Goal: Task Accomplishment & Management: Use online tool/utility

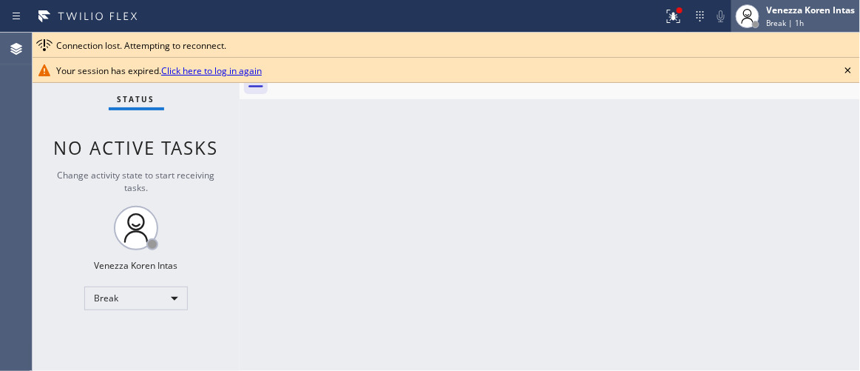
click at [786, 14] on div "Venezza Koren Intas" at bounding box center [811, 10] width 89 height 13
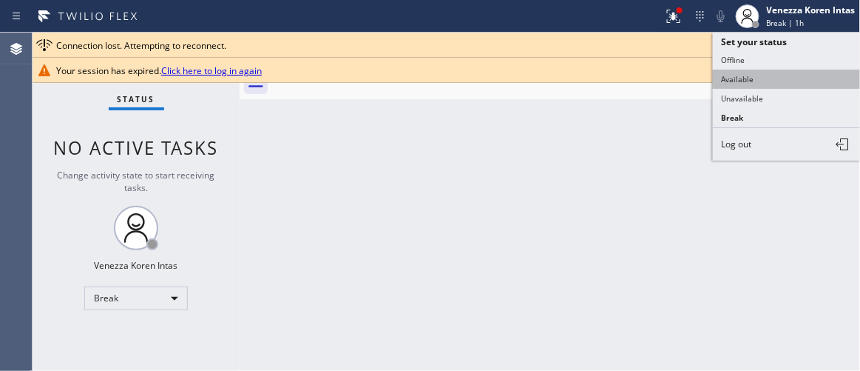
click at [752, 82] on button "Available" at bounding box center [787, 79] width 148 height 19
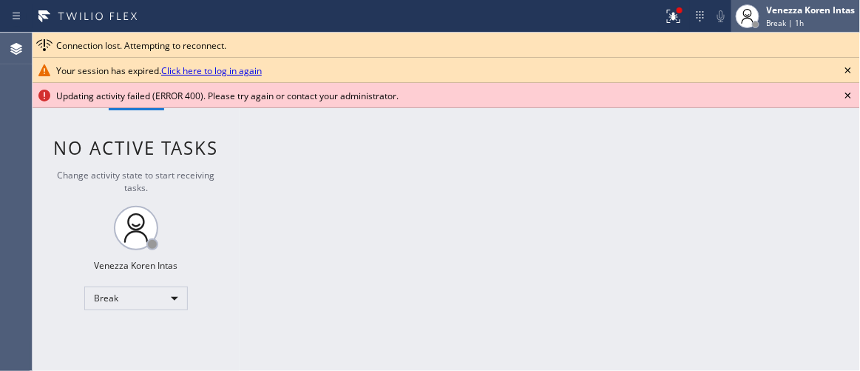
click at [785, 20] on span "Break | 1h" at bounding box center [786, 23] width 38 height 10
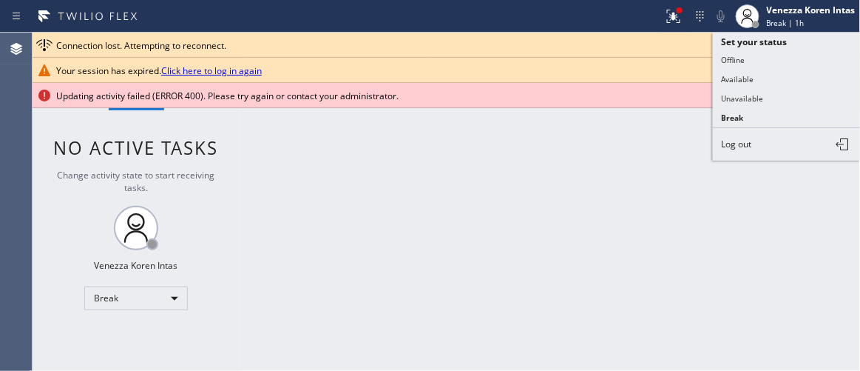
click at [678, 164] on div "Back to Dashboard Change Sender ID Customers Technicians Select a contact Outbo…" at bounding box center [550, 202] width 621 height 338
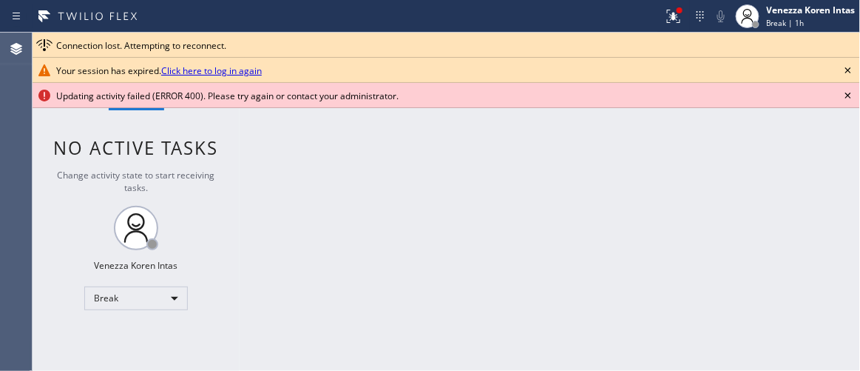
click at [850, 69] on icon at bounding box center [849, 70] width 6 height 6
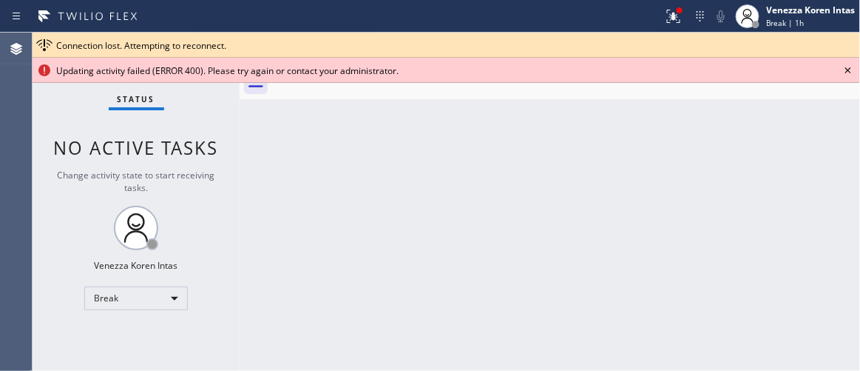
click at [846, 69] on icon at bounding box center [849, 70] width 18 height 18
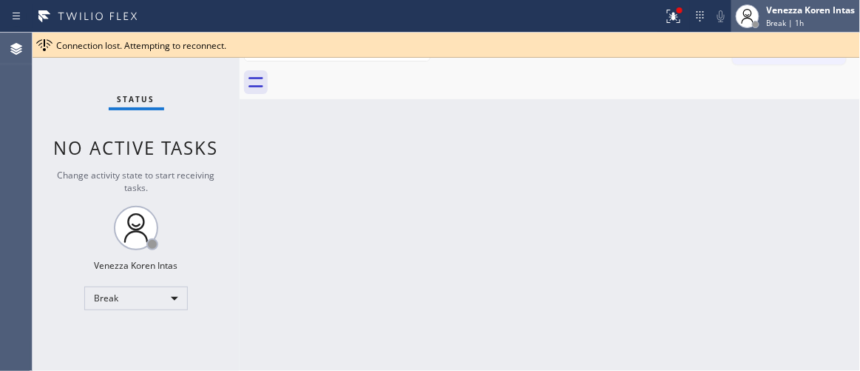
click at [818, 24] on div "Break | 1h" at bounding box center [811, 23] width 89 height 10
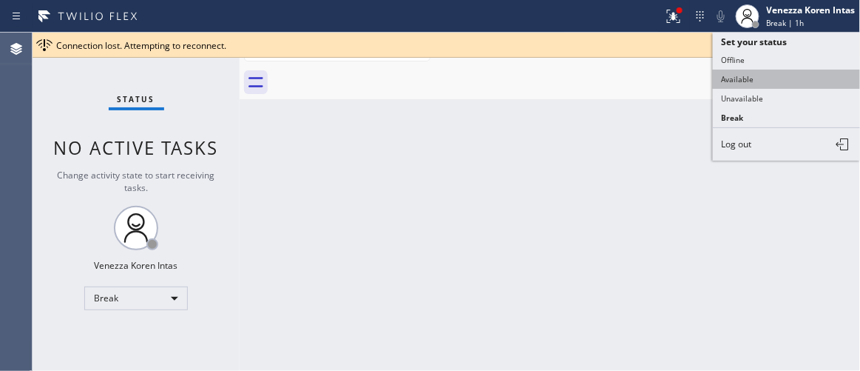
click at [771, 80] on button "Available" at bounding box center [787, 79] width 148 height 19
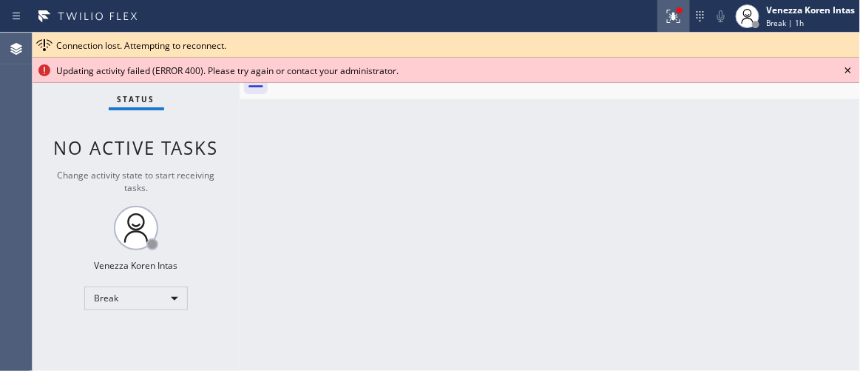
click at [671, 15] on icon at bounding box center [674, 16] width 18 height 18
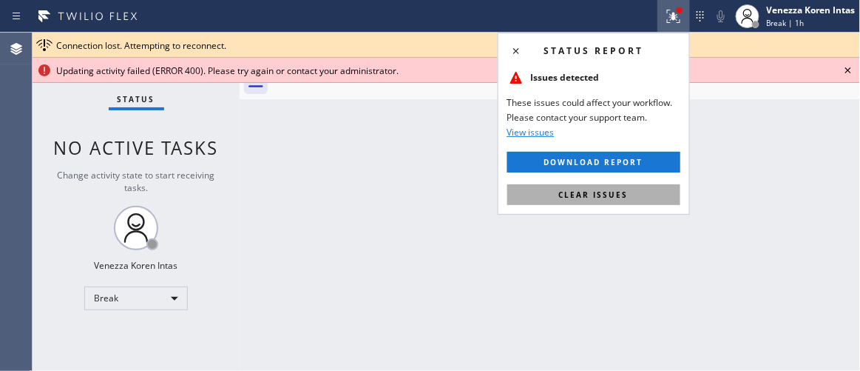
click at [621, 202] on button "Clear issues" at bounding box center [594, 194] width 173 height 21
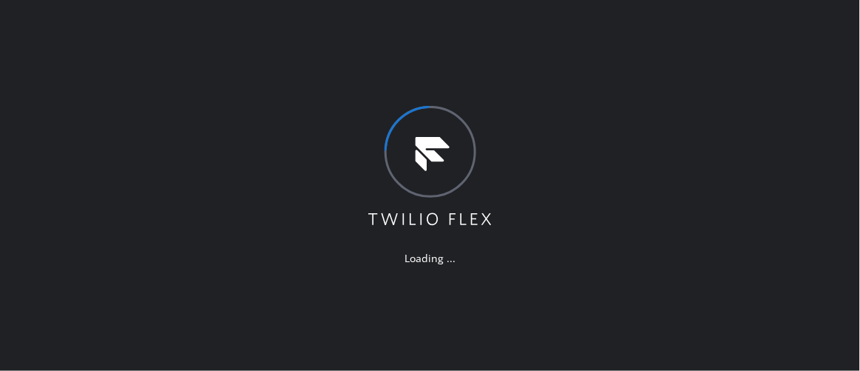
drag, startPoint x: 262, startPoint y: 180, endPoint x: 326, endPoint y: 272, distance: 112.3
click at [262, 180] on div "Loading ..." at bounding box center [430, 185] width 860 height 371
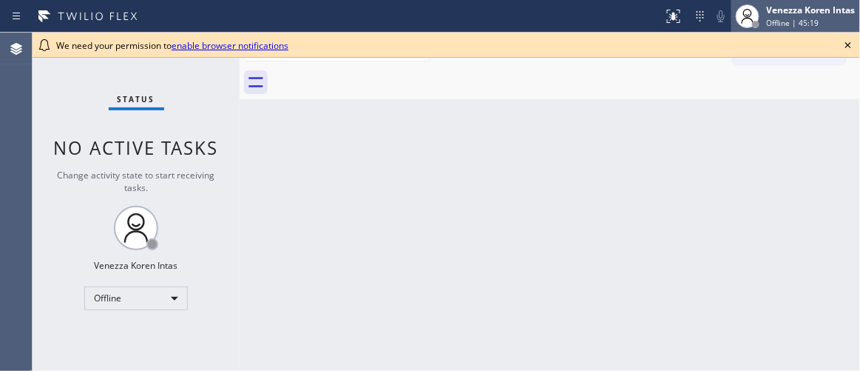
click at [819, 22] on div "Offline | 45:19" at bounding box center [811, 23] width 89 height 10
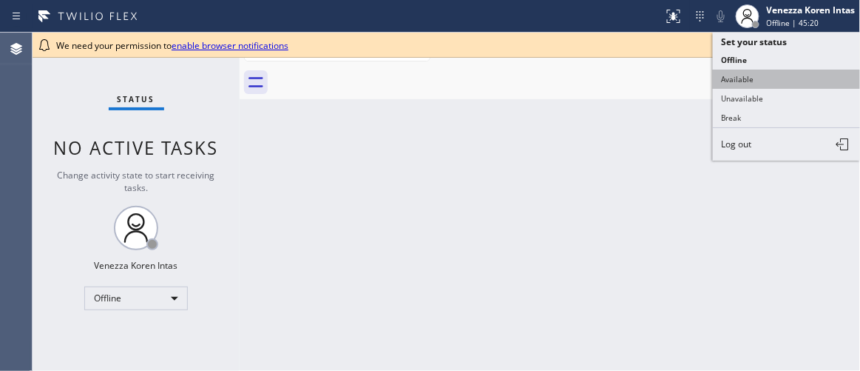
click at [740, 76] on button "Available" at bounding box center [787, 79] width 148 height 19
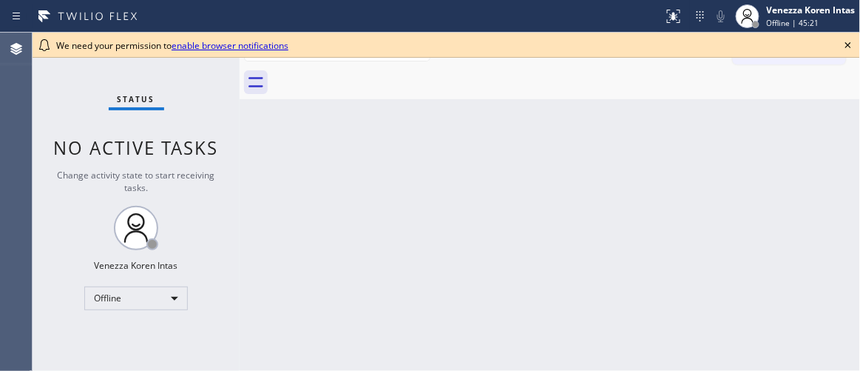
click at [852, 47] on icon at bounding box center [849, 45] width 18 height 18
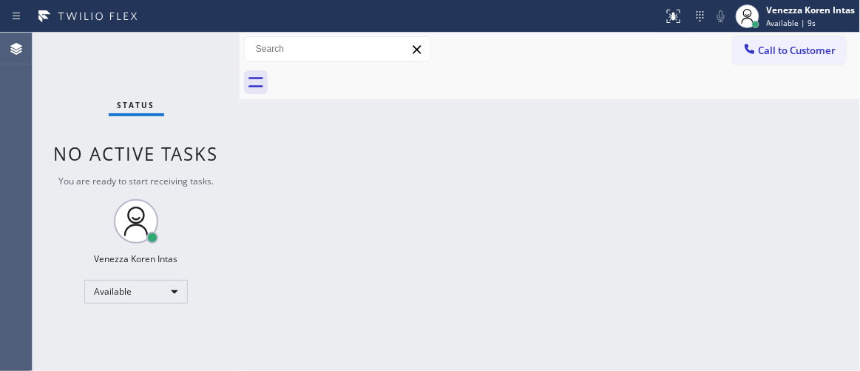
click at [664, 187] on div "Back to Dashboard Change Sender ID Customers Technicians Select a contact Outbo…" at bounding box center [550, 202] width 621 height 338
drag, startPoint x: 203, startPoint y: 169, endPoint x: 161, endPoint y: 283, distance: 121.5
click at [202, 169] on div "Status No active tasks You are ready to start receiving tasks. Venezza Koren In…" at bounding box center [136, 202] width 207 height 338
click at [545, 309] on div "Back to Dashboard Change Sender ID Customers Technicians Select a contact Outbo…" at bounding box center [550, 202] width 621 height 338
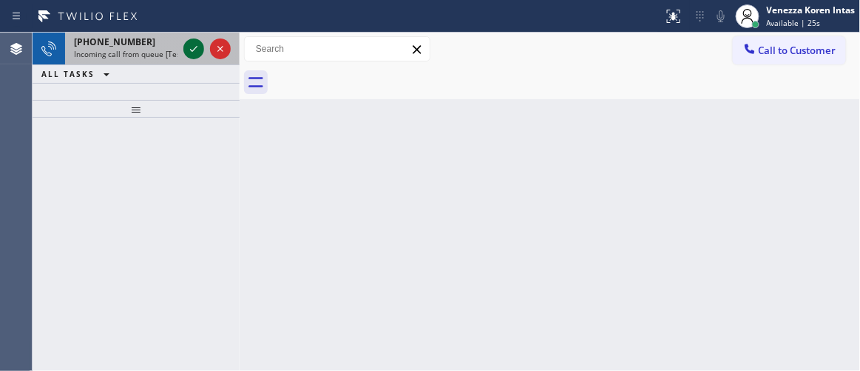
click at [192, 48] on icon at bounding box center [194, 49] width 18 height 18
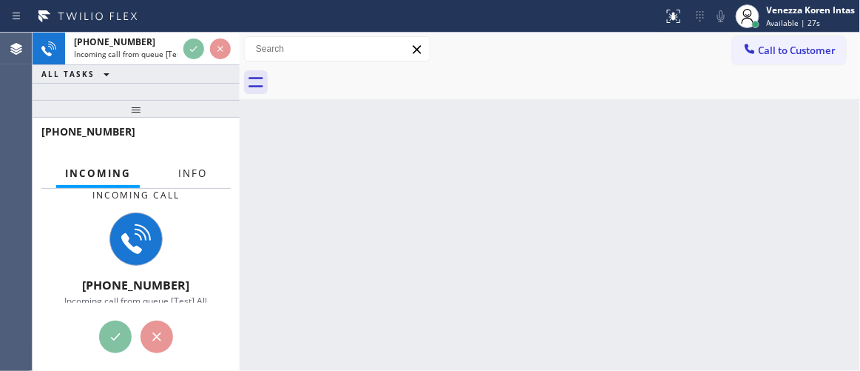
click at [184, 181] on button "Info" at bounding box center [192, 173] width 47 height 29
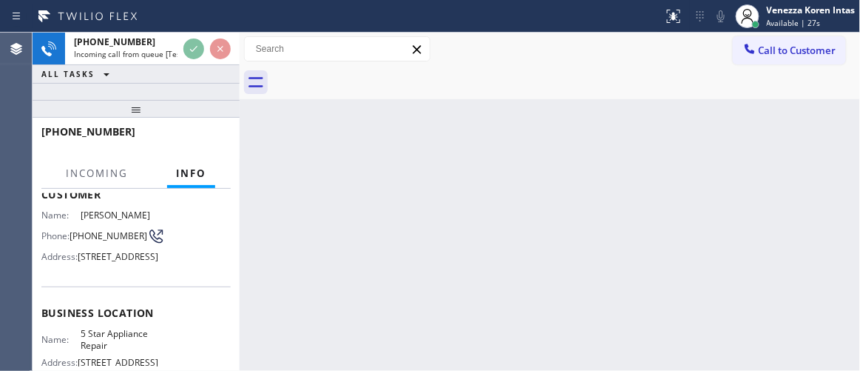
scroll to position [134, 0]
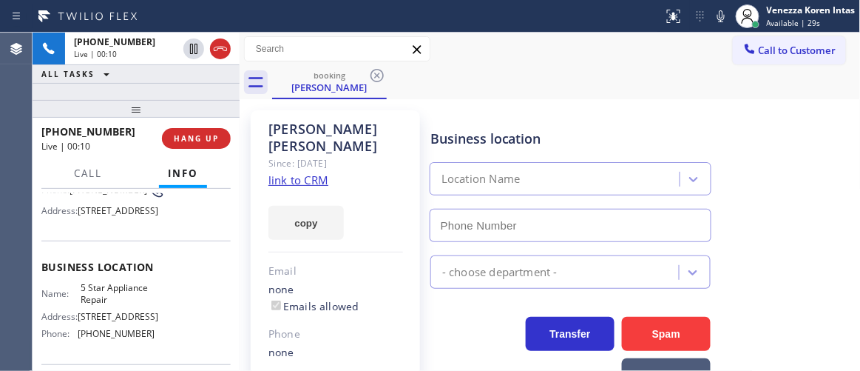
type input "[PHONE_NUMBER]"
click at [294, 172] on link "link to CRM" at bounding box center [299, 179] width 60 height 15
click at [717, 10] on icon at bounding box center [722, 16] width 18 height 18
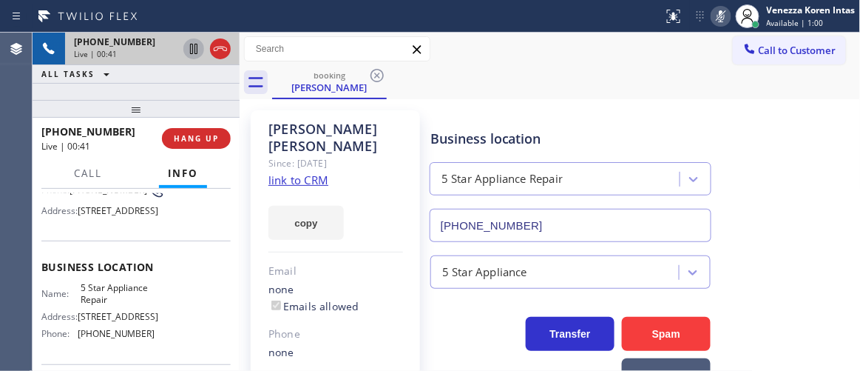
click at [192, 47] on icon at bounding box center [194, 49] width 18 height 18
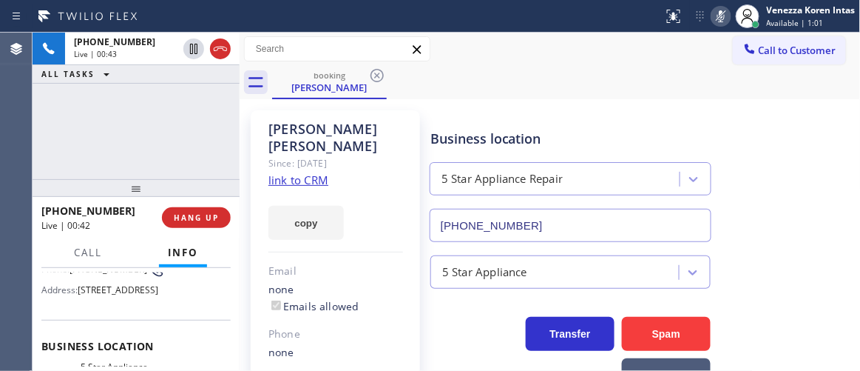
drag, startPoint x: 146, startPoint y: 98, endPoint x: 145, endPoint y: 178, distance: 79.2
click at [145, 179] on div at bounding box center [136, 188] width 207 height 18
drag, startPoint x: 130, startPoint y: 141, endPoint x: 149, endPoint y: 138, distance: 18.9
click at [130, 141] on div "[PHONE_NUMBER] Live | 02:03 ALL TASKS ALL TASKS ACTIVE TASKS TASKS IN WRAP UP" at bounding box center [136, 106] width 207 height 146
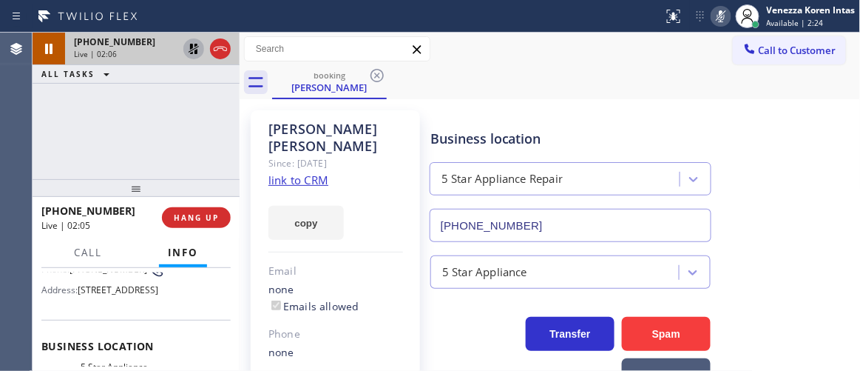
click at [188, 53] on icon at bounding box center [194, 49] width 18 height 18
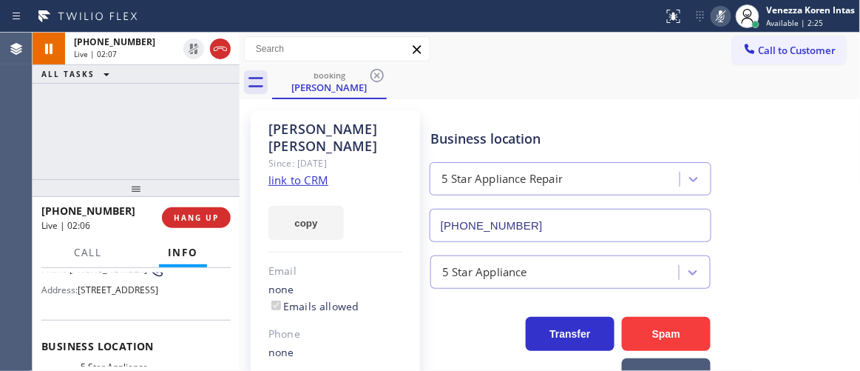
drag, startPoint x: 720, startPoint y: 3, endPoint x: 705, endPoint y: 30, distance: 30.5
click at [720, 4] on div "Status report No issues detected If you experience an issue, please download th…" at bounding box center [759, 16] width 203 height 33
drag, startPoint x: 719, startPoint y: 16, endPoint x: 737, endPoint y: 137, distance: 122.6
click at [721, 16] on icon at bounding box center [721, 16] width 7 height 12
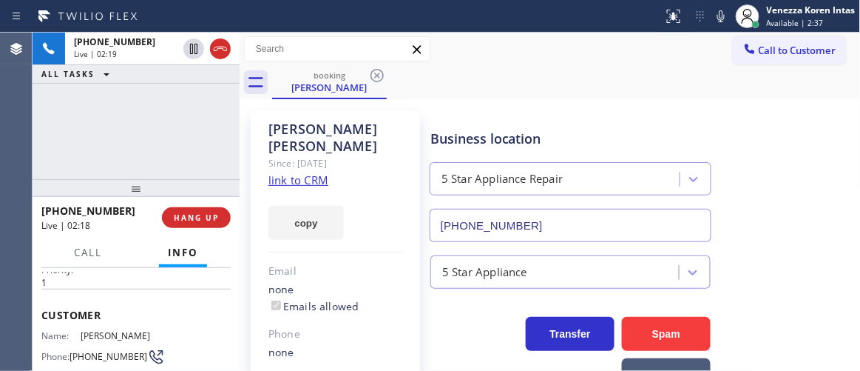
scroll to position [67, 0]
click at [98, 152] on div "[PHONE_NUMBER] Live | 02:37 ALL TASKS ALL TASKS ACTIVE TASKS TASKS IN WRAP UP" at bounding box center [136, 106] width 207 height 146
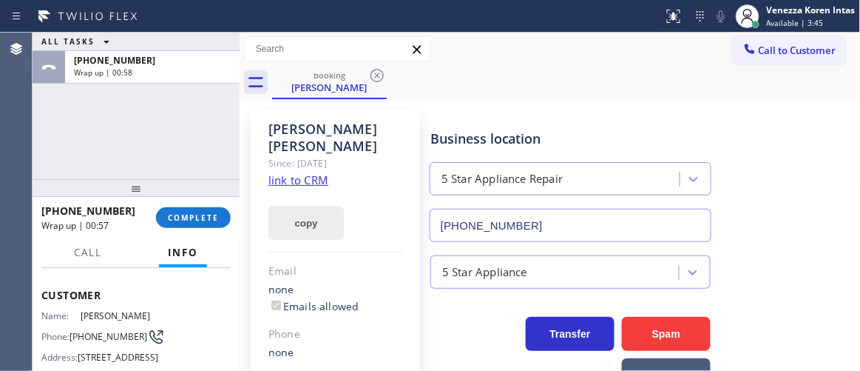
drag, startPoint x: 489, startPoint y: 91, endPoint x: 313, endPoint y: 205, distance: 209.7
click at [485, 90] on div "booking [PERSON_NAME]" at bounding box center [566, 82] width 589 height 33
click at [218, 204] on div "[PHONE_NUMBER] Wrap up | 00:57 COMPLETE" at bounding box center [135, 217] width 189 height 38
click at [219, 214] on button "COMPLETE" at bounding box center [193, 217] width 75 height 21
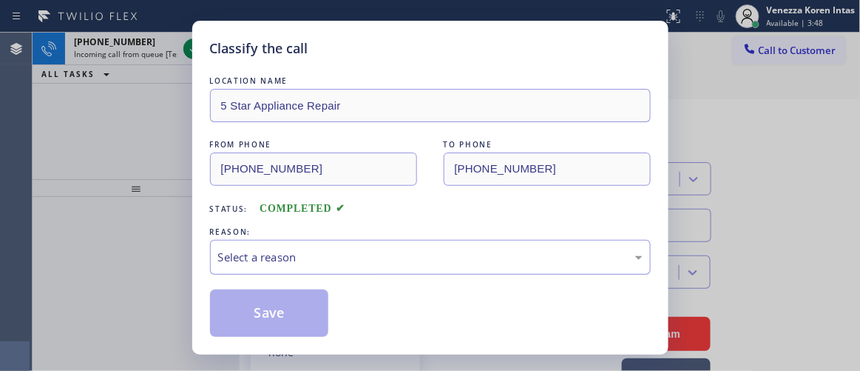
drag, startPoint x: 370, startPoint y: 256, endPoint x: 372, endPoint y: 272, distance: 15.7
click at [370, 256] on div "Select a reason" at bounding box center [430, 257] width 425 height 17
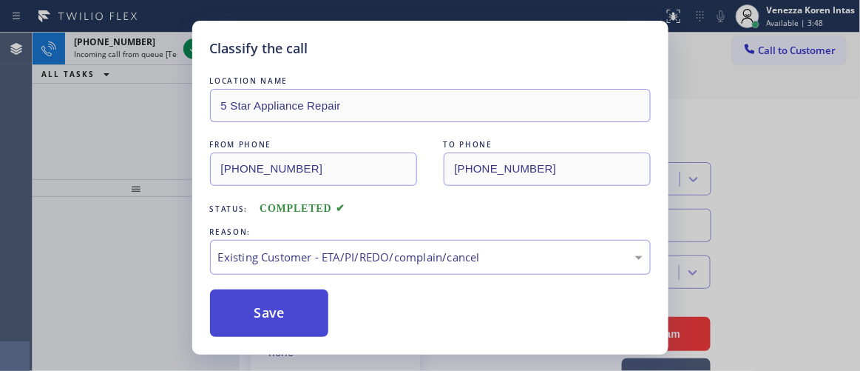
drag, startPoint x: 397, startPoint y: 342, endPoint x: 323, endPoint y: 324, distance: 76.1
click at [305, 320] on button "Save" at bounding box center [269, 312] width 119 height 47
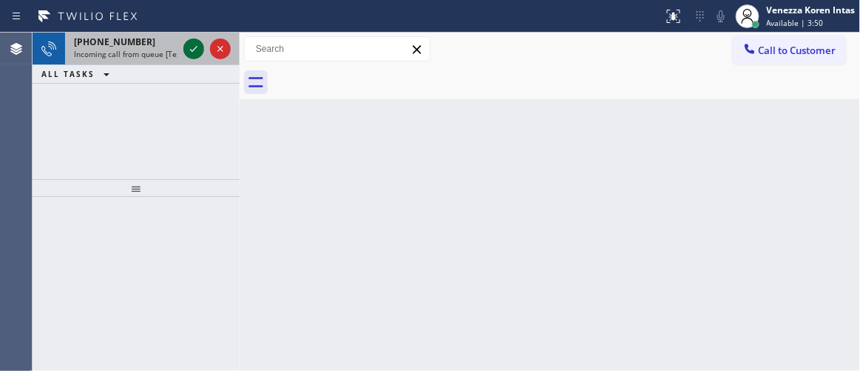
click at [194, 55] on icon at bounding box center [194, 49] width 18 height 18
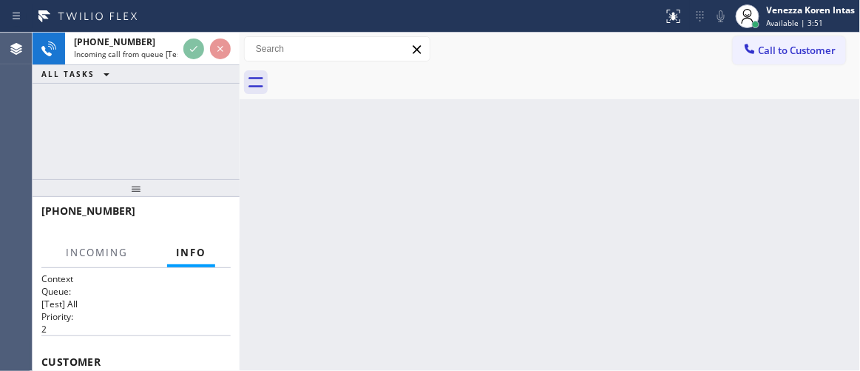
scroll to position [201, 0]
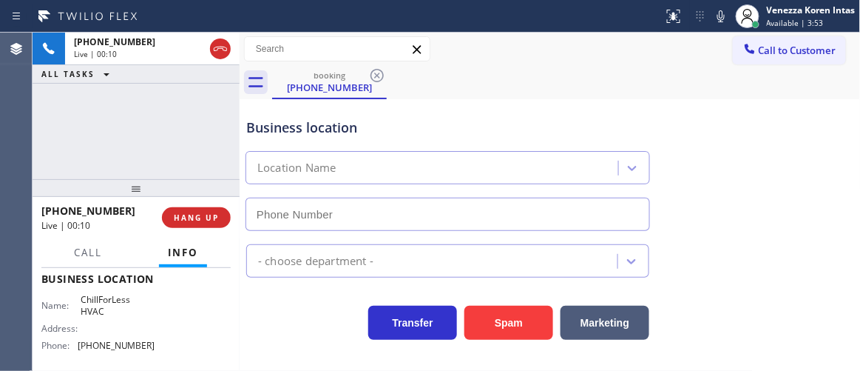
type input "[PHONE_NUMBER]"
click at [123, 138] on div "[PHONE_NUMBER] Live | 00:12 ALL TASKS ALL TASKS ACTIVE TASKS TASKS IN WRAP UP" at bounding box center [136, 106] width 207 height 146
click at [218, 53] on icon at bounding box center [221, 49] width 18 height 18
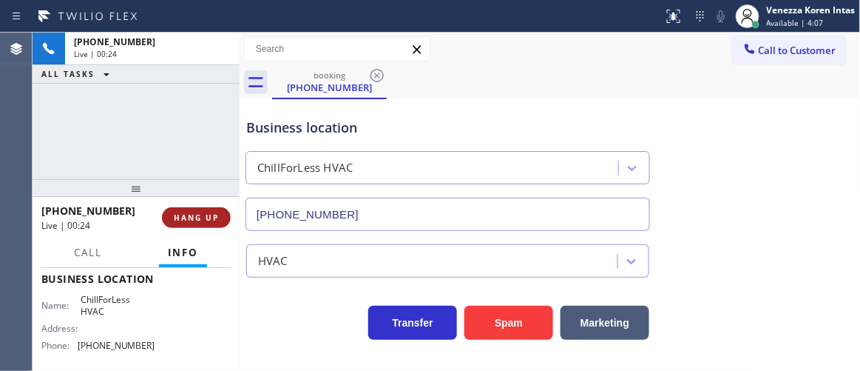
click at [229, 220] on div "[PHONE_NUMBER] Live | 00:24 HANG UP" at bounding box center [136, 217] width 207 height 41
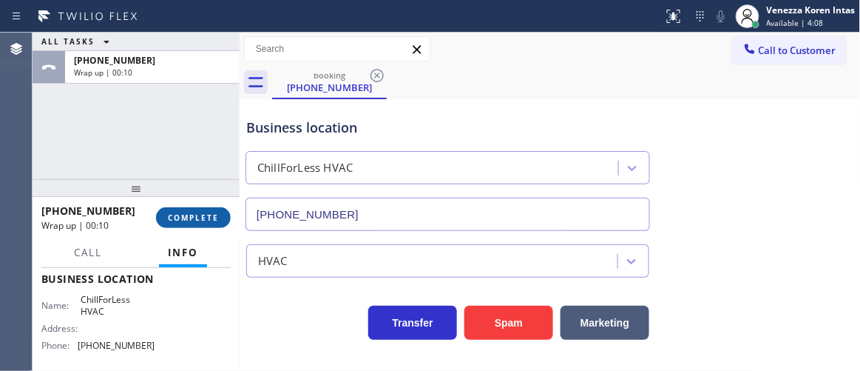
click at [226, 220] on button "COMPLETE" at bounding box center [193, 217] width 75 height 21
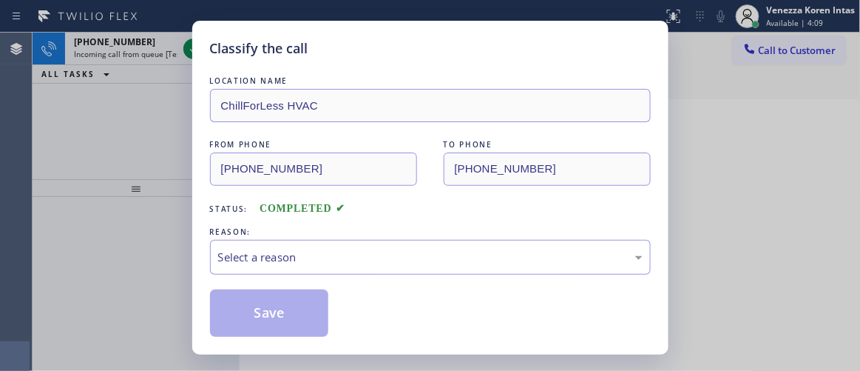
click at [376, 239] on div "REASON:" at bounding box center [430, 232] width 441 height 16
click at [371, 261] on div "Select a reason" at bounding box center [430, 257] width 425 height 17
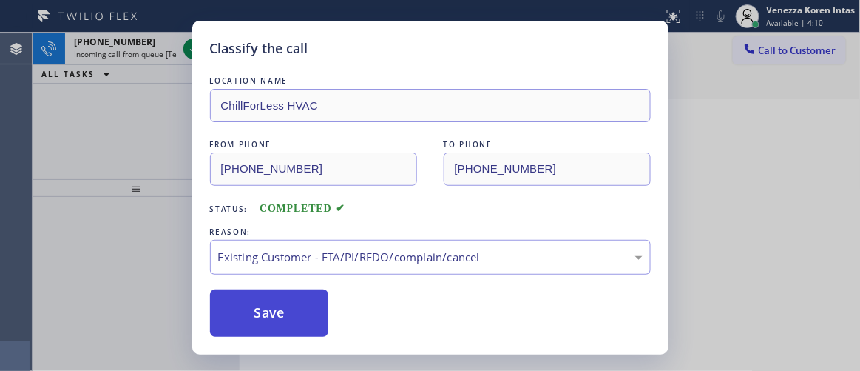
click at [314, 311] on button "Save" at bounding box center [269, 312] width 119 height 47
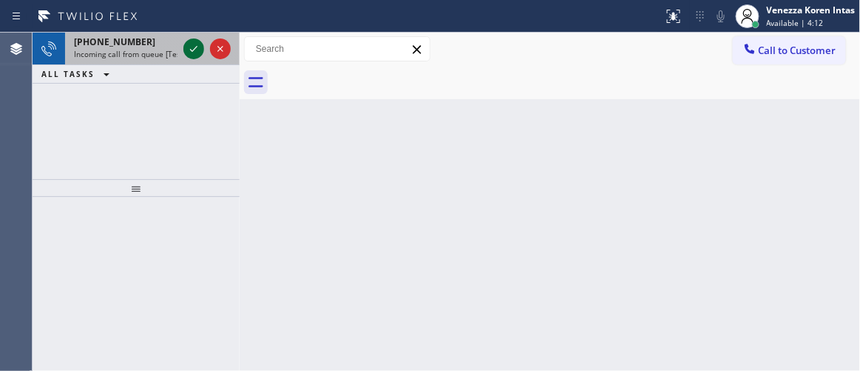
click at [189, 44] on icon at bounding box center [194, 49] width 18 height 18
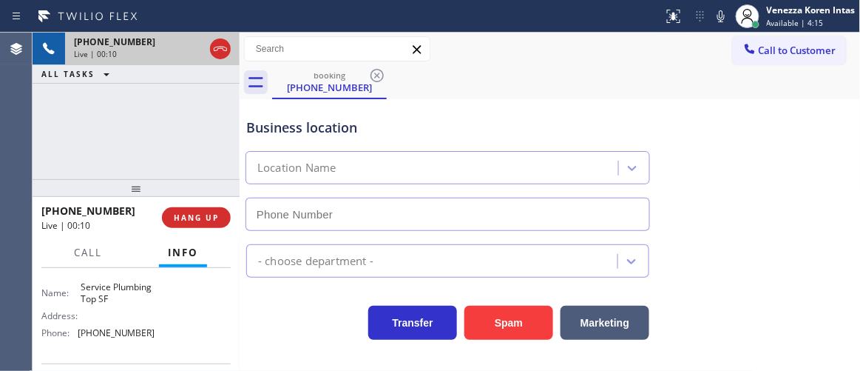
type input "[PHONE_NUMBER]"
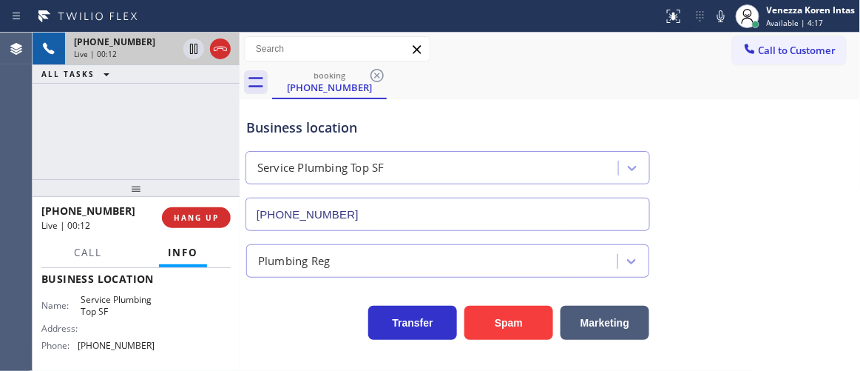
click at [407, 118] on div "Business location" at bounding box center [447, 128] width 403 height 20
click at [226, 56] on icon at bounding box center [221, 49] width 18 height 18
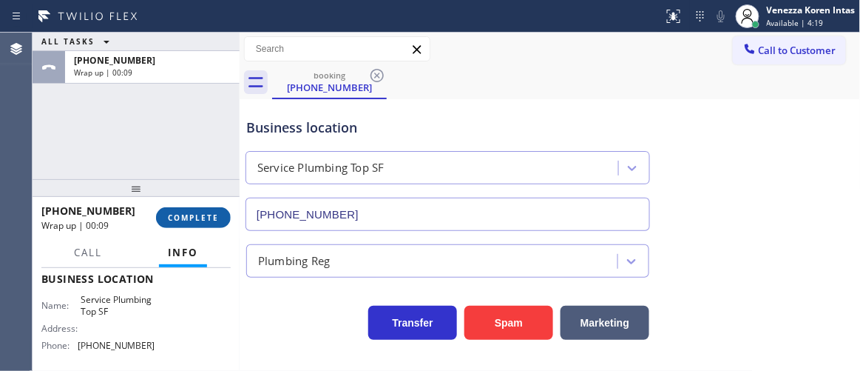
click at [210, 226] on button "COMPLETE" at bounding box center [193, 217] width 75 height 21
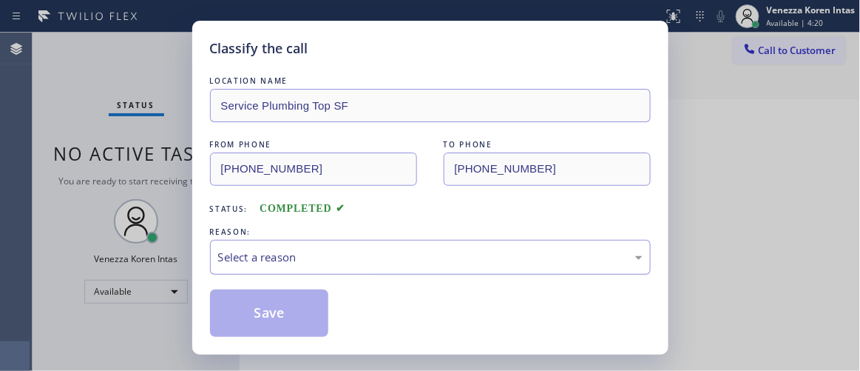
click at [294, 261] on div "Select a reason" at bounding box center [430, 257] width 425 height 17
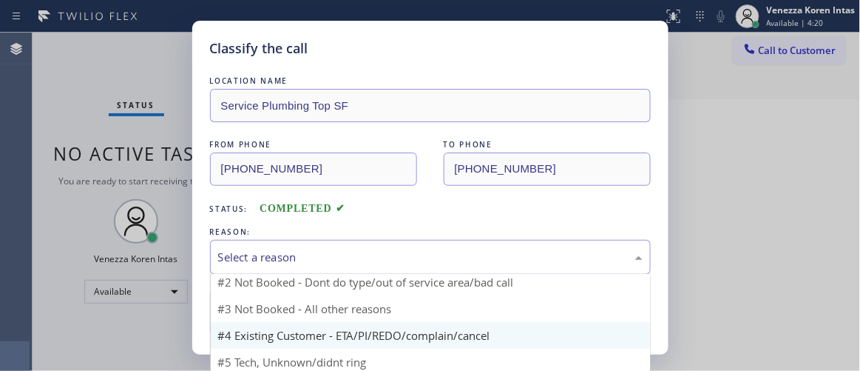
scroll to position [12, 0]
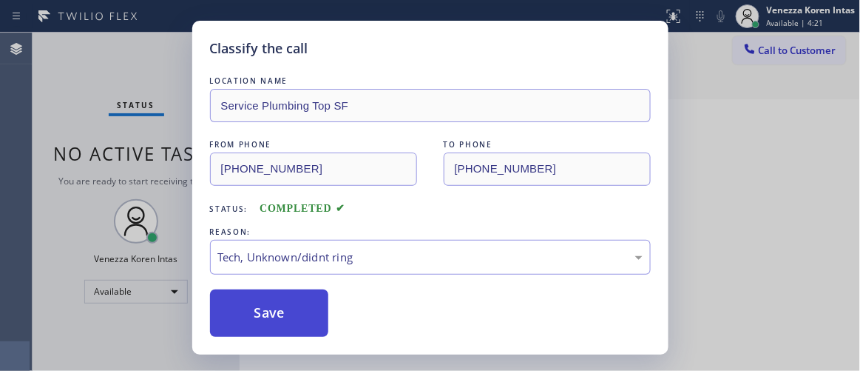
click at [275, 313] on button "Save" at bounding box center [269, 312] width 119 height 47
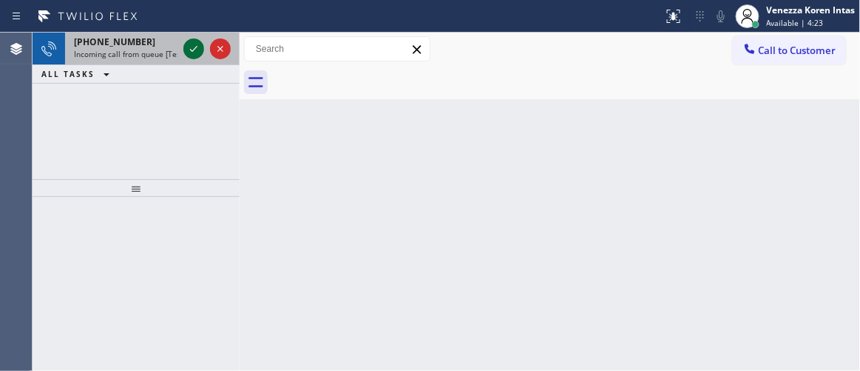
click at [196, 50] on icon at bounding box center [194, 49] width 18 height 18
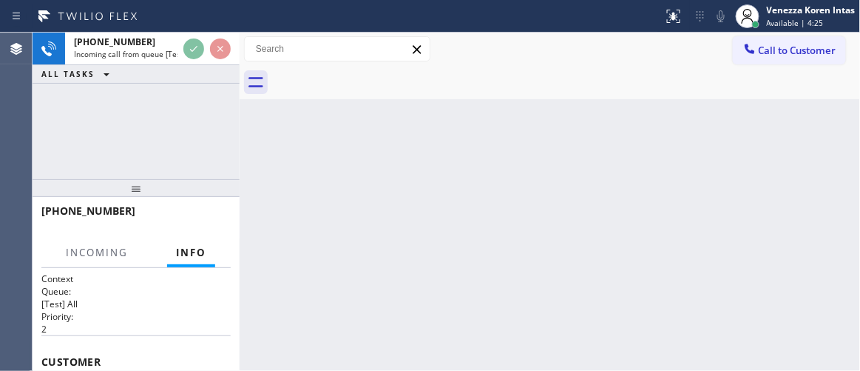
scroll to position [201, 0]
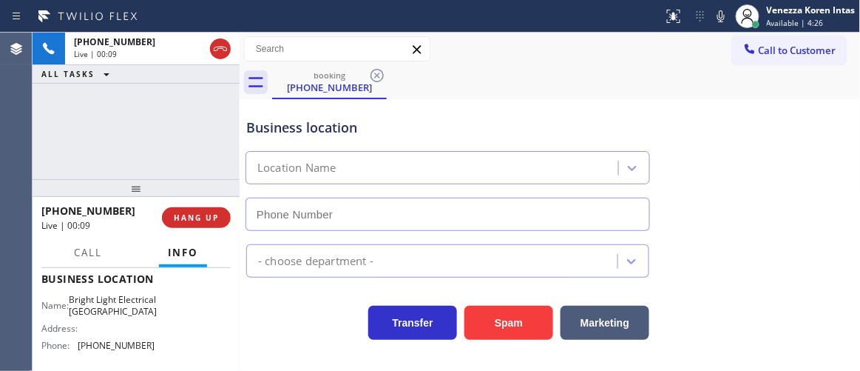
type input "[PHONE_NUMBER]"
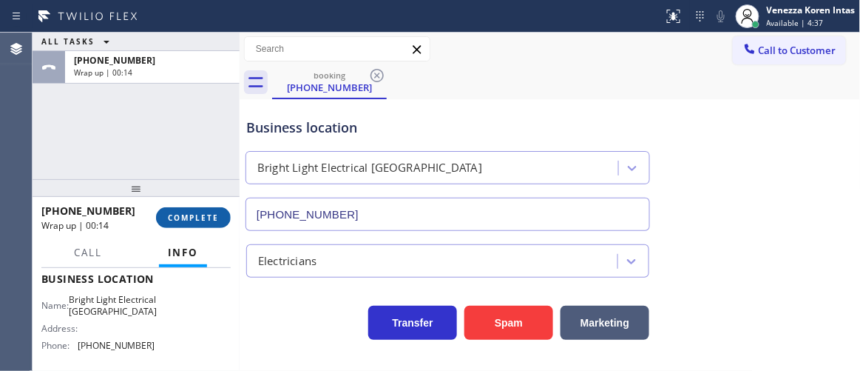
drag, startPoint x: 166, startPoint y: 211, endPoint x: 199, endPoint y: 214, distance: 33.4
click at [166, 211] on button "COMPLETE" at bounding box center [193, 217] width 75 height 21
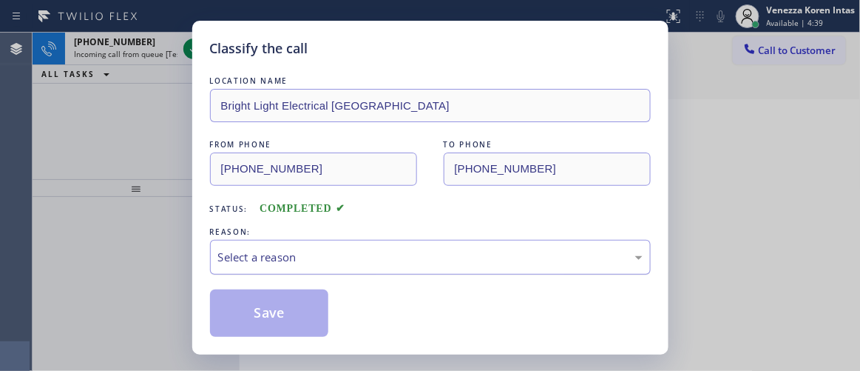
click at [330, 248] on div "Select a reason" at bounding box center [430, 257] width 441 height 35
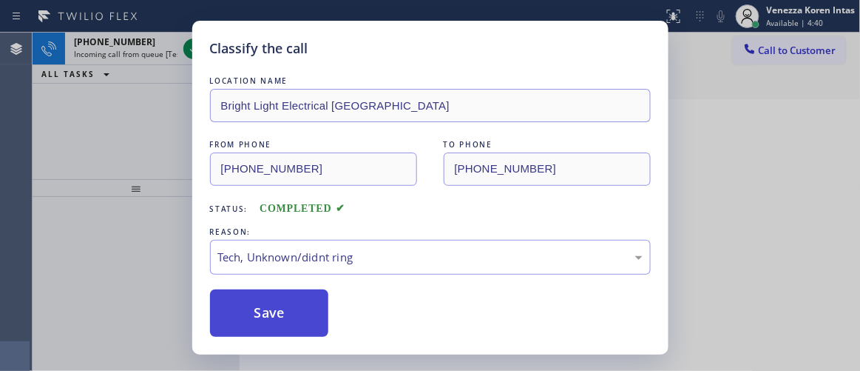
click at [314, 293] on button "Save" at bounding box center [269, 312] width 119 height 47
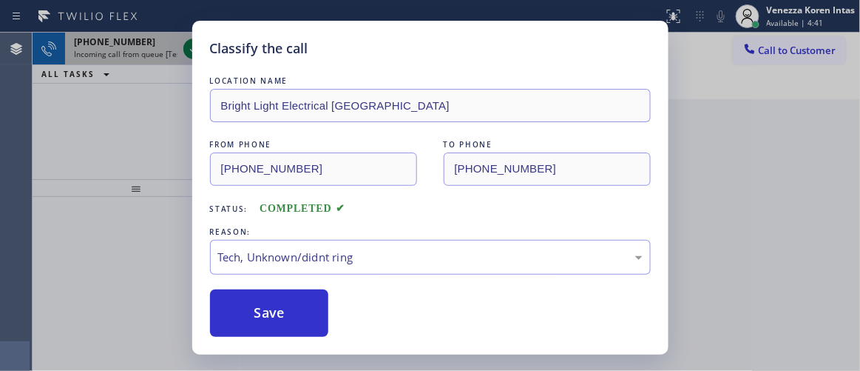
click at [195, 50] on icon at bounding box center [194, 49] width 18 height 18
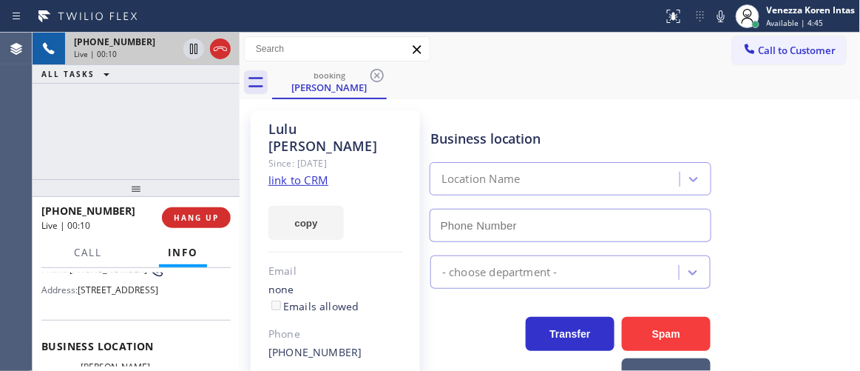
type input "[PHONE_NUMBER]"
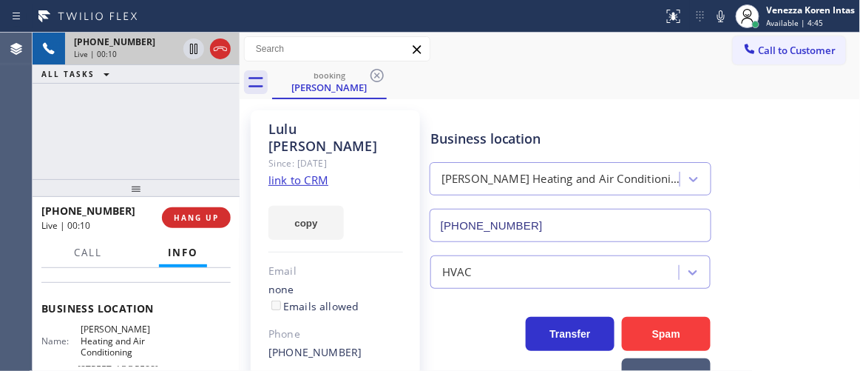
scroll to position [269, 0]
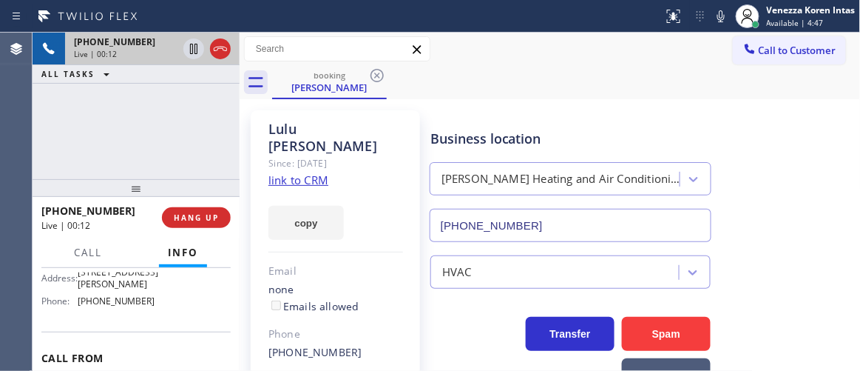
click at [311, 172] on link "link to CRM" at bounding box center [299, 179] width 60 height 15
drag, startPoint x: 530, startPoint y: 104, endPoint x: 545, endPoint y: 164, distance: 62.4
click at [531, 105] on div "[PERSON_NAME] Since: [DATE] link to CRM copy Email none Emails allowed Phone [P…" at bounding box center [550, 331] width 614 height 456
drag, startPoint x: 250, startPoint y: 113, endPoint x: 375, endPoint y: 92, distance: 126.9
click at [250, 113] on div "[PERSON_NAME] Since: [DATE] link to CRM copy Email none Emails allowed Phone [P…" at bounding box center [335, 331] width 184 height 456
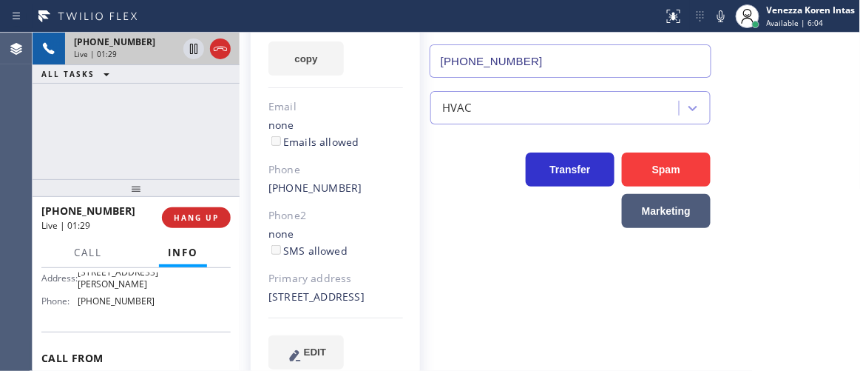
scroll to position [191, 0]
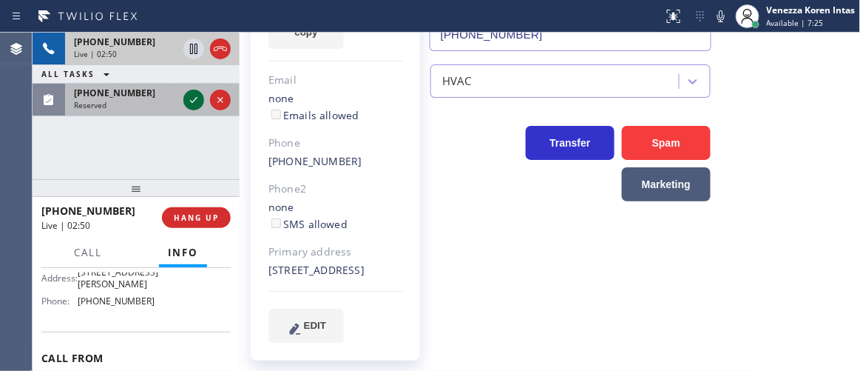
click at [198, 99] on icon at bounding box center [194, 100] width 18 height 18
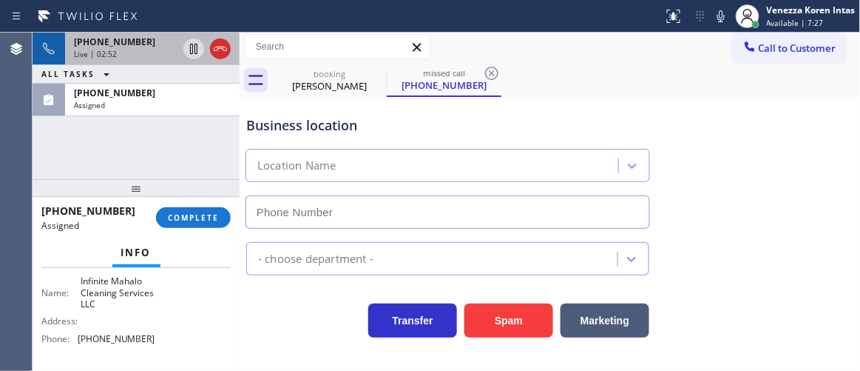
scroll to position [214, 0]
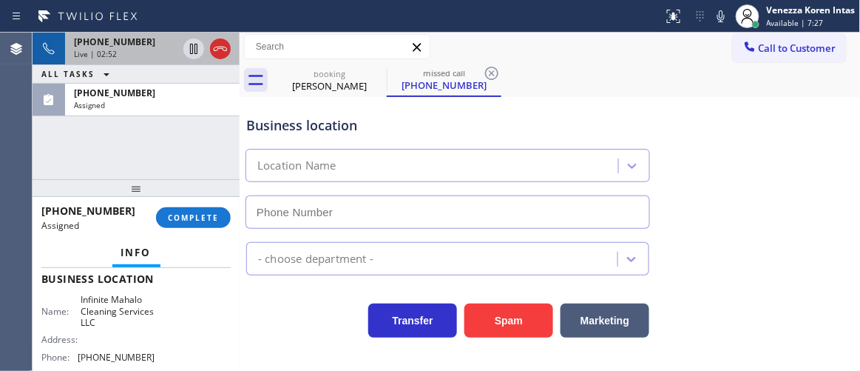
type input "[PHONE_NUMBER]"
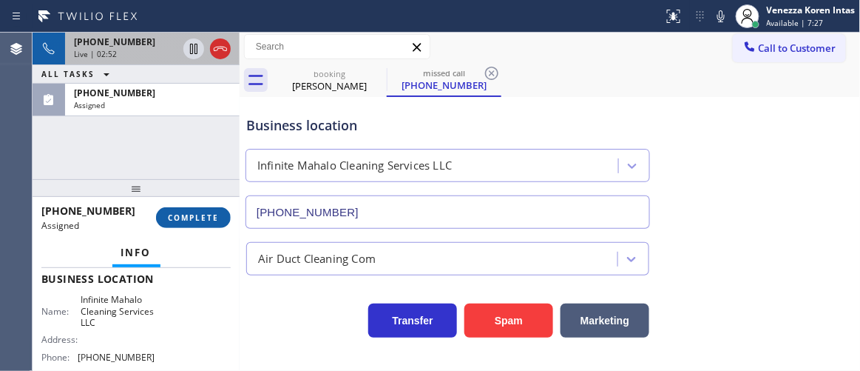
drag, startPoint x: 183, startPoint y: 213, endPoint x: 212, endPoint y: 226, distance: 31.8
click at [185, 214] on span "COMPLETE" at bounding box center [193, 217] width 51 height 10
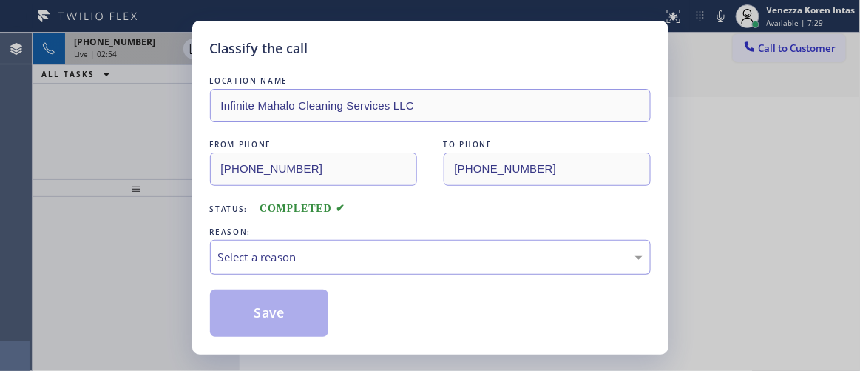
click at [318, 249] on div "Select a reason" at bounding box center [430, 257] width 441 height 35
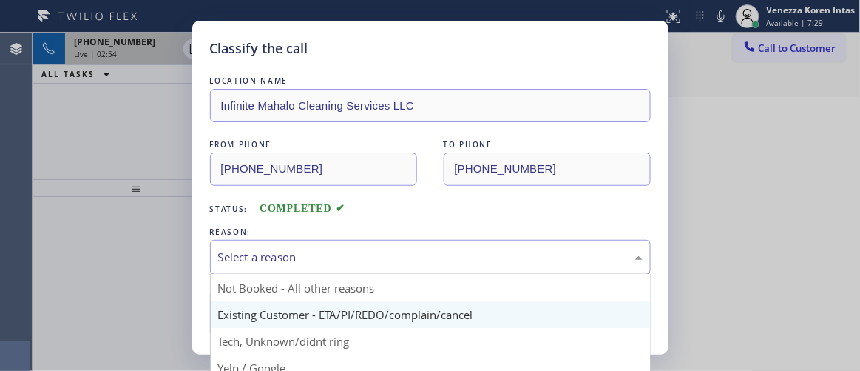
scroll to position [67, 0]
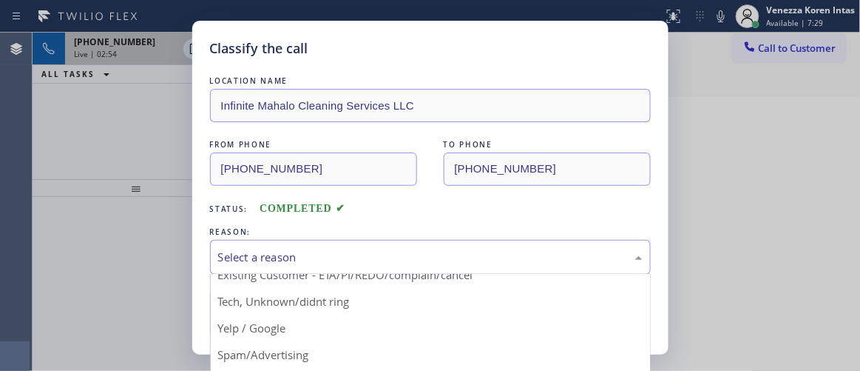
drag, startPoint x: 339, startPoint y: 303, endPoint x: 281, endPoint y: 302, distance: 57.7
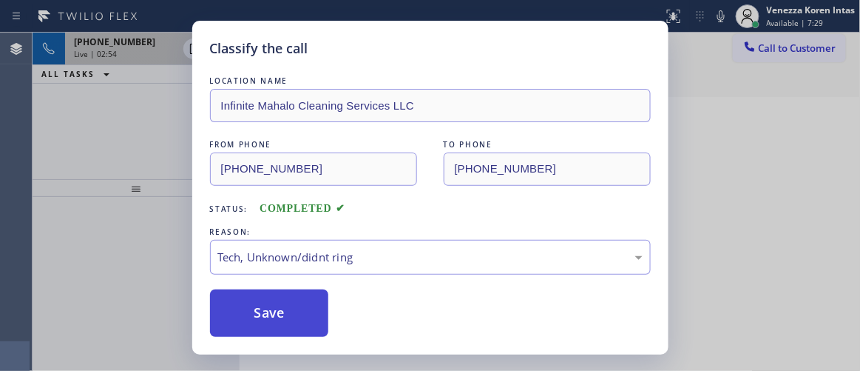
click at [269, 300] on button "Save" at bounding box center [269, 312] width 119 height 47
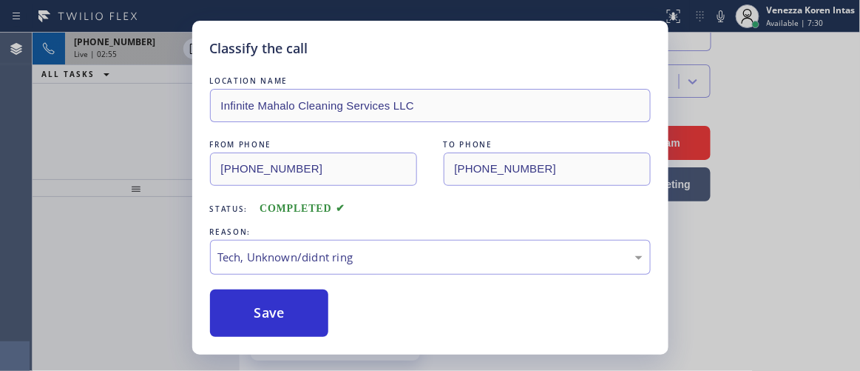
scroll to position [0, 0]
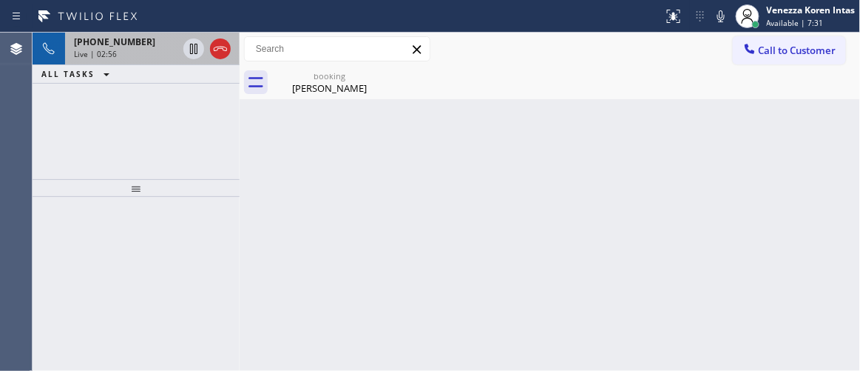
click at [136, 50] on div "Live | 02:56" at bounding box center [126, 54] width 104 height 10
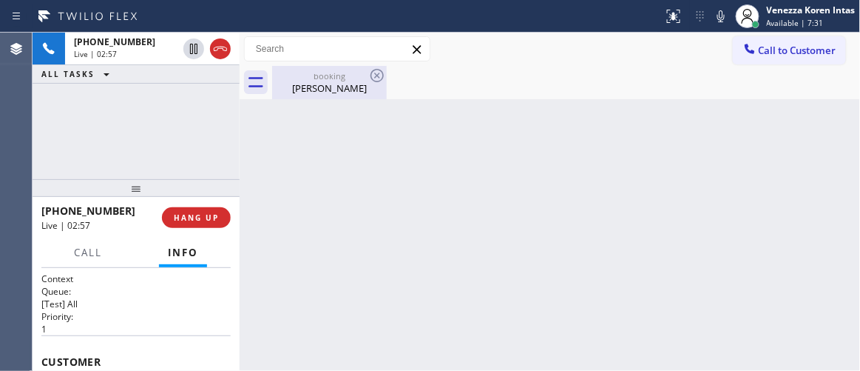
click at [308, 81] on div "[PERSON_NAME]" at bounding box center [330, 87] width 112 height 13
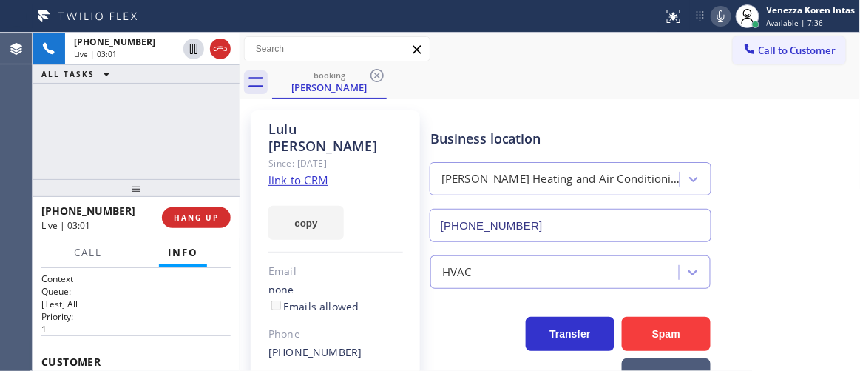
click at [717, 12] on icon at bounding box center [722, 16] width 18 height 18
click at [192, 50] on icon at bounding box center [194, 49] width 18 height 18
click at [531, 67] on div "booking [PERSON_NAME]" at bounding box center [566, 82] width 589 height 33
drag, startPoint x: 480, startPoint y: 342, endPoint x: 491, endPoint y: 347, distance: 11.6
click at [480, 342] on div "Transfer Spam Marketing" at bounding box center [571, 350] width 286 height 83
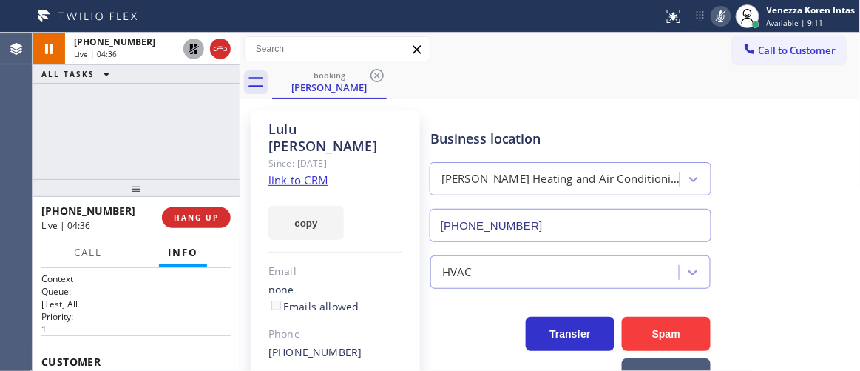
click at [417, 309] on div "[PERSON_NAME] Since: [DATE] link to CRM copy Email none Emails allowed Phone [P…" at bounding box center [335, 330] width 169 height 441
drag, startPoint x: 210, startPoint y: 155, endPoint x: 217, endPoint y: 135, distance: 20.4
click at [209, 155] on div "[PHONE_NUMBER] Live | 04:58 ALL TASKS ALL TASKS ACTIVE TASKS TASKS IN WRAP UP" at bounding box center [136, 106] width 207 height 146
click at [193, 46] on icon at bounding box center [194, 49] width 18 height 18
click at [718, 15] on icon at bounding box center [722, 16] width 18 height 18
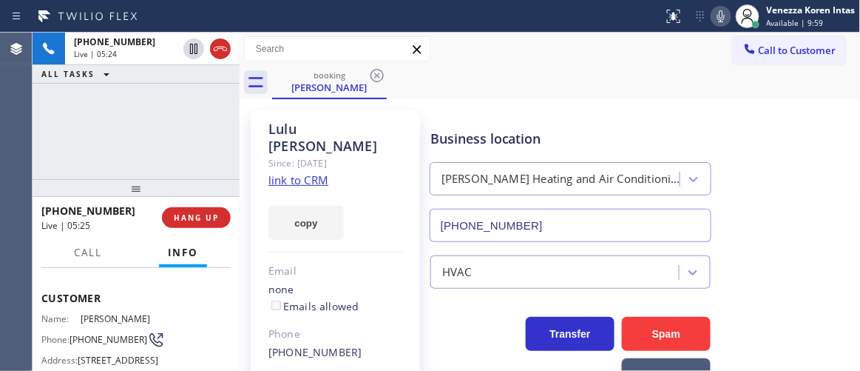
scroll to position [67, 0]
drag, startPoint x: 81, startPoint y: 337, endPoint x: 73, endPoint y: 330, distance: 11.6
click at [73, 331] on span "[PHONE_NUMBER]" at bounding box center [109, 336] width 78 height 11
copy span "[PHONE_NUMBER]"
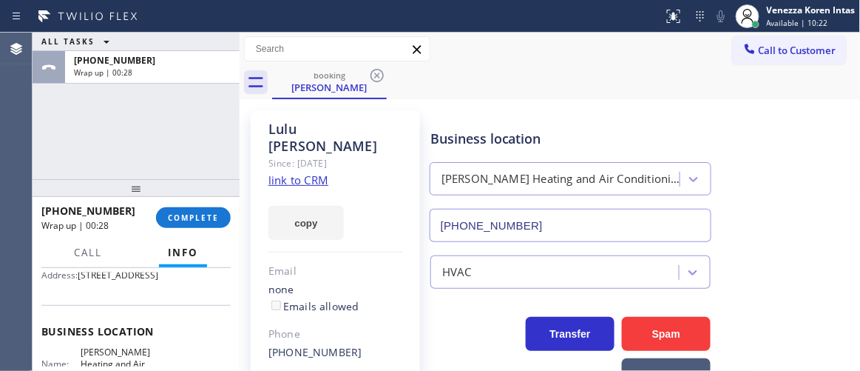
scroll to position [201, 0]
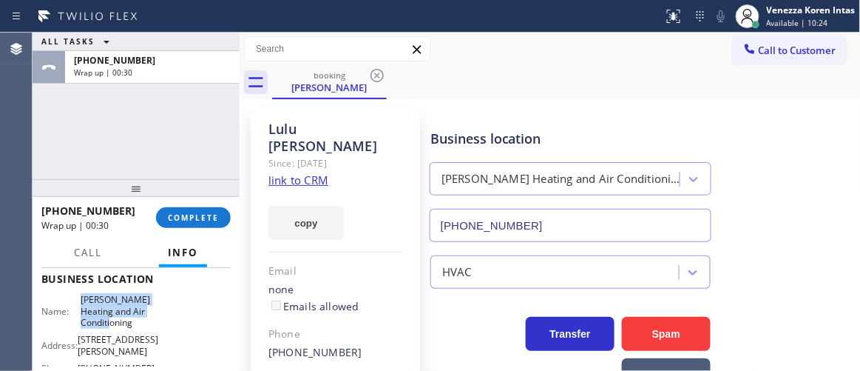
drag, startPoint x: 84, startPoint y: 325, endPoint x: 157, endPoint y: 351, distance: 77.2
click at [157, 351] on div "Name: [PERSON_NAME] Heating and Air Conditioning Address: [STREET_ADDRESS][PERS…" at bounding box center [135, 337] width 189 height 87
copy span "[PERSON_NAME] Heating and Air Conditioning"
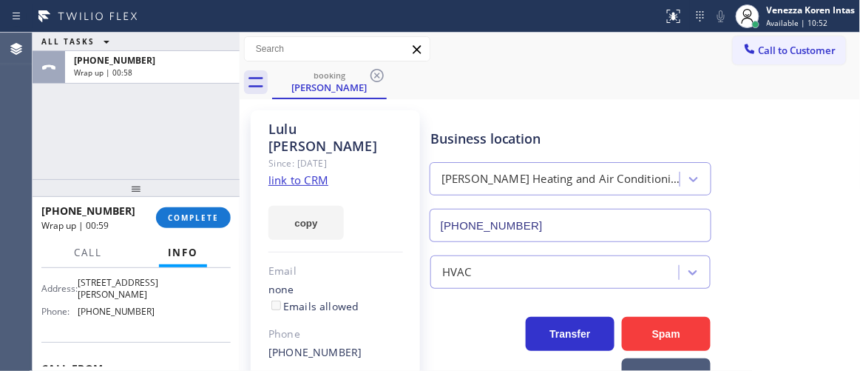
scroll to position [269, 0]
drag, startPoint x: 129, startPoint y: 326, endPoint x: 77, endPoint y: 321, distance: 52.8
click at [77, 313] on div "Name: [PERSON_NAME] Heating and Air Conditioning Address: [STREET_ADDRESS][PERS…" at bounding box center [135, 269] width 189 height 87
copy div "[PHONE_NUMBER]"
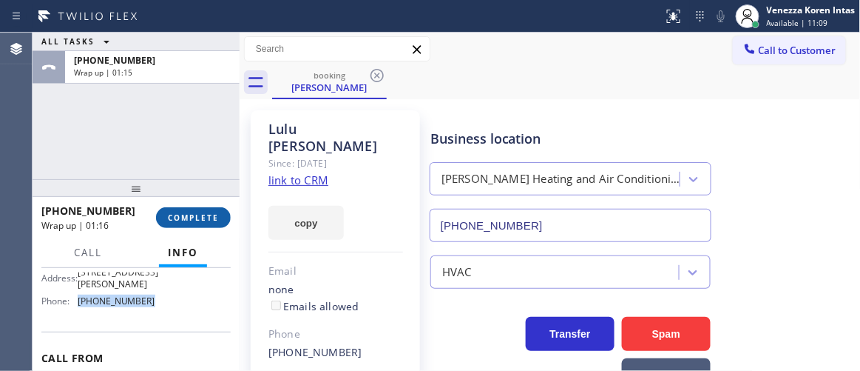
click at [223, 207] on button "COMPLETE" at bounding box center [193, 217] width 75 height 21
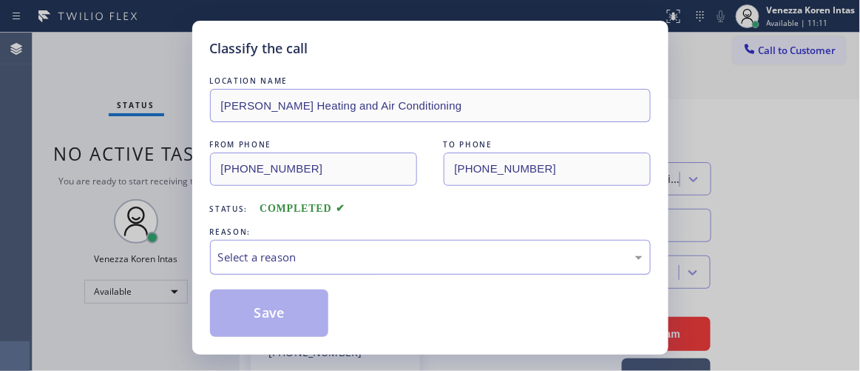
click at [371, 260] on div "Select a reason" at bounding box center [430, 257] width 425 height 17
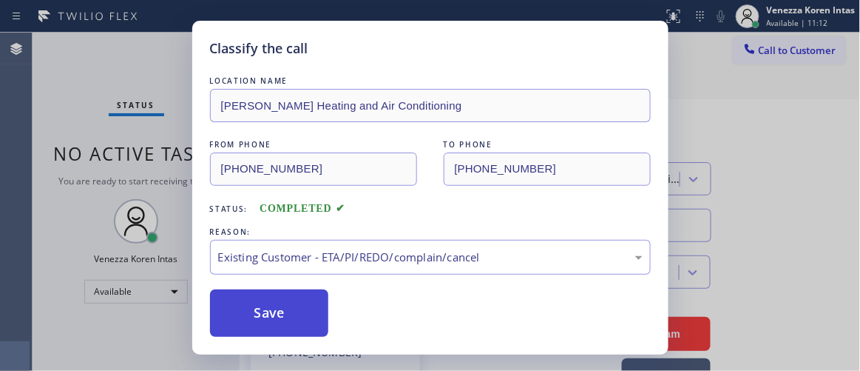
drag, startPoint x: 371, startPoint y: 344, endPoint x: 320, endPoint y: 324, distance: 54.8
click at [320, 324] on button "Save" at bounding box center [269, 312] width 119 height 47
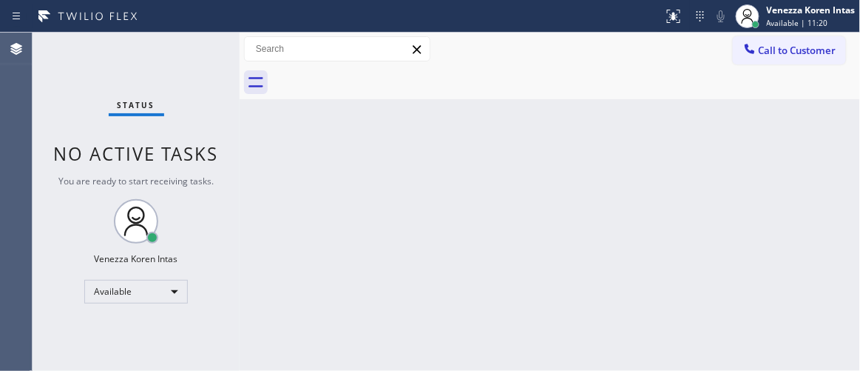
click at [482, 125] on div "Back to Dashboard Change Sender ID Customers Technicians Select a contact Outbo…" at bounding box center [550, 202] width 621 height 338
drag, startPoint x: 158, startPoint y: 107, endPoint x: 483, endPoint y: 365, distance: 415.5
click at [158, 107] on div "Status" at bounding box center [136, 108] width 55 height 16
drag, startPoint x: 194, startPoint y: 147, endPoint x: 159, endPoint y: 74, distance: 81.1
click at [192, 146] on span "No active tasks" at bounding box center [136, 153] width 165 height 24
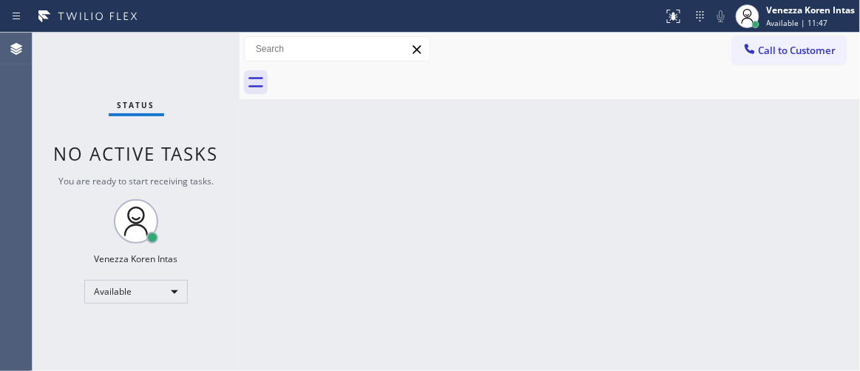
drag, startPoint x: 159, startPoint y: 74, endPoint x: 185, endPoint y: 56, distance: 31.4
click at [164, 69] on div "Status No active tasks You are ready to start receiving tasks. Venezza Koren In…" at bounding box center [136, 202] width 207 height 338
click at [169, 73] on div "Status No active tasks You are ready to start receiving tasks. Venezza Koren In…" at bounding box center [136, 202] width 207 height 338
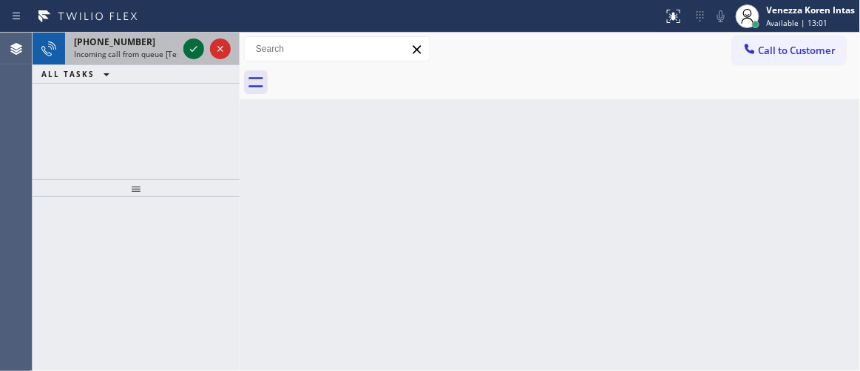
click at [190, 47] on icon at bounding box center [194, 49] width 18 height 18
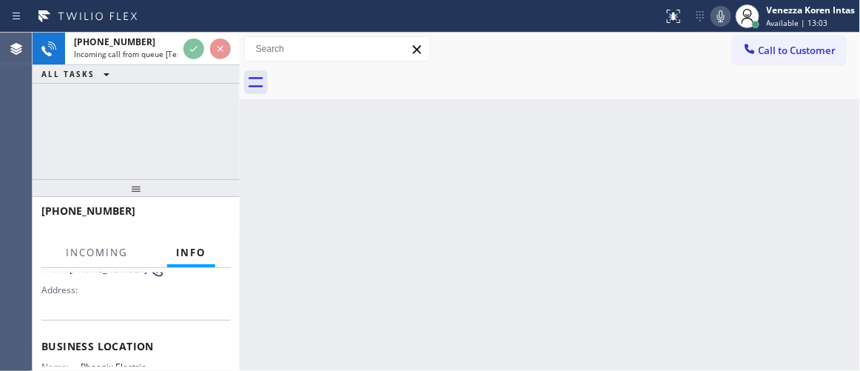
scroll to position [201, 0]
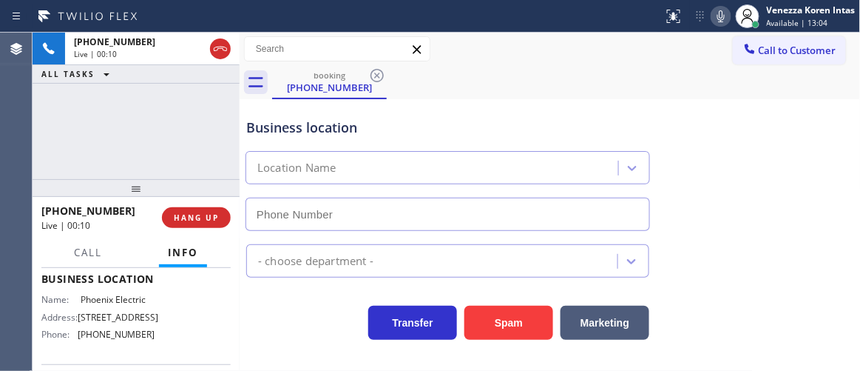
type input "[PHONE_NUMBER]"
drag, startPoint x: 144, startPoint y: 120, endPoint x: 152, endPoint y: 122, distance: 7.7
click at [144, 120] on div "[PHONE_NUMBER] Live | 00:21 ALL TASKS ALL TASKS ACTIVE TASKS TASKS IN WRAP UP" at bounding box center [136, 106] width 207 height 146
click at [389, 121] on div "Business location" at bounding box center [447, 128] width 403 height 20
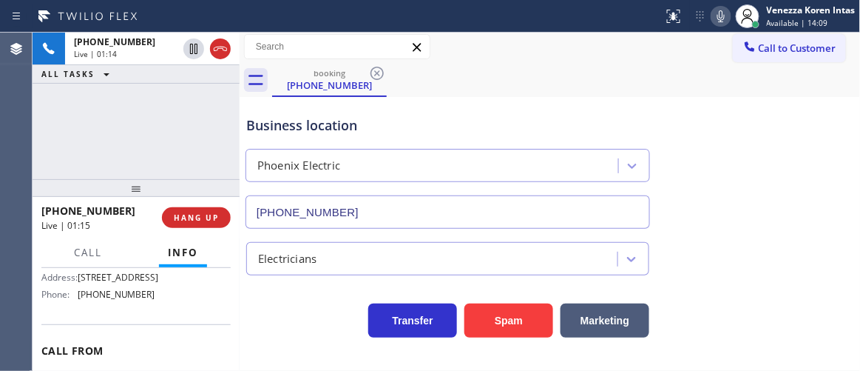
scroll to position [213, 0]
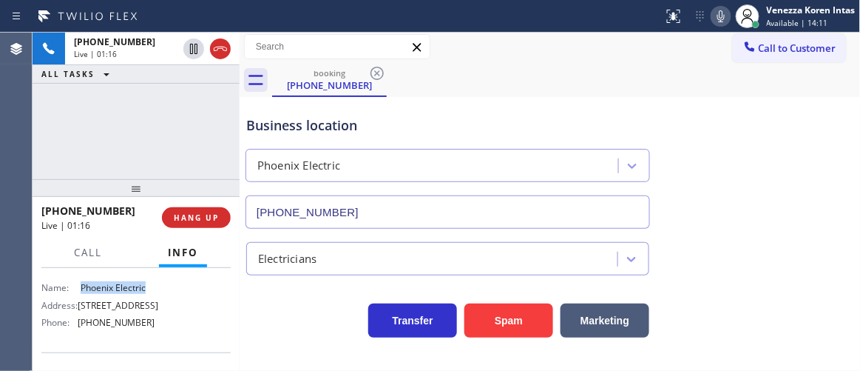
drag, startPoint x: 121, startPoint y: 289, endPoint x: 77, endPoint y: 292, distance: 44.4
click at [78, 289] on div "Name: Phoenix Electric Address: [STREET_ADDRESS] Phone: [PHONE_NUMBER]" at bounding box center [135, 308] width 189 height 52
copy div "Phoenix Electric"
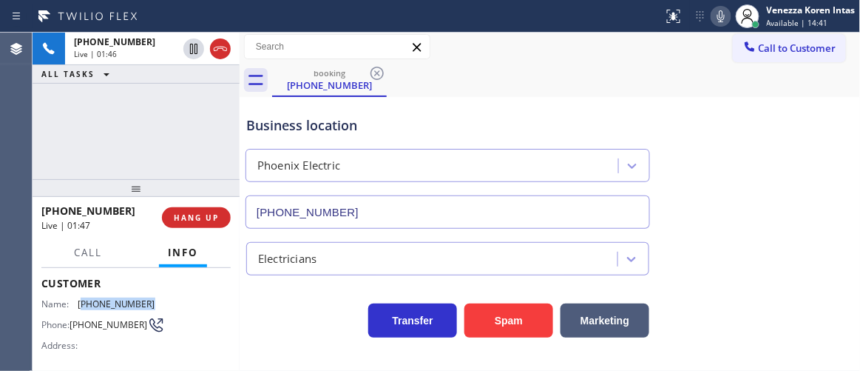
drag, startPoint x: 143, startPoint y: 306, endPoint x: 81, endPoint y: 305, distance: 62.2
click at [81, 305] on div "Name: [PHONE_NUMBER] Phone: [PHONE_NUMBER] Address:" at bounding box center [135, 327] width 189 height 58
copy span "206) 251-6056"
drag, startPoint x: 721, startPoint y: 24, endPoint x: 421, endPoint y: 127, distance: 317.3
click at [721, 24] on icon at bounding box center [722, 16] width 18 height 18
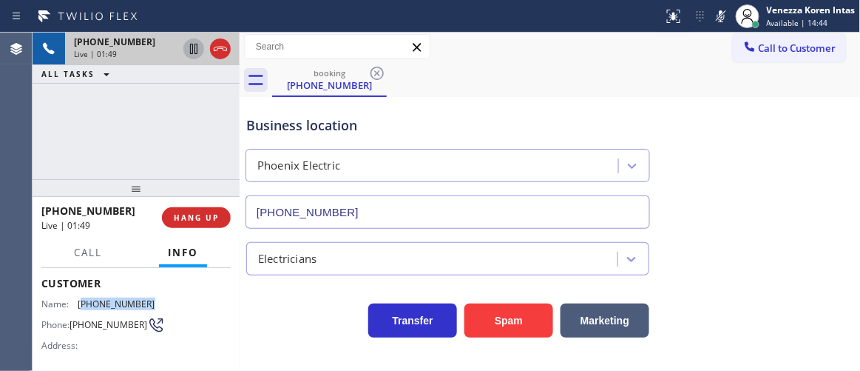
click at [191, 44] on icon at bounding box center [194, 49] width 18 height 18
click at [195, 41] on icon at bounding box center [194, 49] width 18 height 18
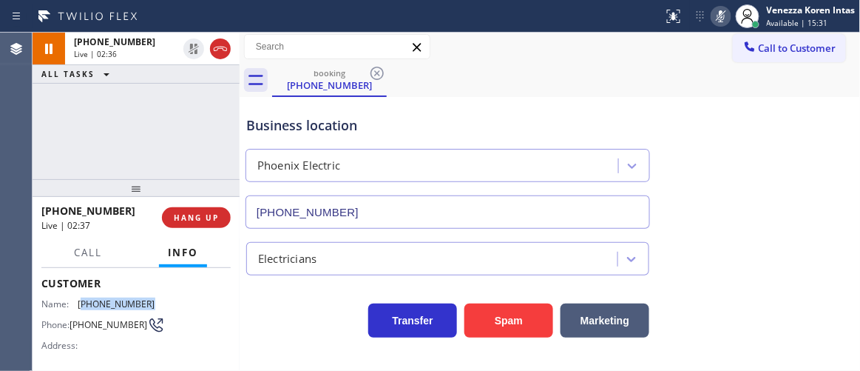
click at [724, 24] on icon at bounding box center [722, 16] width 18 height 18
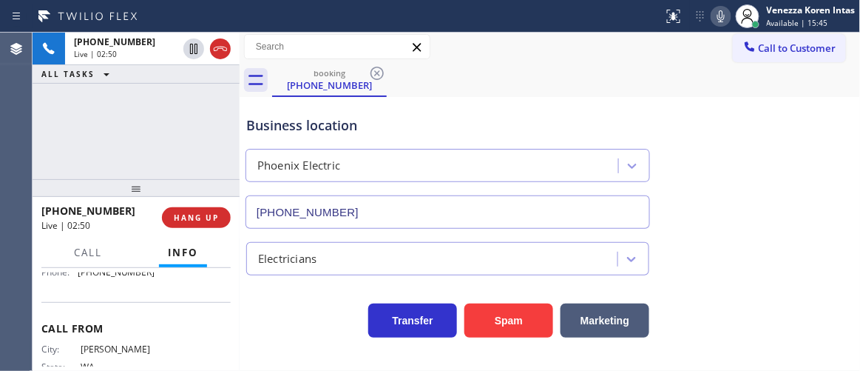
scroll to position [280, 0]
drag, startPoint x: 154, startPoint y: 295, endPoint x: 78, endPoint y: 298, distance: 76.3
click at [78, 266] on div "Name: Phoenix Electric Address: [STREET_ADDRESS] Phone: [PHONE_NUMBER]" at bounding box center [135, 241] width 189 height 52
copy div "[PHONE_NUMBER]"
click at [594, 78] on div "booking [PHONE_NUMBER]" at bounding box center [566, 80] width 589 height 33
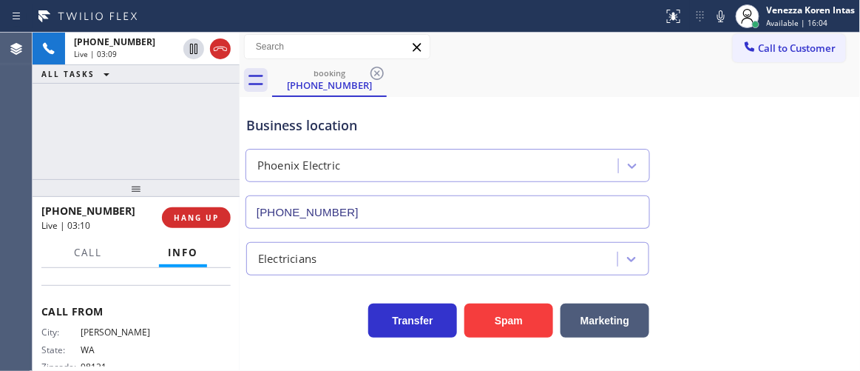
drag, startPoint x: 719, startPoint y: 18, endPoint x: 590, endPoint y: 114, distance: 160.3
click at [719, 18] on icon at bounding box center [722, 16] width 18 height 18
click at [586, 115] on div "Business location" at bounding box center [447, 125] width 403 height 20
click at [726, 16] on icon at bounding box center [722, 16] width 18 height 18
click at [709, 135] on div "Business location Phoenix Electric [PHONE_NUMBER]" at bounding box center [550, 162] width 614 height 134
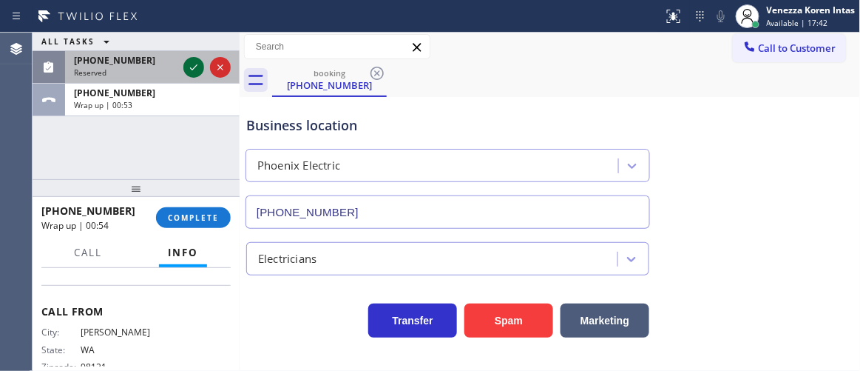
click at [191, 67] on icon at bounding box center [194, 67] width 18 height 18
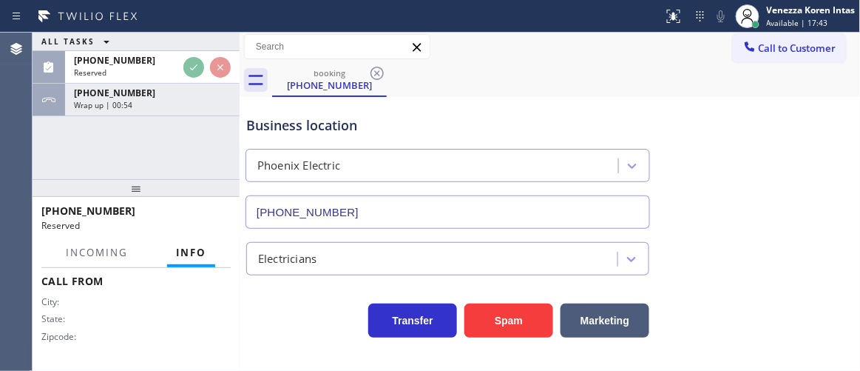
scroll to position [383, 0]
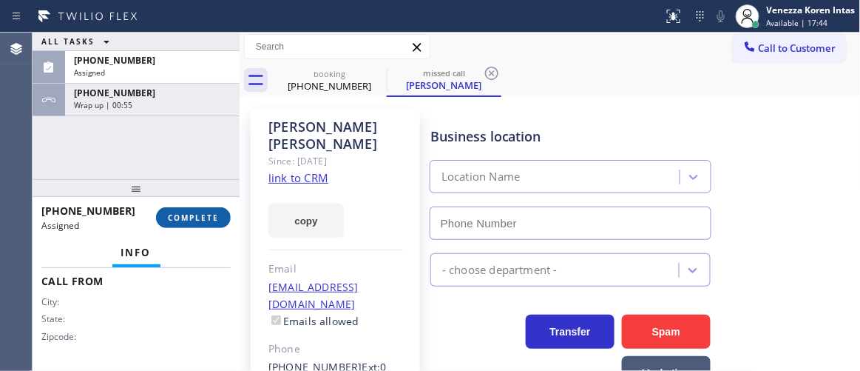
drag, startPoint x: 201, startPoint y: 215, endPoint x: 326, endPoint y: 227, distance: 125.6
click at [202, 215] on span "COMPLETE" at bounding box center [193, 217] width 51 height 10
type input "[PHONE_NUMBER]"
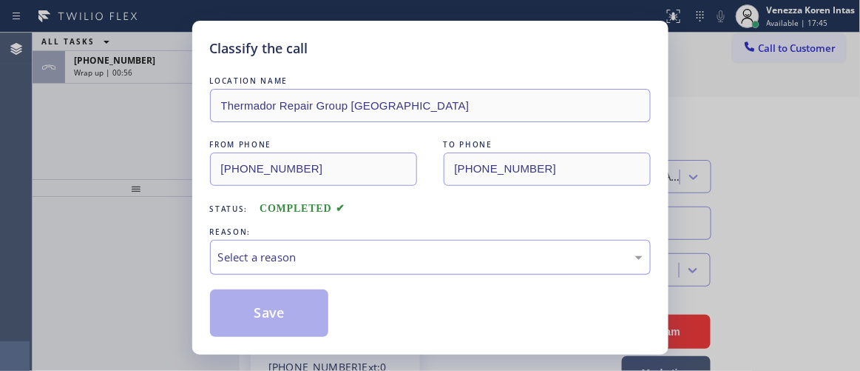
click at [408, 262] on div "Select a reason" at bounding box center [430, 257] width 425 height 17
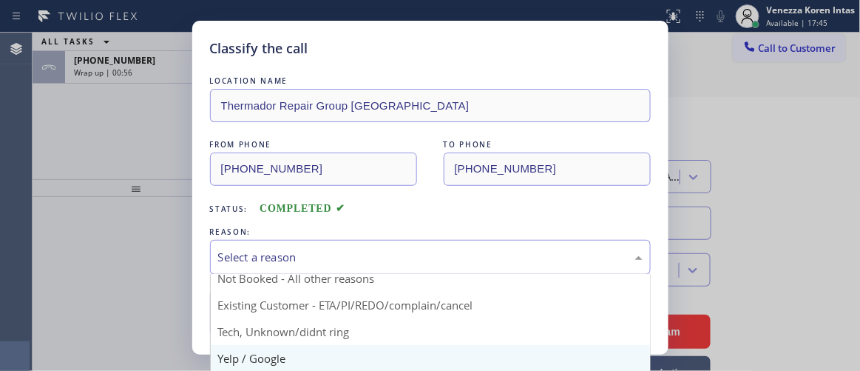
scroll to position [67, 0]
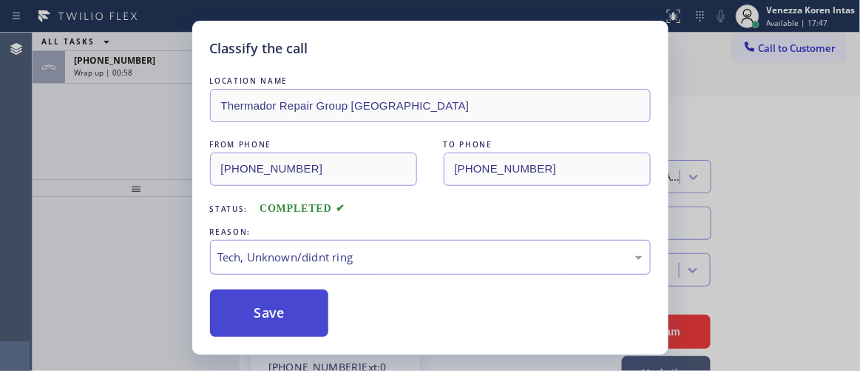
click at [304, 304] on button "Save" at bounding box center [269, 312] width 119 height 47
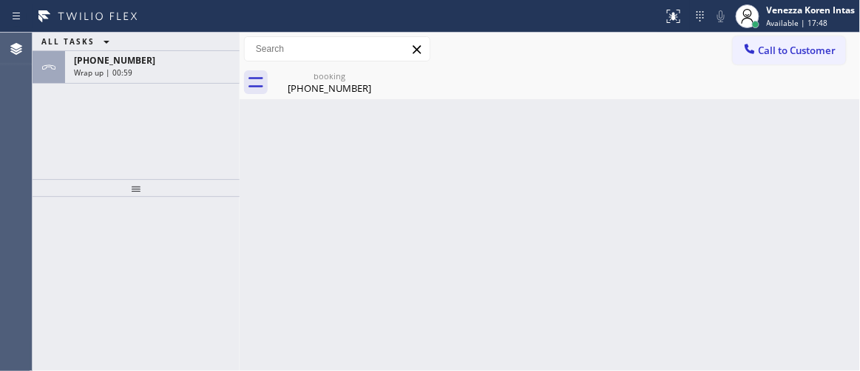
scroll to position [0, 0]
drag, startPoint x: 144, startPoint y: 86, endPoint x: 172, endPoint y: 92, distance: 28.9
click at [144, 87] on div "ALL TASKS ALL TASKS ACTIVE TASKS TASKS IN WRAP UP [PHONE_NUMBER] Wrap up | 00:59" at bounding box center [136, 106] width 207 height 146
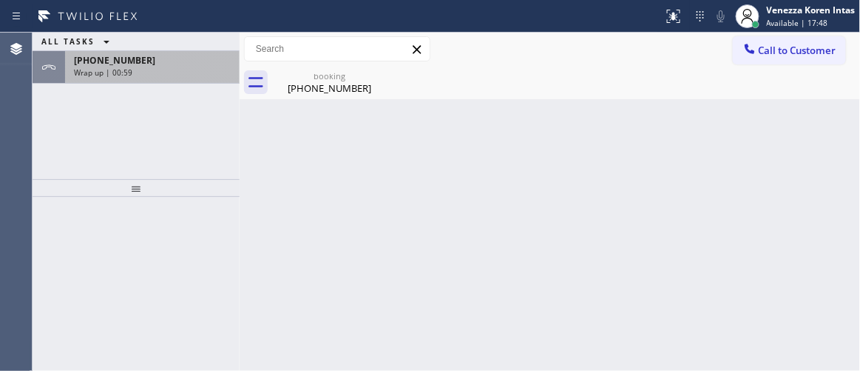
click at [179, 78] on div "[PHONE_NUMBER] Wrap up | 00:59" at bounding box center [149, 67] width 169 height 33
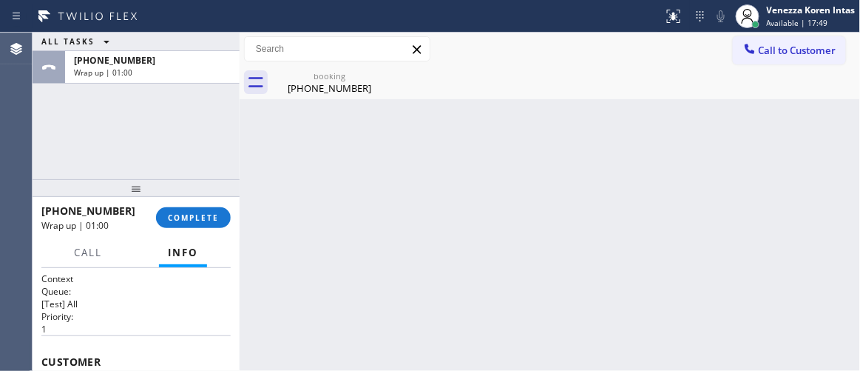
drag, startPoint x: 187, startPoint y: 221, endPoint x: 286, endPoint y: 226, distance: 98.5
click at [188, 221] on span "COMPLETE" at bounding box center [193, 217] width 51 height 10
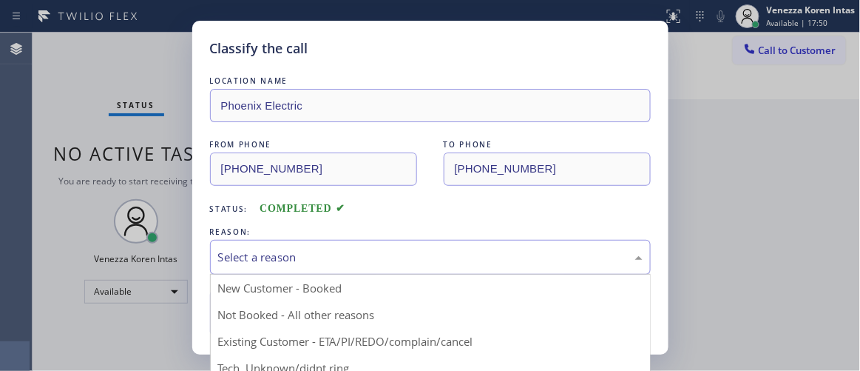
click at [369, 269] on div "Select a reason" at bounding box center [430, 257] width 441 height 35
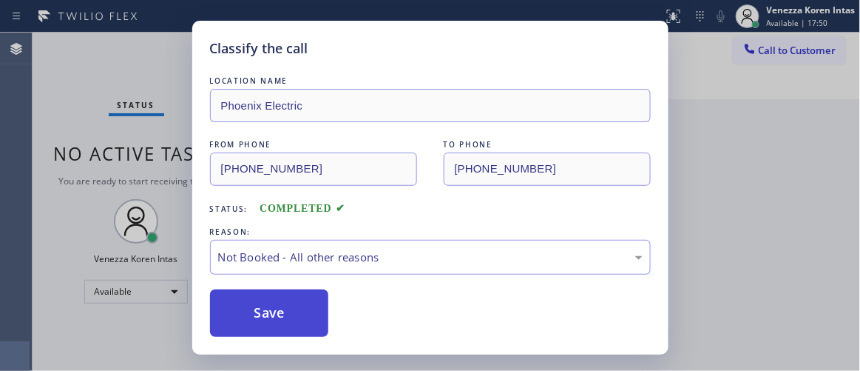
drag, startPoint x: 300, startPoint y: 307, endPoint x: 320, endPoint y: 307, distance: 19.2
click at [303, 307] on button "Save" at bounding box center [269, 312] width 119 height 47
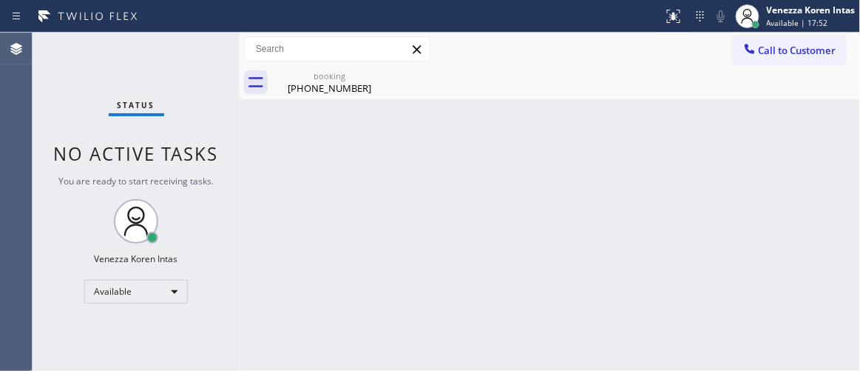
click at [217, 50] on div "Status No active tasks You are ready to start receiving tasks. Venezza Koren In…" at bounding box center [136, 202] width 207 height 338
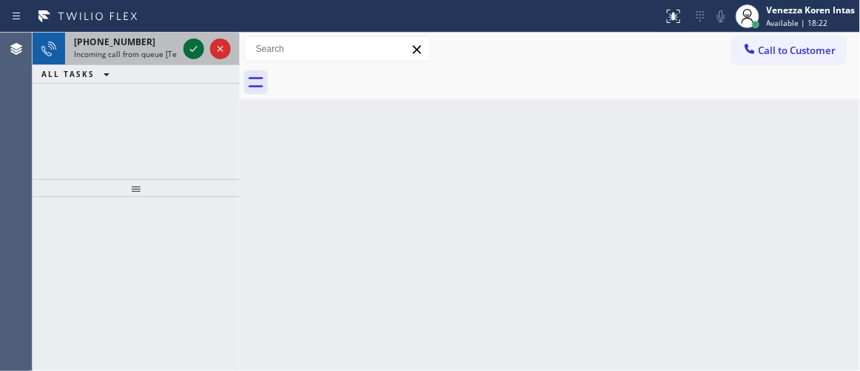
click at [195, 49] on icon at bounding box center [193, 49] width 7 height 6
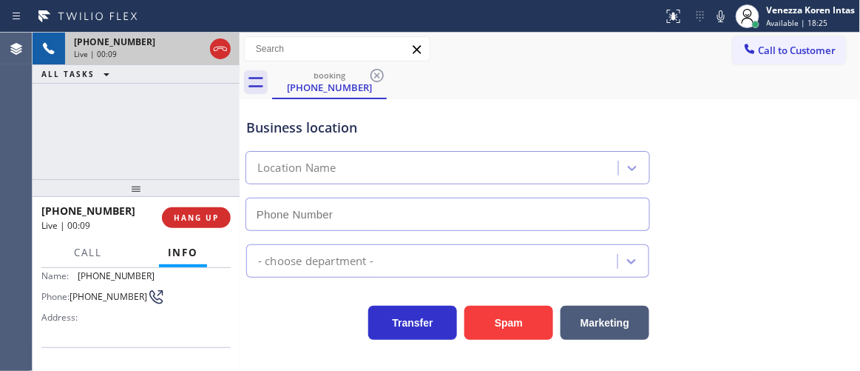
scroll to position [67, 0]
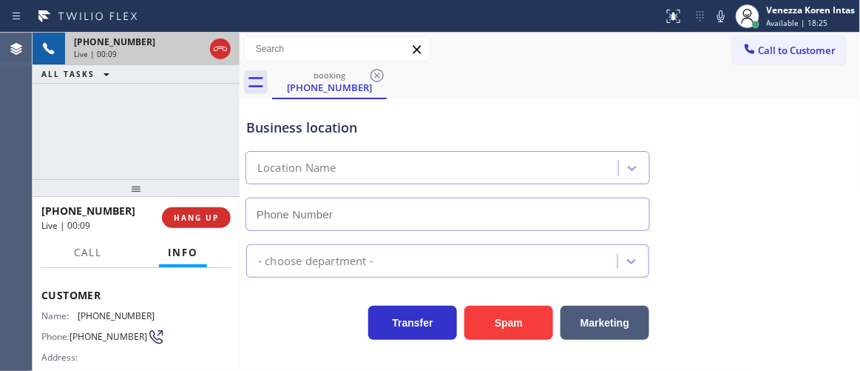
type input "[PHONE_NUMBER]"
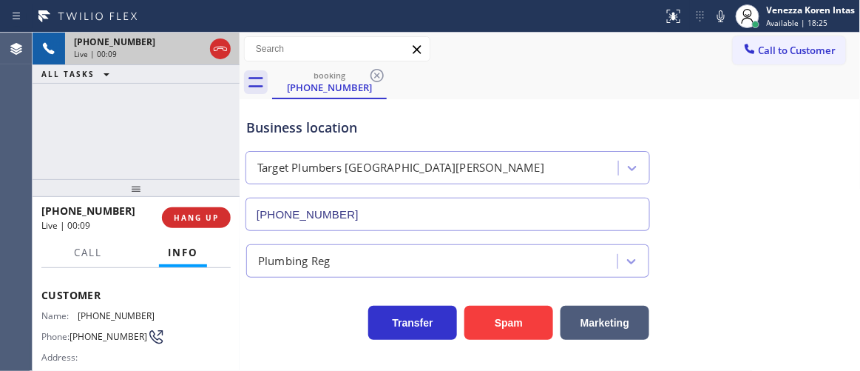
scroll to position [0, 0]
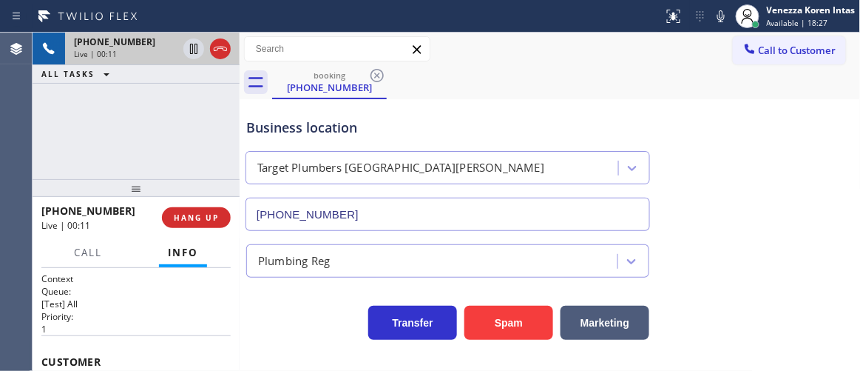
drag, startPoint x: 108, startPoint y: 128, endPoint x: 294, endPoint y: 183, distance: 194.5
click at [108, 128] on div "[PHONE_NUMBER] Live | 00:11 ALL TASKS ALL TASKS ACTIVE TASKS TASKS IN WRAP UP" at bounding box center [136, 106] width 207 height 146
click at [104, 113] on div "[PHONE_NUMBER] Live | 00:55 ALL TASKS ALL TASKS ACTIVE TASKS TASKS IN WRAP UP" at bounding box center [136, 106] width 207 height 146
click at [533, 33] on div "Call to Customer Outbound call Location Search location Your caller id phone nu…" at bounding box center [550, 49] width 621 height 33
drag, startPoint x: 714, startPoint y: 17, endPoint x: 697, endPoint y: 42, distance: 30.4
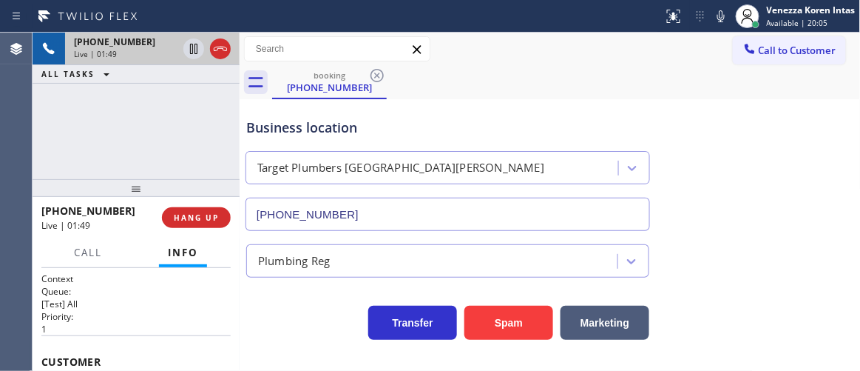
click at [714, 17] on icon at bounding box center [722, 16] width 18 height 18
click at [188, 45] on icon at bounding box center [194, 49] width 18 height 18
drag, startPoint x: 422, startPoint y: 117, endPoint x: 586, endPoint y: 10, distance: 196.2
click at [422, 118] on div "Business location" at bounding box center [447, 128] width 403 height 20
click at [219, 159] on div "[PHONE_NUMBER] Live | 02:40 ALL TASKS ALL TASKS ACTIVE TASKS TASKS IN WRAP UP" at bounding box center [136, 106] width 207 height 146
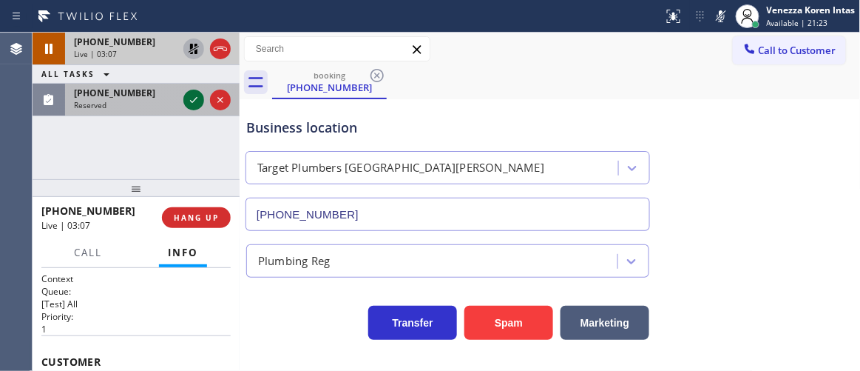
click at [192, 97] on icon at bounding box center [194, 100] width 18 height 18
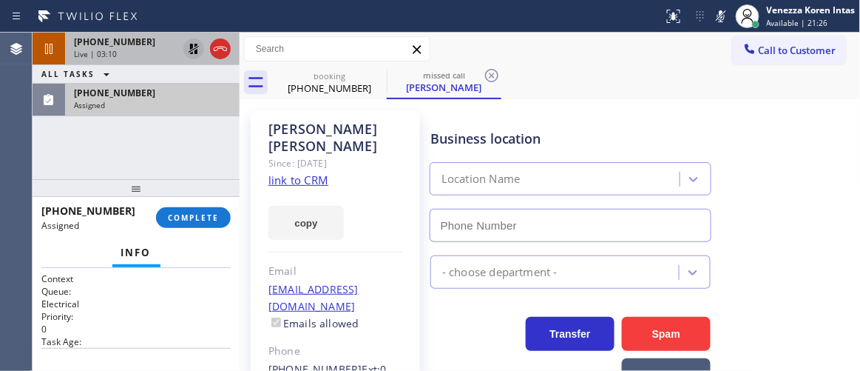
type input "[PHONE_NUMBER]"
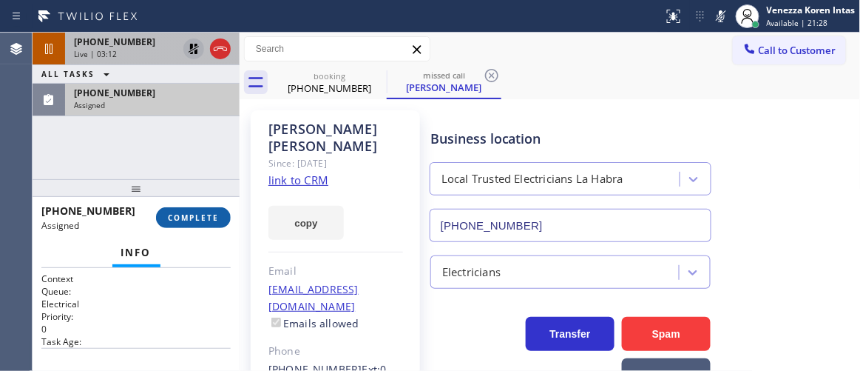
click at [202, 214] on span "COMPLETE" at bounding box center [193, 217] width 51 height 10
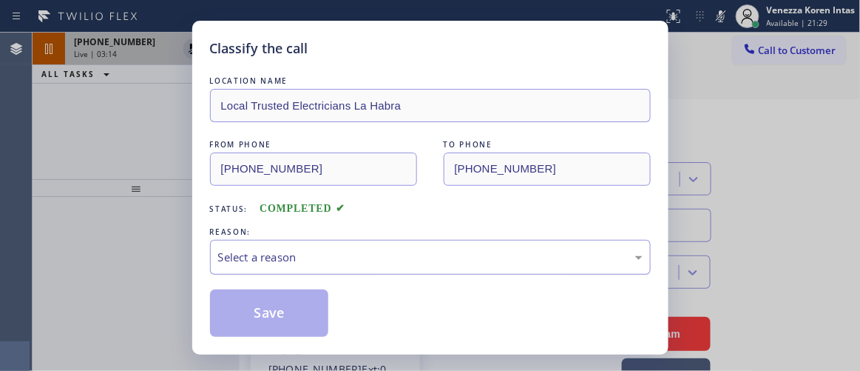
click at [428, 259] on div "Select a reason" at bounding box center [430, 257] width 425 height 17
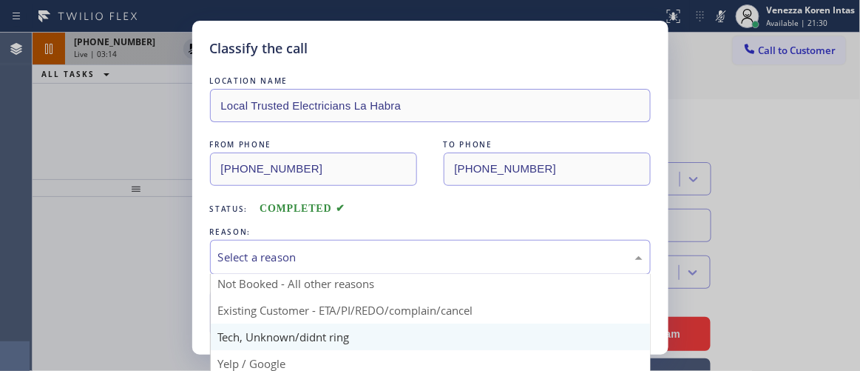
scroll to position [39, 0]
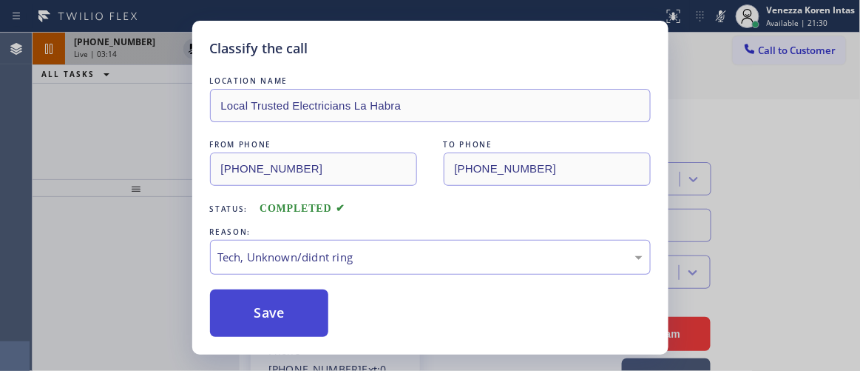
click at [291, 291] on button "Save" at bounding box center [269, 312] width 119 height 47
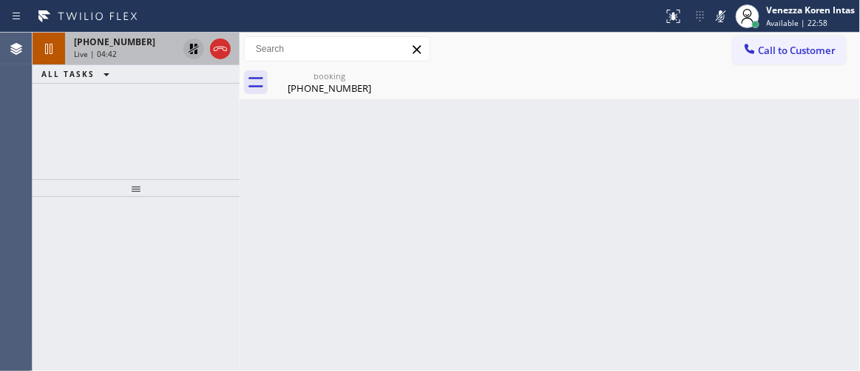
drag, startPoint x: 192, startPoint y: 44, endPoint x: 588, endPoint y: 77, distance: 397.2
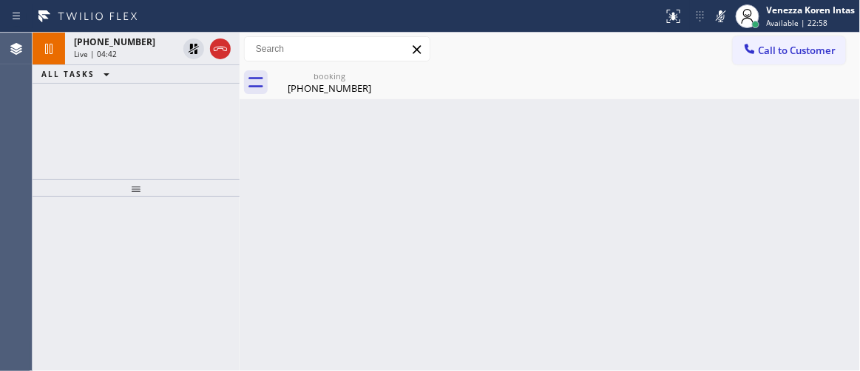
click at [195, 46] on icon at bounding box center [194, 49] width 10 height 10
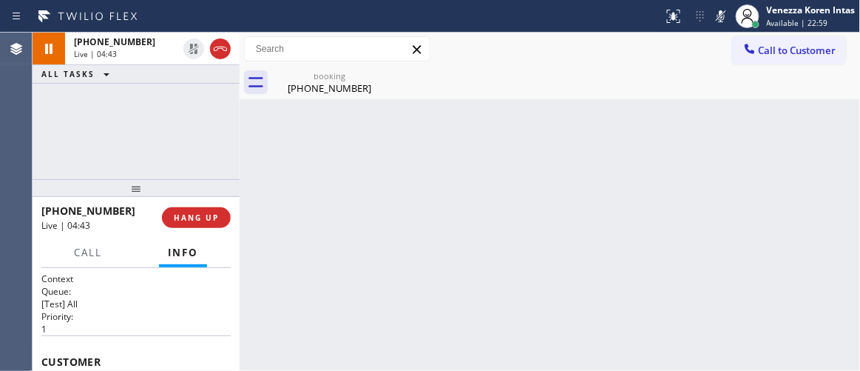
drag, startPoint x: 724, startPoint y: 8, endPoint x: 702, endPoint y: 152, distance: 145.1
click at [724, 10] on icon at bounding box center [722, 16] width 18 height 18
drag, startPoint x: 284, startPoint y: 162, endPoint x: 277, endPoint y: 158, distance: 8.0
click at [284, 162] on div "Back to Dashboard Change Sender ID Customers Technicians Select a contact Outbo…" at bounding box center [550, 202] width 621 height 338
click at [193, 135] on div "[PHONE_NUMBER] Live | 04:50 ALL TASKS ALL TASKS ACTIVE TASKS TASKS IN WRAP UP" at bounding box center [136, 106] width 207 height 146
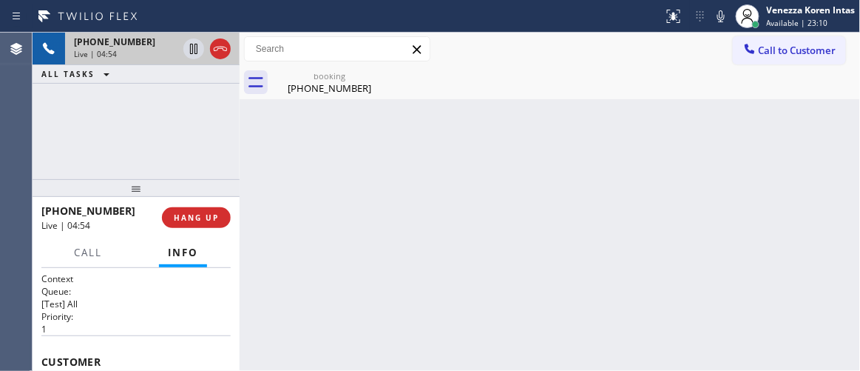
click at [97, 55] on span "Live | 04:54" at bounding box center [95, 54] width 43 height 10
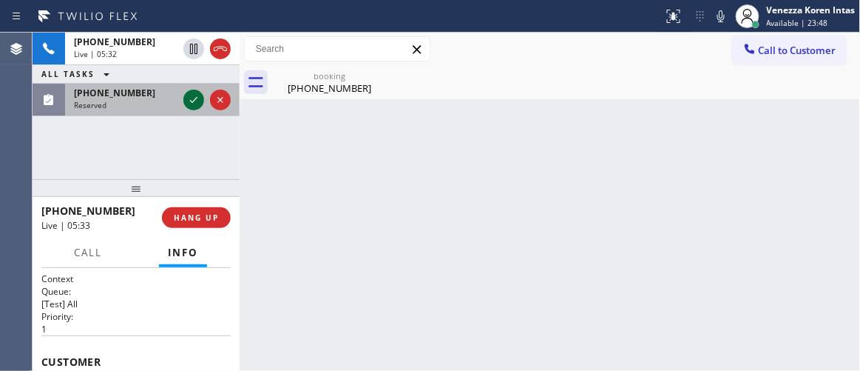
click at [195, 105] on icon at bounding box center [194, 100] width 18 height 18
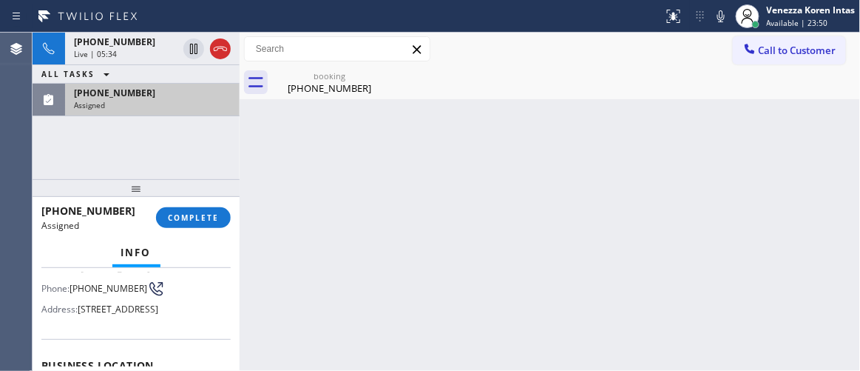
scroll to position [134, 0]
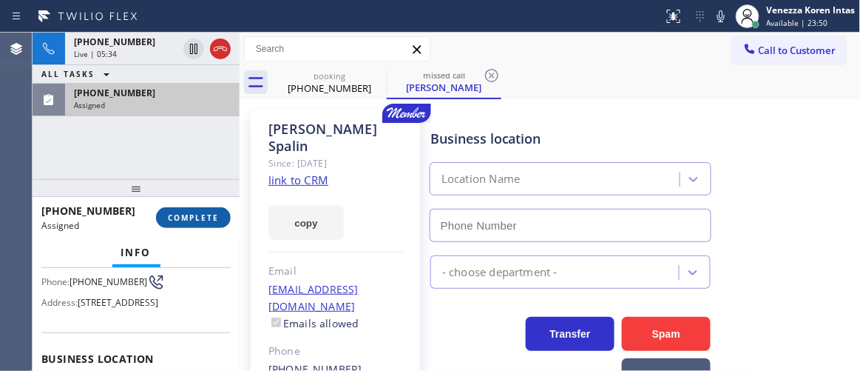
type input "[PHONE_NUMBER]"
click at [206, 216] on span "COMPLETE" at bounding box center [193, 217] width 51 height 10
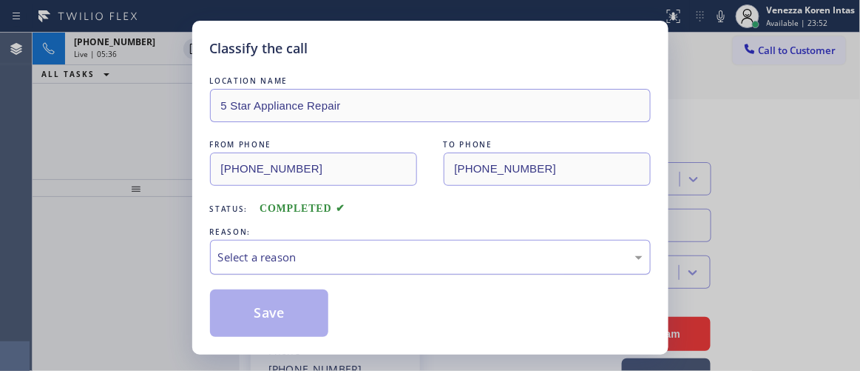
click at [362, 268] on div "Select a reason" at bounding box center [430, 257] width 441 height 35
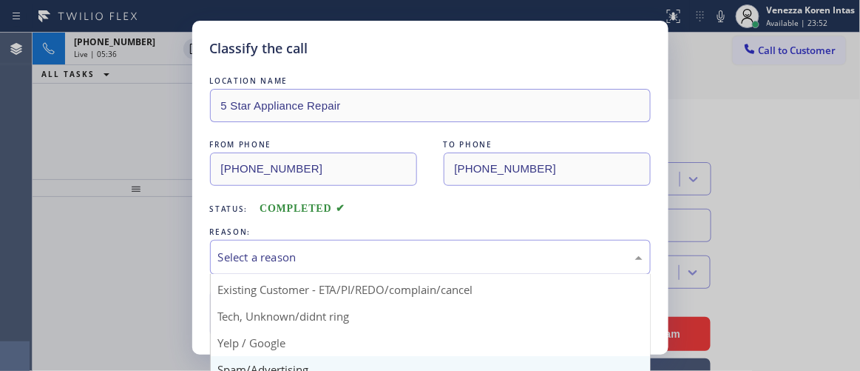
scroll to position [92, 0]
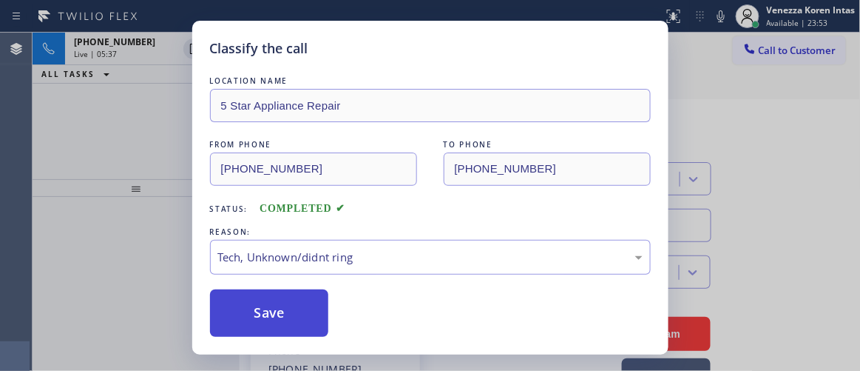
click at [315, 292] on button "Save" at bounding box center [269, 312] width 119 height 47
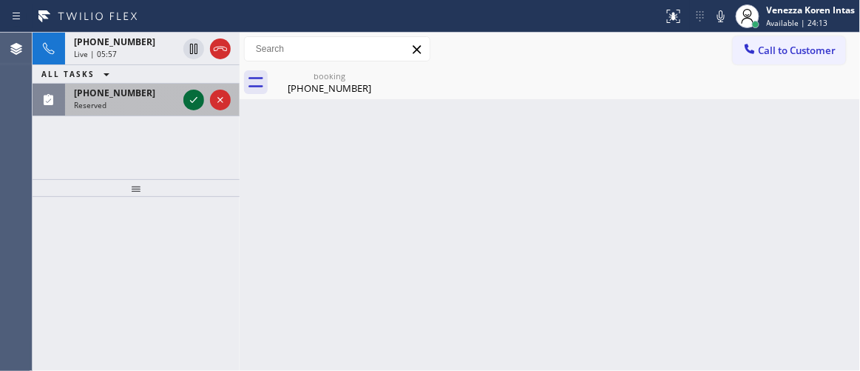
click at [195, 107] on icon at bounding box center [194, 100] width 18 height 18
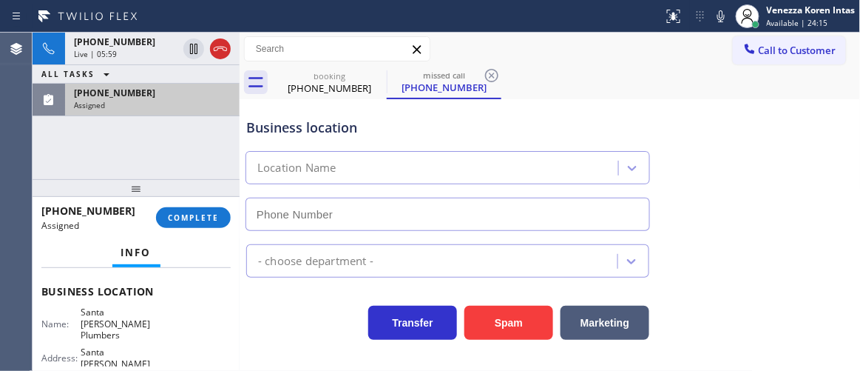
scroll to position [189, 0]
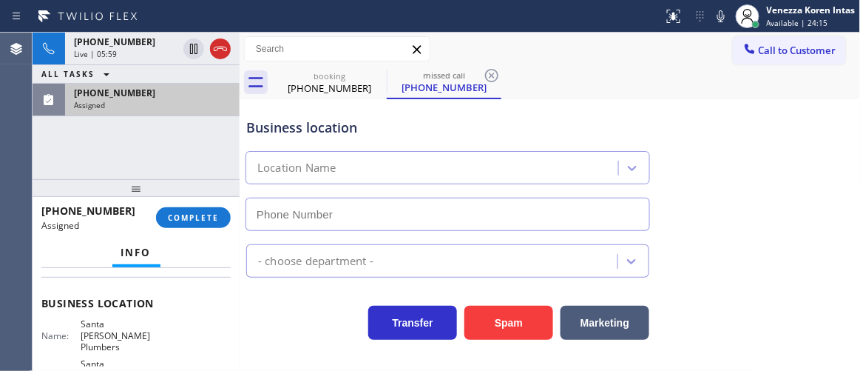
type input "[PHONE_NUMBER]"
click at [169, 103] on div "Assigned" at bounding box center [152, 105] width 157 height 10
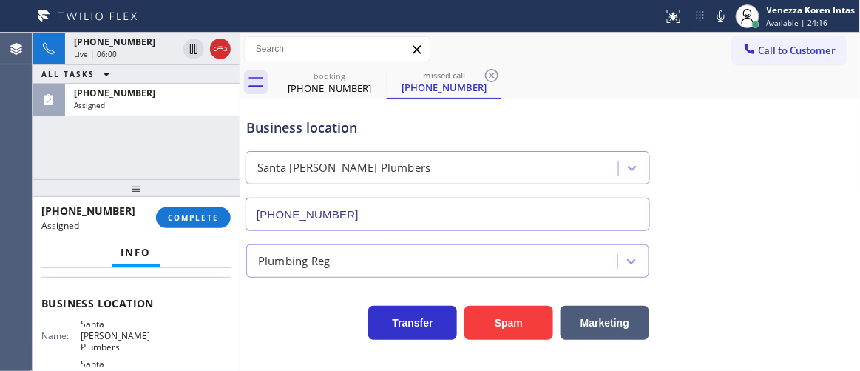
drag, startPoint x: 201, startPoint y: 220, endPoint x: 336, endPoint y: 235, distance: 135.6
click at [206, 223] on button "COMPLETE" at bounding box center [193, 217] width 75 height 21
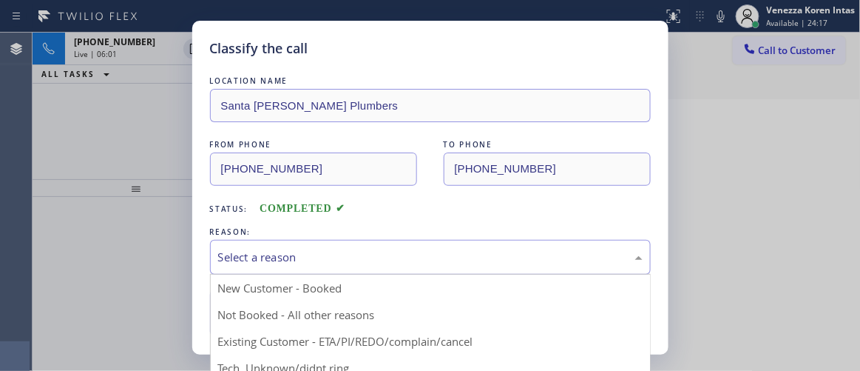
click at [372, 243] on div "Select a reason" at bounding box center [430, 257] width 441 height 35
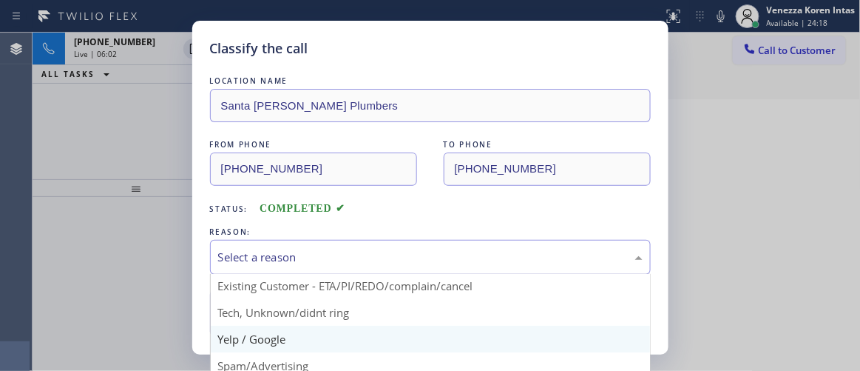
scroll to position [67, 0]
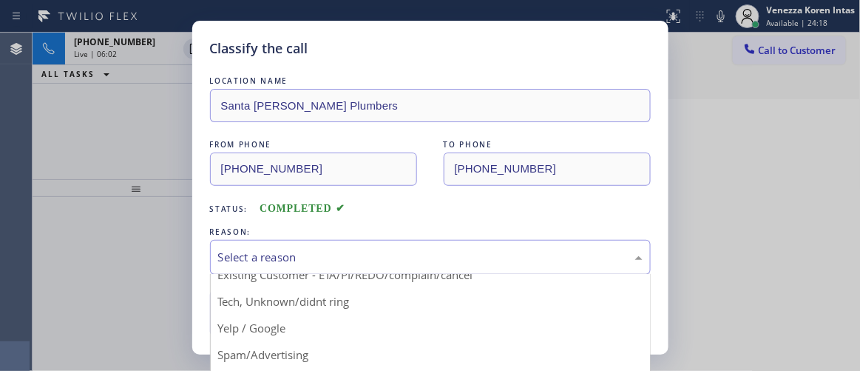
drag, startPoint x: 351, startPoint y: 305, endPoint x: 354, endPoint y: 313, distance: 8.4
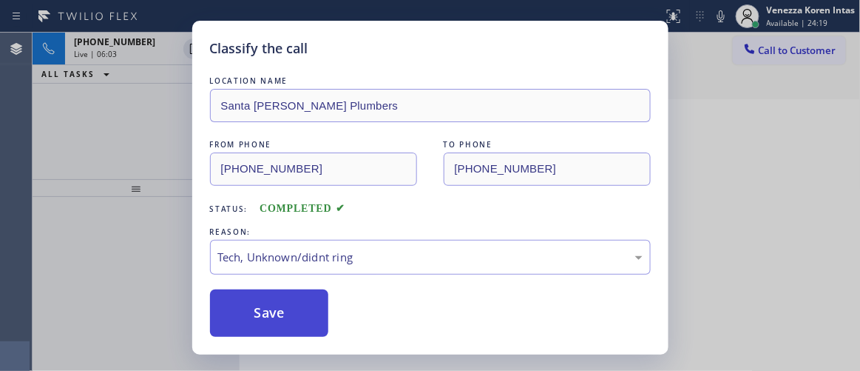
click at [321, 315] on button "Save" at bounding box center [269, 312] width 119 height 47
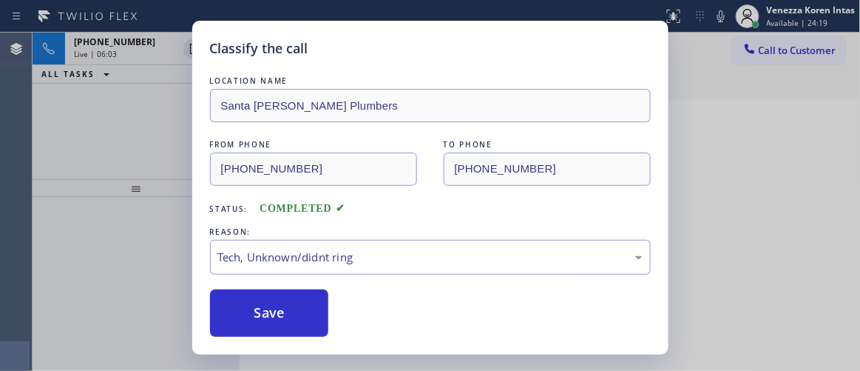
click at [116, 58] on div "Classify the call LOCATION NAME [GEOGRAPHIC_DATA][PERSON_NAME] Plumbers FROM PH…" at bounding box center [430, 185] width 860 height 371
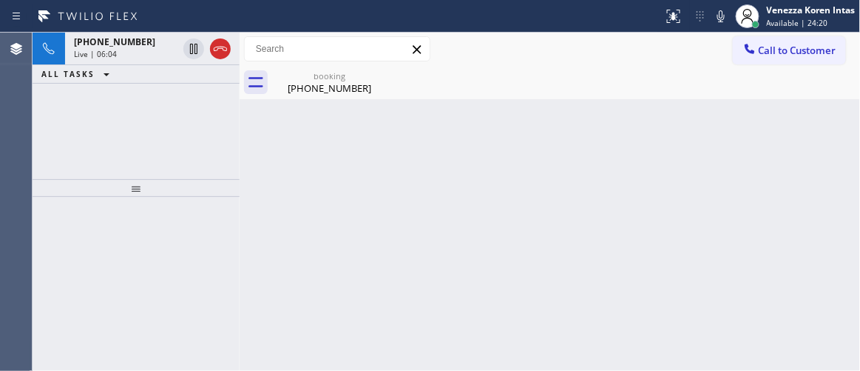
click at [135, 54] on div "Live | 06:04" at bounding box center [126, 54] width 104 height 10
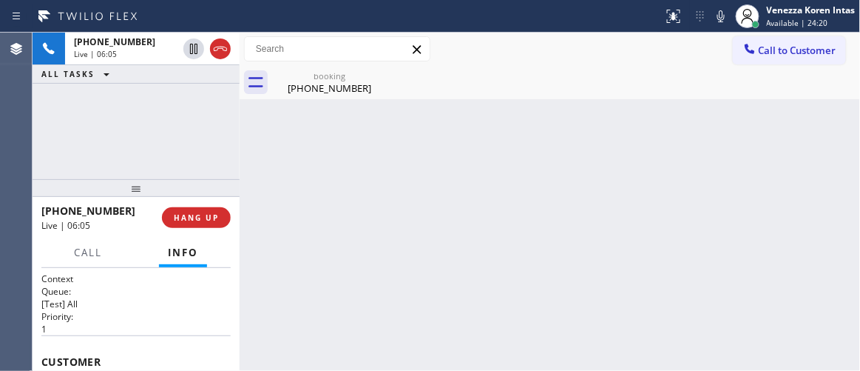
click at [314, 85] on div "[PHONE_NUMBER]" at bounding box center [330, 87] width 112 height 13
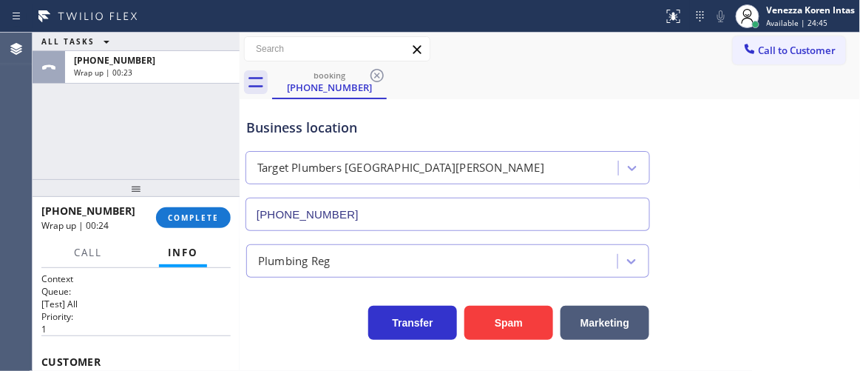
drag, startPoint x: 283, startPoint y: 41, endPoint x: 409, endPoint y: 88, distance: 134.8
click at [283, 41] on input "text" at bounding box center [337, 49] width 185 height 24
click at [545, 97] on div "Business location Target Plumbers [GEOGRAPHIC_DATA][PERSON_NAME] [PHONE_NUMBER]" at bounding box center [550, 164] width 614 height 134
click at [191, 231] on div "[PHONE_NUMBER] Wrap up | 01:11 COMPLETE" at bounding box center [135, 217] width 189 height 38
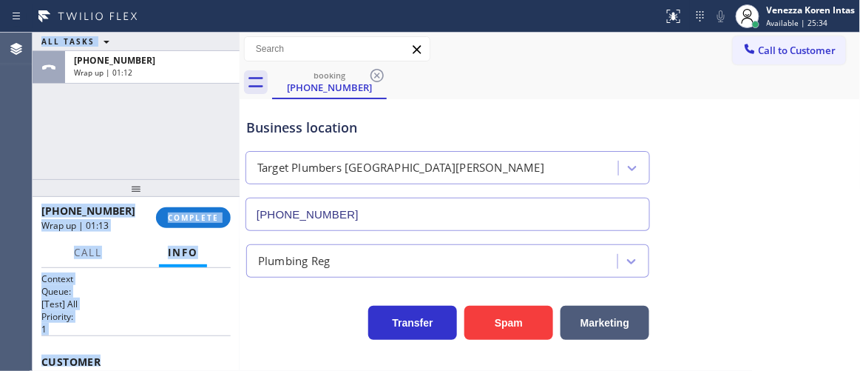
drag, startPoint x: 30, startPoint y: 346, endPoint x: 134, endPoint y: 350, distance: 103.6
click at [141, 360] on div "Agent Desktop Classify the call LOCATION NAME 5 Star Appliance Repair FROM PHON…" at bounding box center [430, 202] width 860 height 338
click at [121, 314] on h2 "Priority:" at bounding box center [135, 316] width 189 height 13
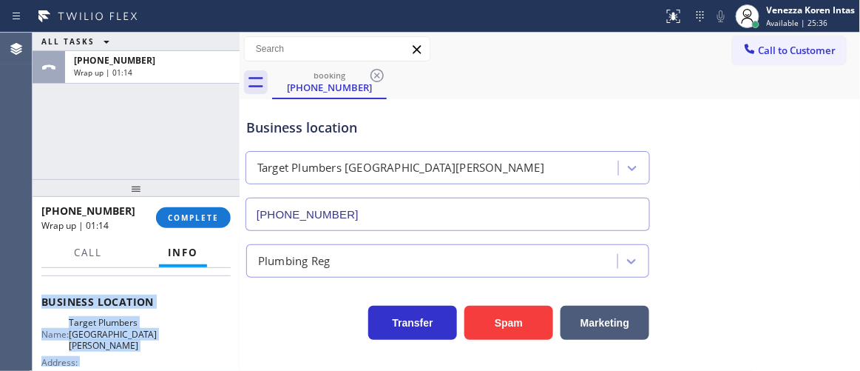
scroll to position [217, 0]
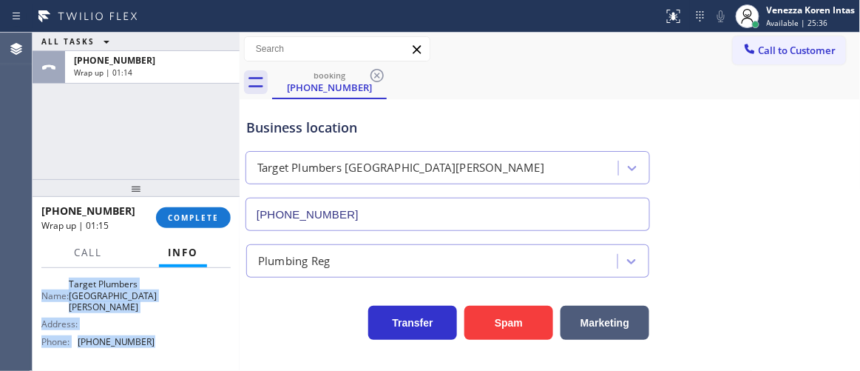
drag, startPoint x: 39, startPoint y: 354, endPoint x: 186, endPoint y: 334, distance: 147.9
click at [186, 334] on div "Context Queue: [Test] All Priority: 1 Customer Name: [PHONE_NUMBER] Phone: [PHO…" at bounding box center [136, 319] width 207 height 103
copy div "Customer Name: [PHONE_NUMBER] Phone: [PHONE_NUMBER] Address: Business location …"
click at [220, 225] on button "COMPLETE" at bounding box center [193, 217] width 75 height 21
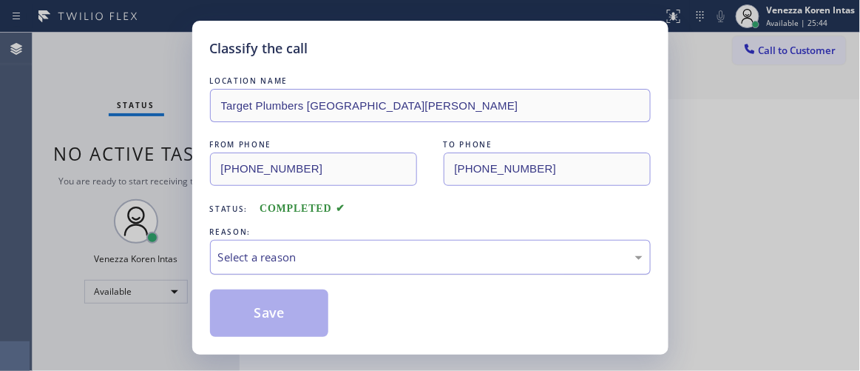
click at [363, 264] on div "Select a reason" at bounding box center [430, 257] width 425 height 17
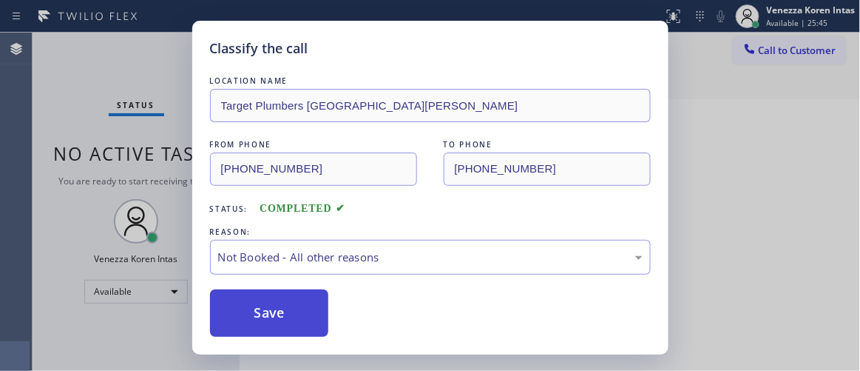
drag, startPoint x: 321, startPoint y: 309, endPoint x: 318, endPoint y: 320, distance: 12.2
click at [318, 321] on button "Save" at bounding box center [269, 312] width 119 height 47
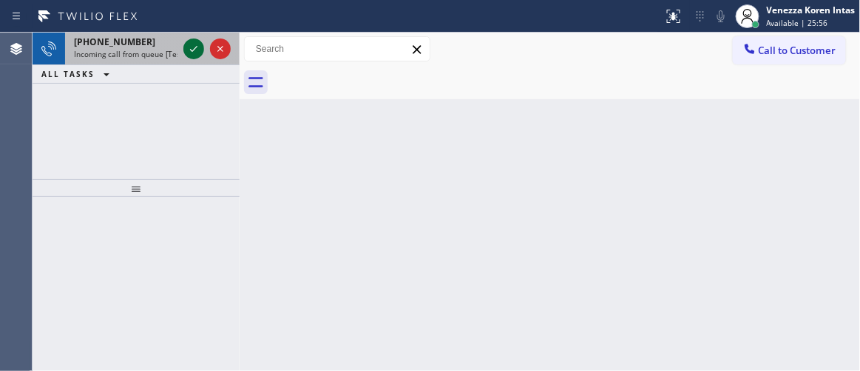
click at [189, 54] on icon at bounding box center [194, 49] width 18 height 18
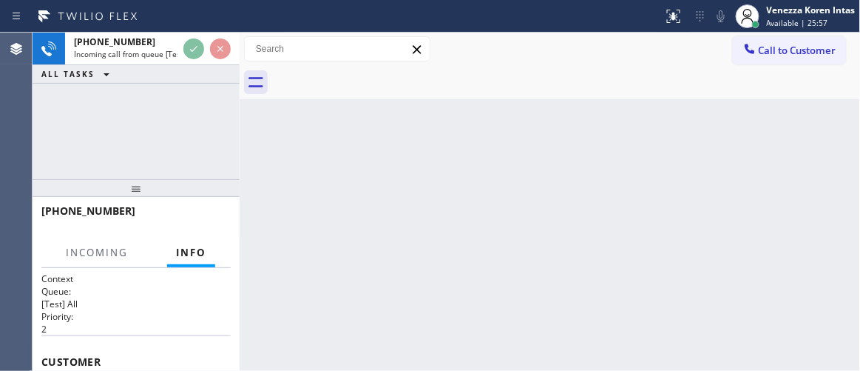
scroll to position [201, 0]
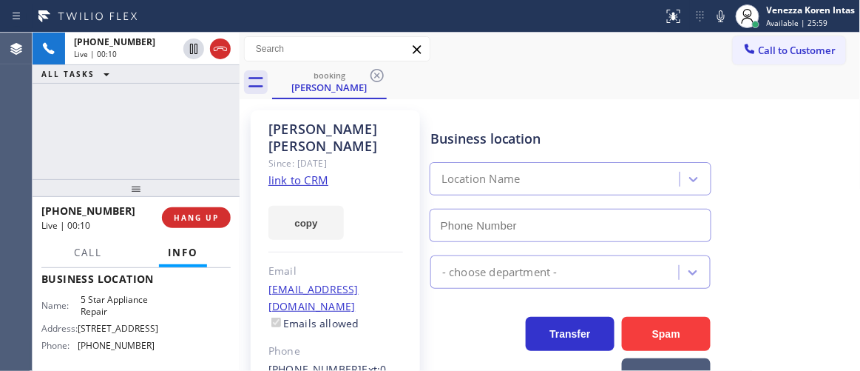
type input "[PHONE_NUMBER]"
click at [298, 172] on link "link to CRM" at bounding box center [299, 179] width 60 height 15
click at [553, 61] on div "Call to Customer Outbound call Location Search location Your caller id phone nu…" at bounding box center [550, 49] width 621 height 26
click at [146, 158] on div "[PHONE_NUMBER] Live | 01:36 ALL TASKS ALL TASKS ACTIVE TASKS TASKS IN WRAP UP" at bounding box center [136, 106] width 207 height 146
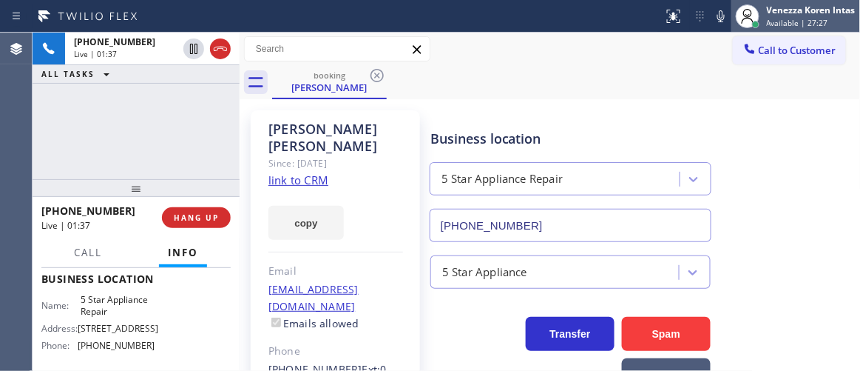
click at [733, 13] on div at bounding box center [748, 16] width 33 height 33
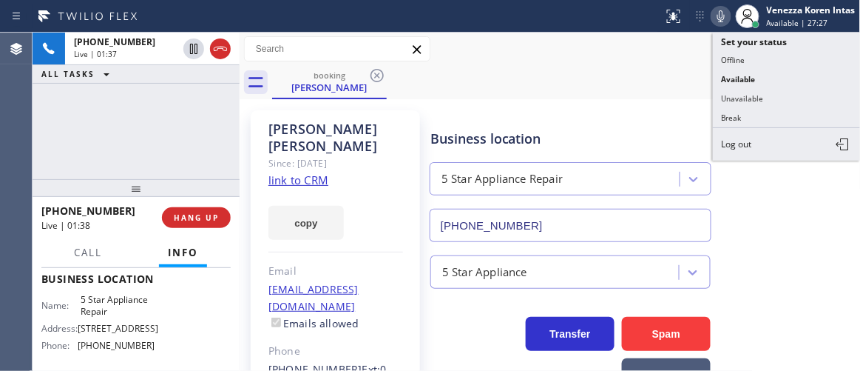
click at [724, 16] on icon at bounding box center [721, 16] width 7 height 12
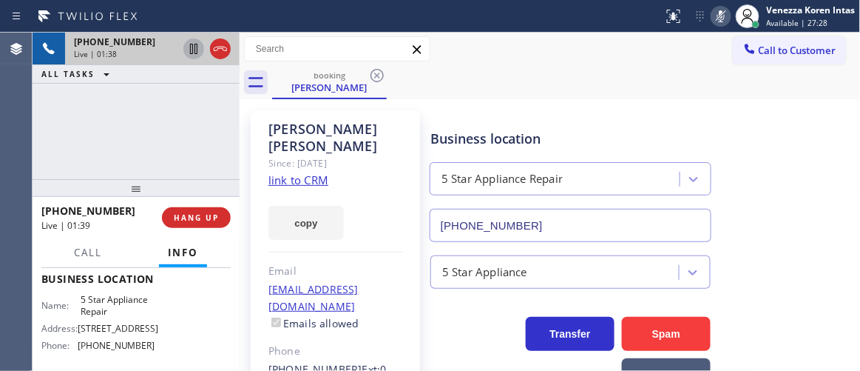
click at [186, 45] on icon at bounding box center [194, 49] width 18 height 18
drag, startPoint x: 158, startPoint y: 143, endPoint x: 421, endPoint y: 10, distance: 295.2
click at [158, 143] on div "[PHONE_NUMBER] Live | 01:55 ALL TASKS ALL TASKS ACTIVE TASKS TASKS IN WRAP UP" at bounding box center [136, 106] width 207 height 146
drag, startPoint x: 727, startPoint y: 13, endPoint x: 402, endPoint y: 139, distance: 349.0
click at [727, 14] on icon at bounding box center [722, 16] width 18 height 18
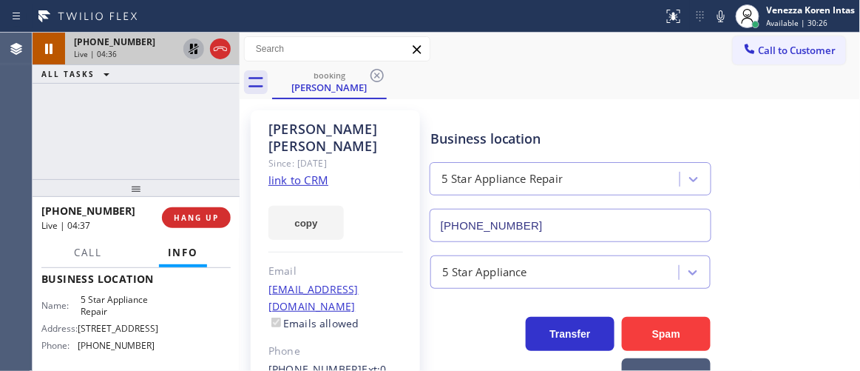
click at [195, 47] on icon at bounding box center [194, 49] width 10 height 10
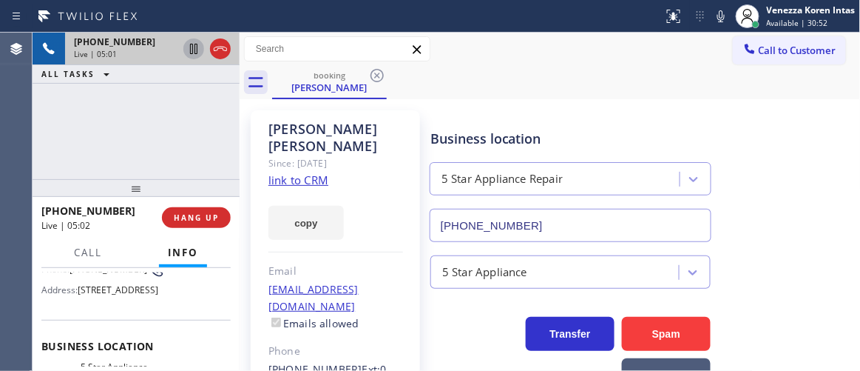
click at [240, 153] on div at bounding box center [240, 202] width 0 height 338
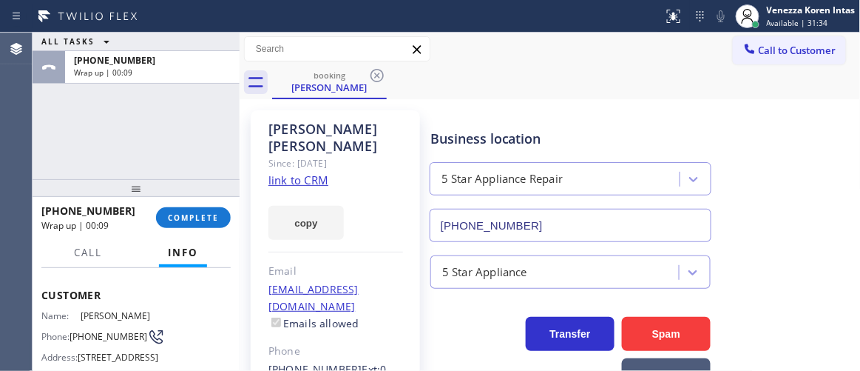
click at [139, 129] on div "ALL TASKS ALL TASKS ACTIVE TASKS TASKS IN WRAP UP [PHONE_NUMBER] Wrap up | 00:09" at bounding box center [136, 106] width 207 height 146
click at [226, 223] on button "COMPLETE" at bounding box center [193, 217] width 75 height 21
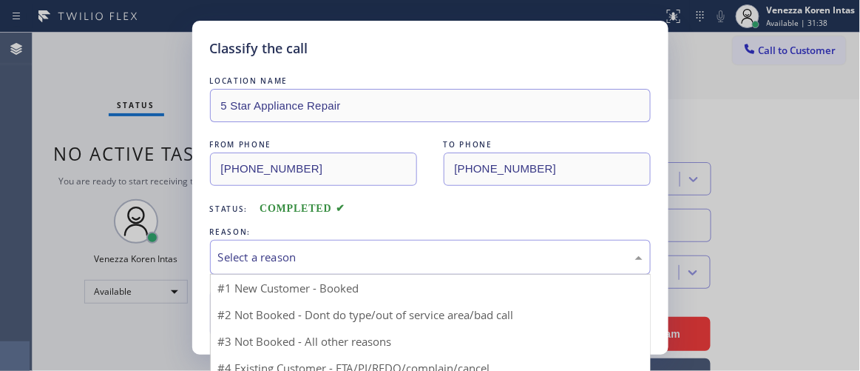
click at [325, 243] on div "Select a reason" at bounding box center [430, 257] width 441 height 35
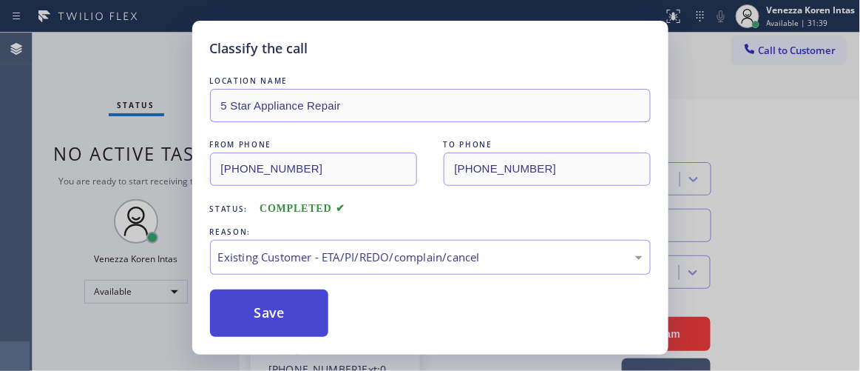
click at [306, 312] on button "Save" at bounding box center [269, 312] width 119 height 47
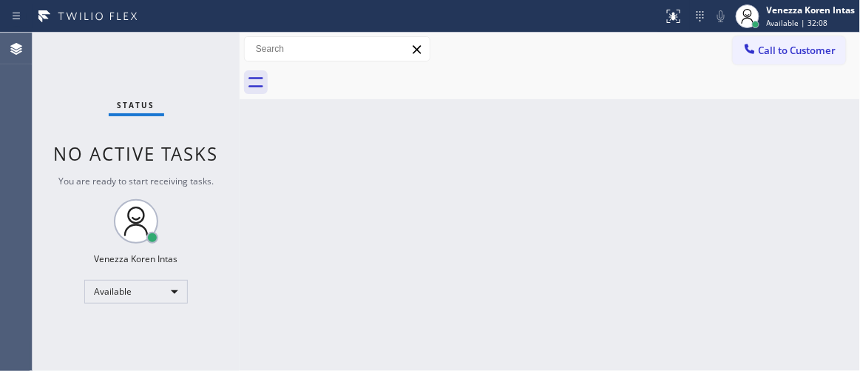
drag, startPoint x: 161, startPoint y: 83, endPoint x: 465, endPoint y: 2, distance: 315.3
click at [161, 82] on div "Status No active tasks You are ready to start receiving tasks. Venezza Koren In…" at bounding box center [136, 202] width 207 height 338
drag, startPoint x: 197, startPoint y: 124, endPoint x: 468, endPoint y: 88, distance: 273.2
click at [197, 125] on div "Status No active tasks You are ready to start receiving tasks. Venezza Koren In…" at bounding box center [136, 202] width 207 height 338
drag, startPoint x: 185, startPoint y: 81, endPoint x: 174, endPoint y: 101, distance: 22.2
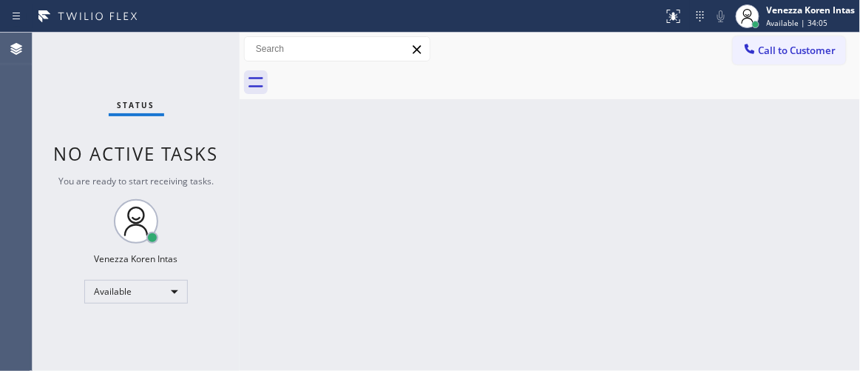
click at [185, 81] on div "Status No active tasks You are ready to start receiving tasks. Venezza Koren In…" at bounding box center [136, 202] width 207 height 338
click at [21, 104] on div "Agent Desktop" at bounding box center [16, 202] width 32 height 338
drag, startPoint x: 137, startPoint y: 95, endPoint x: 320, endPoint y: 89, distance: 183.6
click at [140, 95] on div "Status No active tasks You are ready to start receiving tasks. Venezza Koren In…" at bounding box center [136, 202] width 207 height 338
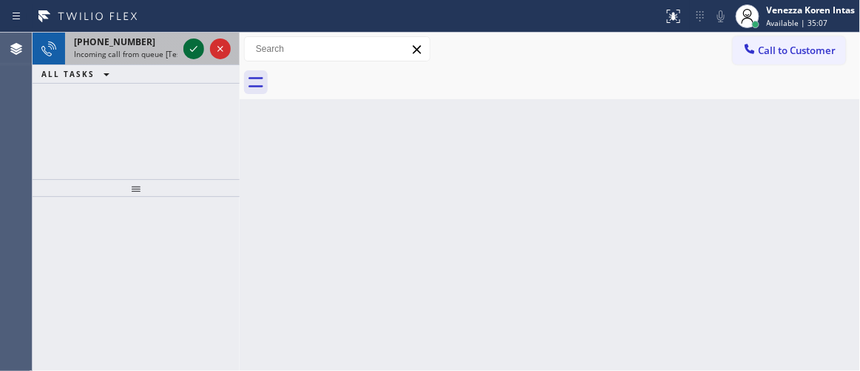
click at [191, 53] on icon at bounding box center [194, 49] width 18 height 18
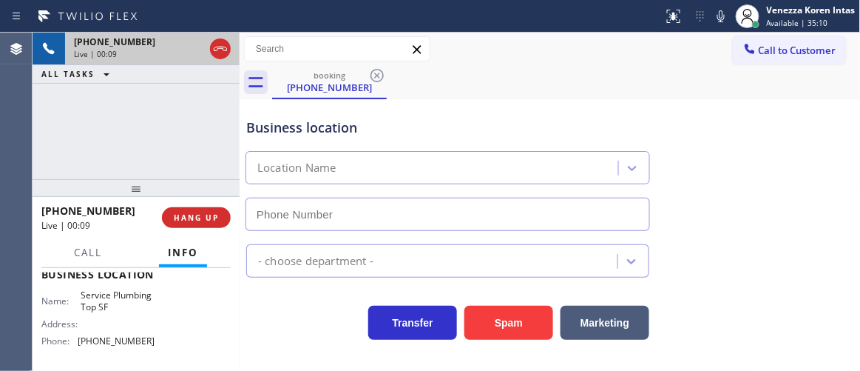
type input "[PHONE_NUMBER]"
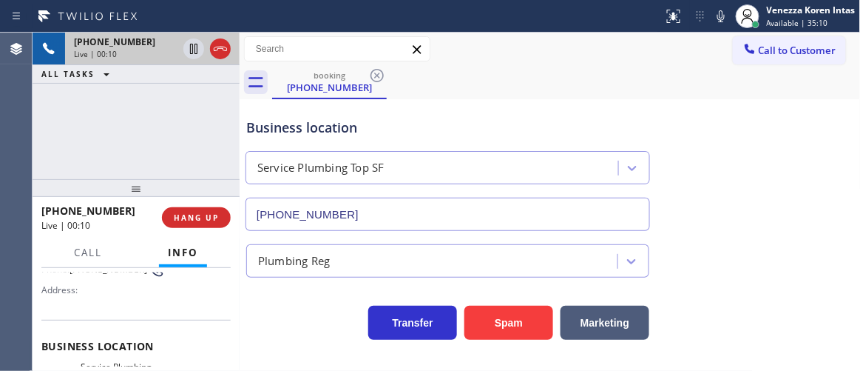
click at [198, 173] on div "[PHONE_NUMBER] Live | 00:10 ALL TASKS ALL TASKS ACTIVE TASKS TASKS IN WRAP UP" at bounding box center [136, 106] width 207 height 146
click at [220, 53] on icon at bounding box center [221, 49] width 18 height 18
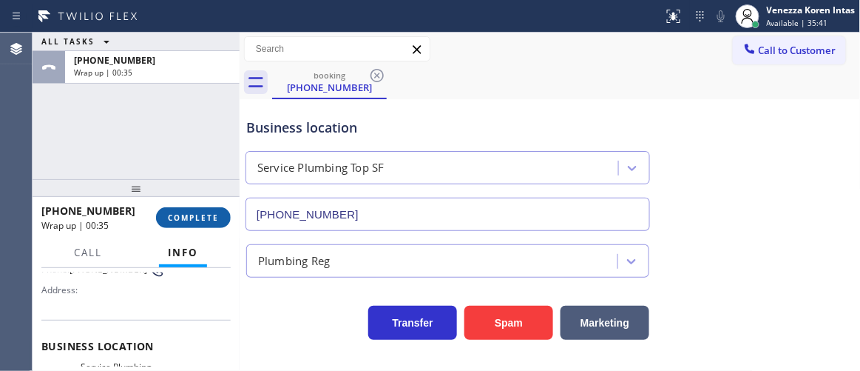
click at [185, 212] on button "COMPLETE" at bounding box center [193, 217] width 75 height 21
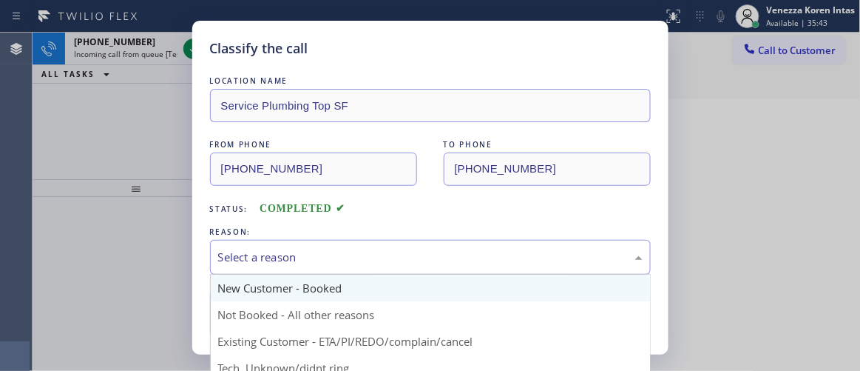
drag, startPoint x: 415, startPoint y: 270, endPoint x: 411, endPoint y: 277, distance: 8.0
click at [411, 274] on div "Select a reason New Customer - Booked Not Booked - All other reasons Existing C…" at bounding box center [430, 257] width 441 height 35
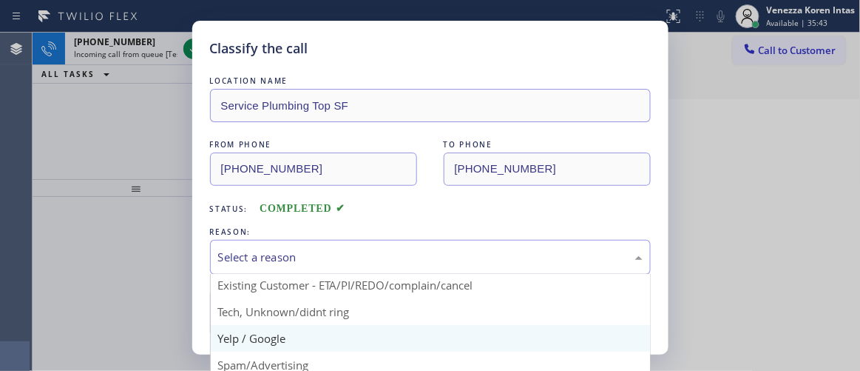
scroll to position [92, 0]
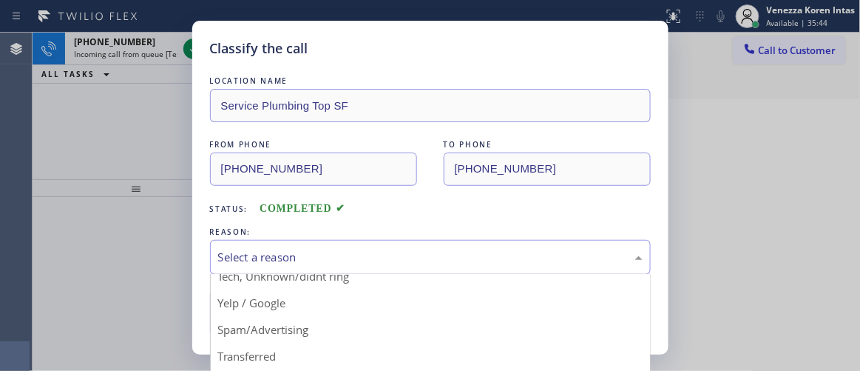
drag, startPoint x: 316, startPoint y: 283, endPoint x: 300, endPoint y: 291, distance: 17.9
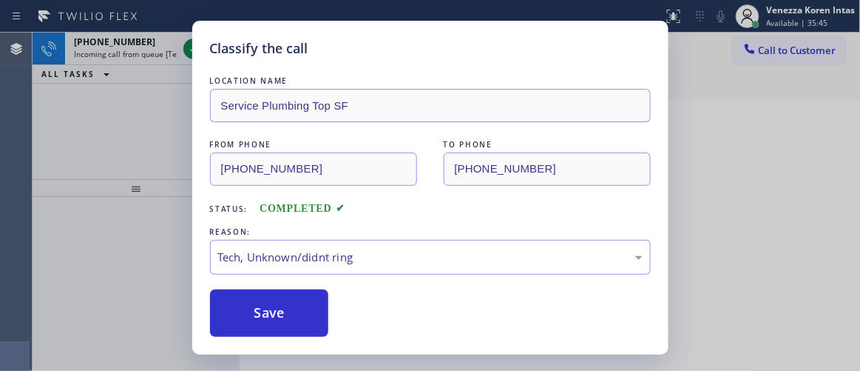
drag, startPoint x: 298, startPoint y: 292, endPoint x: 280, endPoint y: 235, distance: 59.9
click at [297, 293] on button "Save" at bounding box center [269, 312] width 119 height 47
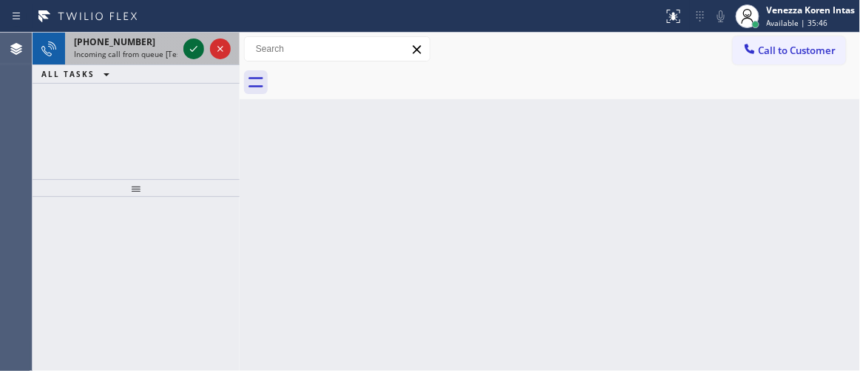
click at [200, 53] on icon at bounding box center [194, 49] width 18 height 18
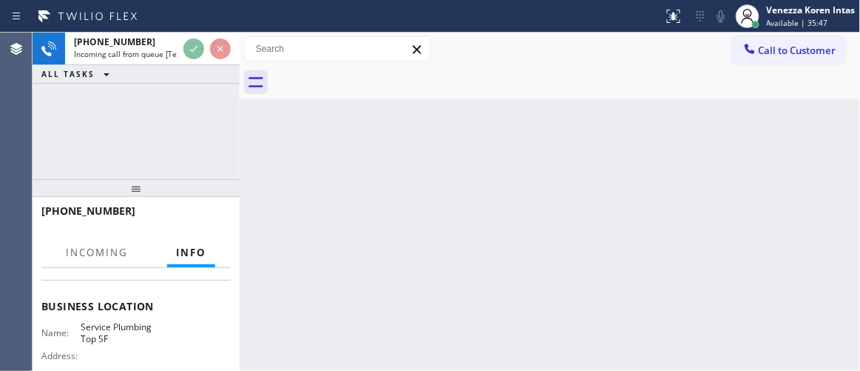
scroll to position [201, 0]
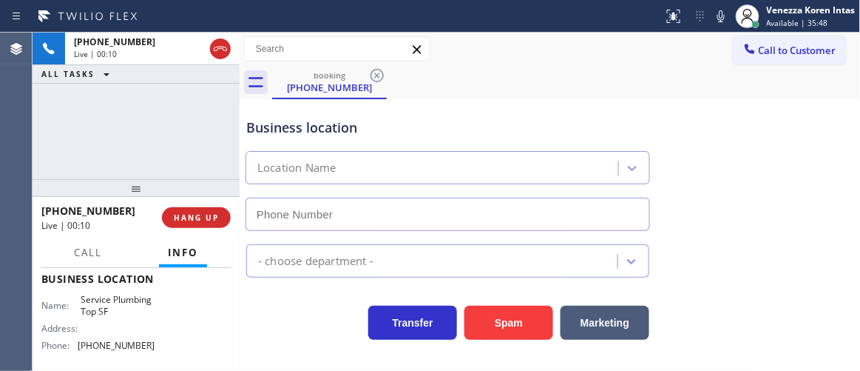
type input "[PHONE_NUMBER]"
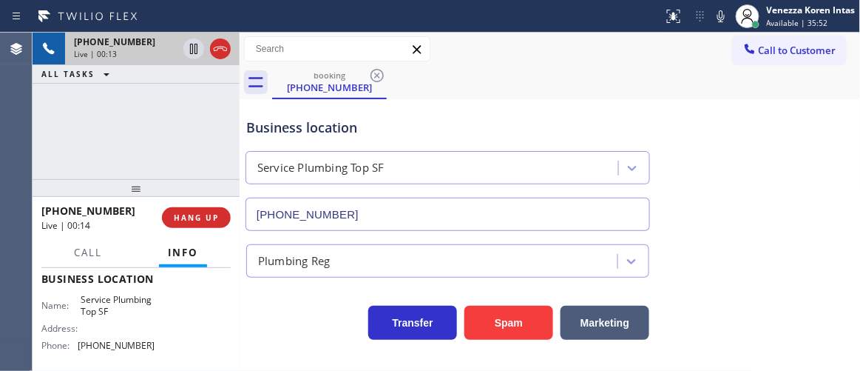
click at [212, 48] on icon at bounding box center [221, 49] width 18 height 18
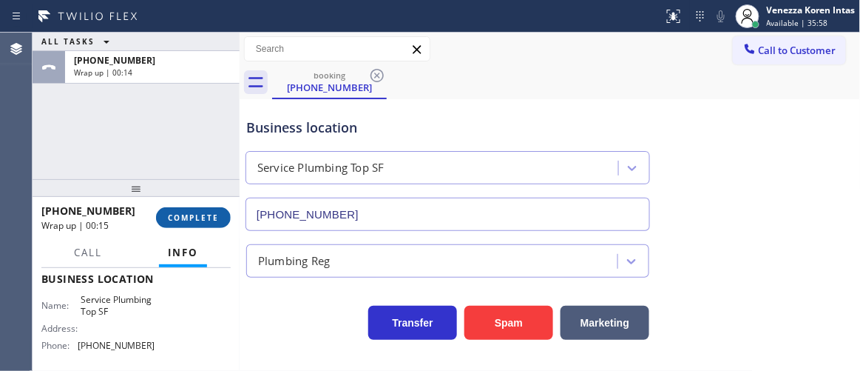
drag, startPoint x: 209, startPoint y: 215, endPoint x: 289, endPoint y: 238, distance: 82.2
click at [210, 216] on span "COMPLETE" at bounding box center [193, 217] width 51 height 10
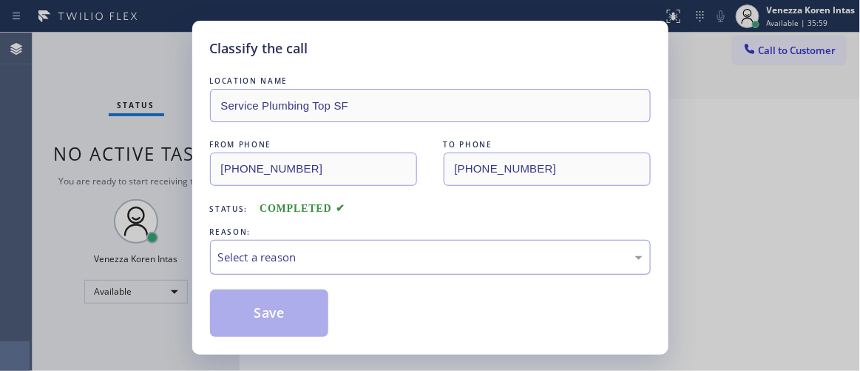
click at [320, 249] on div "Select a reason" at bounding box center [430, 257] width 425 height 17
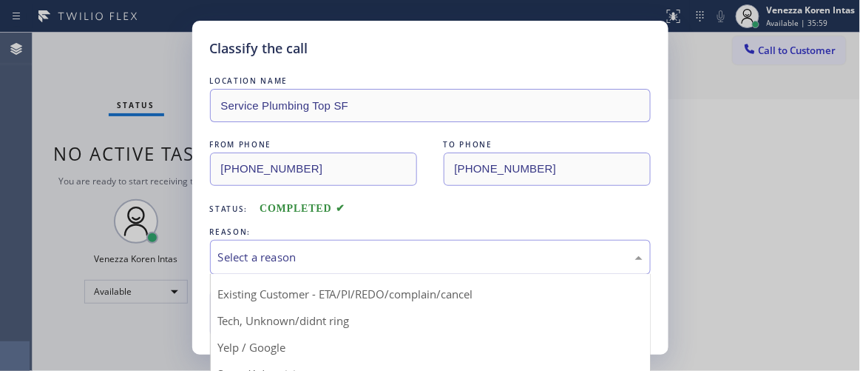
scroll to position [92, 0]
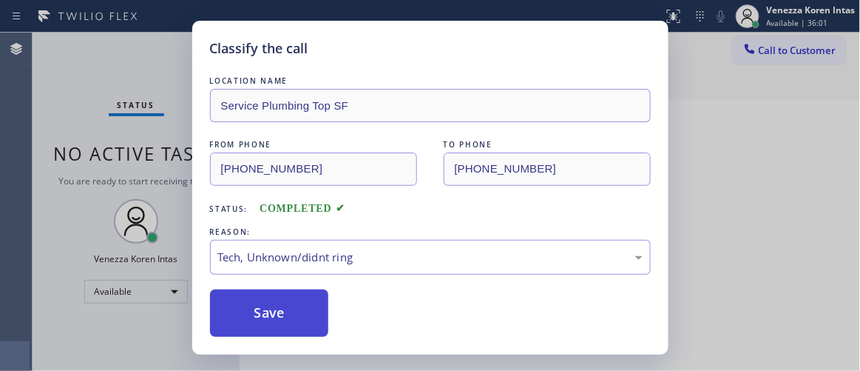
click at [297, 312] on button "Save" at bounding box center [269, 312] width 119 height 47
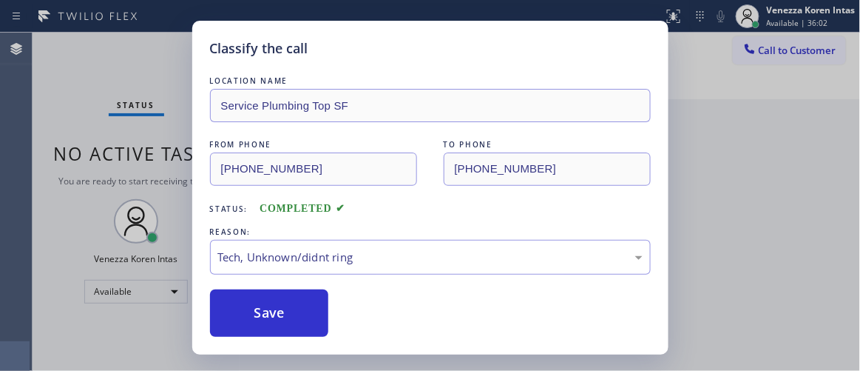
drag, startPoint x: 124, startPoint y: 120, endPoint x: 134, endPoint y: 127, distance: 11.7
click at [127, 120] on div "Status No active tasks You are ready to start receiving tasks. Venezza Koren In…" at bounding box center [136, 202] width 207 height 338
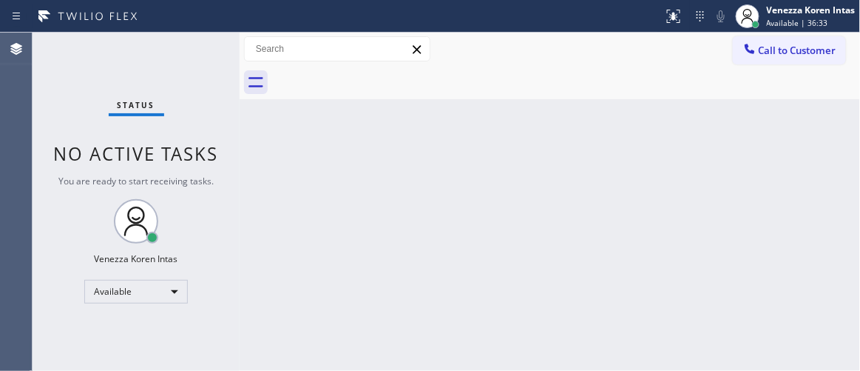
drag, startPoint x: 434, startPoint y: 132, endPoint x: 414, endPoint y: 169, distance: 42.0
click at [425, 147] on div "Back to Dashboard Change Sender ID Customers Technicians Select a contact Outbo…" at bounding box center [550, 202] width 621 height 338
click at [180, 252] on div "Status No active tasks You are ready to start receiving tasks. Venezza Koren In…" at bounding box center [136, 202] width 207 height 338
click at [804, 14] on div "Venezza Koren Intas" at bounding box center [811, 10] width 89 height 13
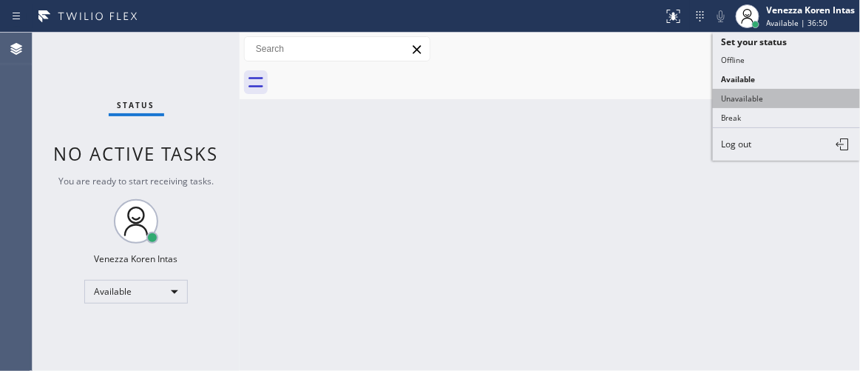
click at [776, 97] on button "Unavailable" at bounding box center [787, 98] width 148 height 19
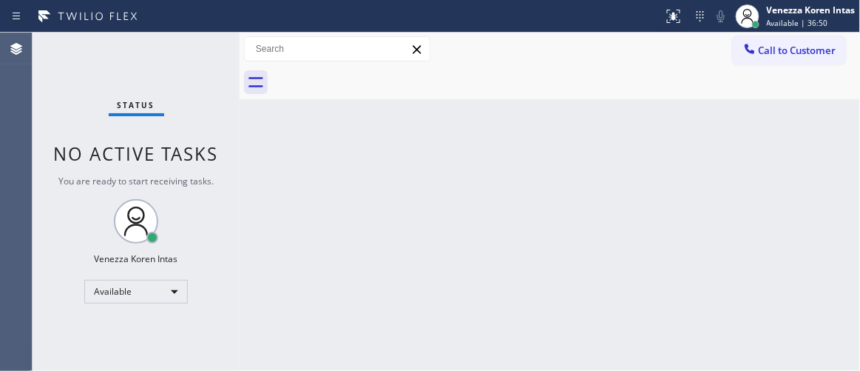
click at [786, 44] on span "Call to Customer" at bounding box center [798, 50] width 78 height 13
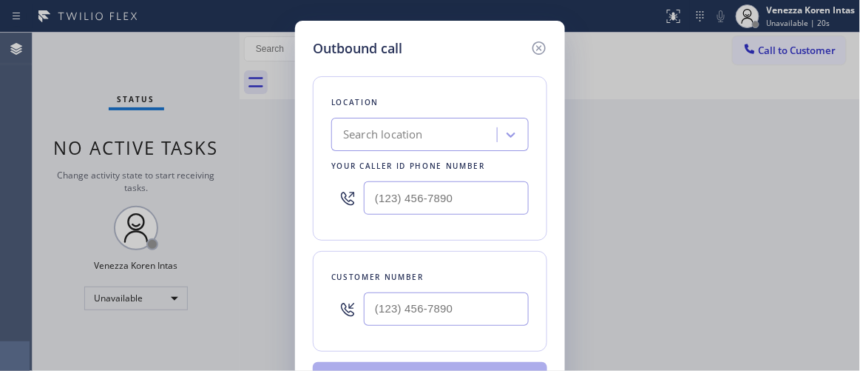
drag, startPoint x: 306, startPoint y: 139, endPoint x: 400, endPoint y: 309, distance: 194.7
click at [306, 139] on div "Outbound call Location Search location Your caller id phone number Customer num…" at bounding box center [430, 224] width 270 height 406
drag, startPoint x: 311, startPoint y: 96, endPoint x: 320, endPoint y: 99, distance: 9.4
click at [311, 95] on div "Outbound call Location Search location Your caller id phone number Customer num…" at bounding box center [430, 224] width 270 height 406
drag, startPoint x: 303, startPoint y: 177, endPoint x: 320, endPoint y: 214, distance: 40.7
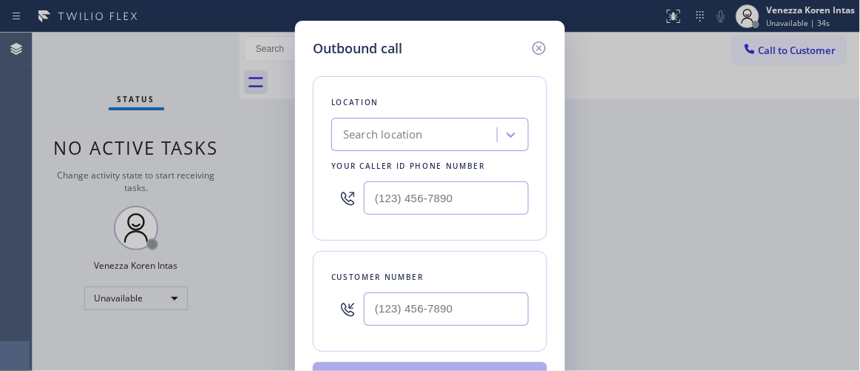
click at [305, 181] on div "Outbound call Location Search location Your caller id phone number Customer num…" at bounding box center [430, 224] width 270 height 406
click at [436, 209] on input "text" at bounding box center [446, 197] width 165 height 33
paste input "714) 386-1775"
type input "[PHONE_NUMBER]"
click at [377, 317] on input "text" at bounding box center [446, 308] width 165 height 33
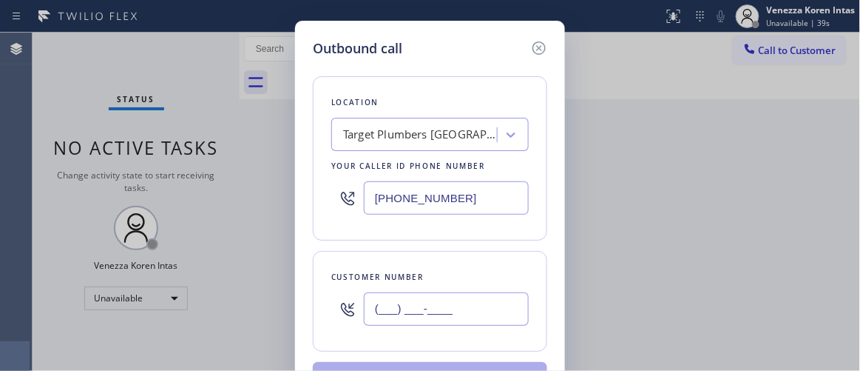
paste input "818) 235-9860"
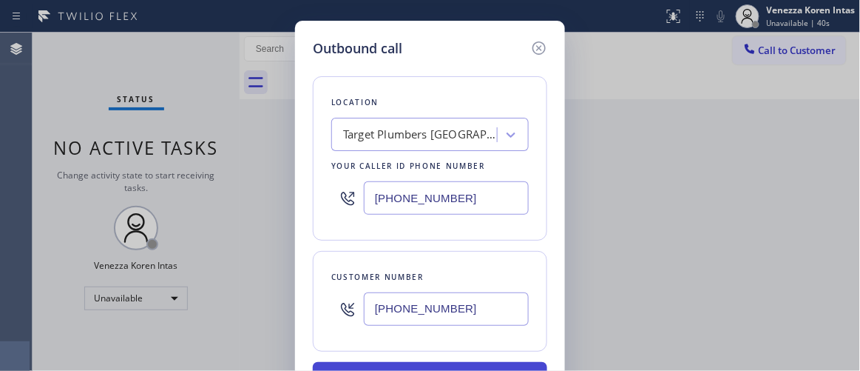
type input "[PHONE_NUMBER]"
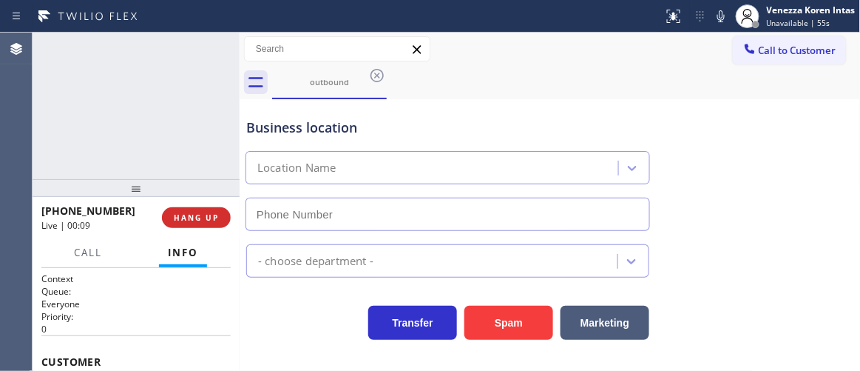
type input "[PHONE_NUMBER]"
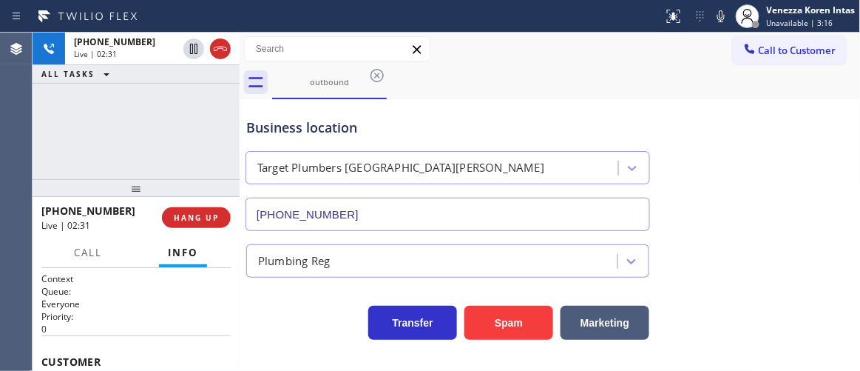
click at [610, 90] on div "outbound" at bounding box center [566, 82] width 589 height 33
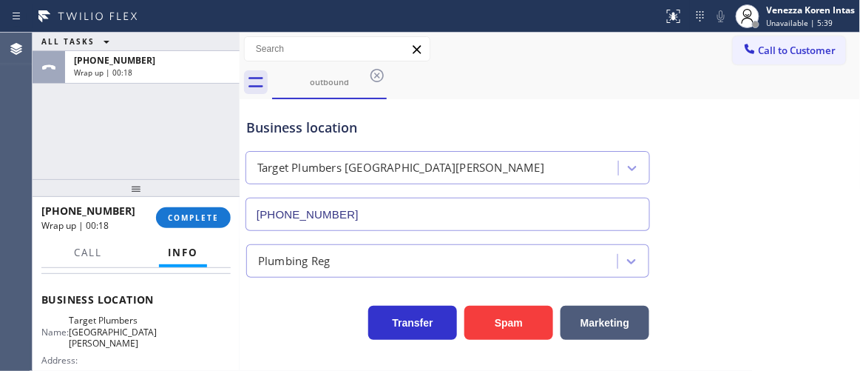
scroll to position [201, 0]
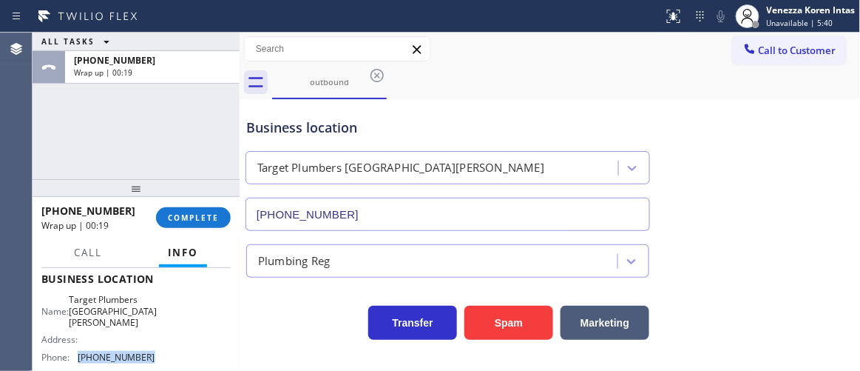
drag, startPoint x: 153, startPoint y: 349, endPoint x: 78, endPoint y: 348, distance: 74.7
click at [78, 348] on div "Name: Target Plumbers Santa [PERSON_NAME] Address: Phone: [PHONE_NUMBER]" at bounding box center [135, 331] width 189 height 75
copy span "[PHONE_NUMBER]"
click at [166, 339] on div "Name: Target Plumbers Santa [PERSON_NAME] Address: Phone: [PHONE_NUMBER]" at bounding box center [135, 331] width 189 height 75
click at [130, 351] on span "[PHONE_NUMBER]" at bounding box center [117, 356] width 78 height 11
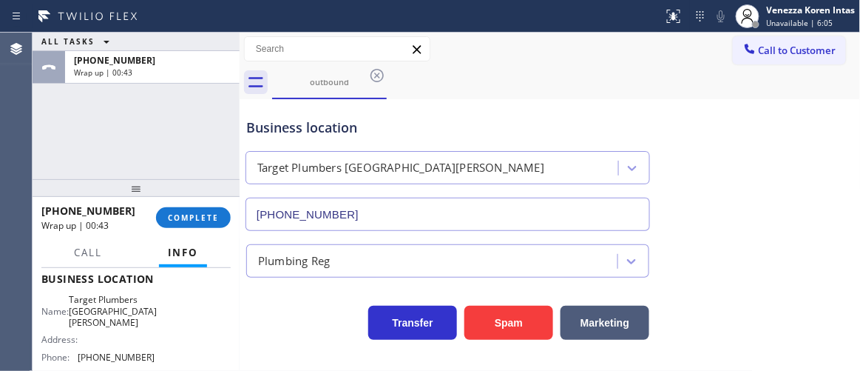
click at [141, 351] on span "[PHONE_NUMBER]" at bounding box center [117, 356] width 78 height 11
drag, startPoint x: 138, startPoint y: 348, endPoint x: 78, endPoint y: 345, distance: 60.0
click at [78, 351] on span "[PHONE_NUMBER]" at bounding box center [117, 356] width 78 height 11
copy span "[PHONE_NUMBER]"
click at [214, 221] on span "COMPLETE" at bounding box center [193, 217] width 51 height 10
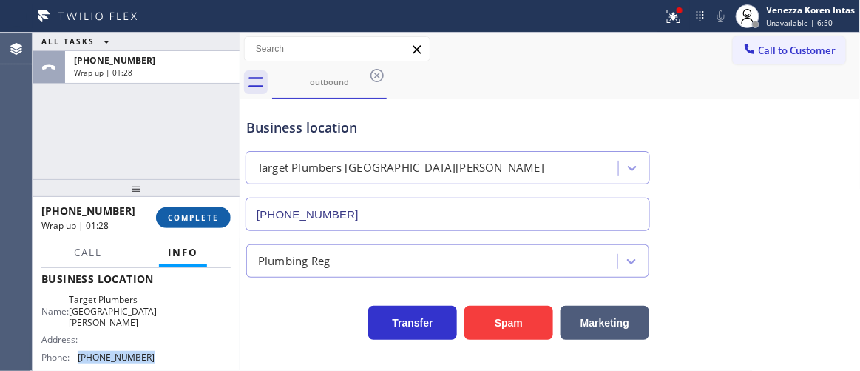
click at [185, 210] on button "COMPLETE" at bounding box center [193, 217] width 75 height 21
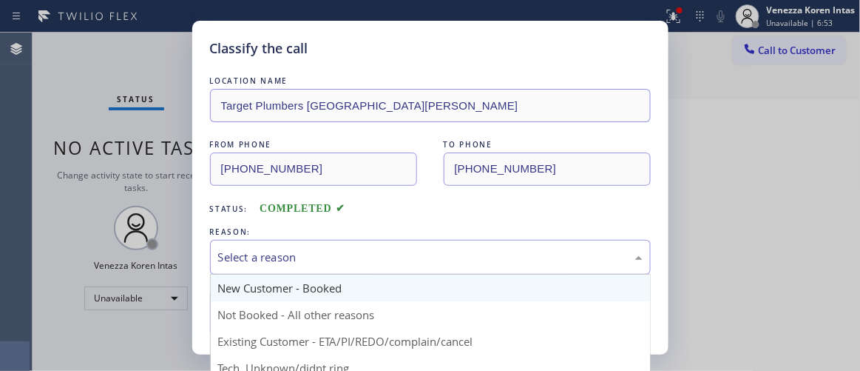
drag, startPoint x: 461, startPoint y: 248, endPoint x: 375, endPoint y: 287, distance: 94.4
click at [460, 249] on div "Select a reason" at bounding box center [430, 257] width 441 height 35
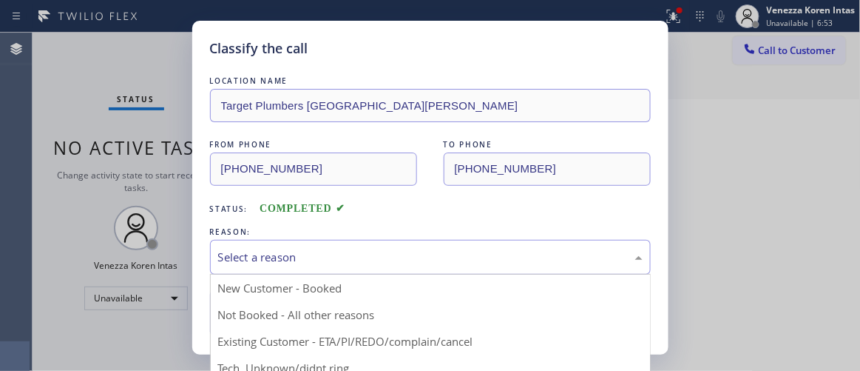
drag, startPoint x: 363, startPoint y: 287, endPoint x: 321, endPoint y: 300, distance: 44.0
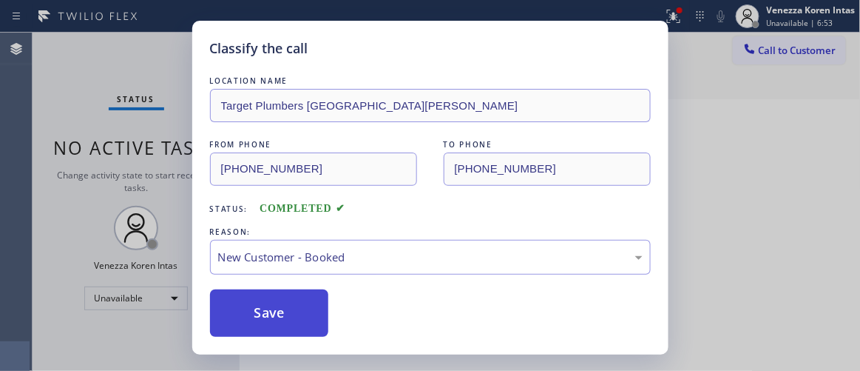
click at [320, 300] on button "Save" at bounding box center [269, 312] width 119 height 47
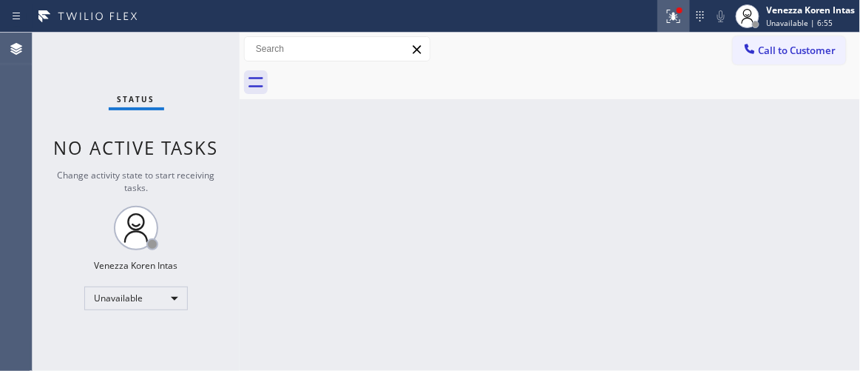
click at [686, 16] on div at bounding box center [674, 16] width 33 height 18
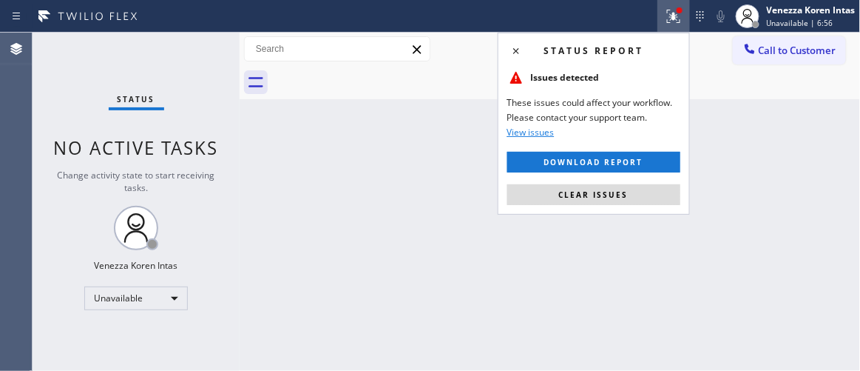
click at [654, 203] on button "Clear issues" at bounding box center [594, 194] width 173 height 21
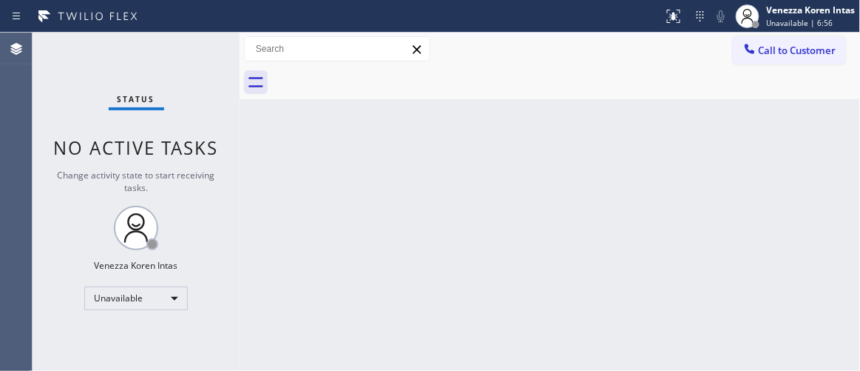
drag, startPoint x: 722, startPoint y: 251, endPoint x: 644, endPoint y: 360, distance: 133.7
click at [721, 252] on div "Back to Dashboard Change Sender ID Customers Technicians Select a contact Outbo…" at bounding box center [550, 202] width 621 height 338
drag, startPoint x: 600, startPoint y: 343, endPoint x: 590, endPoint y: 369, distance: 27.9
click at [601, 343] on div "Back to Dashboard Change Sender ID Customers Technicians Select a contact Outbo…" at bounding box center [550, 202] width 621 height 338
drag, startPoint x: 404, startPoint y: 173, endPoint x: 466, endPoint y: 124, distance: 79.0
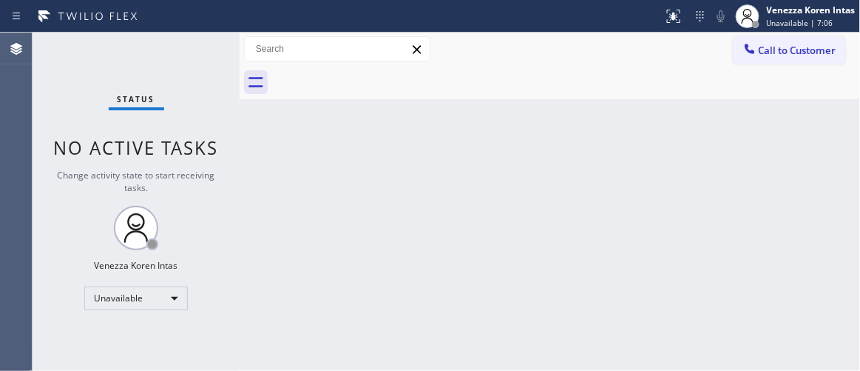
click at [402, 173] on div "Back to Dashboard Change Sender ID Customers Technicians Select a contact Outbo…" at bounding box center [550, 202] width 621 height 338
drag, startPoint x: 480, startPoint y: 117, endPoint x: 440, endPoint y: 197, distance: 89.3
click at [480, 118] on div "Back to Dashboard Change Sender ID Customers Technicians Select a contact Outbo…" at bounding box center [550, 202] width 621 height 338
click at [165, 293] on div "Unavailable" at bounding box center [136, 298] width 104 height 24
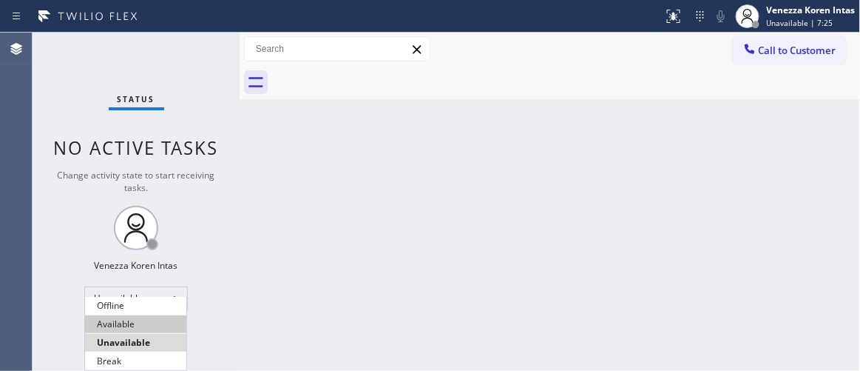
click at [144, 331] on li "Available" at bounding box center [135, 324] width 101 height 18
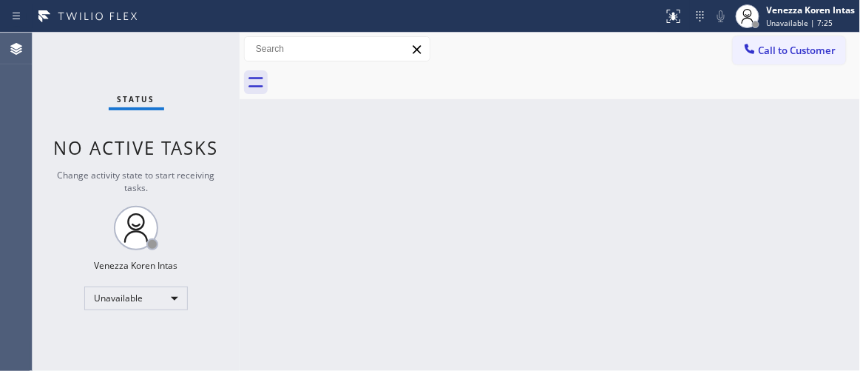
click at [355, 323] on div "Back to Dashboard Change Sender ID Customers Technicians Select a contact Outbo…" at bounding box center [550, 202] width 621 height 338
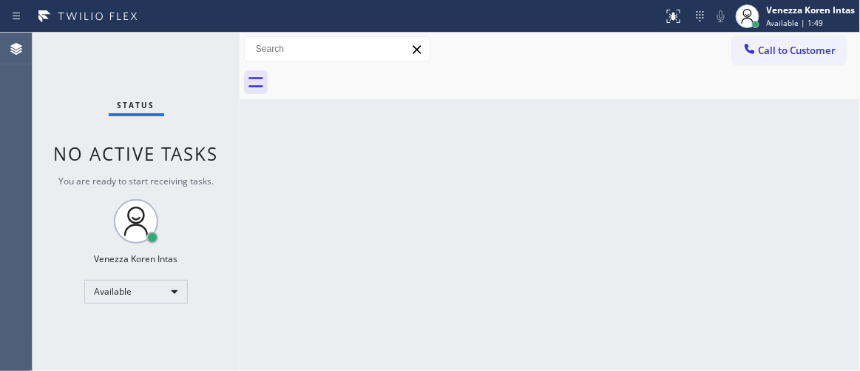
click at [240, 115] on div at bounding box center [240, 202] width 0 height 338
click at [158, 71] on div "Status No active tasks You are ready to start receiving tasks. Venezza Koren In…" at bounding box center [136, 202] width 206 height 338
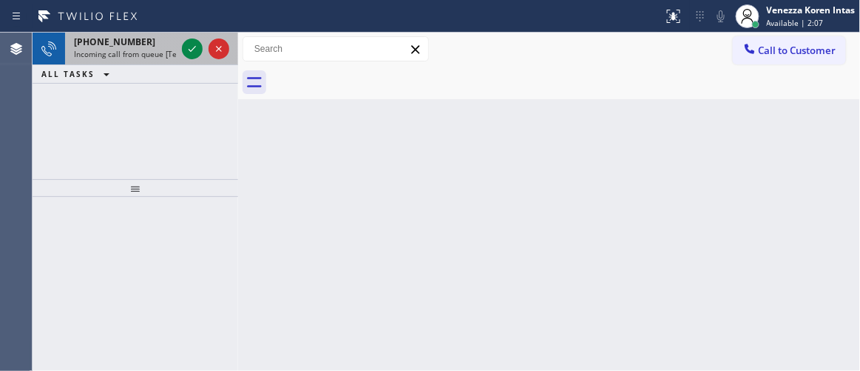
click at [144, 47] on div "[PHONE_NUMBER]" at bounding box center [125, 42] width 102 height 13
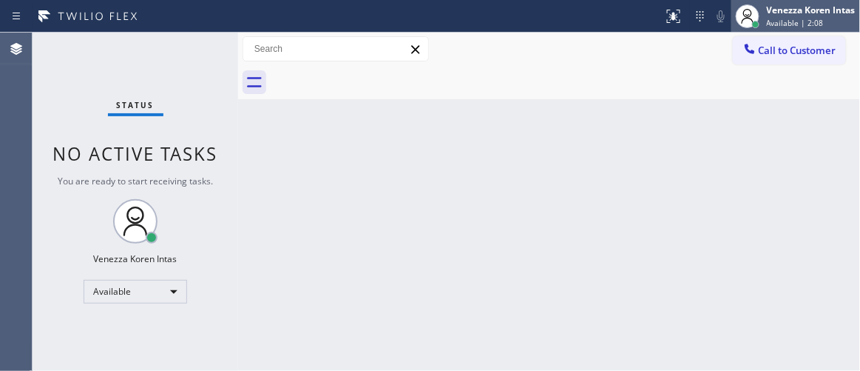
click at [771, 10] on div "Venezza Koren Intas" at bounding box center [811, 10] width 89 height 13
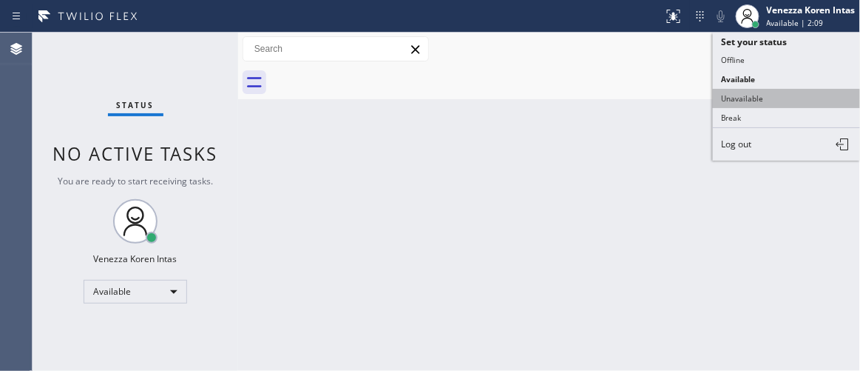
click at [776, 98] on button "Unavailable" at bounding box center [787, 98] width 148 height 19
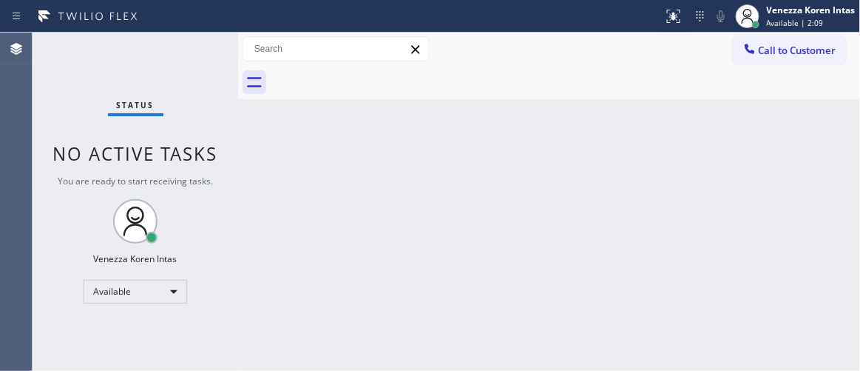
click at [599, 189] on div "Back to Dashboard Change Sender ID Customers Technicians Select a contact Outbo…" at bounding box center [549, 202] width 623 height 338
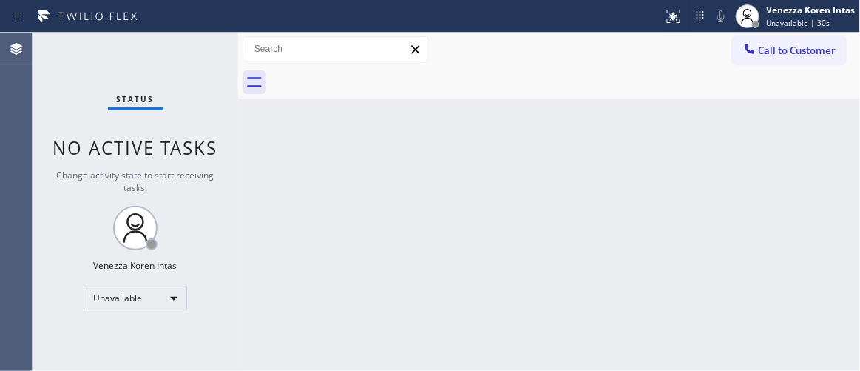
click at [558, 110] on div "Back to Dashboard Change Sender ID Customers Technicians Select a contact Outbo…" at bounding box center [549, 202] width 623 height 338
click at [197, 172] on span "Change activity state to start receiving tasks." at bounding box center [136, 181] width 158 height 25
click at [213, 189] on div "Change activity state to start receiving tasks." at bounding box center [135, 181] width 176 height 25
drag, startPoint x: 257, startPoint y: 118, endPoint x: 24, endPoint y: 110, distance: 233.2
click at [256, 119] on div "Back to Dashboard Change Sender ID Customers Technicians Select a contact Outbo…" at bounding box center [549, 202] width 623 height 338
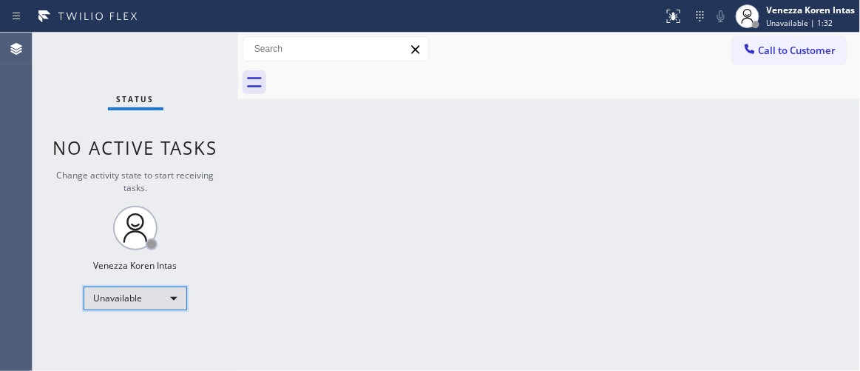
click at [166, 303] on div "Unavailable" at bounding box center [136, 298] width 104 height 24
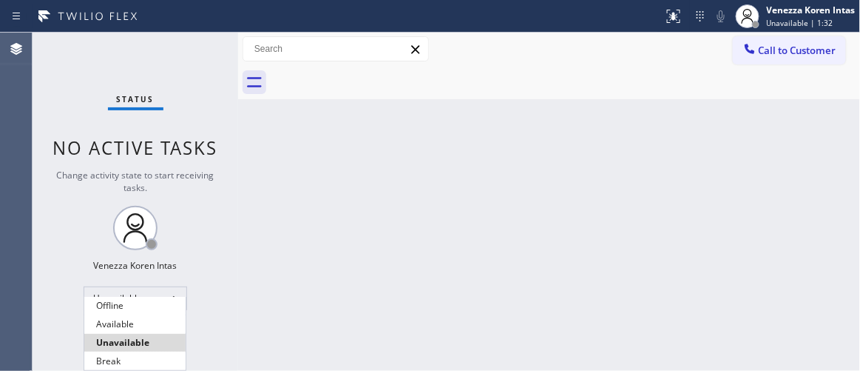
click at [153, 336] on li "Unavailable" at bounding box center [134, 343] width 101 height 18
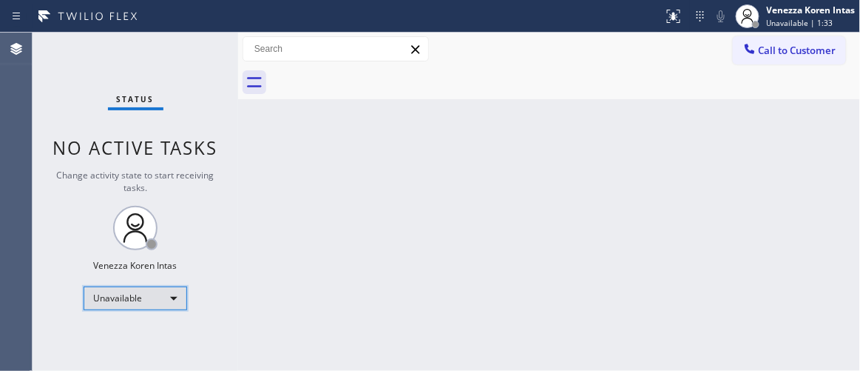
click at [162, 306] on div "Unavailable" at bounding box center [136, 298] width 104 height 24
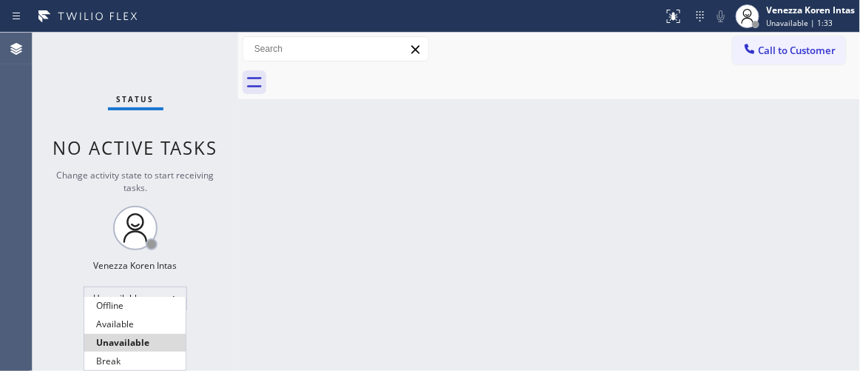
click at [147, 325] on li "Available" at bounding box center [134, 324] width 101 height 18
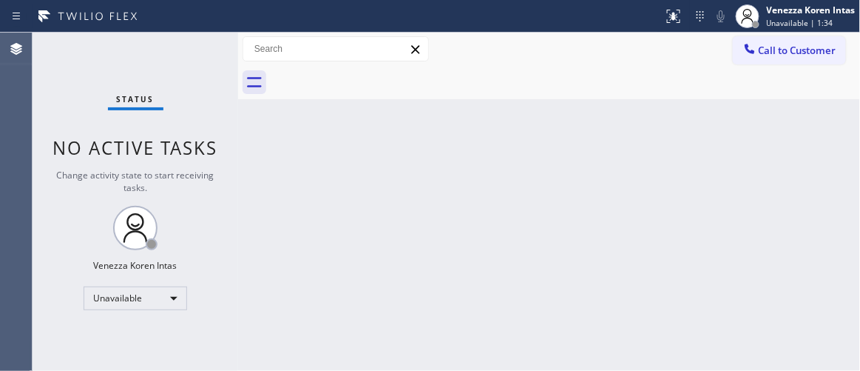
click at [383, 269] on div "Back to Dashboard Change Sender ID Customers Technicians Select a contact Outbo…" at bounding box center [549, 202] width 623 height 338
drag, startPoint x: 582, startPoint y: 224, endPoint x: 596, endPoint y: 220, distance: 14.7
click at [582, 223] on div "Back to Dashboard Change Sender ID Customers Technicians Select a contact Outbo…" at bounding box center [549, 202] width 623 height 338
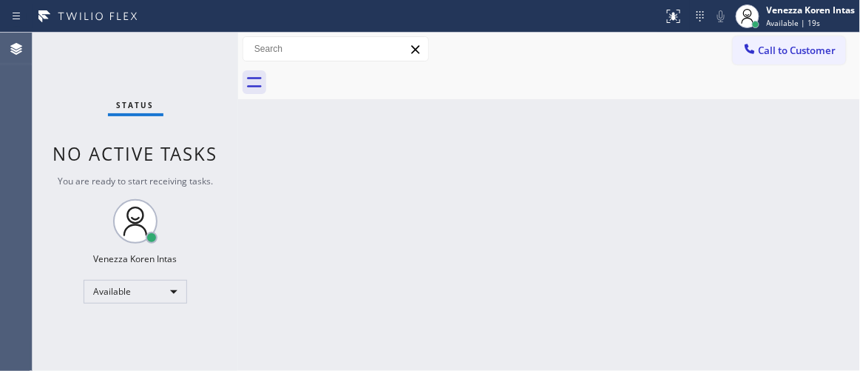
drag, startPoint x: 284, startPoint y: 75, endPoint x: 303, endPoint y: 98, distance: 29.4
click at [284, 75] on div at bounding box center [566, 82] width 590 height 33
click at [508, 248] on div "Back to Dashboard Change Sender ID Customers Technicians Select a contact Outbo…" at bounding box center [549, 202] width 623 height 338
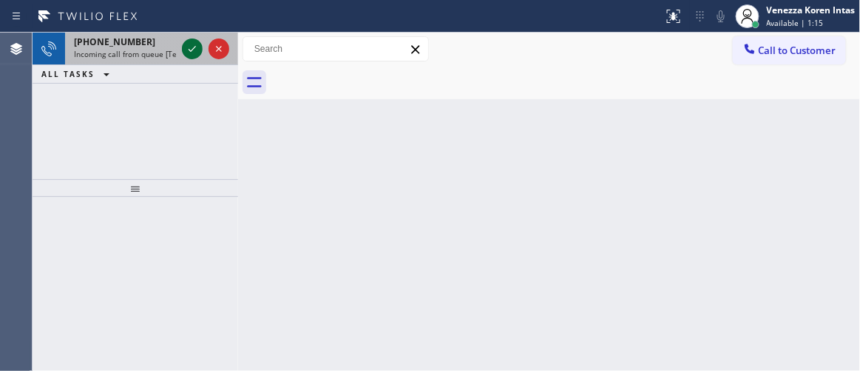
click at [198, 51] on icon at bounding box center [192, 49] width 18 height 18
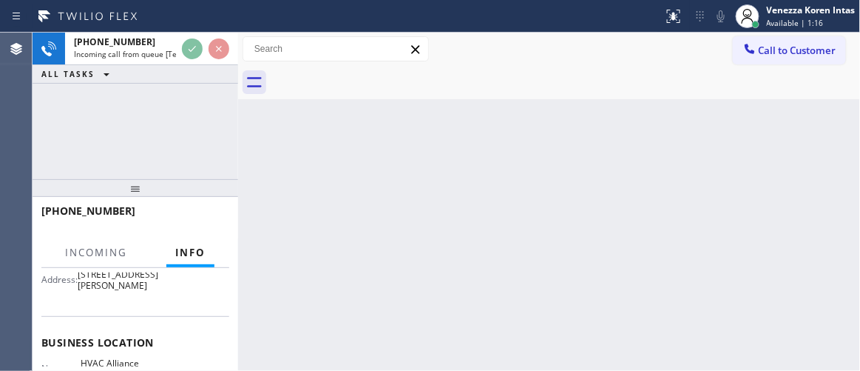
scroll to position [201, 0]
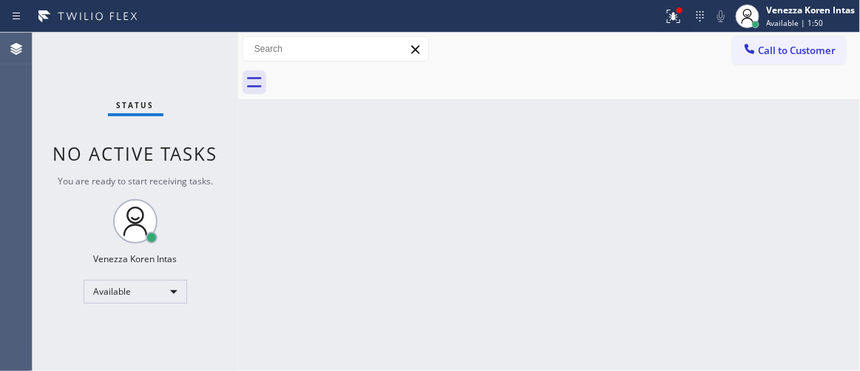
drag, startPoint x: 429, startPoint y: 178, endPoint x: 420, endPoint y: 207, distance: 31.1
click at [425, 184] on div "Back to Dashboard Change Sender ID Customers Technicians Select a contact Outbo…" at bounding box center [549, 202] width 623 height 338
click at [684, 8] on div at bounding box center [674, 16] width 33 height 18
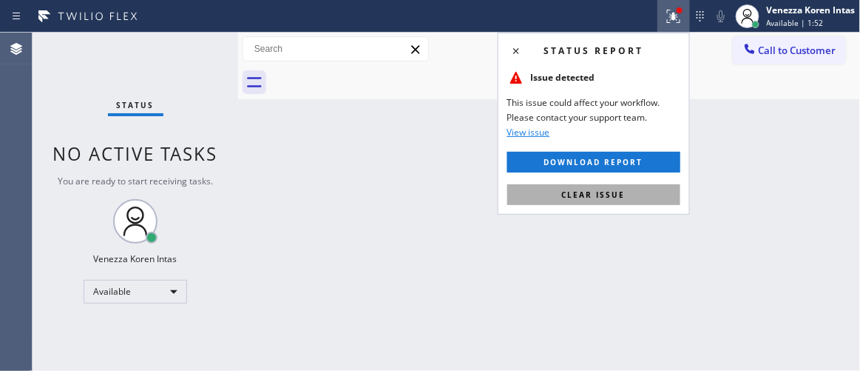
click at [650, 186] on button "Clear issue" at bounding box center [594, 194] width 173 height 21
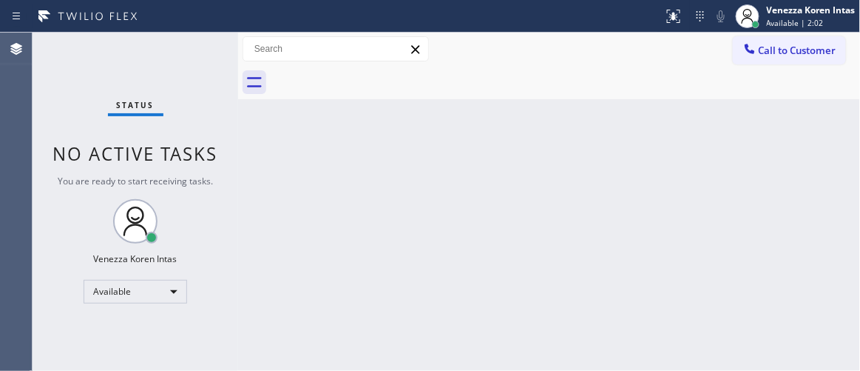
click at [533, 192] on div "Back to Dashboard Change Sender ID Customers Technicians Select a contact Outbo…" at bounding box center [549, 202] width 623 height 338
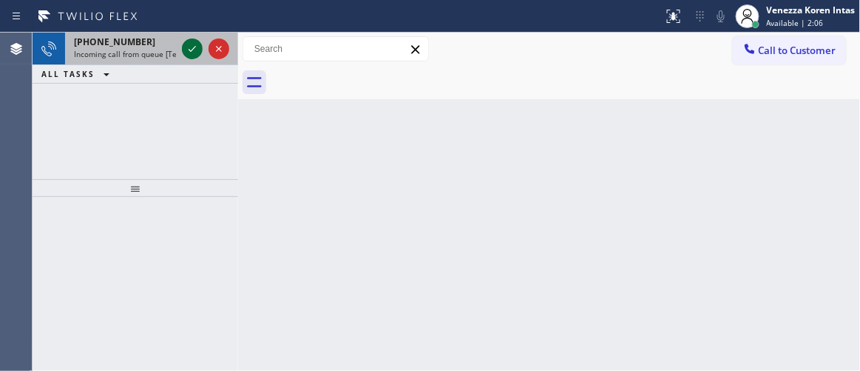
click at [194, 48] on icon at bounding box center [192, 49] width 18 height 18
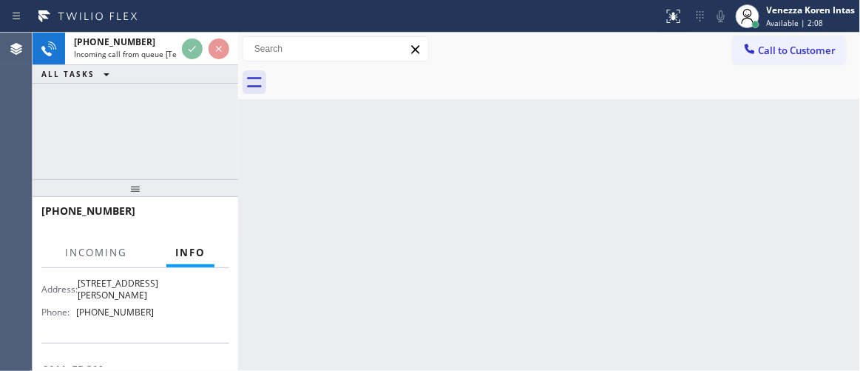
scroll to position [269, 0]
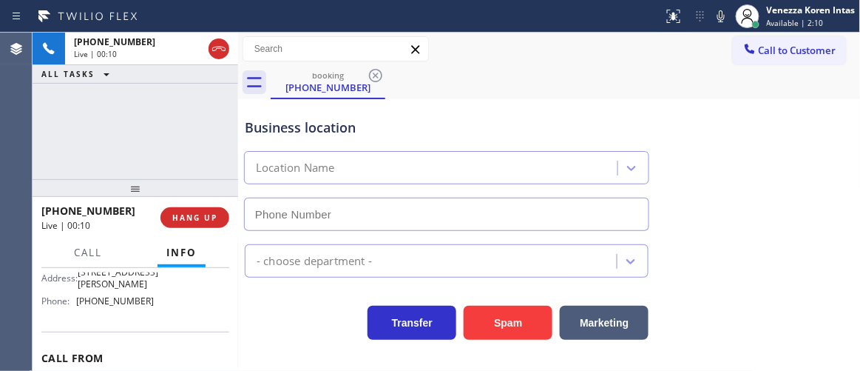
type input "[PHONE_NUMBER]"
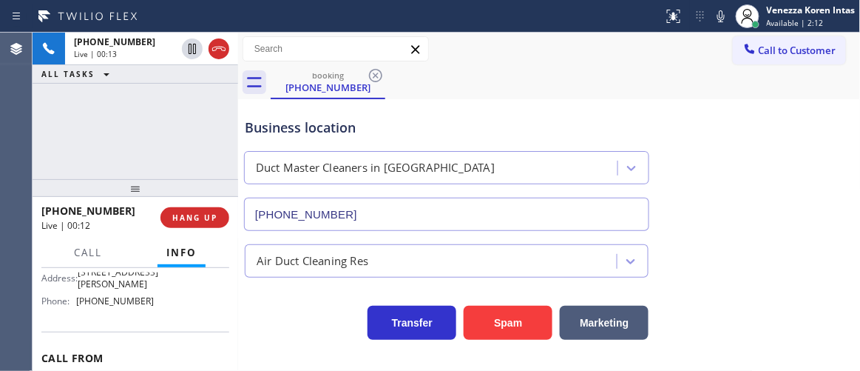
drag, startPoint x: 152, startPoint y: 119, endPoint x: 169, endPoint y: 129, distance: 19.5
click at [152, 119] on div "[PHONE_NUMBER] Live | 00:13 ALL TASKS ALL TASKS ACTIVE TASKS TASKS IN WRAP UP" at bounding box center [136, 106] width 206 height 146
click at [195, 112] on div "[PHONE_NUMBER] Live | 00:24 ALL TASKS ALL TASKS ACTIVE TASKS TASKS IN WRAP UP" at bounding box center [136, 106] width 206 height 146
drag, startPoint x: 199, startPoint y: 108, endPoint x: 486, endPoint y: 88, distance: 287.8
click at [199, 108] on div "[PHONE_NUMBER] Live | 02:44 ALL TASKS ALL TASKS ACTIVE TASKS TASKS IN WRAP UP" at bounding box center [136, 106] width 206 height 146
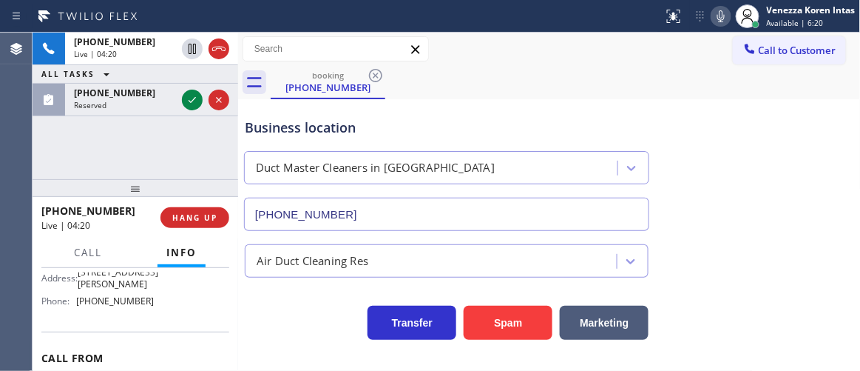
click at [720, 23] on icon at bounding box center [722, 16] width 18 height 18
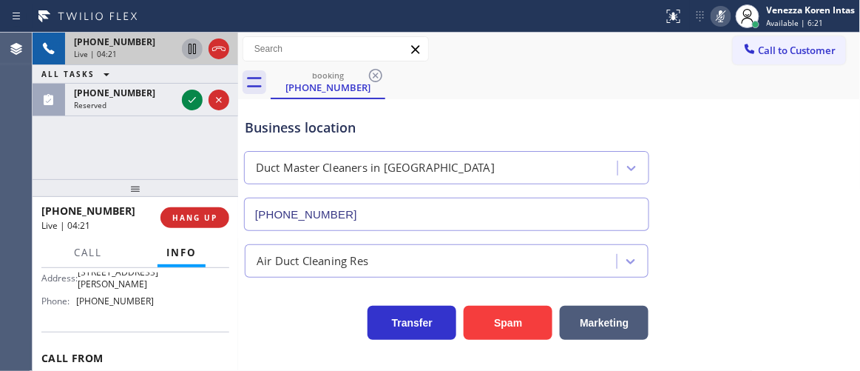
click at [195, 49] on icon at bounding box center [192, 49] width 7 height 10
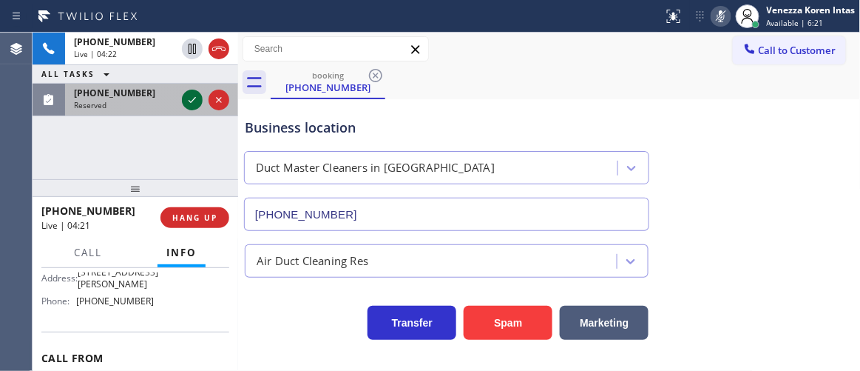
click at [195, 99] on icon at bounding box center [192, 100] width 18 height 18
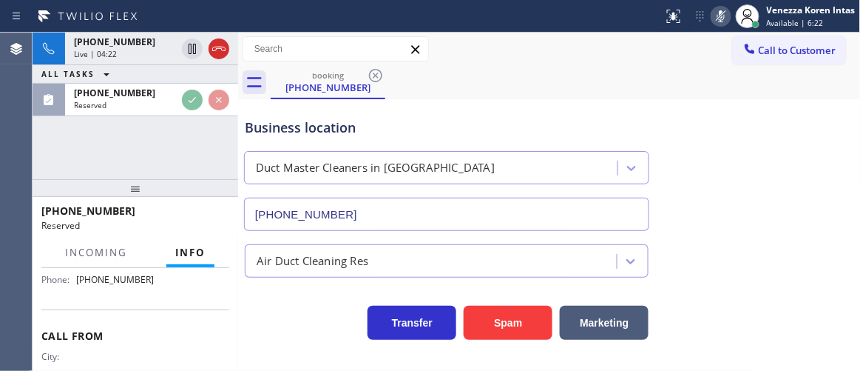
scroll to position [252, 0]
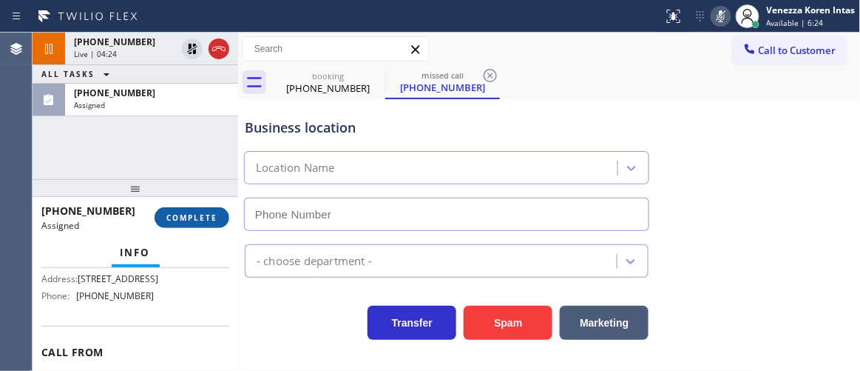
type input "[PHONE_NUMBER]"
click at [199, 211] on button "COMPLETE" at bounding box center [192, 217] width 75 height 21
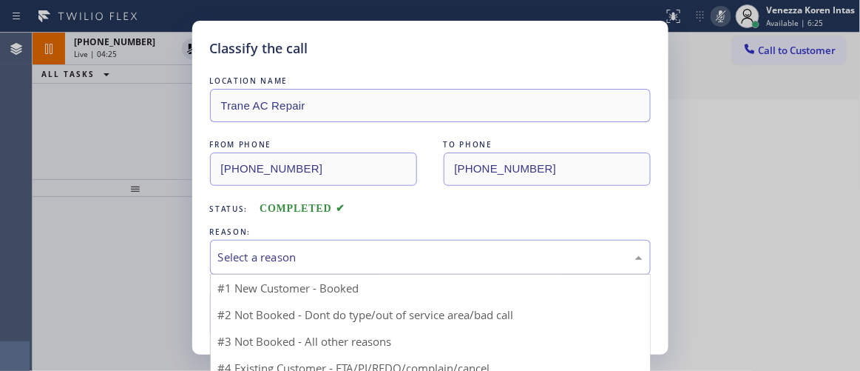
drag, startPoint x: 397, startPoint y: 260, endPoint x: 391, endPoint y: 358, distance: 98.6
click at [397, 261] on div "Select a reason" at bounding box center [430, 257] width 425 height 17
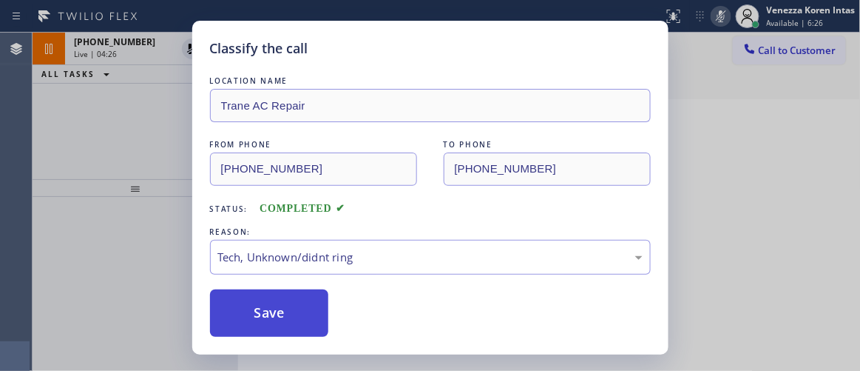
click at [301, 320] on button "Save" at bounding box center [269, 312] width 119 height 47
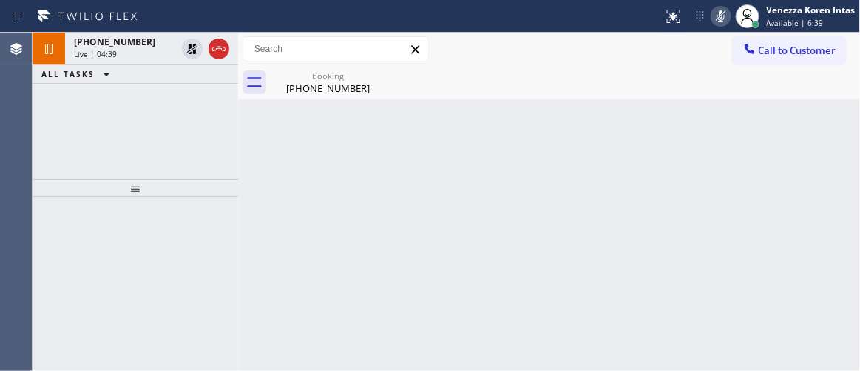
click at [323, 84] on div "[PHONE_NUMBER]" at bounding box center [328, 87] width 112 height 13
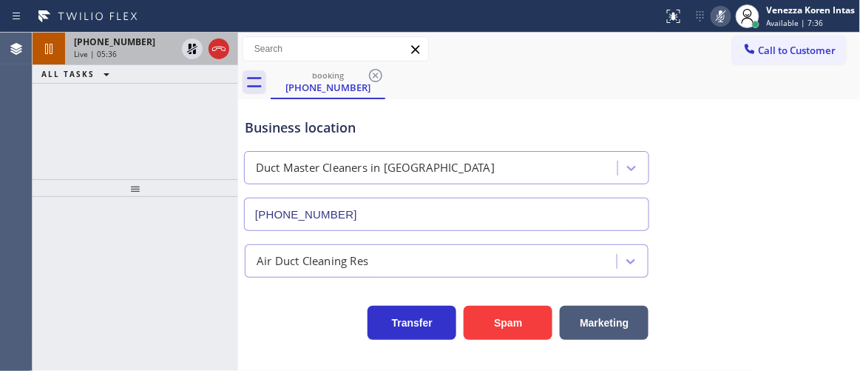
click at [146, 40] on div "[PHONE_NUMBER]" at bounding box center [125, 42] width 102 height 13
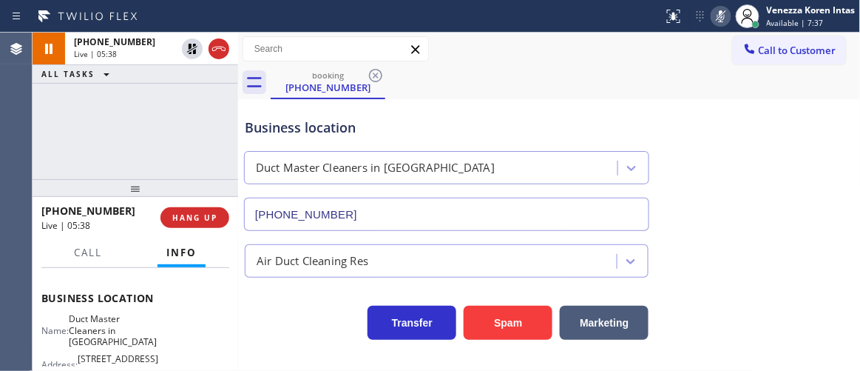
scroll to position [201, 0]
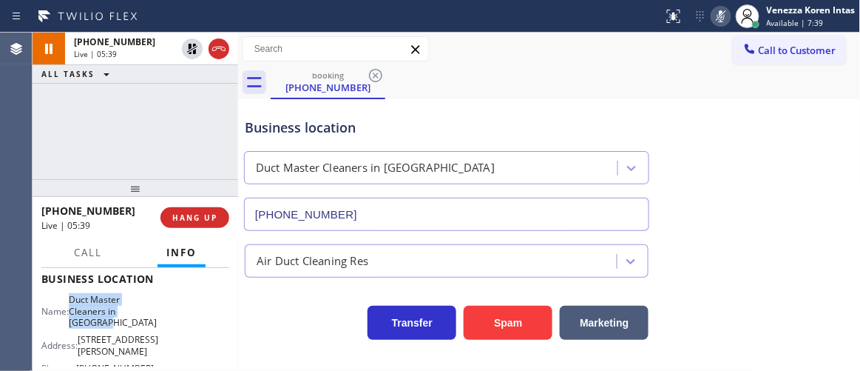
drag, startPoint x: 77, startPoint y: 295, endPoint x: 123, endPoint y: 320, distance: 52.3
click at [123, 320] on div "Name: Duct Master Cleaners in [GEOGRAPHIC_DATA]" at bounding box center [97, 311] width 112 height 34
copy span "Duct Master Cleaners in [GEOGRAPHIC_DATA]"
drag, startPoint x: 206, startPoint y: 133, endPoint x: 192, endPoint y: 90, distance: 45.2
click at [206, 133] on div "[PHONE_NUMBER] Live | 06:26 ALL TASKS ALL TASKS ACTIVE TASKS TASKS IN WRAP UP" at bounding box center [136, 106] width 206 height 146
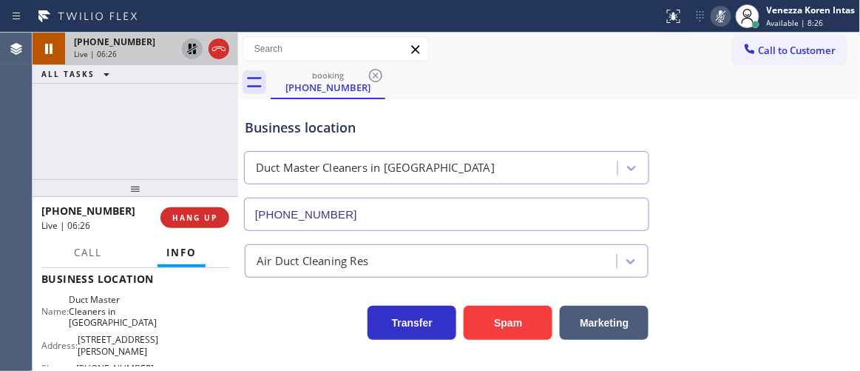
click at [186, 49] on icon at bounding box center [192, 49] width 18 height 18
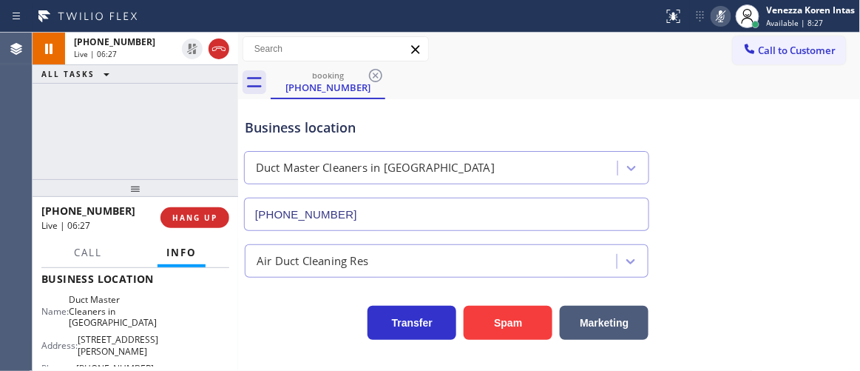
click at [726, 18] on icon at bounding box center [722, 16] width 18 height 18
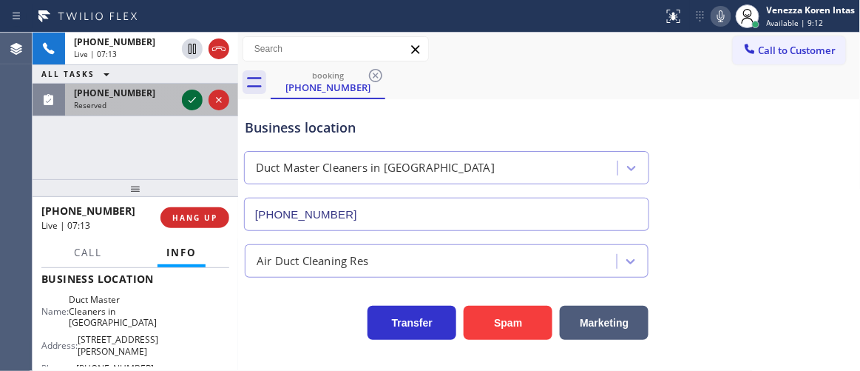
click at [189, 100] on icon at bounding box center [192, 100] width 7 height 6
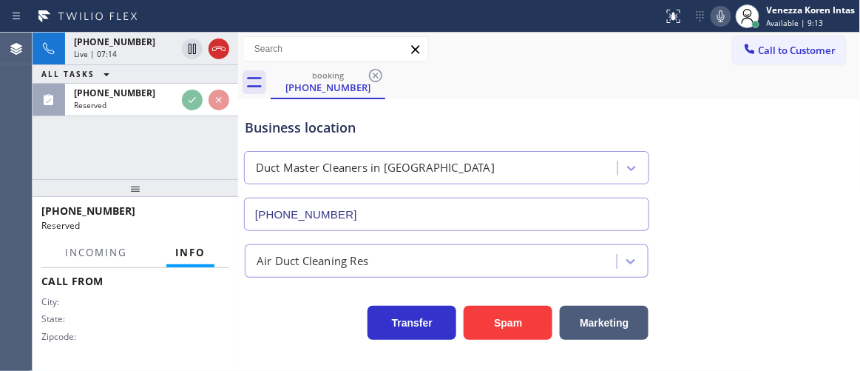
scroll to position [348, 0]
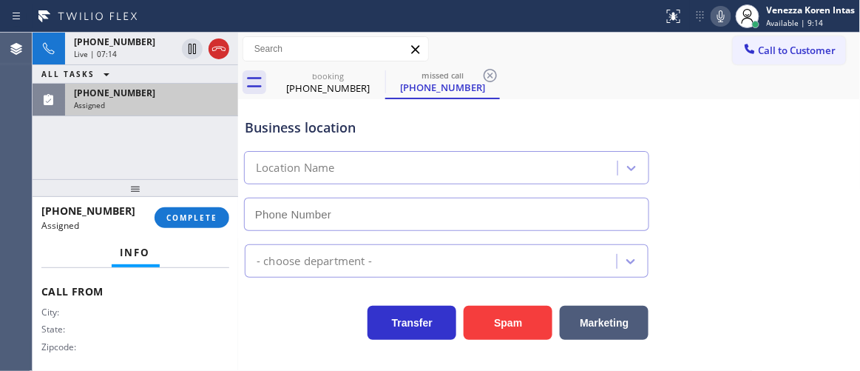
type input "[PHONE_NUMBER]"
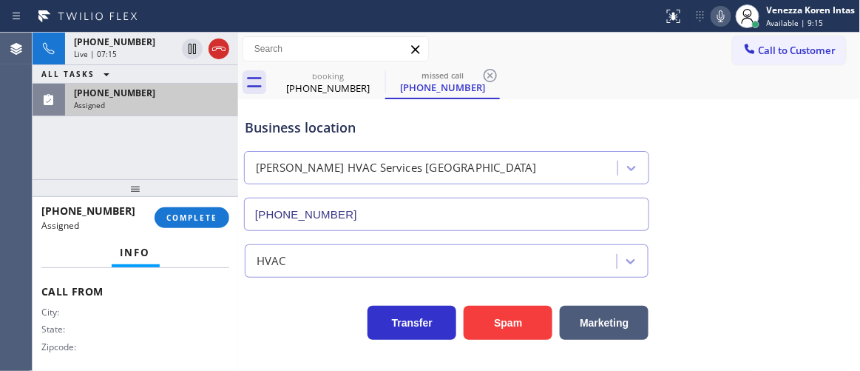
click at [182, 110] on div "[PHONE_NUMBER] Assigned" at bounding box center [148, 100] width 167 height 33
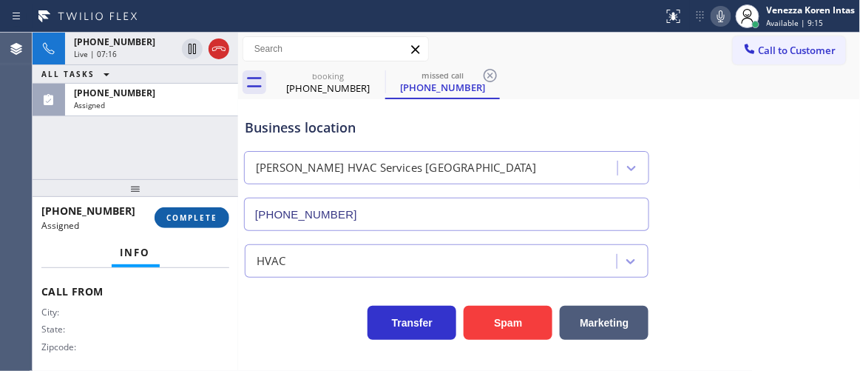
click at [198, 213] on span "COMPLETE" at bounding box center [191, 217] width 51 height 10
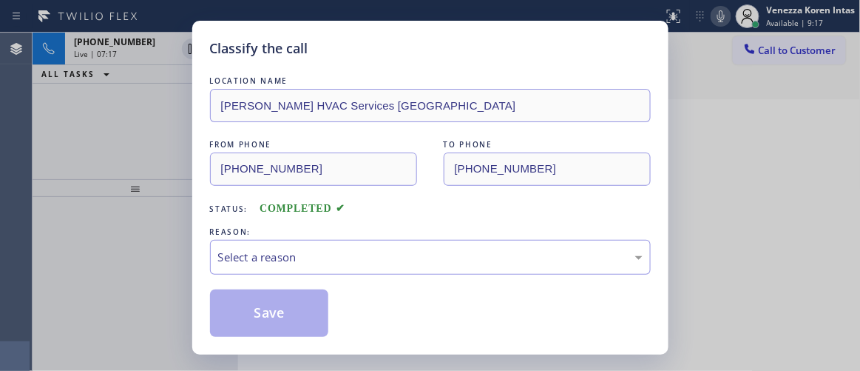
click at [340, 254] on div "Select a reason" at bounding box center [430, 257] width 425 height 17
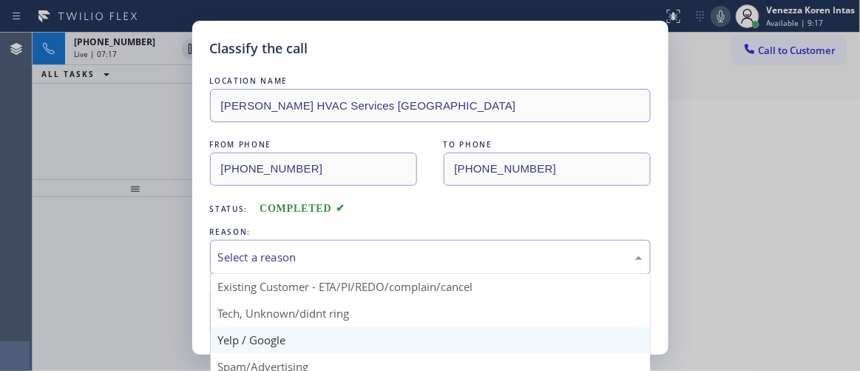
scroll to position [67, 0]
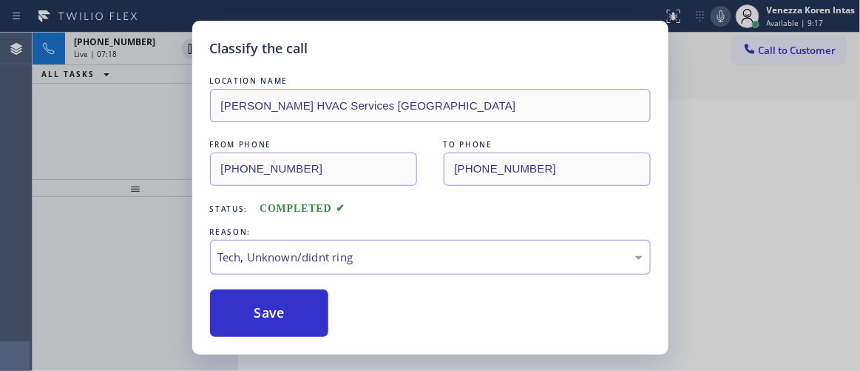
drag, startPoint x: 312, startPoint y: 298, endPoint x: 334, endPoint y: 303, distance: 22.6
click at [311, 298] on button "Save" at bounding box center [269, 312] width 119 height 47
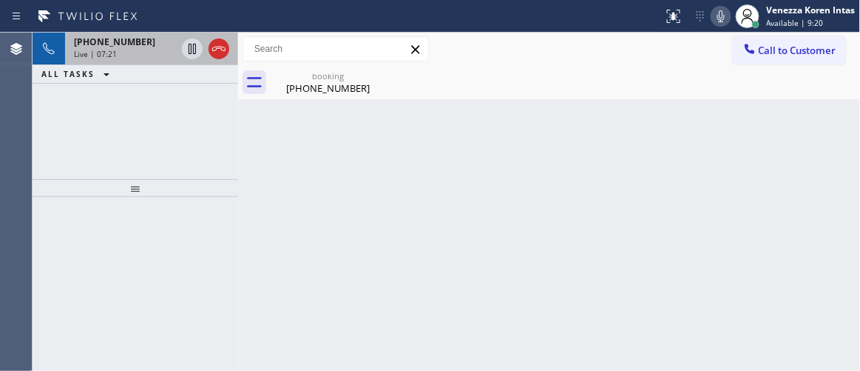
drag, startPoint x: 108, startPoint y: 53, endPoint x: 235, endPoint y: 75, distance: 129.2
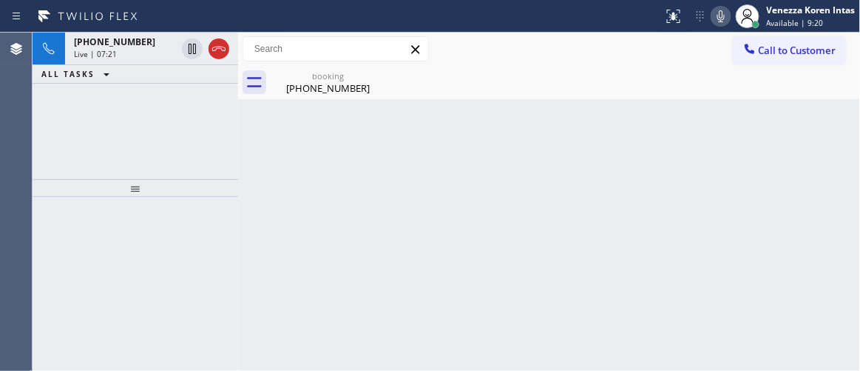
click at [108, 53] on span "Live | 07:21" at bounding box center [95, 54] width 43 height 10
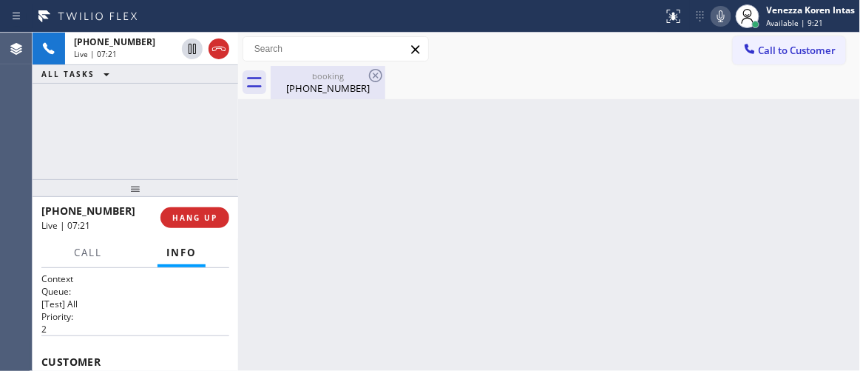
click at [297, 78] on div "booking" at bounding box center [328, 75] width 112 height 11
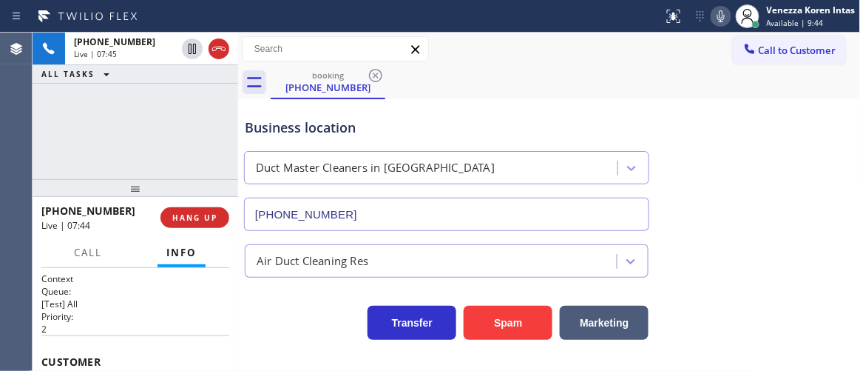
click at [724, 16] on icon at bounding box center [721, 16] width 7 height 12
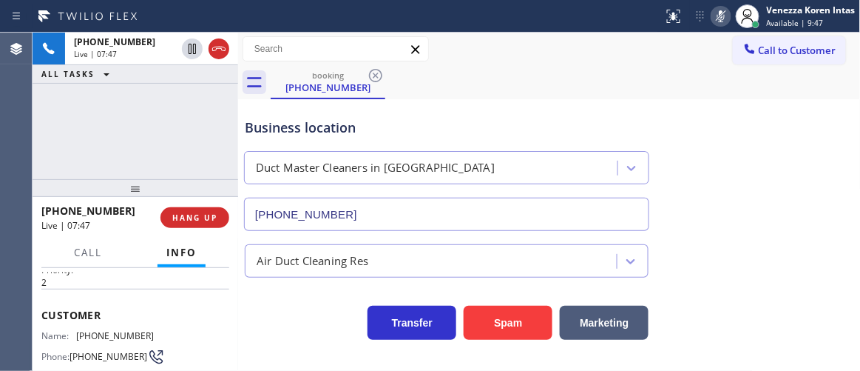
scroll to position [67, 0]
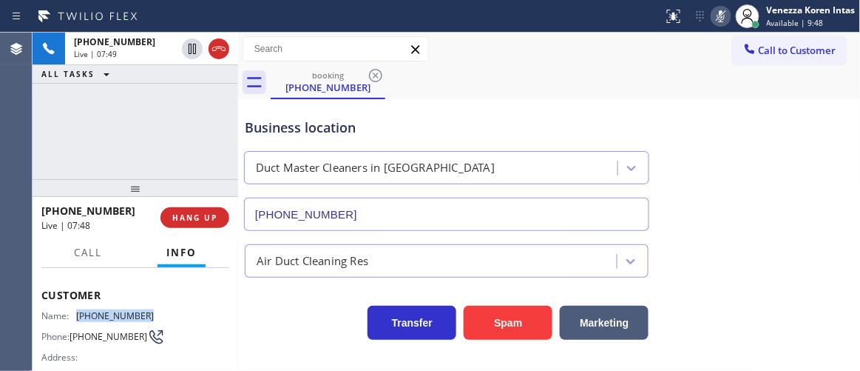
drag, startPoint x: 154, startPoint y: 310, endPoint x: 75, endPoint y: 311, distance: 79.2
click at [78, 310] on div "Name: [PHONE_NUMBER] Phone: [PHONE_NUMBER] Address:" at bounding box center [135, 339] width 188 height 58
drag, startPoint x: 715, startPoint y: 15, endPoint x: 710, endPoint y: 32, distance: 18.0
click at [715, 16] on icon at bounding box center [722, 16] width 18 height 18
click at [176, 143] on div "[PHONE_NUMBER] Live | 08:05 ALL TASKS ALL TASKS ACTIVE TASKS TASKS IN WRAP UP" at bounding box center [136, 106] width 206 height 146
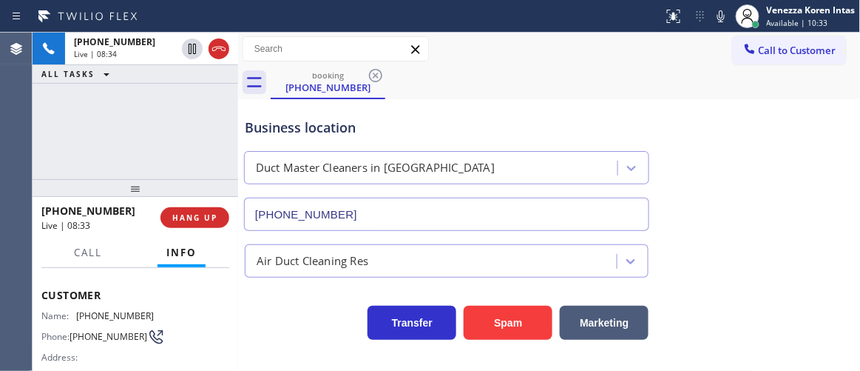
click at [124, 145] on div "[PHONE_NUMBER] Live | 08:34 ALL TASKS ALL TASKS ACTIVE TASKS TASKS IN WRAP UP" at bounding box center [136, 106] width 206 height 146
click at [724, 19] on icon at bounding box center [722, 16] width 18 height 18
click at [158, 166] on div "[PHONE_NUMBER] Live | 08:54 ALL TASKS ALL TASKS ACTIVE TASKS TASKS IN WRAP UP" at bounding box center [136, 106] width 206 height 146
click at [715, 10] on icon at bounding box center [722, 16] width 18 height 18
click at [219, 121] on div "[PHONE_NUMBER] Live | 09:40 ALL TASKS ALL TASKS ACTIVE TASKS TASKS IN WRAP UP" at bounding box center [136, 106] width 206 height 146
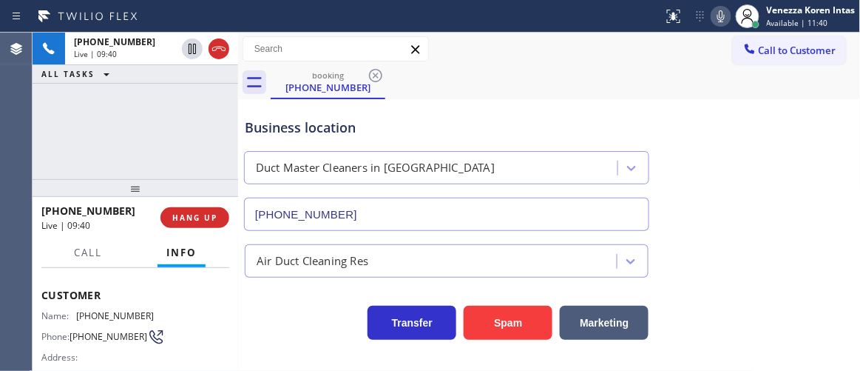
click at [505, 115] on div "Business location Duct Master Cleaners in [GEOGRAPHIC_DATA] [PHONE_NUMBER]" at bounding box center [447, 167] width 410 height 128
click at [226, 151] on div "[PHONE_NUMBER] Live | 09:44 ALL TASKS ALL TASKS ACTIVE TASKS TASKS IN WRAP UP" at bounding box center [136, 106] width 206 height 146
click at [715, 11] on icon at bounding box center [722, 16] width 18 height 18
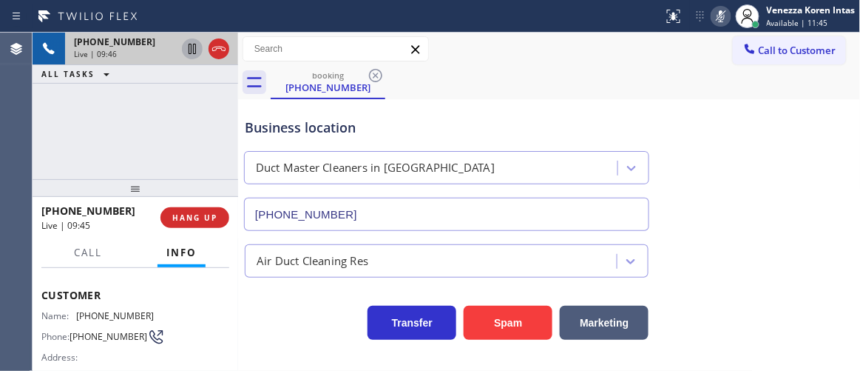
click at [196, 41] on icon at bounding box center [192, 49] width 18 height 18
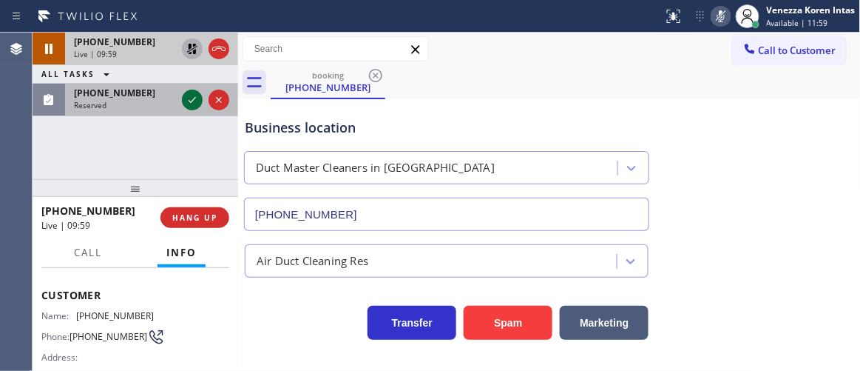
drag, startPoint x: 189, startPoint y: 98, endPoint x: 203, endPoint y: 224, distance: 127.4
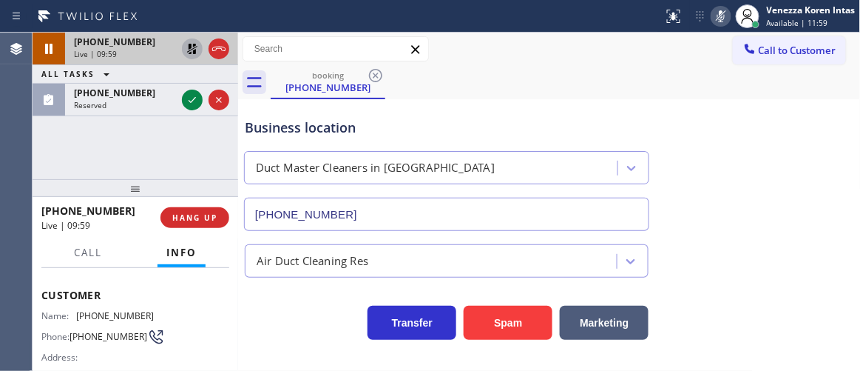
click at [189, 98] on icon at bounding box center [192, 100] width 18 height 18
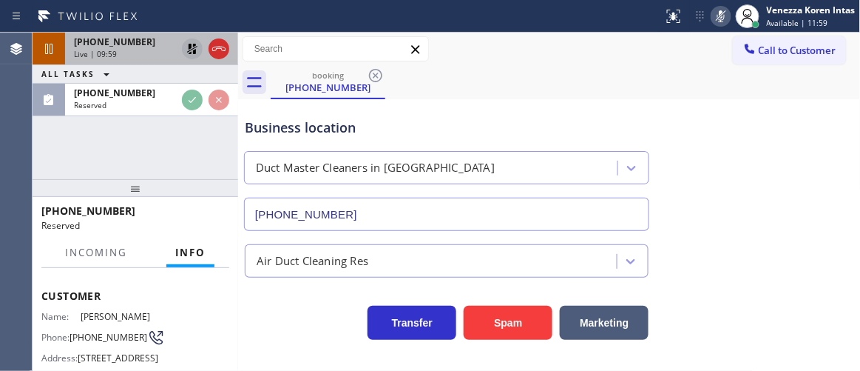
scroll to position [293, 0]
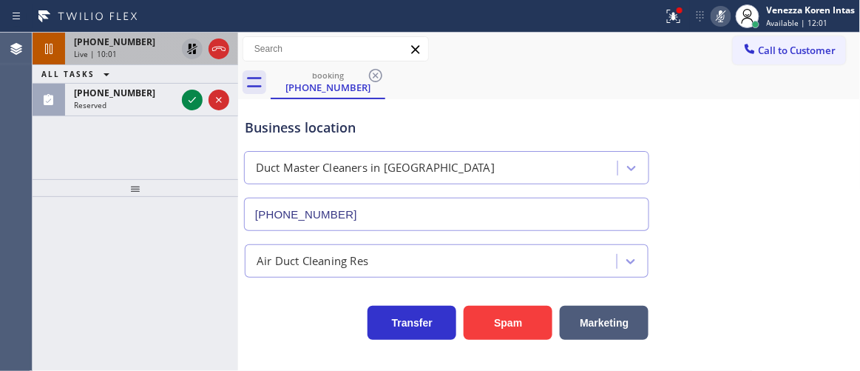
click at [142, 41] on div "[PHONE_NUMBER]" at bounding box center [125, 42] width 102 height 13
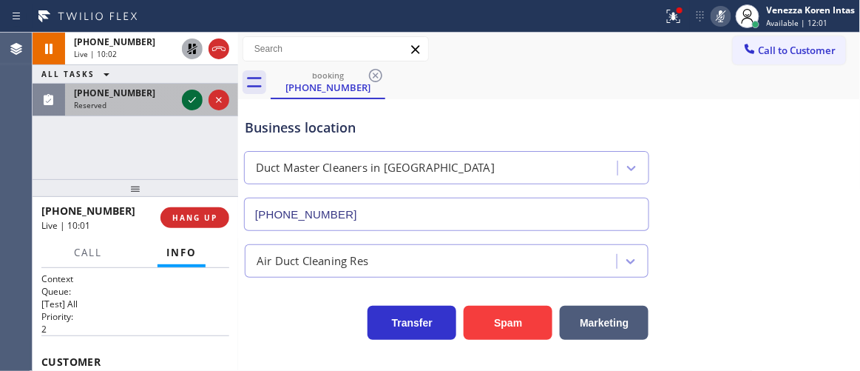
click at [189, 101] on icon at bounding box center [192, 100] width 18 height 18
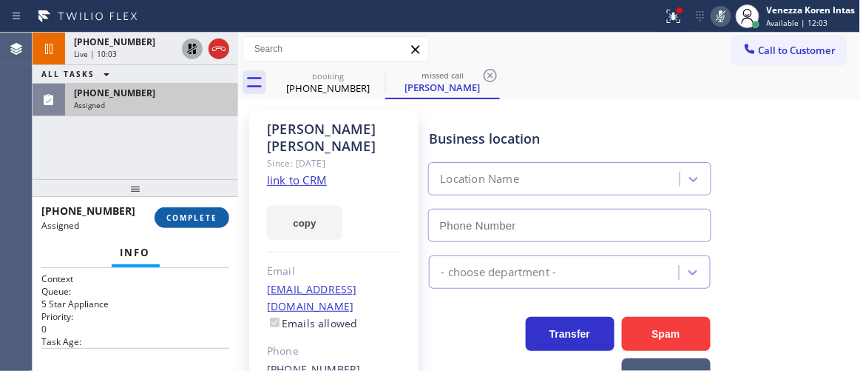
click at [189, 218] on span "COMPLETE" at bounding box center [191, 217] width 51 height 10
type input "[PHONE_NUMBER]"
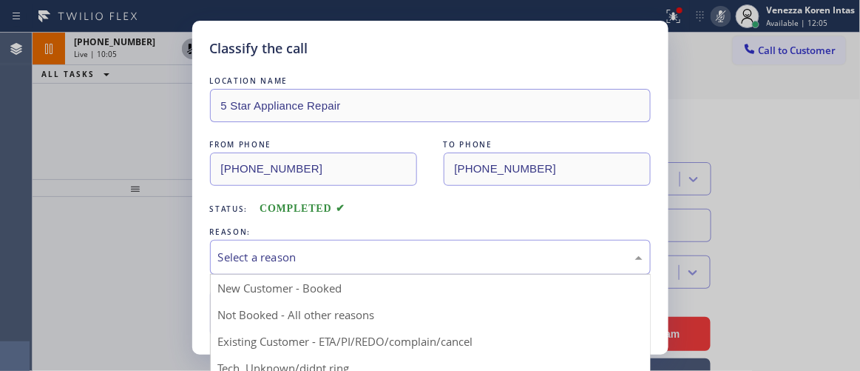
click at [377, 270] on div "Select a reason" at bounding box center [430, 257] width 441 height 35
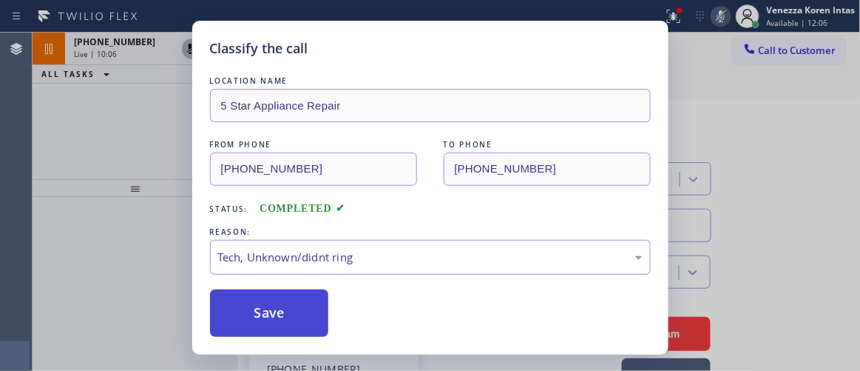
click at [289, 327] on button "Save" at bounding box center [269, 312] width 119 height 47
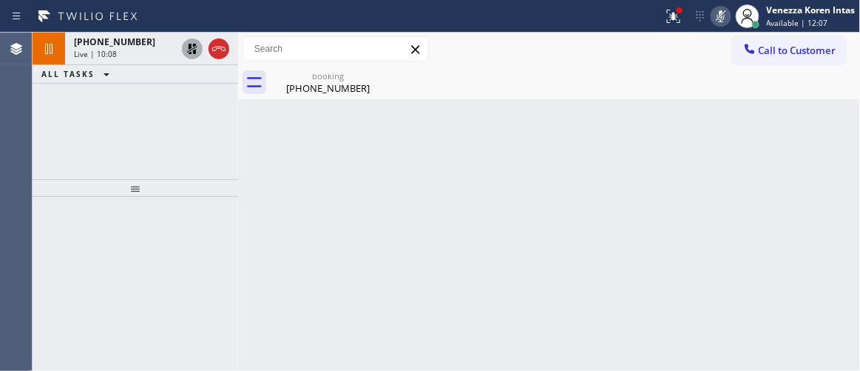
drag, startPoint x: 121, startPoint y: 53, endPoint x: 184, endPoint y: 85, distance: 70.5
click at [121, 51] on div "Live | 10:08" at bounding box center [125, 54] width 102 height 10
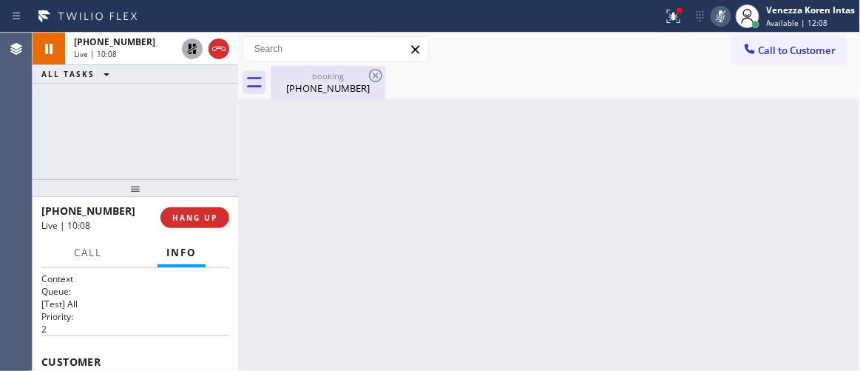
click at [341, 83] on div "[PHONE_NUMBER]" at bounding box center [328, 87] width 112 height 13
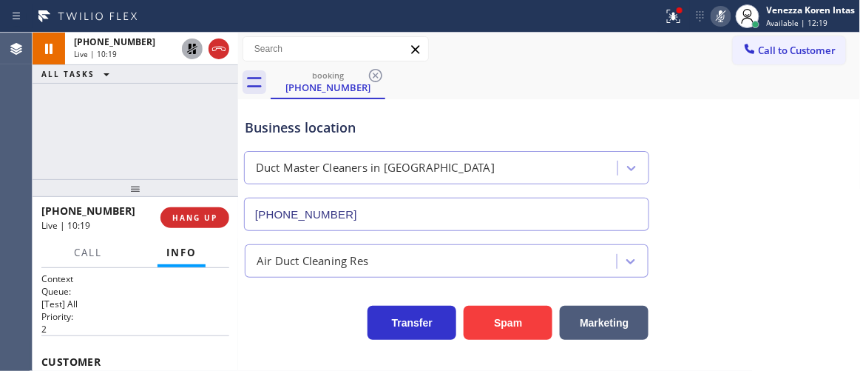
drag, startPoint x: 187, startPoint y: 145, endPoint x: 177, endPoint y: 71, distance: 74.7
click at [187, 145] on div "[PHONE_NUMBER] Live | 10:19 ALL TASKS ALL TASKS ACTIVE TASKS TASKS IN WRAP UP" at bounding box center [136, 106] width 206 height 146
click at [193, 46] on icon at bounding box center [192, 49] width 10 height 10
click at [672, 18] on icon at bounding box center [671, 15] width 9 height 10
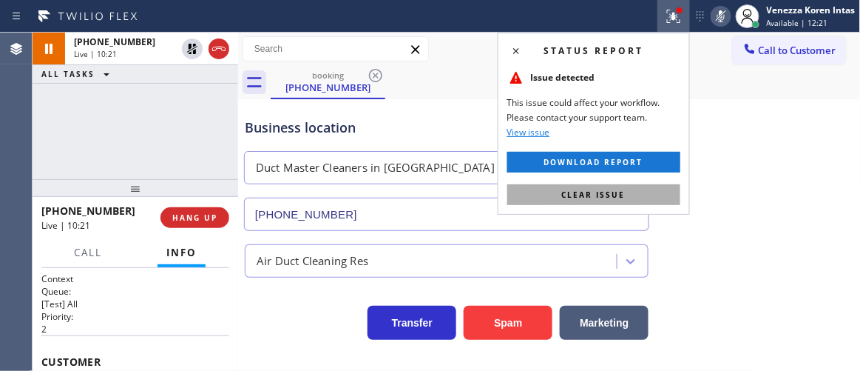
drag, startPoint x: 600, startPoint y: 186, endPoint x: 651, endPoint y: 109, distance: 92.3
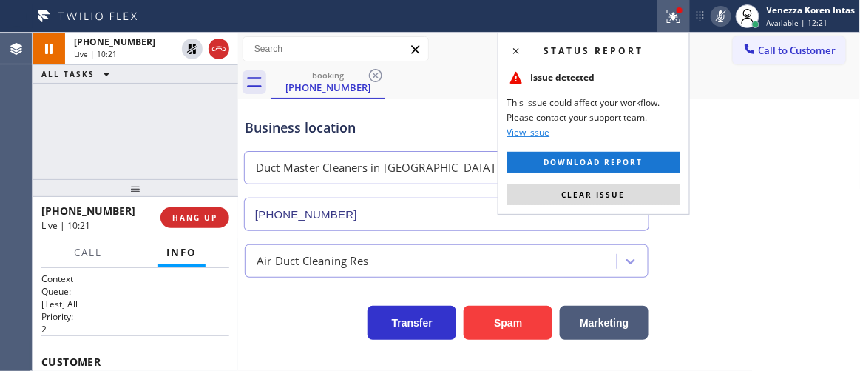
click at [601, 185] on button "Clear issue" at bounding box center [594, 194] width 173 height 21
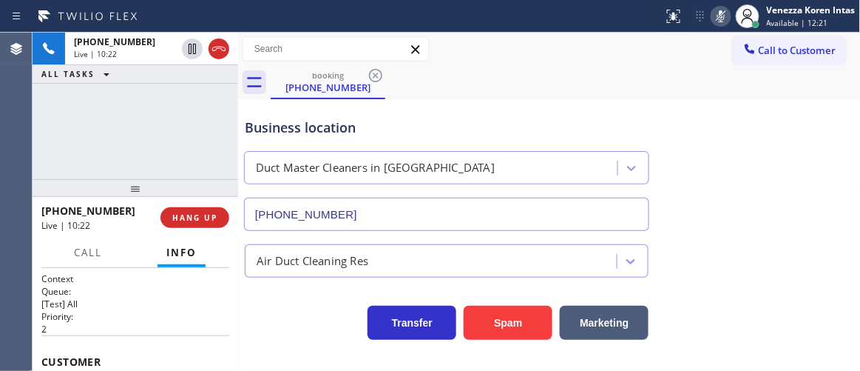
click at [726, 15] on icon at bounding box center [722, 16] width 18 height 18
drag, startPoint x: 175, startPoint y: 132, endPoint x: 166, endPoint y: 131, distance: 8.3
click at [173, 132] on div "[PHONE_NUMBER] Live | 10:34 ALL TASKS ALL TASKS ACTIVE TASKS TASKS IN WRAP UP" at bounding box center [136, 106] width 206 height 146
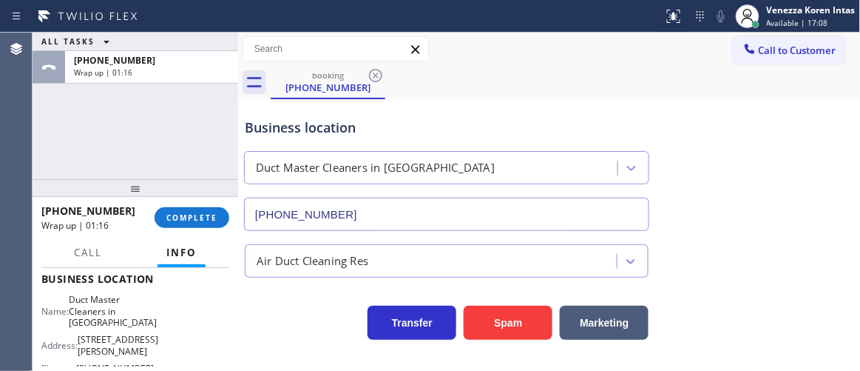
click at [135, 359] on div "Name: Duct Master Cleaners in [GEOGRAPHIC_DATA] Address: [STREET_ADDRESS][PERSO…" at bounding box center [97, 337] width 112 height 87
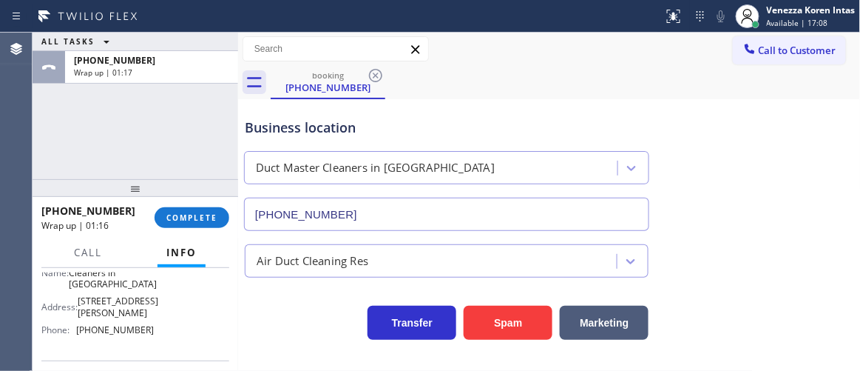
scroll to position [269, 0]
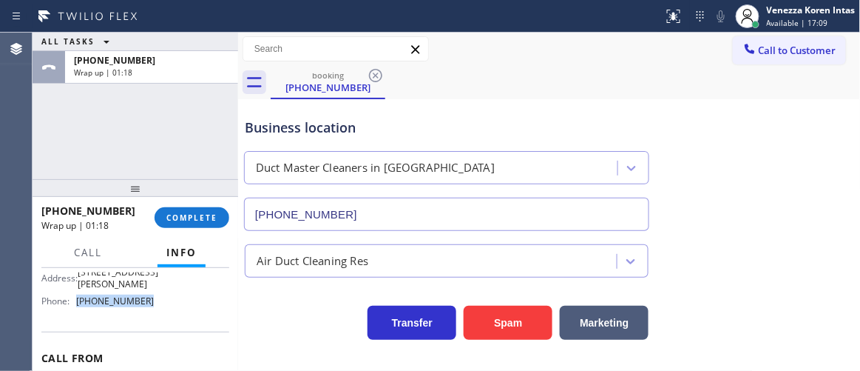
drag, startPoint x: 156, startPoint y: 309, endPoint x: 76, endPoint y: 312, distance: 80.0
click at [76, 312] on div "Name: Duct Master Cleaners in [GEOGRAPHIC_DATA] Address: [STREET_ADDRESS][PERSO…" at bounding box center [135, 269] width 188 height 87
click at [759, 20] on div at bounding box center [756, 24] width 10 height 10
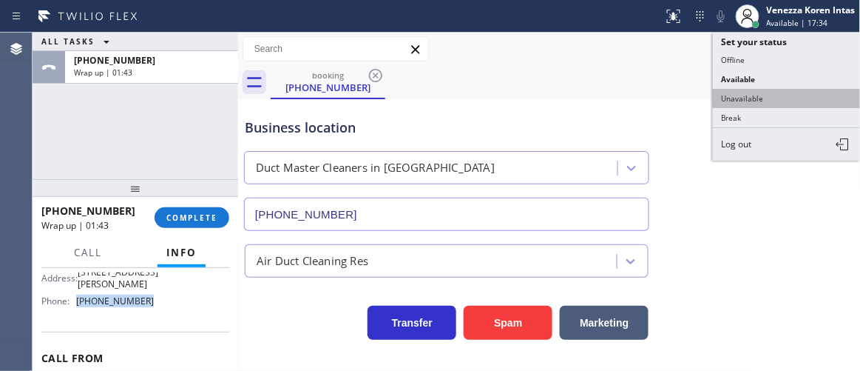
click at [755, 97] on button "Unavailable" at bounding box center [787, 98] width 148 height 19
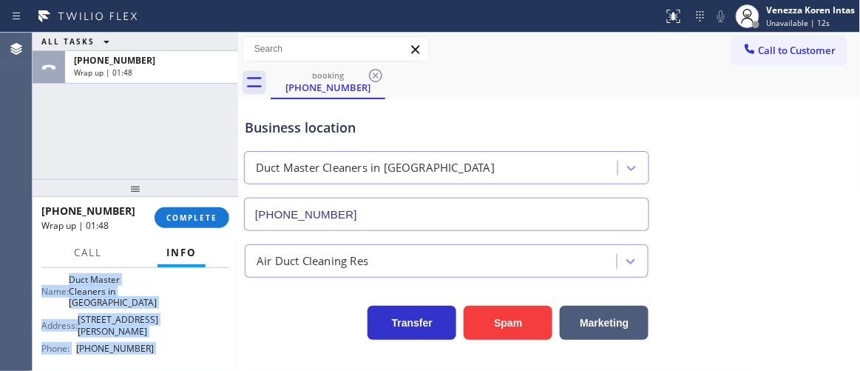
scroll to position [316, 0]
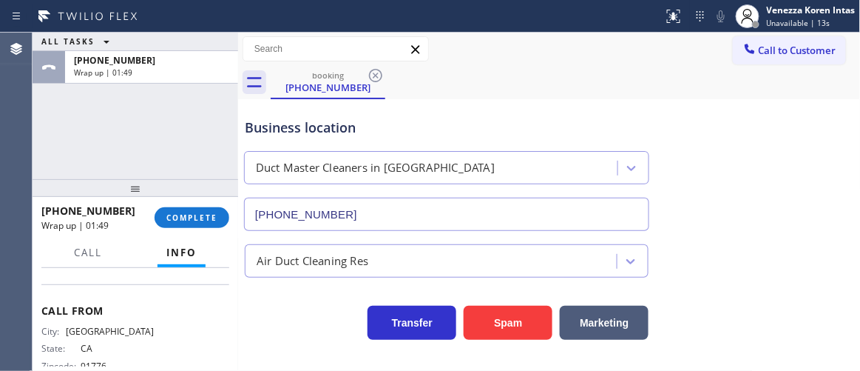
drag, startPoint x: 38, startPoint y: 351, endPoint x: 183, endPoint y: 283, distance: 159.8
click at [183, 283] on div "Context Queue: [Test] All Priority: 2 Customer Name: [PHONE_NUMBER] Phone: [PHO…" at bounding box center [136, 319] width 206 height 103
drag, startPoint x: 212, startPoint y: 220, endPoint x: 258, endPoint y: 223, distance: 46.0
click at [212, 220] on span "COMPLETE" at bounding box center [191, 217] width 51 height 10
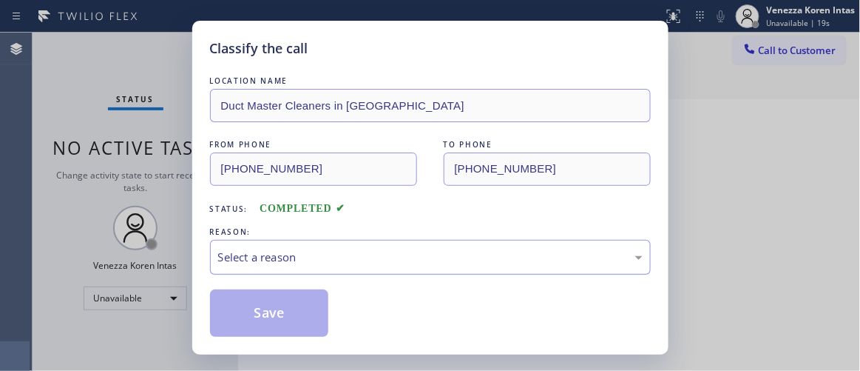
click at [348, 263] on div "Select a reason" at bounding box center [430, 257] width 425 height 17
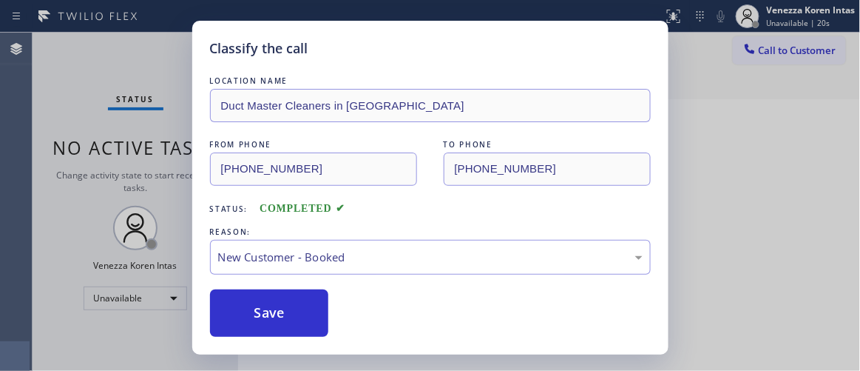
click at [335, 321] on div "Save" at bounding box center [430, 312] width 441 height 47
drag, startPoint x: 320, startPoint y: 315, endPoint x: 463, endPoint y: 360, distance: 150.2
click at [324, 315] on button "Save" at bounding box center [269, 312] width 119 height 47
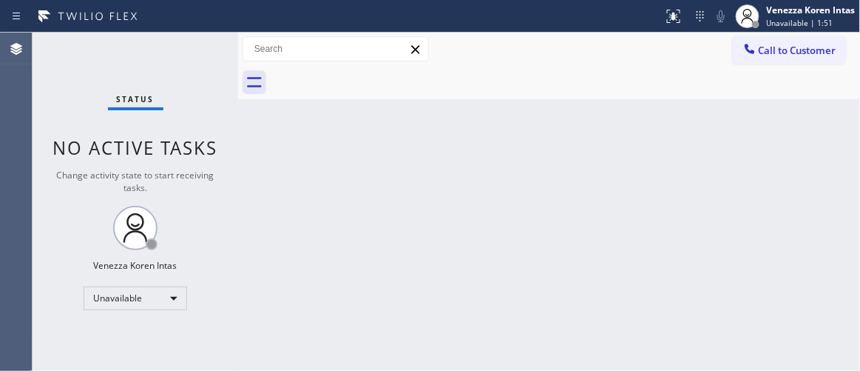
drag, startPoint x: 252, startPoint y: 152, endPoint x: 406, endPoint y: 61, distance: 178.4
click at [252, 152] on div "Back to Dashboard Change Sender ID Customers Technicians Select a contact Outbo…" at bounding box center [549, 202] width 623 height 338
click at [143, 297] on div "Unavailable" at bounding box center [136, 298] width 104 height 24
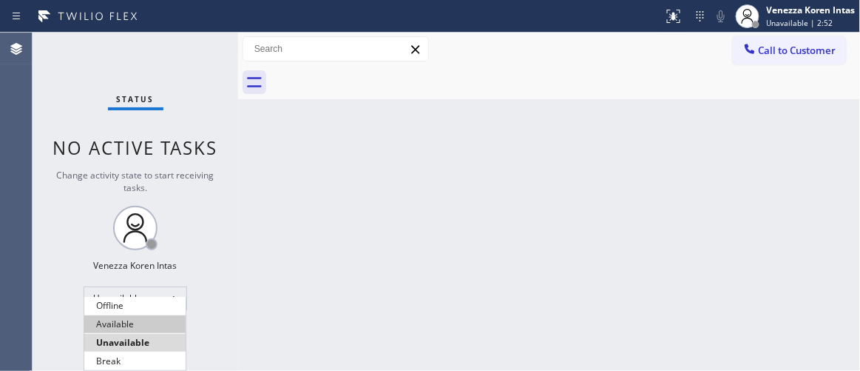
click at [138, 329] on li "Available" at bounding box center [134, 324] width 101 height 18
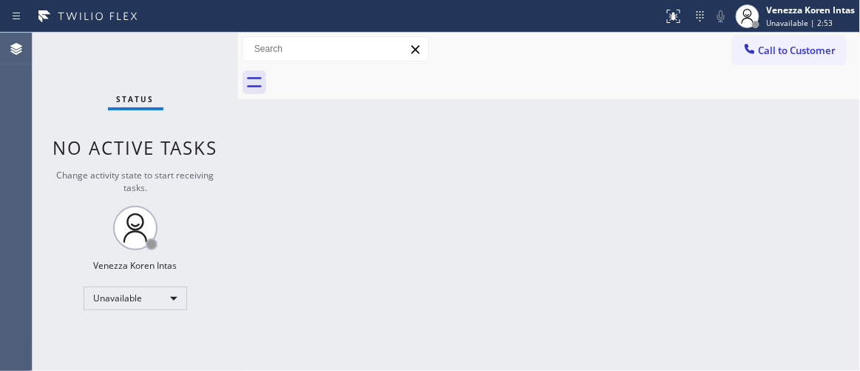
click at [354, 282] on div "Back to Dashboard Change Sender ID Customers Technicians Select a contact Outbo…" at bounding box center [549, 202] width 623 height 338
click at [124, 122] on div "Status No active tasks Change activity state to start receiving tasks. Venezza …" at bounding box center [136, 202] width 206 height 338
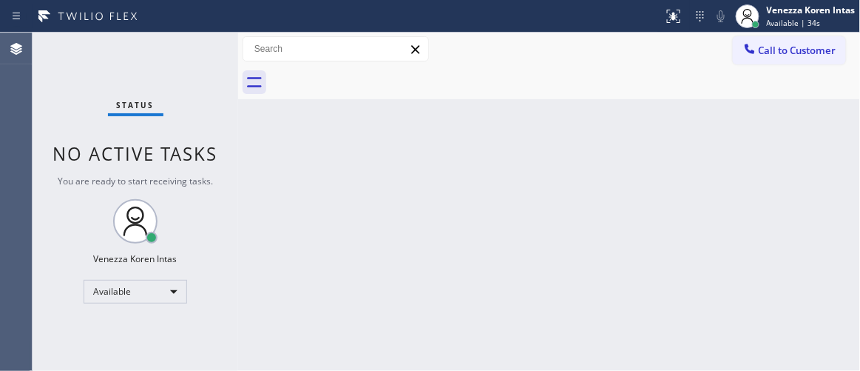
click at [193, 101] on div "Status No active tasks You are ready to start receiving tasks. Venezza Koren In…" at bounding box center [136, 202] width 206 height 338
drag, startPoint x: 180, startPoint y: 103, endPoint x: 436, endPoint y: 56, distance: 260.2
click at [180, 103] on div "Status No active tasks You are ready to start receiving tasks. Venezza Koren In…" at bounding box center [136, 202] width 206 height 338
drag, startPoint x: 504, startPoint y: 198, endPoint x: 562, endPoint y: 351, distance: 163.0
click at [504, 199] on div "Back to Dashboard Change Sender ID Customers Technicians Select a contact Outbo…" at bounding box center [549, 202] width 623 height 338
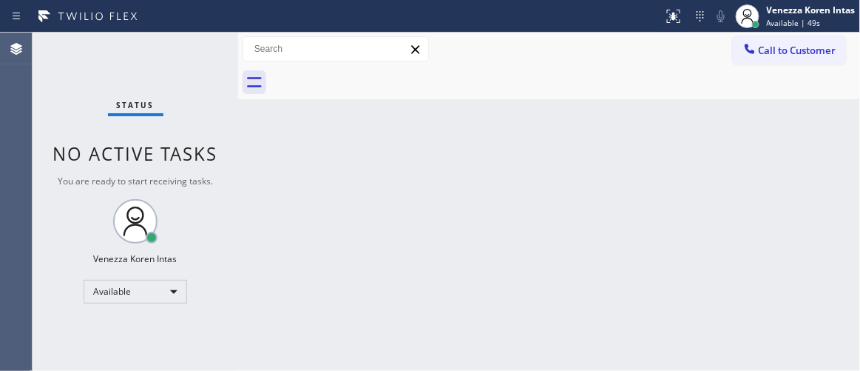
click at [391, 199] on div "Back to Dashboard Change Sender ID Customers Technicians Select a contact Outbo…" at bounding box center [549, 202] width 623 height 338
click at [413, 84] on div at bounding box center [566, 82] width 590 height 33
drag, startPoint x: 141, startPoint y: 104, endPoint x: 367, endPoint y: 288, distance: 291.9
click at [141, 104] on span "Status" at bounding box center [136, 105] width 38 height 10
click at [220, 150] on div "Status No active tasks You are ready to start receiving tasks. Venezza Koren In…" at bounding box center [136, 202] width 206 height 338
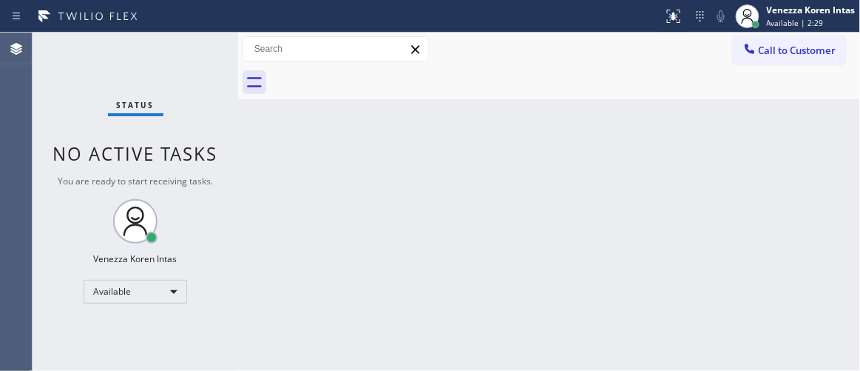
drag, startPoint x: 146, startPoint y: 78, endPoint x: 170, endPoint y: 87, distance: 25.3
click at [146, 78] on div "Status No active tasks You are ready to start receiving tasks. Venezza Koren In…" at bounding box center [136, 202] width 206 height 338
drag, startPoint x: 448, startPoint y: 163, endPoint x: 308, endPoint y: 215, distance: 150.1
click at [447, 166] on div "Back to Dashboard Change Sender ID Customers Technicians Select a contact Outbo…" at bounding box center [549, 202] width 623 height 338
click at [115, 72] on div "Status No active tasks You are ready to start receiving tasks. Venezza Koren In…" at bounding box center [136, 202] width 206 height 338
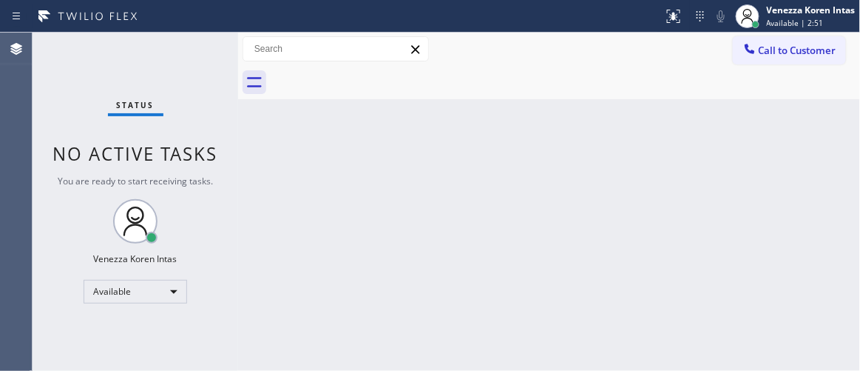
click at [266, 166] on div "Back to Dashboard Change Sender ID Customers Technicians Select a contact Outbo…" at bounding box center [549, 202] width 623 height 338
drag, startPoint x: 426, startPoint y: 202, endPoint x: 379, endPoint y: 235, distance: 57.5
click at [425, 209] on div "Back to Dashboard Change Sender ID Customers Technicians Select a contact Outbo…" at bounding box center [549, 202] width 623 height 338
drag, startPoint x: 145, startPoint y: 74, endPoint x: 16, endPoint y: 98, distance: 131.8
click at [138, 74] on div "Status No active tasks You are ready to start receiving tasks. Venezza Koren In…" at bounding box center [136, 202] width 206 height 338
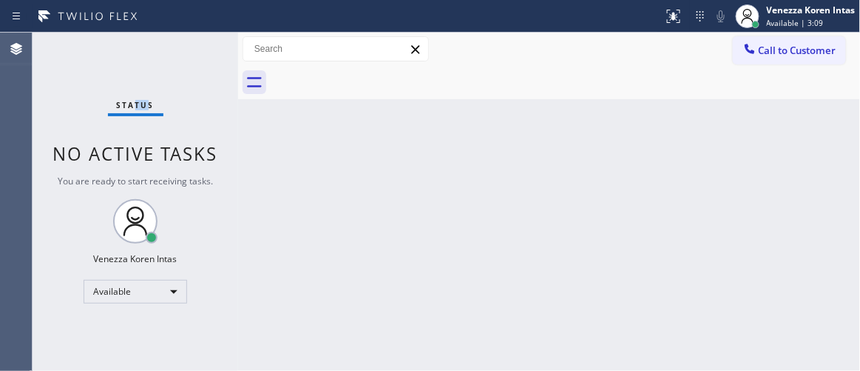
click at [197, 70] on div "Status No active tasks You are ready to start receiving tasks. Venezza Koren In…" at bounding box center [136, 202] width 206 height 338
click at [196, 55] on div "Status No active tasks You are ready to start receiving tasks. Venezza Koren In…" at bounding box center [136, 202] width 206 height 338
click at [198, 53] on div "Status No active tasks You are ready to start receiving tasks. Venezza Koren In…" at bounding box center [136, 202] width 206 height 338
click at [198, 51] on div "Status No active tasks You are ready to start receiving tasks. Venezza Koren In…" at bounding box center [136, 202] width 206 height 338
click at [196, 51] on div "Status No active tasks You are ready to start receiving tasks. Venezza Koren In…" at bounding box center [136, 202] width 206 height 338
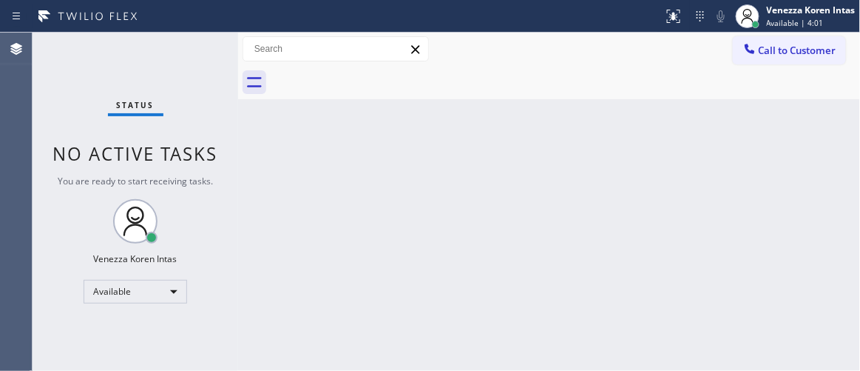
drag, startPoint x: 142, startPoint y: 90, endPoint x: 201, endPoint y: 63, distance: 65.2
click at [142, 90] on div "Status No active tasks You are ready to start receiving tasks. Venezza Koren In…" at bounding box center [136, 202] width 206 height 338
click at [209, 55] on div "Status No active tasks You are ready to start receiving tasks. Venezza Koren In…" at bounding box center [136, 202] width 206 height 338
click at [186, 56] on div "Status No active tasks You are ready to start receiving tasks. Venezza Koren In…" at bounding box center [136, 202] width 206 height 338
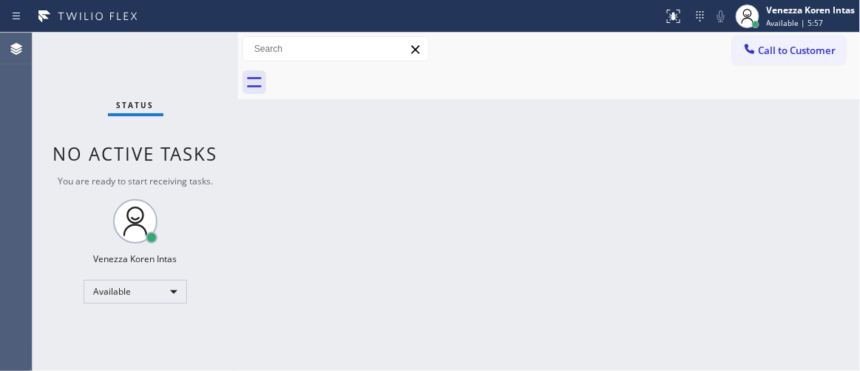
click at [186, 56] on div "Status No active tasks You are ready to start receiving tasks. Venezza Koren In…" at bounding box center [136, 202] width 206 height 338
click at [187, 55] on div "Status No active tasks You are ready to start receiving tasks. Venezza Koren In…" at bounding box center [136, 202] width 206 height 338
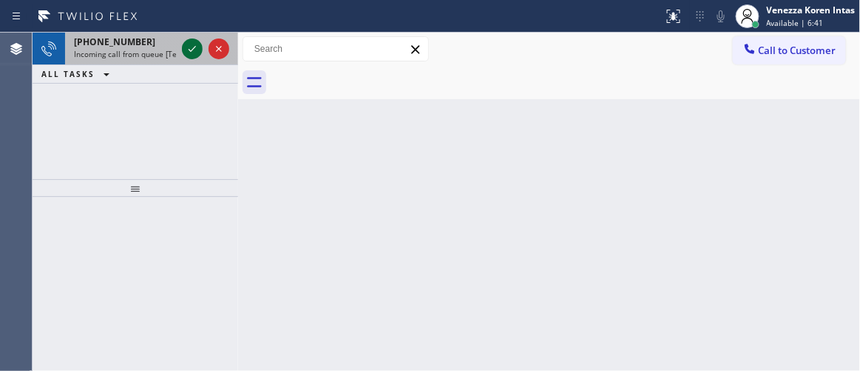
click at [190, 50] on icon at bounding box center [192, 49] width 7 height 6
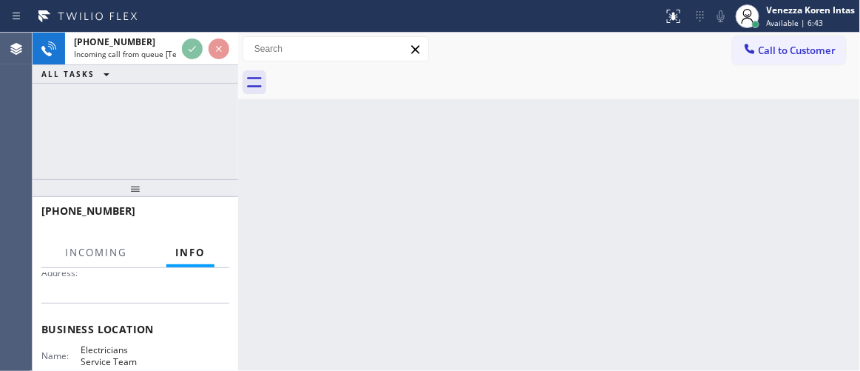
scroll to position [201, 0]
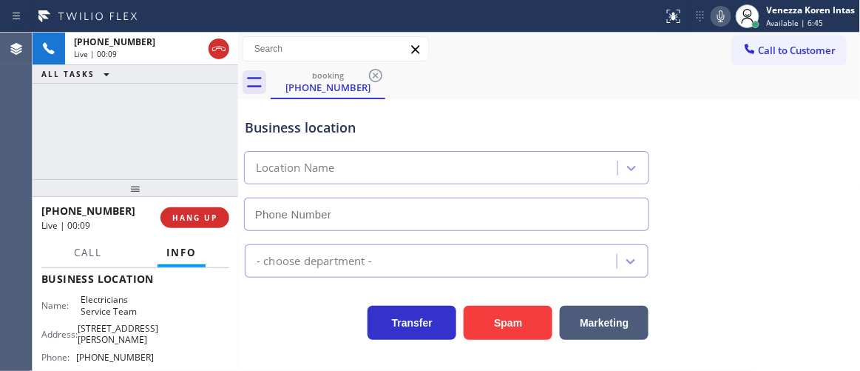
type input "[PHONE_NUMBER]"
drag, startPoint x: 519, startPoint y: 111, endPoint x: 532, endPoint y: 73, distance: 40.7
click at [519, 110] on div "Business location Electricians Service Team [PHONE_NUMBER]" at bounding box center [447, 167] width 410 height 128
click at [535, 59] on div "Call to Customer Outbound call Location Target Plumbers [GEOGRAPHIC_DATA][PERSO…" at bounding box center [549, 49] width 623 height 26
drag, startPoint x: 481, startPoint y: 32, endPoint x: 394, endPoint y: 46, distance: 87.7
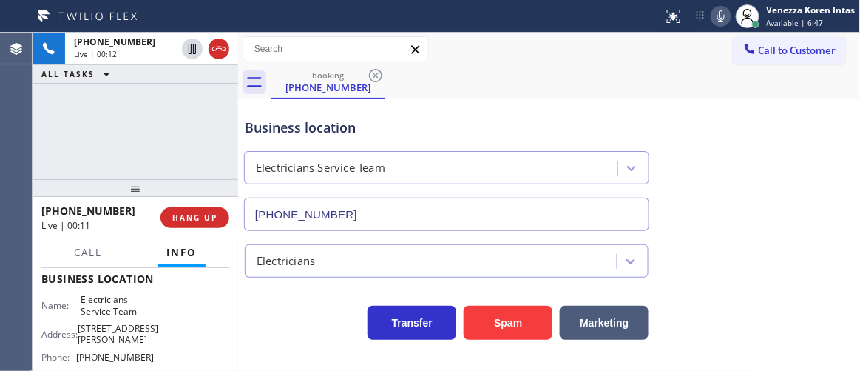
click at [481, 32] on div "Status report No issues detected If you experience an issue, please download th…" at bounding box center [430, 185] width 860 height 371
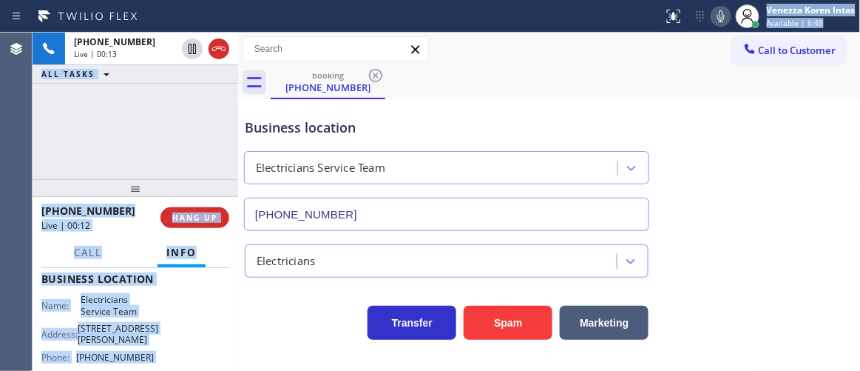
drag, startPoint x: 578, startPoint y: 175, endPoint x: 517, endPoint y: 169, distance: 61.0
click at [578, 175] on div "Electricians Service Team" at bounding box center [433, 168] width 369 height 26
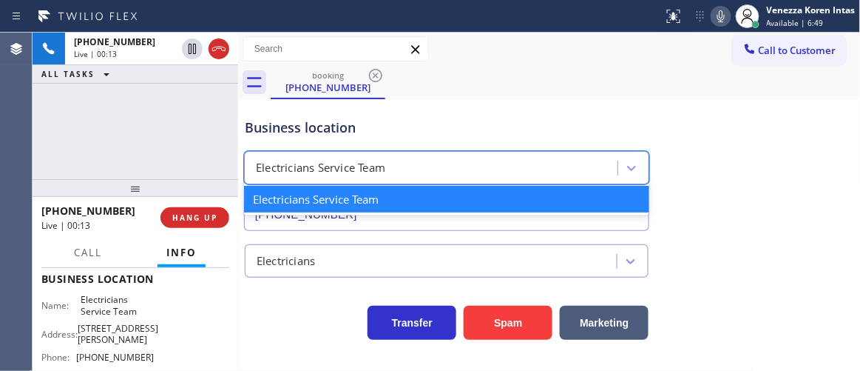
click at [457, 150] on div "option Electricians Service Team focused, 1 of 1. 1 result available. Use Up an…" at bounding box center [446, 164] width 411 height 39
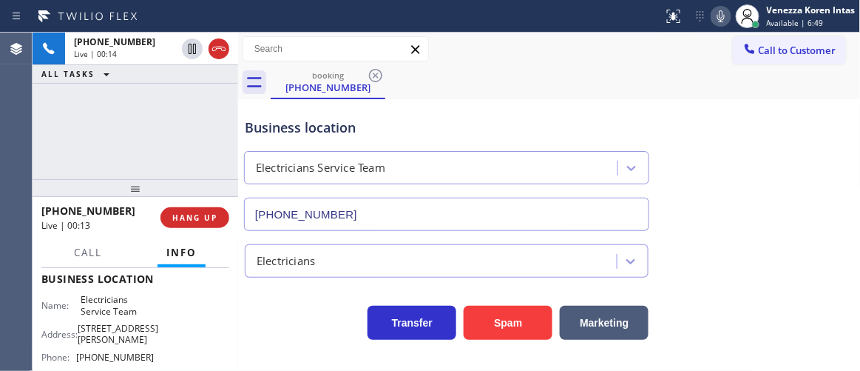
drag, startPoint x: 499, startPoint y: 121, endPoint x: 516, endPoint y: 129, distance: 19.2
click at [500, 121] on div "Business location" at bounding box center [447, 128] width 404 height 20
drag, startPoint x: 224, startPoint y: 48, endPoint x: 275, endPoint y: 165, distance: 127.6
click at [224, 47] on icon at bounding box center [218, 49] width 13 height 4
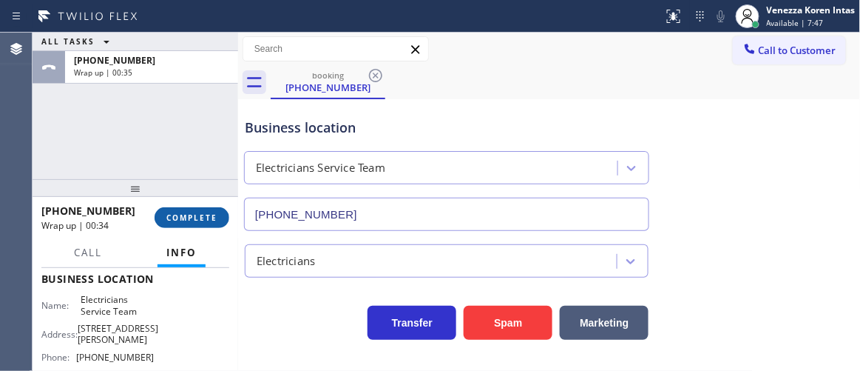
drag, startPoint x: 209, startPoint y: 210, endPoint x: 282, endPoint y: 229, distance: 74.8
click at [210, 210] on button "COMPLETE" at bounding box center [192, 217] width 75 height 21
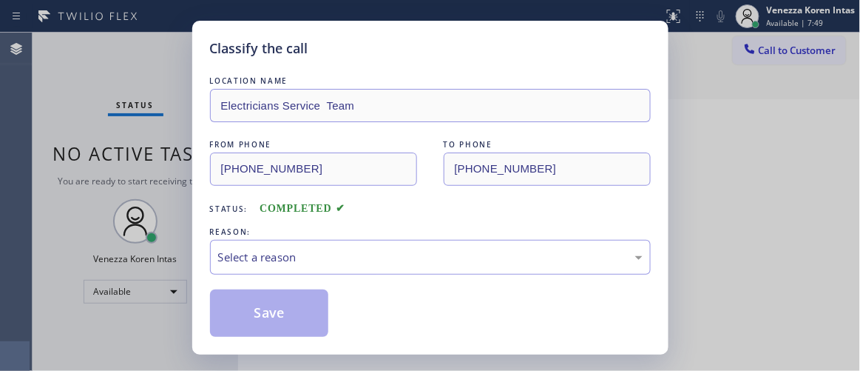
click at [408, 262] on div "Select a reason" at bounding box center [430, 257] width 425 height 17
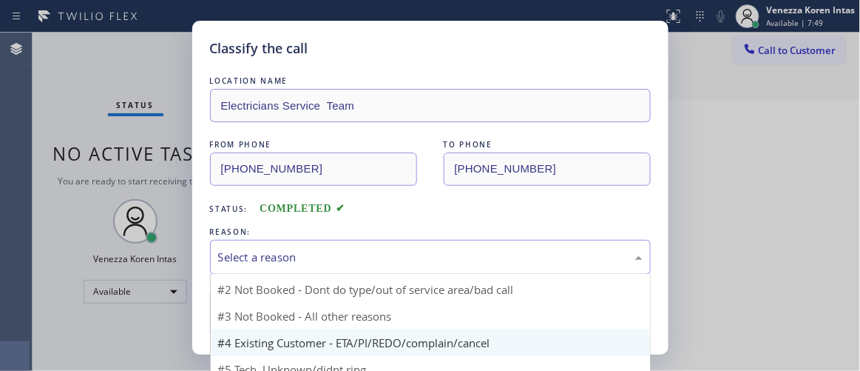
scroll to position [12, 0]
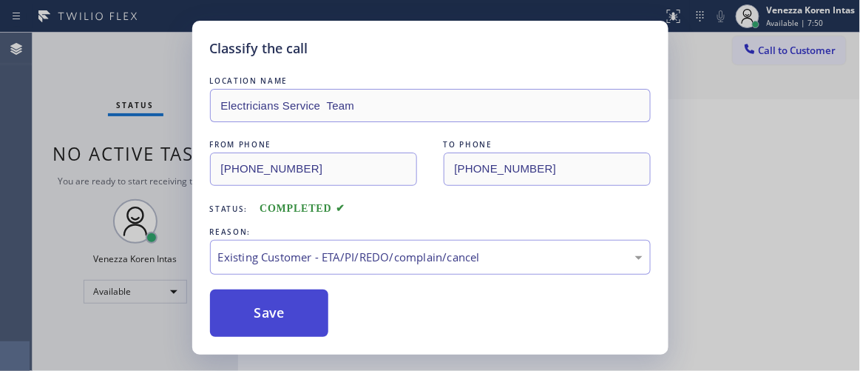
drag, startPoint x: 357, startPoint y: 328, endPoint x: 293, endPoint y: 297, distance: 71.2
click at [293, 297] on button "Save" at bounding box center [269, 312] width 119 height 47
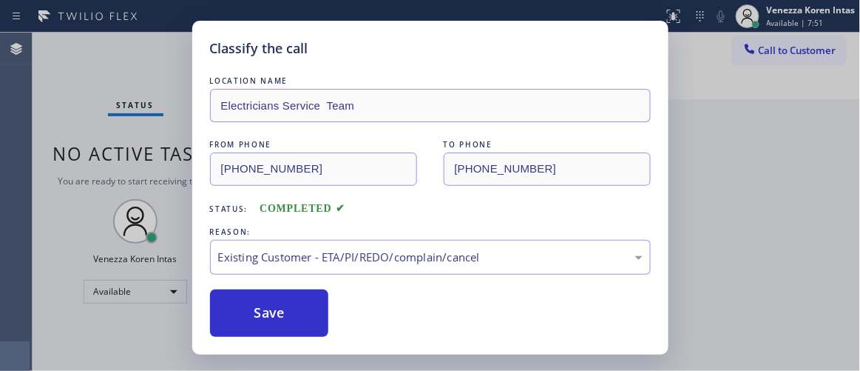
click at [157, 61] on div "Classify the call LOCATION NAME Electricians Service Team FROM PHONE [PHONE_NUM…" at bounding box center [430, 185] width 860 height 371
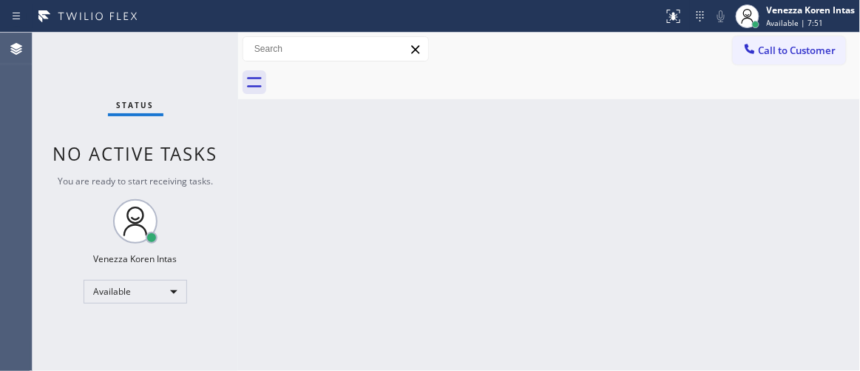
click at [198, 57] on div "Status No active tasks You are ready to start receiving tasks. Venezza Koren In…" at bounding box center [136, 202] width 206 height 338
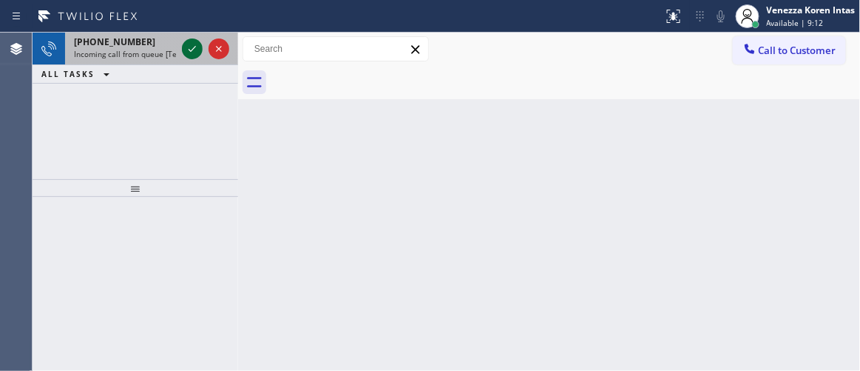
click at [189, 51] on icon at bounding box center [192, 49] width 18 height 18
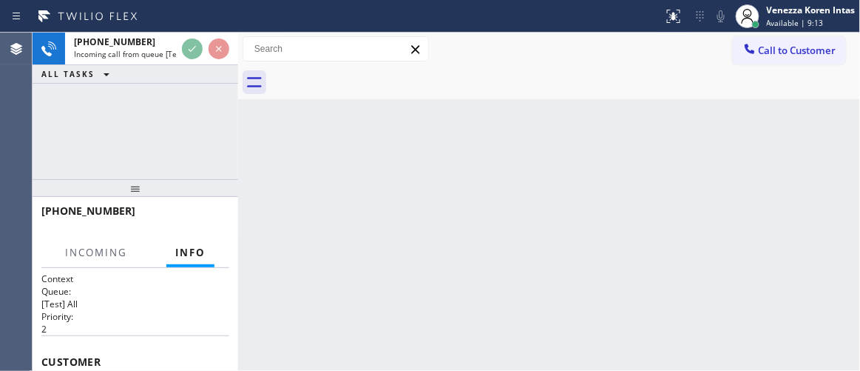
scroll to position [201, 0]
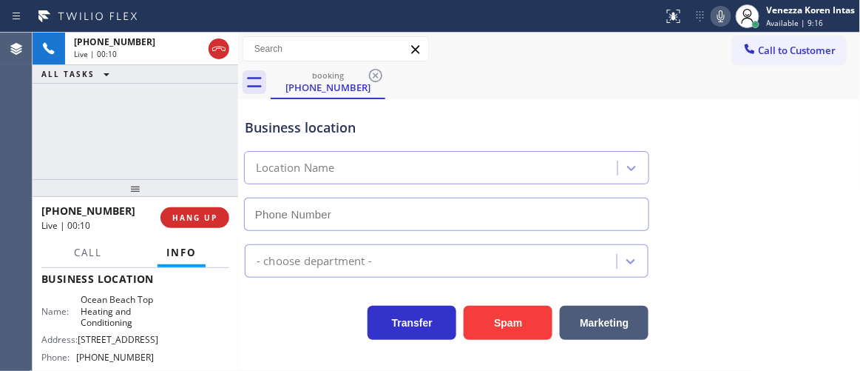
type input "[PHONE_NUMBER]"
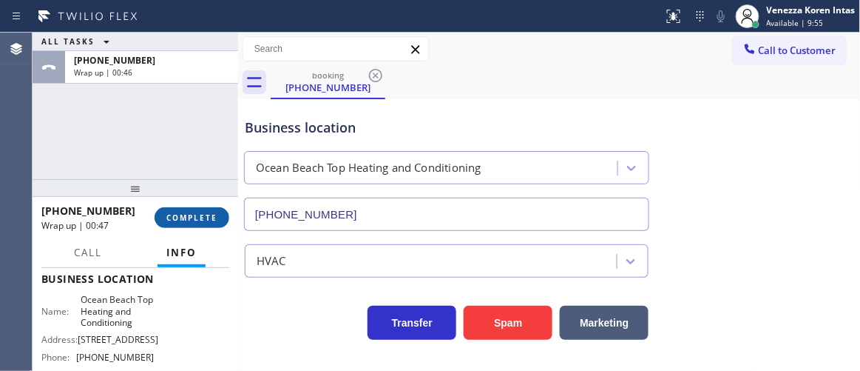
drag, startPoint x: 203, startPoint y: 209, endPoint x: 369, endPoint y: 223, distance: 166.3
click at [209, 209] on button "COMPLETE" at bounding box center [192, 217] width 75 height 21
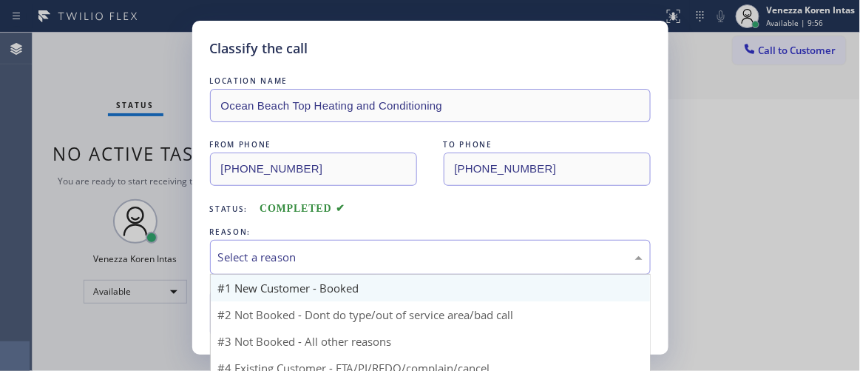
drag, startPoint x: 377, startPoint y: 240, endPoint x: 383, endPoint y: 289, distance: 49.1
click at [374, 240] on div "Select a reason" at bounding box center [430, 257] width 441 height 35
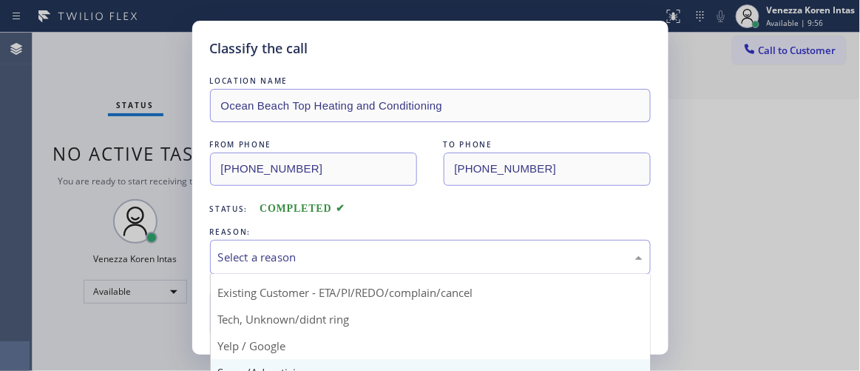
scroll to position [92, 0]
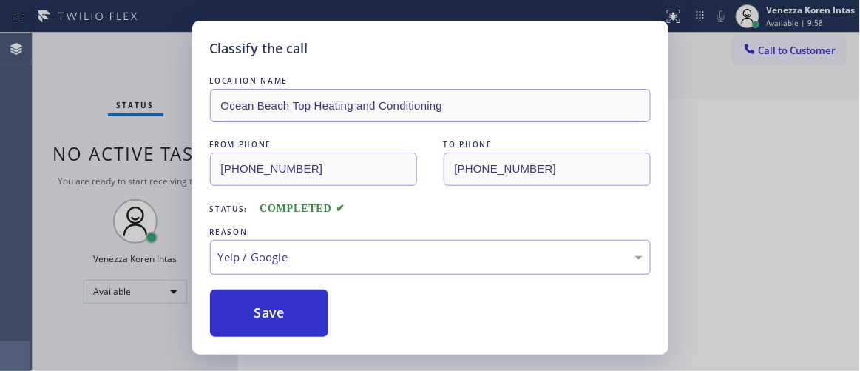
click at [350, 251] on div "Yelp / Google" at bounding box center [430, 257] width 425 height 17
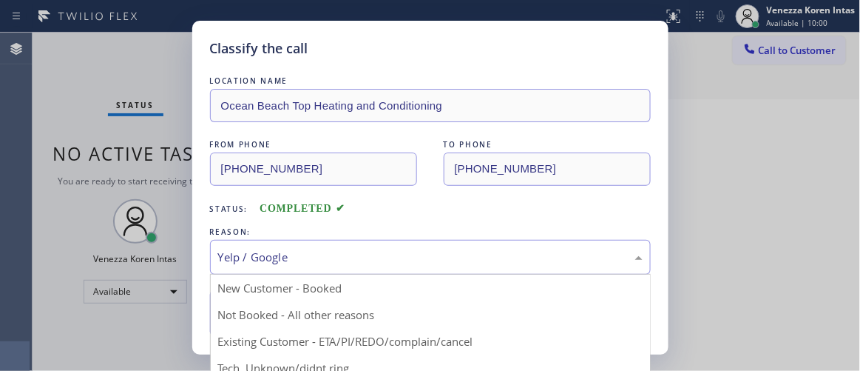
click at [447, 211] on div "Status: COMPLETED" at bounding box center [430, 205] width 441 height 24
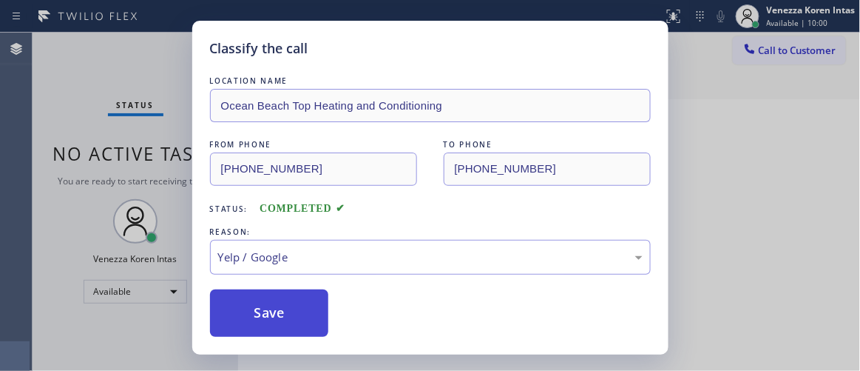
click at [297, 314] on button "Save" at bounding box center [269, 312] width 119 height 47
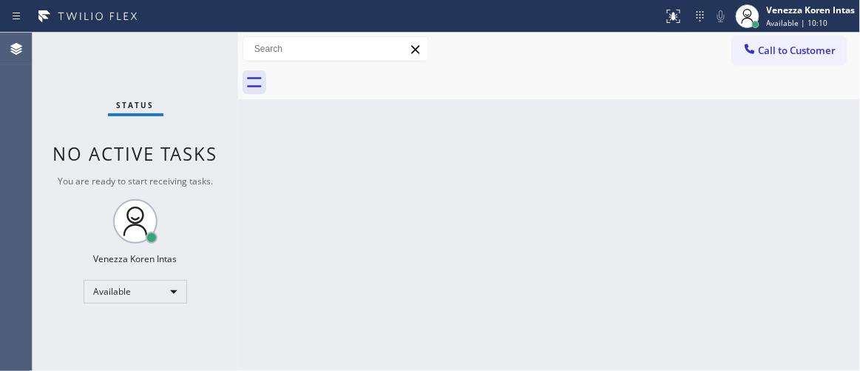
click at [220, 59] on div "Status No active tasks You are ready to start receiving tasks. Venezza Koren In…" at bounding box center [136, 202] width 206 height 338
click at [181, 58] on div "Status No active tasks You are ready to start receiving tasks. Venezza Koren In…" at bounding box center [136, 202] width 206 height 338
click at [177, 58] on div "Status No active tasks You are ready to start receiving tasks. Venezza Koren In…" at bounding box center [136, 202] width 206 height 338
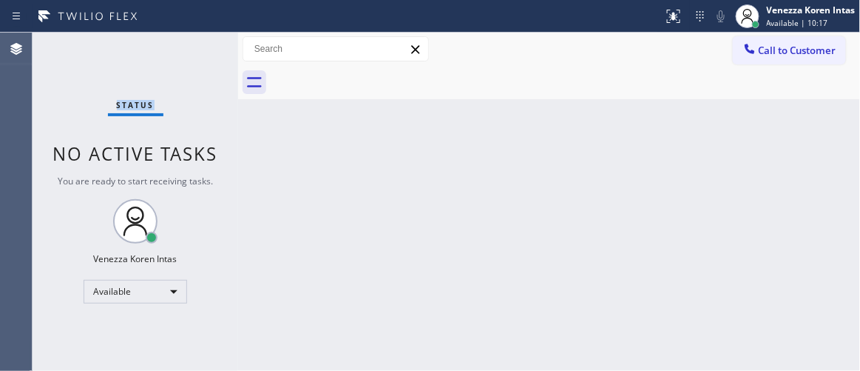
click at [177, 58] on div "Status No active tasks You are ready to start receiving tasks. Venezza Koren In…" at bounding box center [136, 202] width 206 height 338
click at [168, 66] on div "Status No active tasks You are ready to start receiving tasks. Venezza Koren In…" at bounding box center [136, 202] width 206 height 338
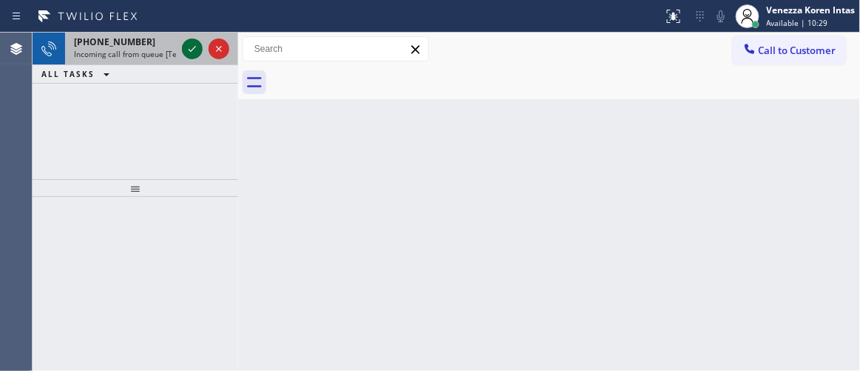
click at [195, 47] on icon at bounding box center [192, 49] width 18 height 18
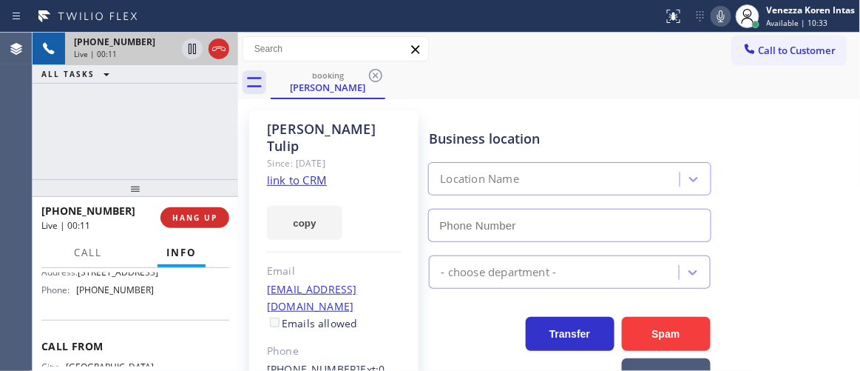
type input "[PHONE_NUMBER]"
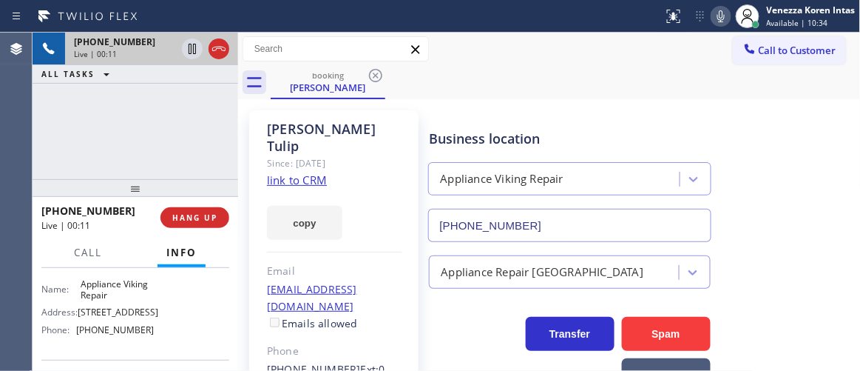
scroll to position [201, 0]
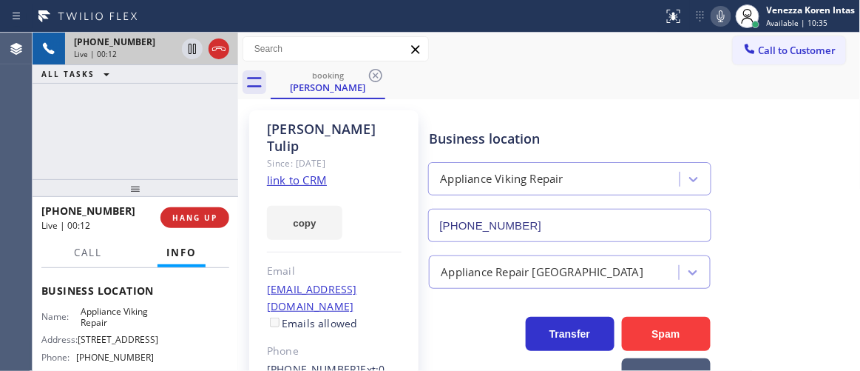
click at [303, 172] on link "link to CRM" at bounding box center [297, 179] width 60 height 15
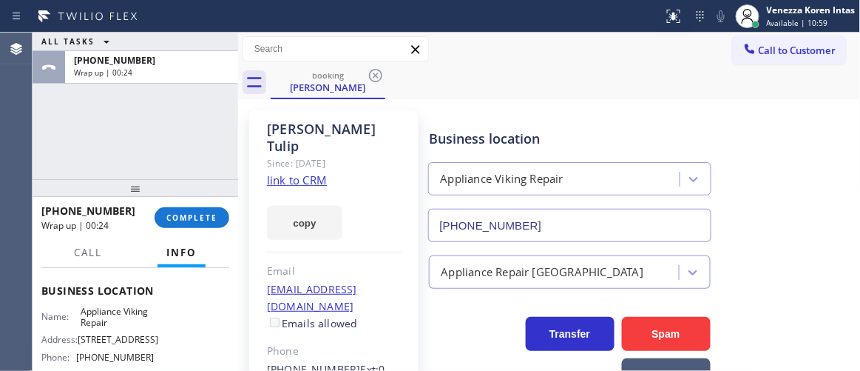
click at [205, 226] on button "COMPLETE" at bounding box center [192, 217] width 75 height 21
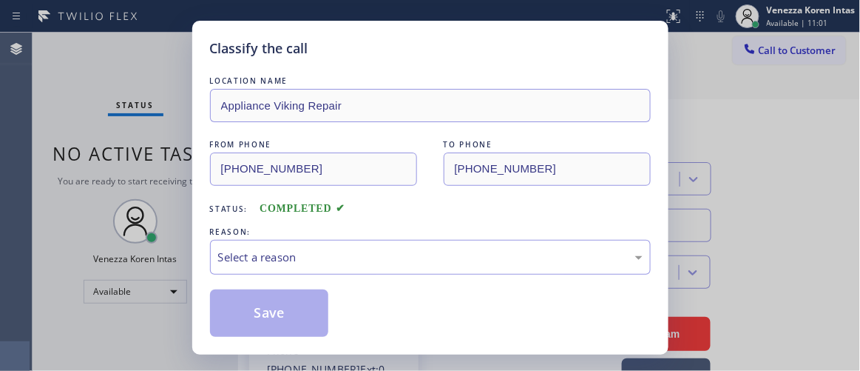
click at [362, 257] on div "Select a reason" at bounding box center [430, 257] width 425 height 17
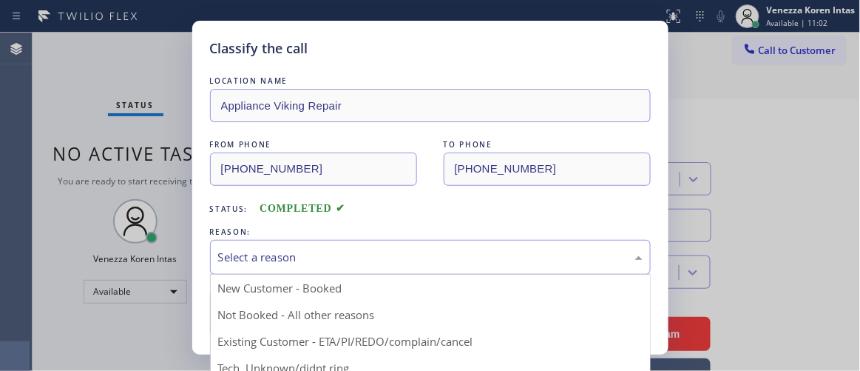
drag, startPoint x: 357, startPoint y: 344, endPoint x: 349, endPoint y: 340, distance: 8.3
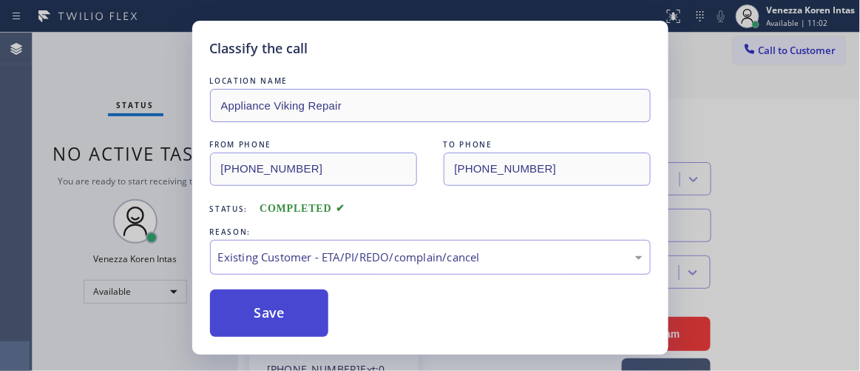
click at [306, 321] on button "Save" at bounding box center [269, 312] width 119 height 47
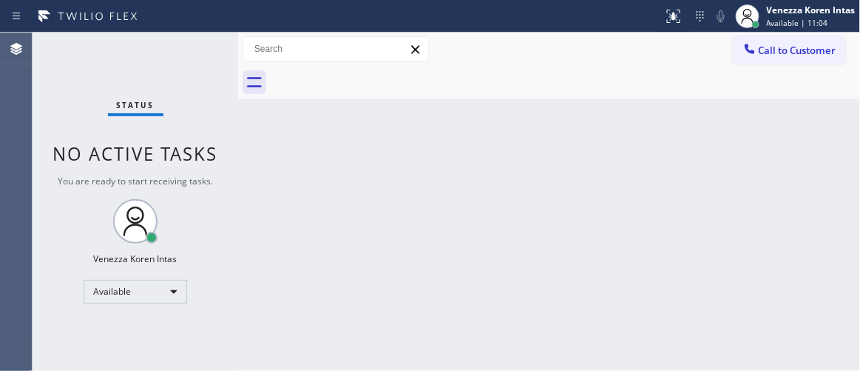
click at [213, 66] on div "Status No active tasks You are ready to start receiving tasks. Venezza Koren In…" at bounding box center [136, 202] width 206 height 338
click at [212, 65] on div "Status No active tasks You are ready to start receiving tasks. Venezza Koren In…" at bounding box center [136, 202] width 206 height 338
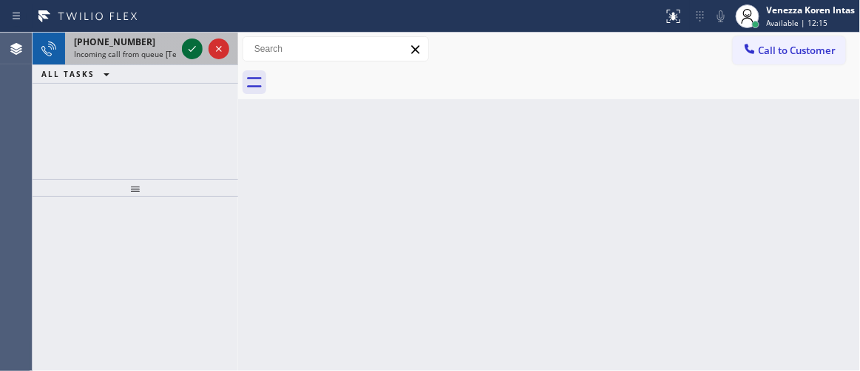
click at [193, 47] on icon at bounding box center [192, 49] width 18 height 18
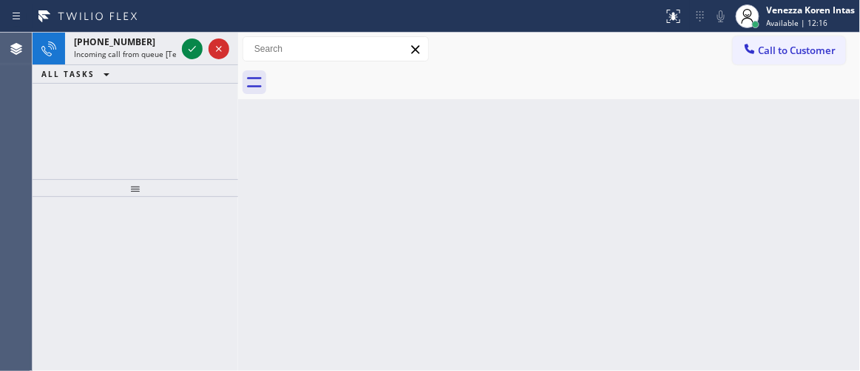
click at [193, 47] on icon at bounding box center [192, 49] width 18 height 18
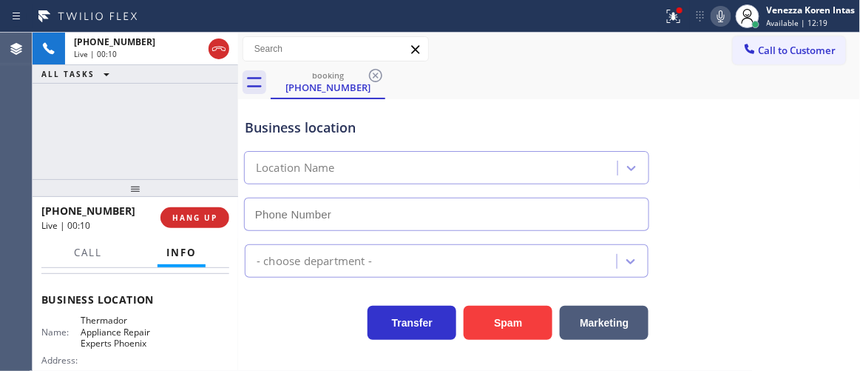
scroll to position [201, 0]
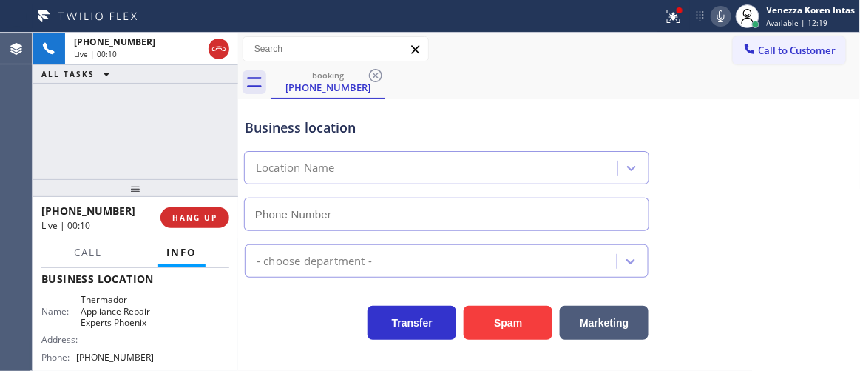
type input "[PHONE_NUMBER]"
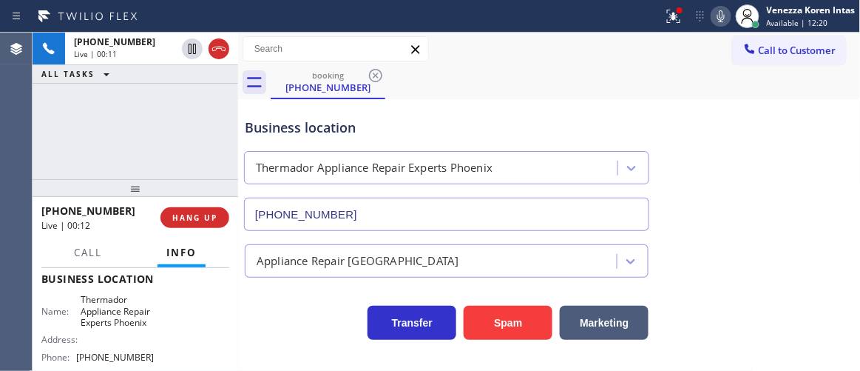
click at [122, 107] on div "[PHONE_NUMBER] Live | 00:11 ALL TASKS ALL TASKS ACTIVE TASKS TASKS IN WRAP UP" at bounding box center [136, 106] width 206 height 146
click at [671, 7] on icon at bounding box center [674, 16] width 18 height 18
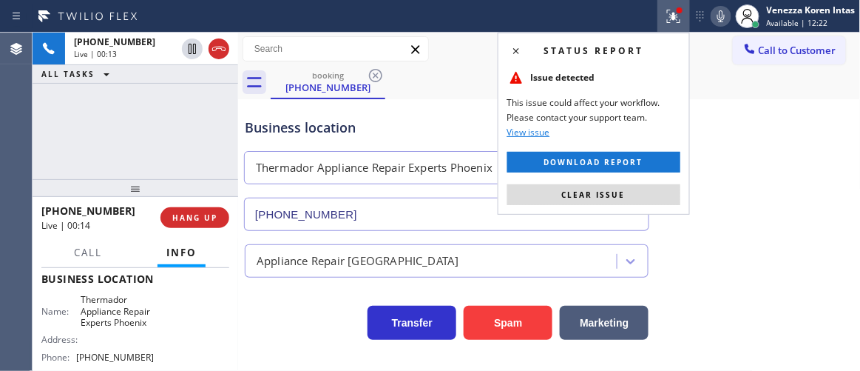
drag, startPoint x: 645, startPoint y: 191, endPoint x: 785, endPoint y: 172, distance: 141.2
click at [646, 191] on button "Clear issue" at bounding box center [594, 194] width 173 height 21
drag, startPoint x: 785, startPoint y: 172, endPoint x: 785, endPoint y: 164, distance: 8.1
click at [786, 166] on div "Business location Thermador Appliance Repair Experts [GEOGRAPHIC_DATA] [PHONE_N…" at bounding box center [550, 164] width 616 height 134
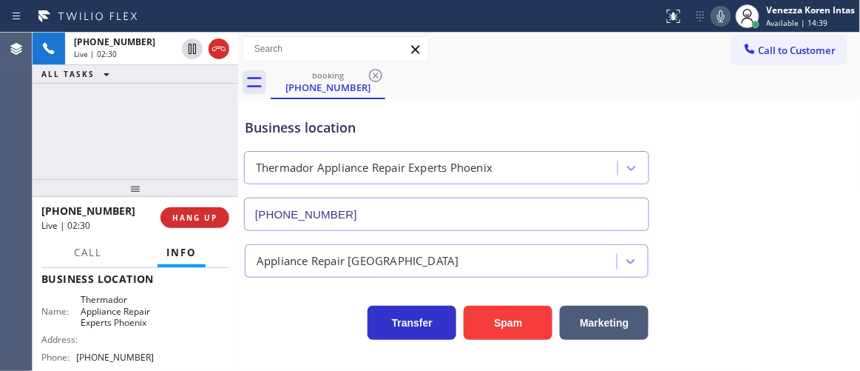
click at [183, 152] on div "[PHONE_NUMBER] Live | 02:30 ALL TASKS ALL TASKS ACTIVE TASKS TASKS IN WRAP UP" at bounding box center [136, 106] width 206 height 146
drag, startPoint x: 79, startPoint y: 301, endPoint x: 135, endPoint y: 333, distance: 64.6
click at [135, 328] on span "Thermador Appliance Repair Experts Phoenix" at bounding box center [117, 311] width 73 height 34
drag, startPoint x: 190, startPoint y: 50, endPoint x: 448, endPoint y: 101, distance: 263.2
click at [190, 50] on icon at bounding box center [192, 49] width 18 height 18
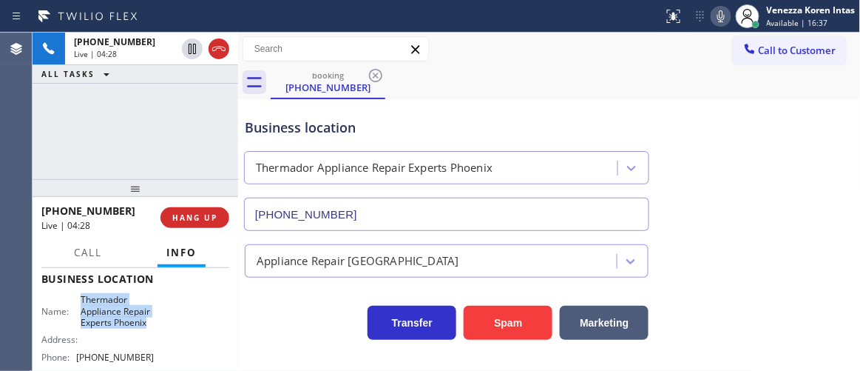
click at [726, 24] on icon at bounding box center [722, 16] width 18 height 18
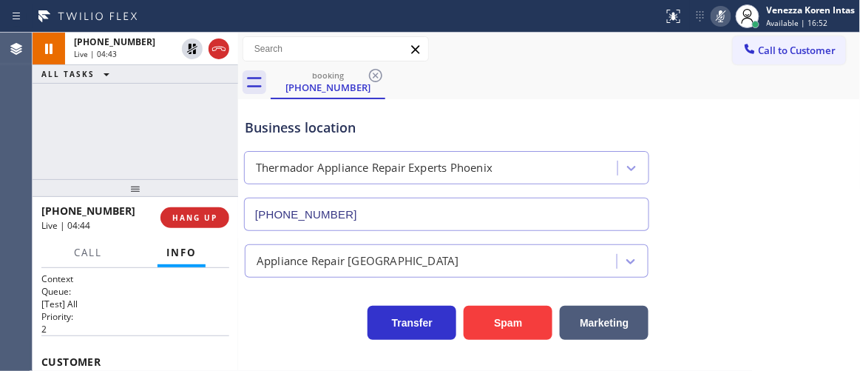
scroll to position [67, 0]
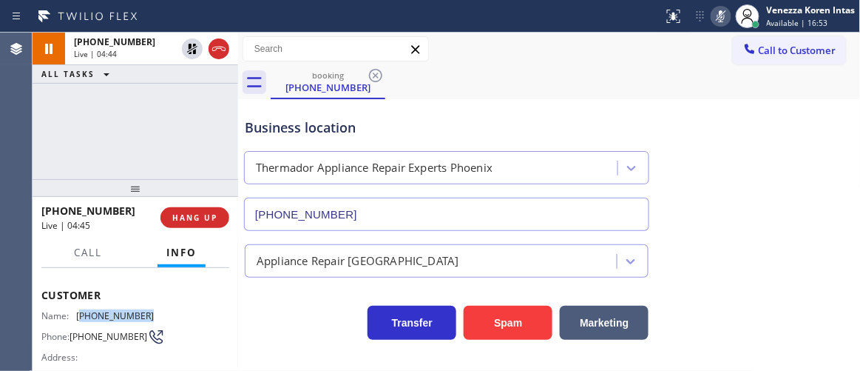
drag, startPoint x: 150, startPoint y: 310, endPoint x: 80, endPoint y: 317, distance: 70.6
click at [80, 317] on div "Name: [PHONE_NUMBER] Phone: [PHONE_NUMBER] Address:" at bounding box center [135, 339] width 188 height 58
drag, startPoint x: 286, startPoint y: 98, endPoint x: 248, endPoint y: 90, distance: 38.8
click at [285, 98] on div "Business location Thermador Appliance Repair Experts [GEOGRAPHIC_DATA] [PHONE_N…" at bounding box center [550, 164] width 616 height 134
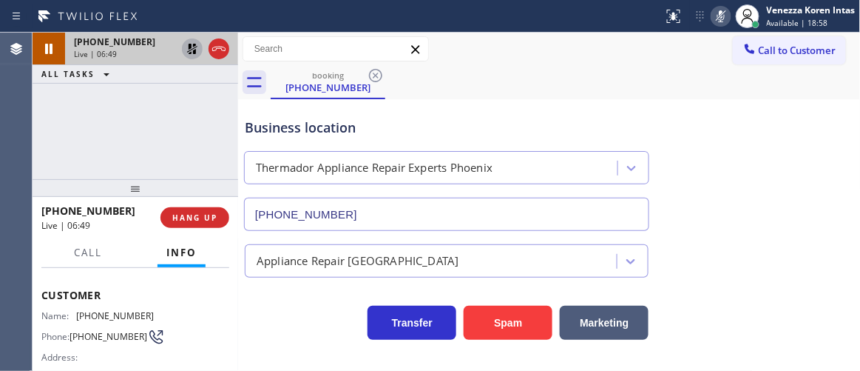
click at [197, 54] on icon at bounding box center [192, 49] width 18 height 18
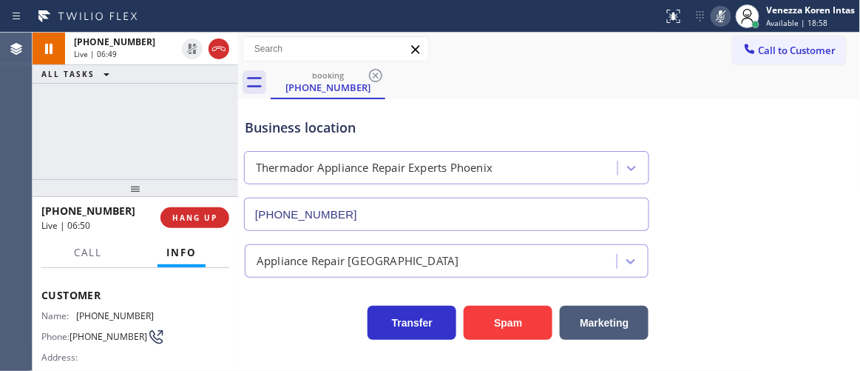
click at [720, 21] on icon at bounding box center [722, 16] width 18 height 18
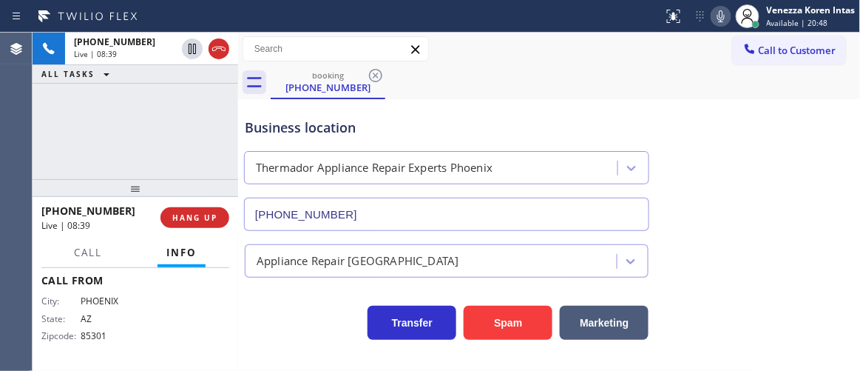
scroll to position [269, 0]
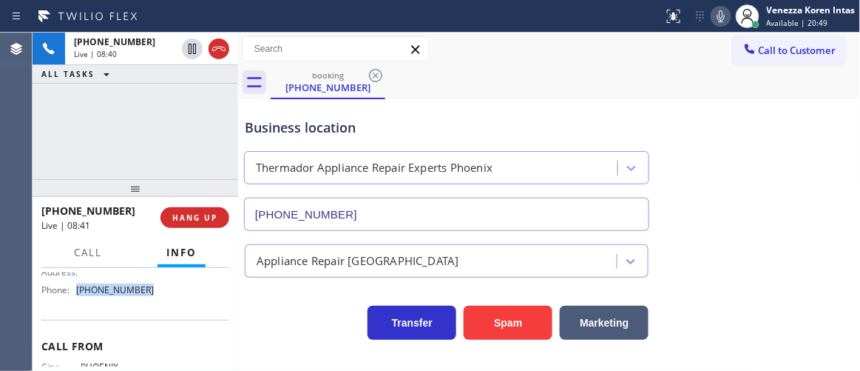
drag, startPoint x: 147, startPoint y: 302, endPoint x: 79, endPoint y: 300, distance: 68.1
click at [79, 295] on span "[PHONE_NUMBER]" at bounding box center [115, 289] width 78 height 11
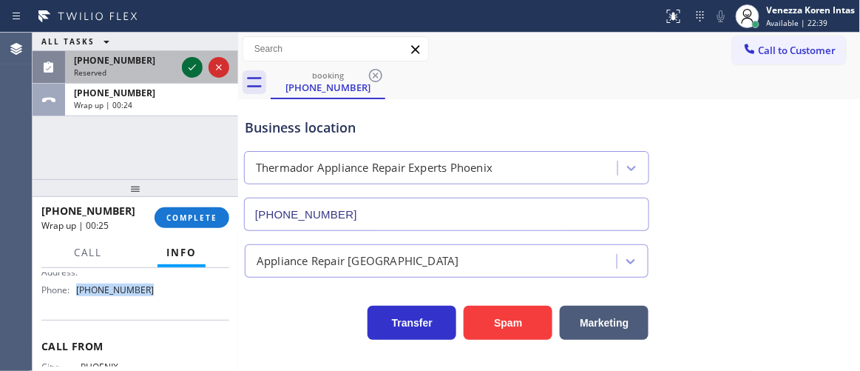
click at [195, 66] on icon at bounding box center [192, 67] width 18 height 18
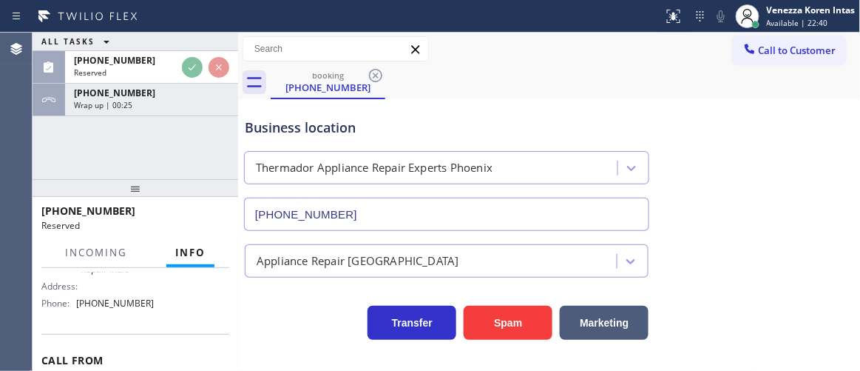
scroll to position [293, 0]
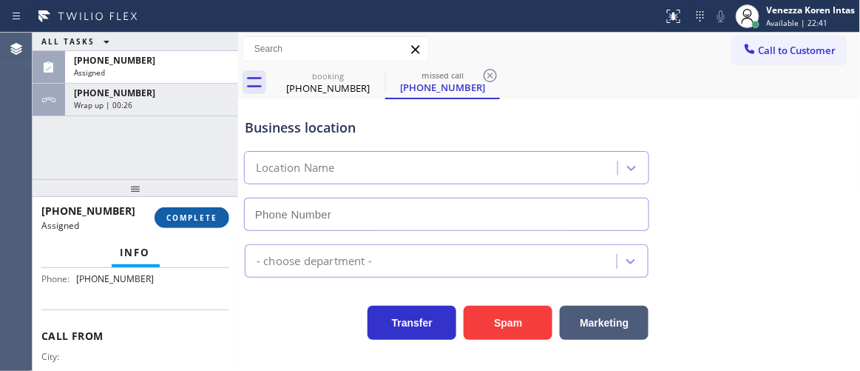
type input "[PHONE_NUMBER]"
click at [178, 222] on span "COMPLETE" at bounding box center [191, 217] width 51 height 10
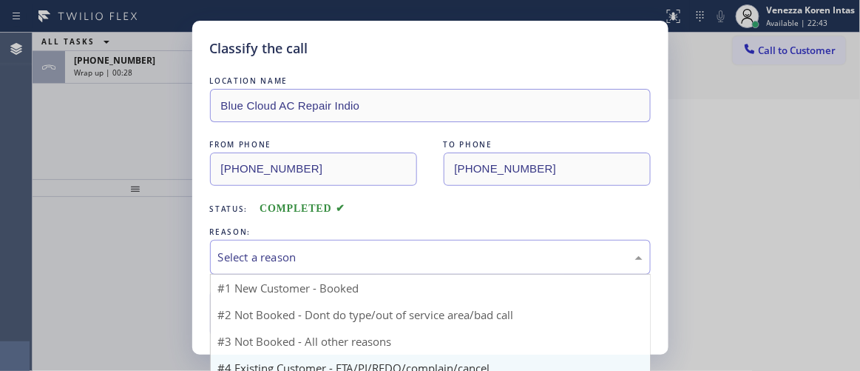
drag, startPoint x: 326, startPoint y: 253, endPoint x: 304, endPoint y: 340, distance: 90.1
click at [325, 255] on div "Select a reason" at bounding box center [430, 257] width 425 height 17
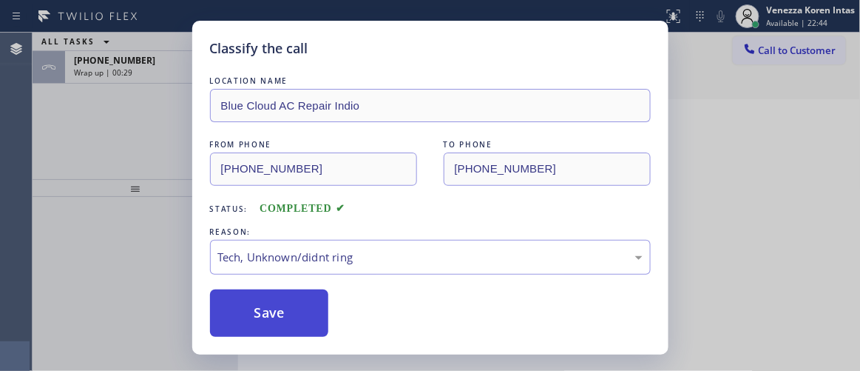
click at [286, 331] on button "Save" at bounding box center [269, 312] width 119 height 47
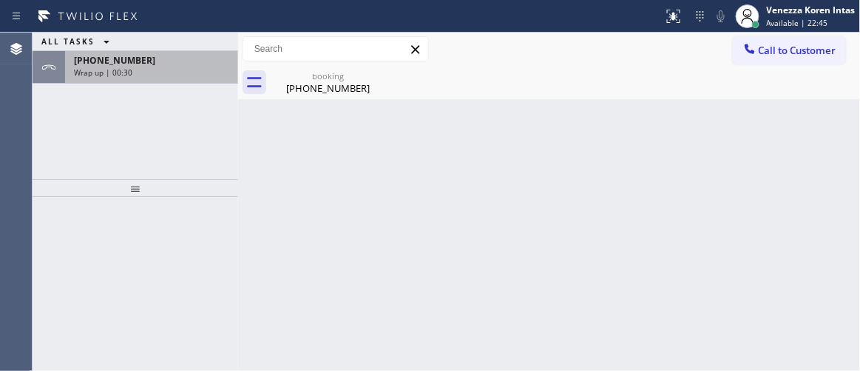
click at [169, 77] on div "[PHONE_NUMBER] Wrap up | 00:30" at bounding box center [148, 67] width 167 height 33
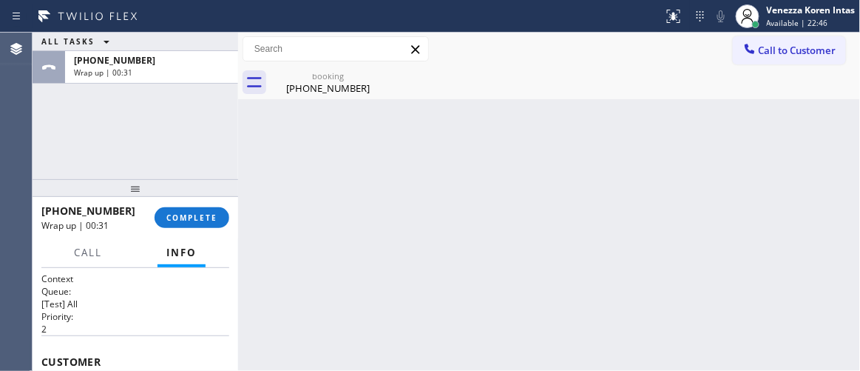
drag, startPoint x: 193, startPoint y: 221, endPoint x: 292, endPoint y: 238, distance: 99.7
click at [193, 221] on span "COMPLETE" at bounding box center [191, 217] width 51 height 10
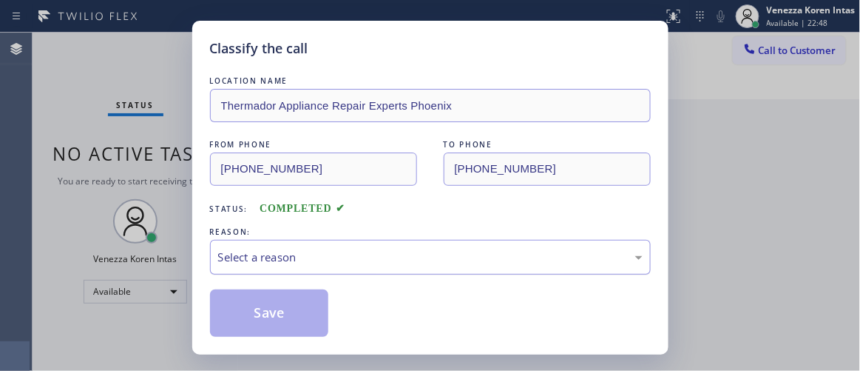
click at [297, 264] on div "Select a reason" at bounding box center [430, 257] width 425 height 17
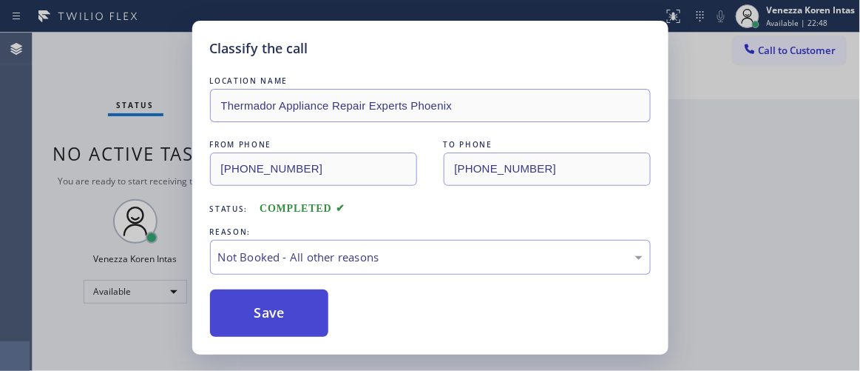
drag, startPoint x: 299, startPoint y: 319, endPoint x: 268, endPoint y: 313, distance: 31.6
click at [267, 312] on button "Save" at bounding box center [269, 312] width 119 height 47
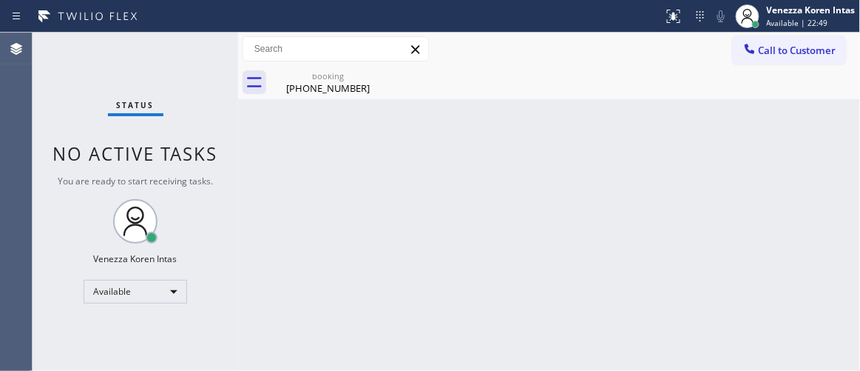
drag, startPoint x: 141, startPoint y: 70, endPoint x: 207, endPoint y: 103, distance: 74.4
click at [141, 70] on div "Status No active tasks You are ready to start receiving tasks. Venezza Koren In…" at bounding box center [136, 202] width 206 height 338
drag, startPoint x: 357, startPoint y: 73, endPoint x: 371, endPoint y: 83, distance: 18.1
click at [356, 73] on div "booking" at bounding box center [328, 75] width 112 height 11
click at [206, 47] on div "Status No active tasks You are ready to start receiving tasks. Venezza Koren In…" at bounding box center [136, 202] width 206 height 338
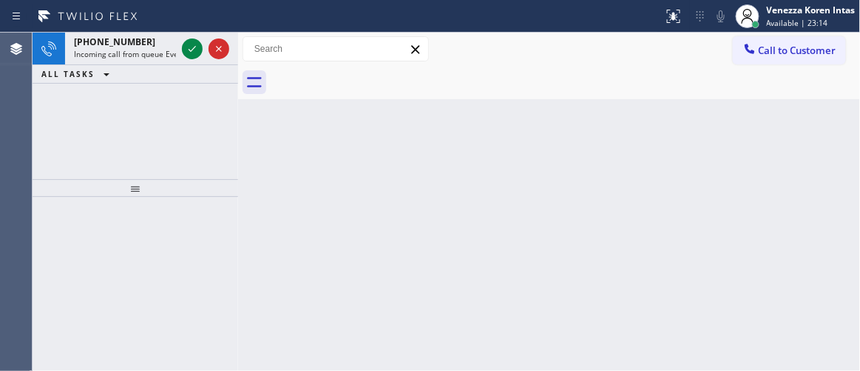
drag, startPoint x: 195, startPoint y: 48, endPoint x: 203, endPoint y: 65, distance: 19.2
click at [197, 51] on icon at bounding box center [192, 49] width 18 height 18
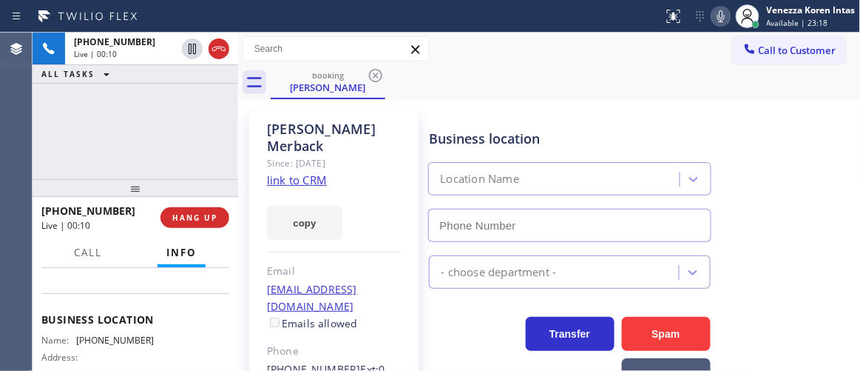
scroll to position [201, 0]
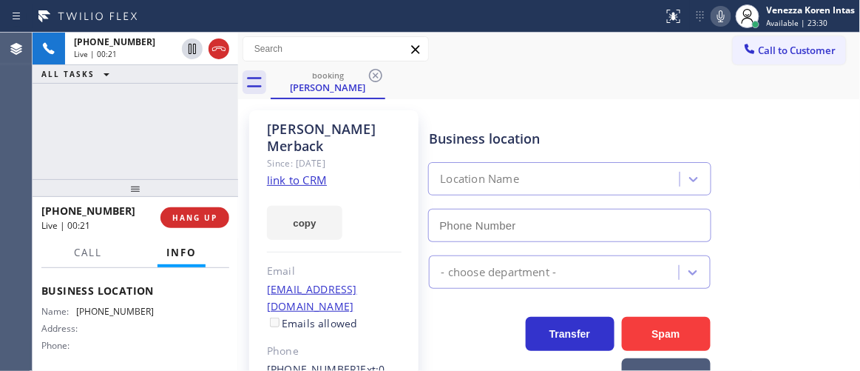
click at [295, 172] on link "link to CRM" at bounding box center [297, 179] width 60 height 15
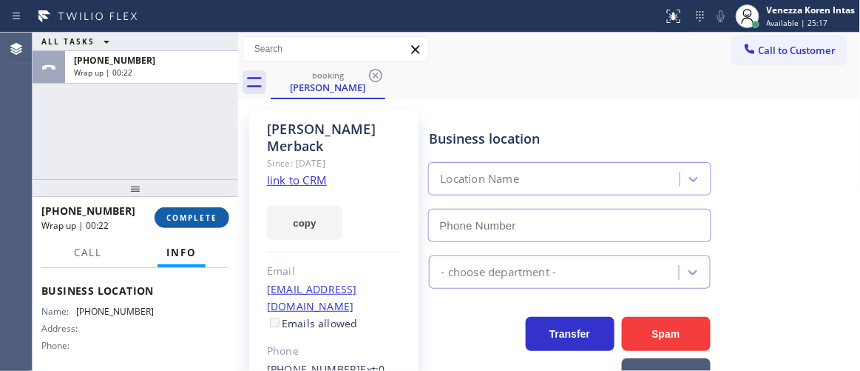
drag, startPoint x: 199, startPoint y: 209, endPoint x: 227, endPoint y: 212, distance: 28.4
click at [201, 208] on button "COMPLETE" at bounding box center [192, 217] width 75 height 21
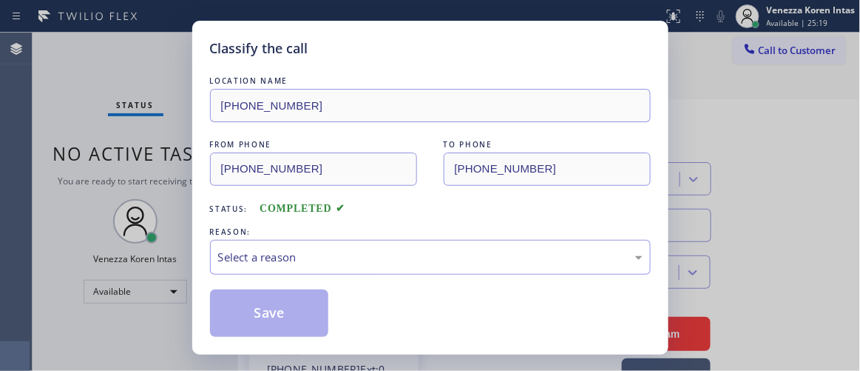
click at [374, 251] on div "Select a reason" at bounding box center [430, 257] width 425 height 17
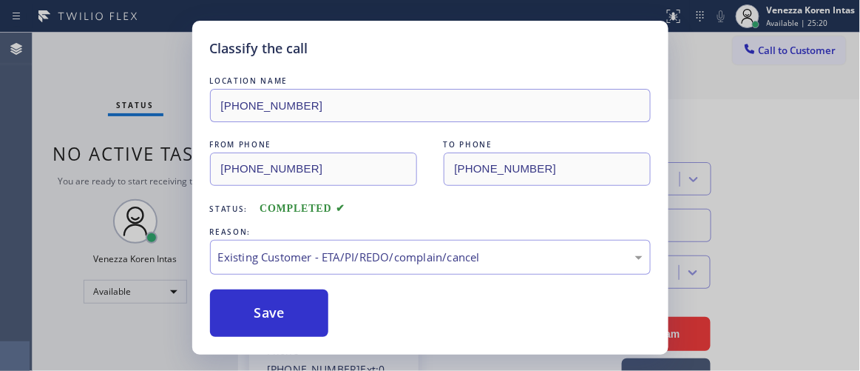
click at [304, 291] on button "Save" at bounding box center [269, 312] width 119 height 47
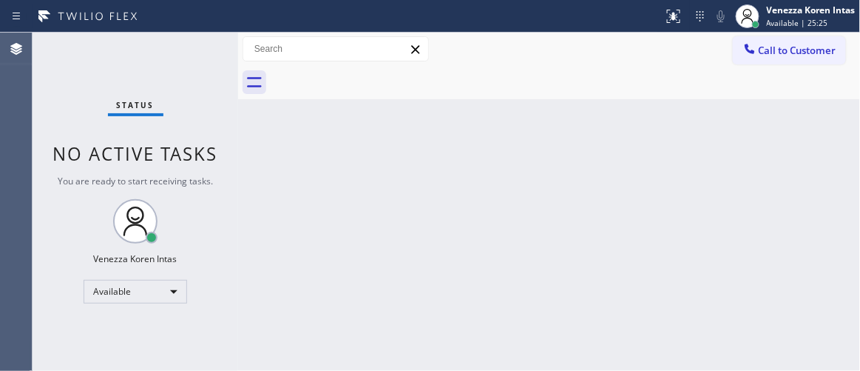
drag, startPoint x: 456, startPoint y: 101, endPoint x: 355, endPoint y: 153, distance: 113.2
click at [451, 108] on div "Back to Dashboard Change Sender ID Customers Technicians Select a contact Outbo…" at bounding box center [549, 202] width 623 height 338
drag, startPoint x: 197, startPoint y: 50, endPoint x: 32, endPoint y: 107, distance: 174.8
click at [180, 54] on div "Status No active tasks You are ready to start receiving tasks. Venezza Koren In…" at bounding box center [136, 202] width 206 height 338
drag, startPoint x: 187, startPoint y: 59, endPoint x: 195, endPoint y: 58, distance: 8.2
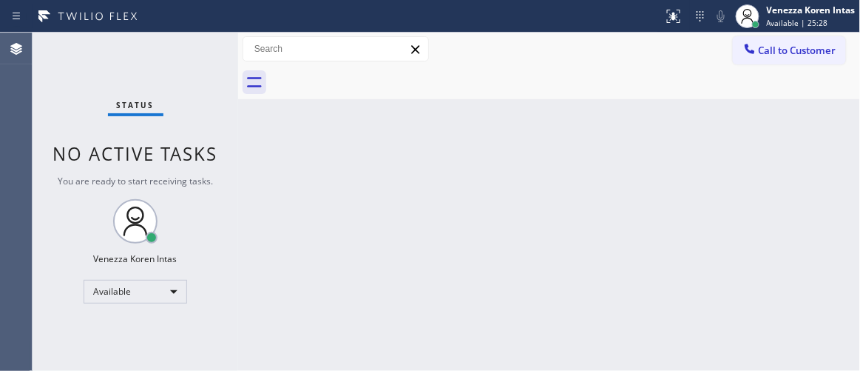
click at [187, 59] on div "Status No active tasks You are ready to start receiving tasks. Venezza Koren In…" at bounding box center [136, 202] width 206 height 338
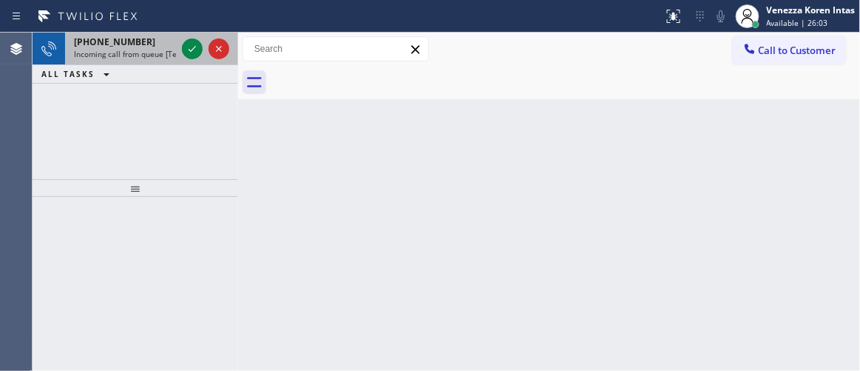
drag, startPoint x: 198, startPoint y: 56, endPoint x: 206, endPoint y: 50, distance: 11.1
click at [199, 55] on icon at bounding box center [192, 49] width 18 height 18
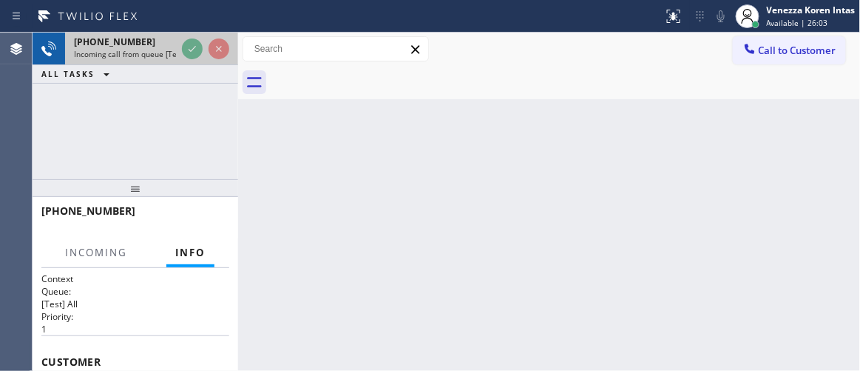
click at [206, 50] on div at bounding box center [205, 49] width 53 height 33
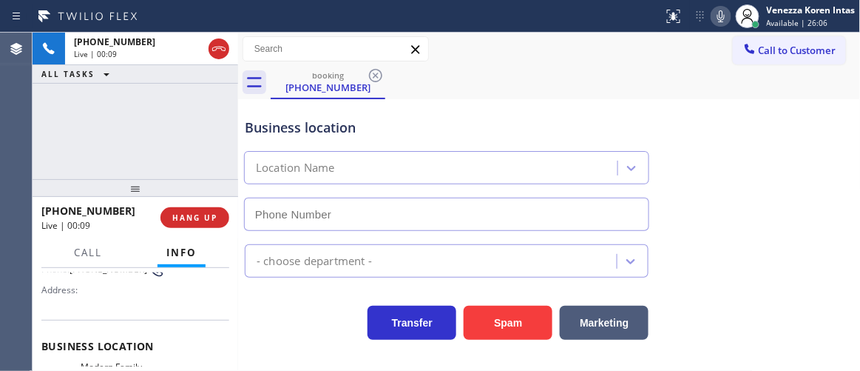
type input "[PHONE_NUMBER]"
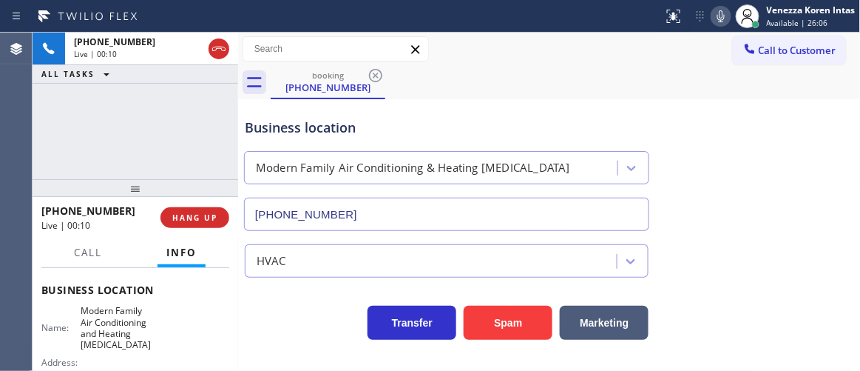
scroll to position [201, 0]
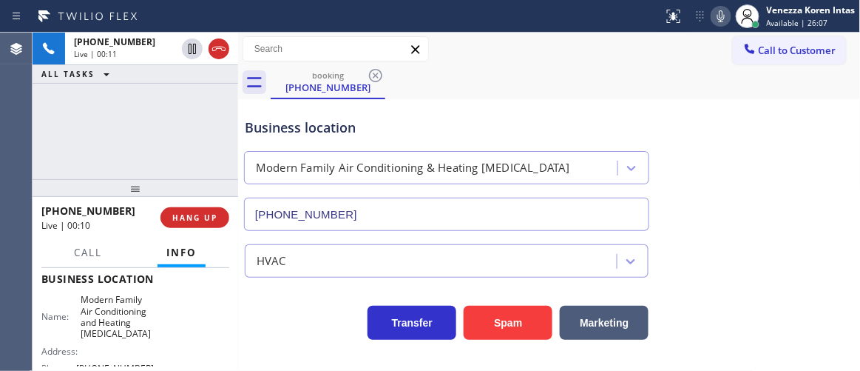
click at [319, 132] on div "Business location" at bounding box center [447, 128] width 404 height 20
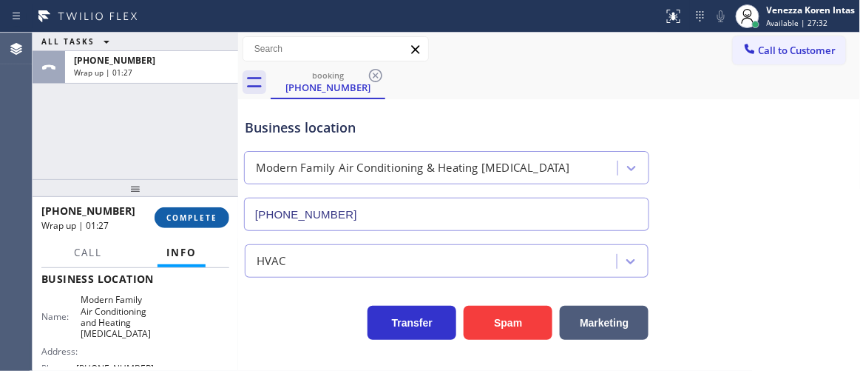
click at [203, 224] on button "COMPLETE" at bounding box center [192, 217] width 75 height 21
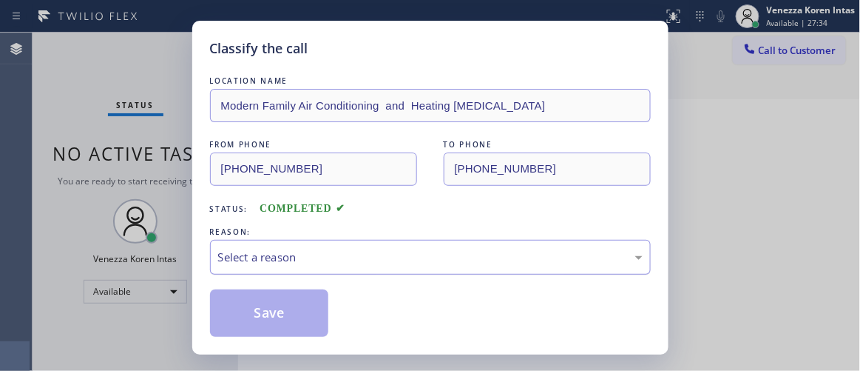
click at [394, 255] on div "Select a reason" at bounding box center [430, 257] width 425 height 17
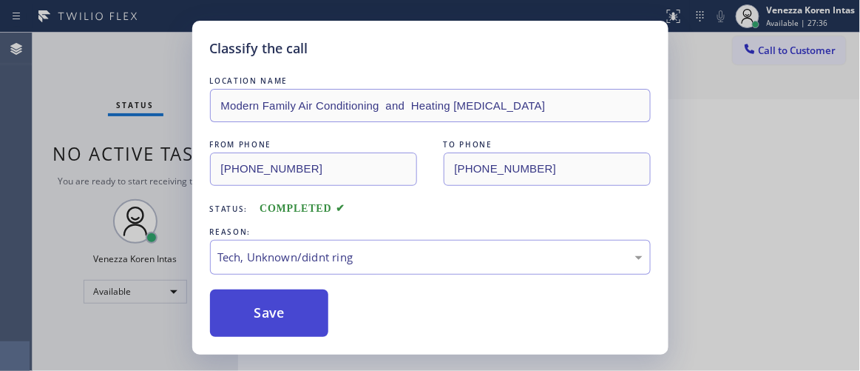
click at [287, 320] on button "Save" at bounding box center [269, 312] width 119 height 47
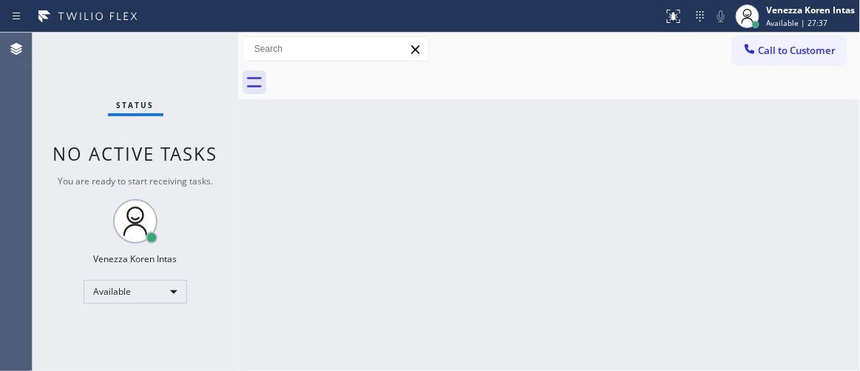
click at [177, 61] on div "Status No active tasks You are ready to start receiving tasks. Venezza Koren In…" at bounding box center [136, 202] width 206 height 338
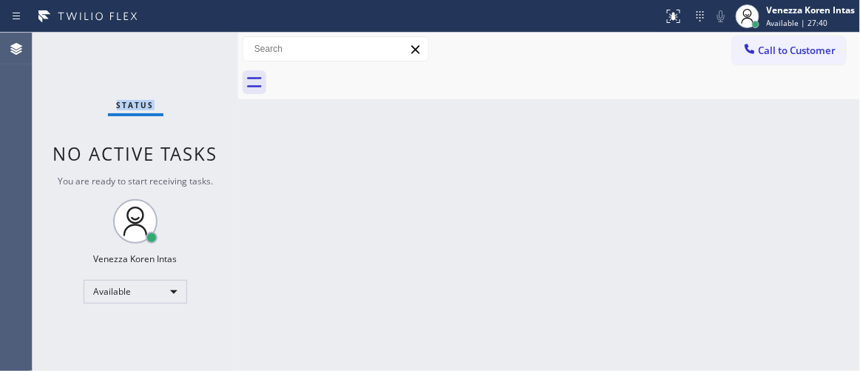
click at [177, 61] on div "Status No active tasks You are ready to start receiving tasks. Venezza Koren In…" at bounding box center [136, 202] width 206 height 338
click at [602, 78] on div "Back to Dashboard Change Sender ID Customers Technicians Select a contact Outbo…" at bounding box center [549, 202] width 623 height 338
click at [521, 186] on div "Back to Dashboard Change Sender ID Customers Technicians Select a contact Outbo…" at bounding box center [549, 202] width 623 height 338
click at [232, 213] on div "Status No active tasks You are ready to start receiving tasks. Venezza Koren In…" at bounding box center [136, 202] width 206 height 338
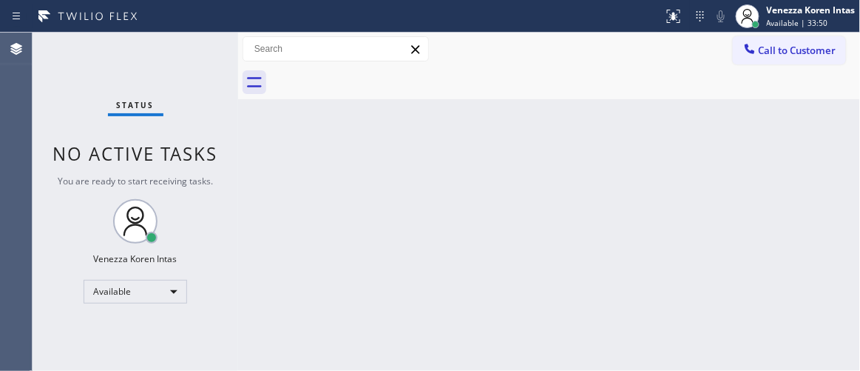
click at [192, 67] on div "Status No active tasks You are ready to start receiving tasks. Venezza Koren In…" at bounding box center [136, 202] width 206 height 338
click at [224, 54] on div "Status No active tasks You are ready to start receiving tasks. Venezza Koren In…" at bounding box center [136, 202] width 206 height 338
click at [835, 16] on div "Venezza Koren Intas Available | 34:19" at bounding box center [812, 16] width 96 height 26
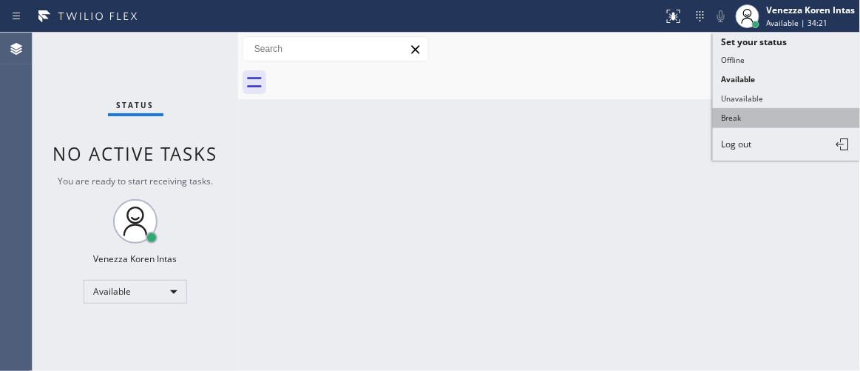
click at [764, 112] on button "Break" at bounding box center [787, 117] width 148 height 19
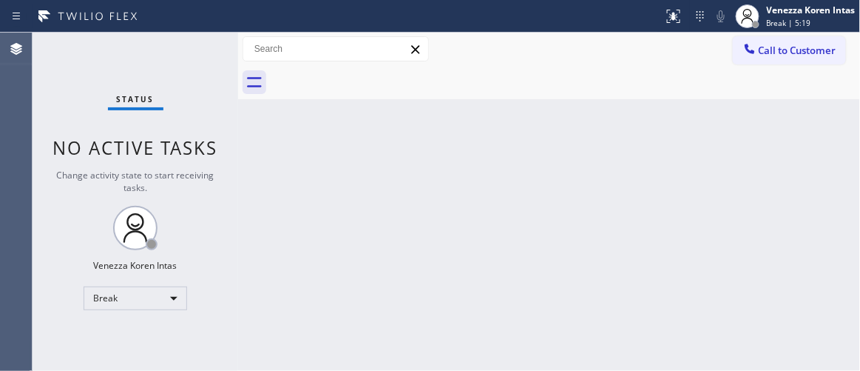
drag, startPoint x: 206, startPoint y: 184, endPoint x: 223, endPoint y: 192, distance: 18.9
click at [206, 184] on div "Change activity state to start receiving tasks." at bounding box center [135, 181] width 176 height 25
click at [391, 230] on div "Back to Dashboard Change Sender ID Customers Technicians Select a contact Outbo…" at bounding box center [549, 202] width 623 height 338
click at [565, 205] on div "Back to Dashboard Change Sender ID Customers Technicians Select a contact Outbo…" at bounding box center [549, 202] width 623 height 338
click at [580, 174] on div "Back to Dashboard Change Sender ID Customers Technicians Select a contact Outbo…" at bounding box center [549, 202] width 623 height 338
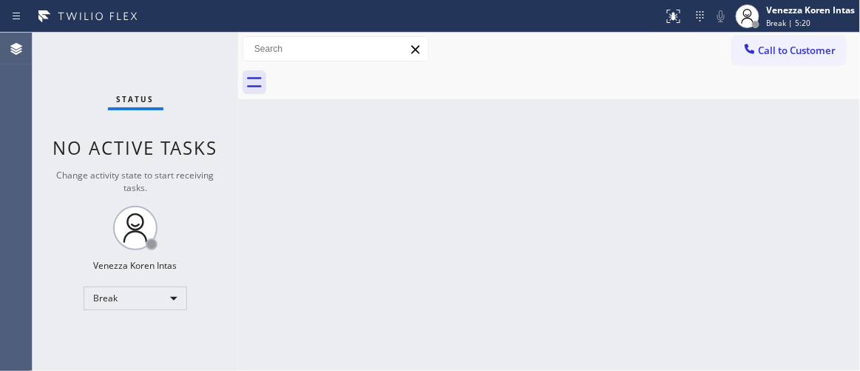
click at [198, 70] on div "Status No active tasks Change activity state to start receiving tasks. Venezza …" at bounding box center [136, 202] width 206 height 338
click at [199, 76] on div "Status No active tasks Change activity state to start receiving tasks. Venezza …" at bounding box center [136, 202] width 206 height 338
click at [182, 41] on div "Status No active tasks Change activity state to start receiving tasks. Venezza …" at bounding box center [136, 202] width 206 height 338
click at [226, 51] on div "Status No active tasks Change activity state to start receiving tasks. Venezza …" at bounding box center [136, 202] width 206 height 338
click at [496, 56] on div "Call to Customer Outbound call Location Search location Your caller id phone nu…" at bounding box center [549, 49] width 623 height 26
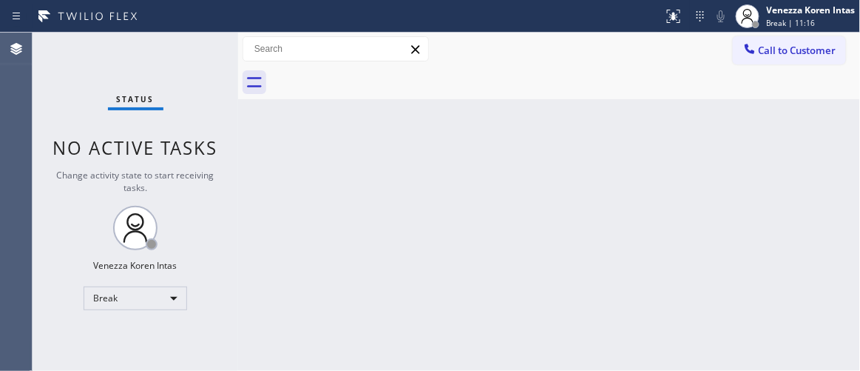
click at [184, 70] on div "Status No active tasks Change activity state to start receiving tasks. Venezza …" at bounding box center [136, 202] width 206 height 338
click at [180, 131] on div "Status No active tasks Change activity state to start receiving tasks. Venezza …" at bounding box center [136, 202] width 206 height 338
click at [177, 299] on div "Break" at bounding box center [136, 298] width 104 height 24
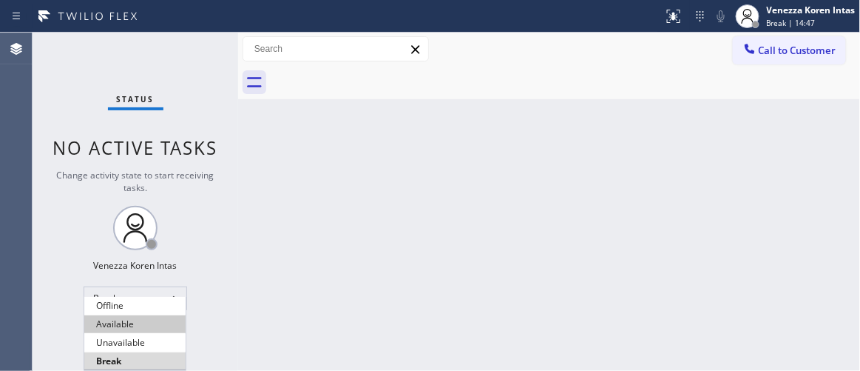
click at [147, 330] on li "Available" at bounding box center [134, 324] width 101 height 18
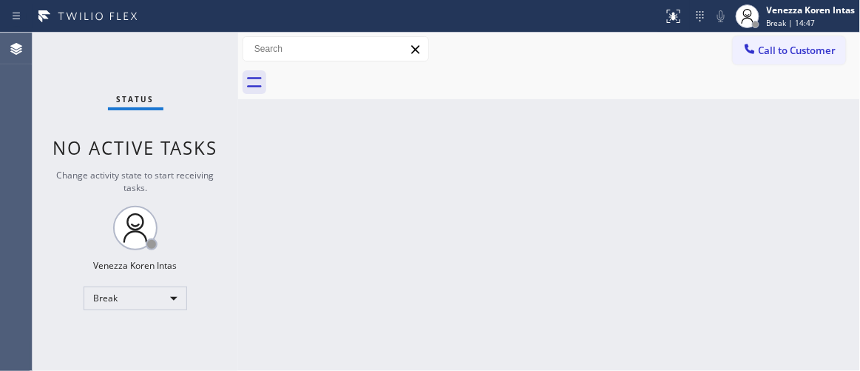
drag, startPoint x: 334, startPoint y: 317, endPoint x: 411, endPoint y: 368, distance: 91.3
click at [337, 319] on div "Back to Dashboard Change Sender ID Customers Technicians Select a contact Outbo…" at bounding box center [549, 202] width 623 height 338
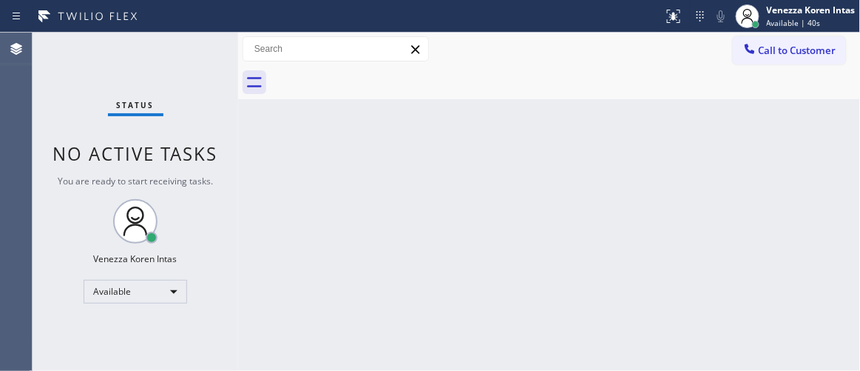
click at [161, 67] on div "Status No active tasks You are ready to start receiving tasks. Venezza Koren In…" at bounding box center [136, 202] width 206 height 338
click at [157, 71] on div "Status No active tasks You are ready to start receiving tasks. Venezza Koren In…" at bounding box center [136, 202] width 206 height 338
drag, startPoint x: 337, startPoint y: 192, endPoint x: 310, endPoint y: 172, distance: 34.3
click at [337, 192] on div "Back to Dashboard Change Sender ID Customers Technicians Select a contact Outbo…" at bounding box center [549, 202] width 623 height 338
drag, startPoint x: 127, startPoint y: 82, endPoint x: 100, endPoint y: 87, distance: 27.7
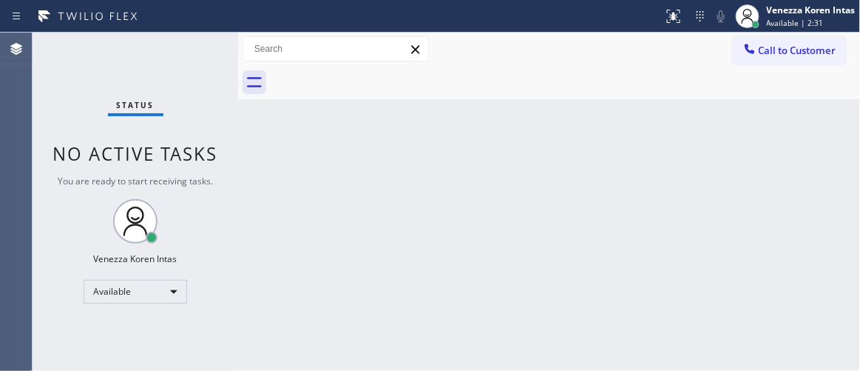
click at [115, 84] on div "Status No active tasks You are ready to start receiving tasks. Venezza Koren In…" at bounding box center [136, 202] width 206 height 338
drag, startPoint x: 111, startPoint y: 75, endPoint x: 218, endPoint y: 142, distance: 126.0
click at [111, 75] on div "Status No active tasks You are ready to start receiving tasks. Venezza Koren In…" at bounding box center [136, 202] width 206 height 338
drag, startPoint x: 224, startPoint y: 115, endPoint x: 240, endPoint y: 119, distance: 16.0
click at [240, 119] on div "Status No active tasks You are ready to start receiving tasks. Venezza Koren In…" at bounding box center [447, 202] width 828 height 338
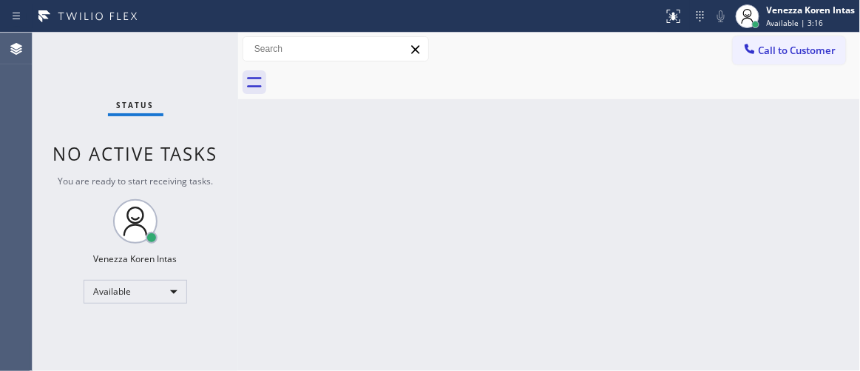
click at [394, 149] on div "Back to Dashboard Change Sender ID Customers Technicians Select a contact Outbo…" at bounding box center [549, 202] width 623 height 338
drag, startPoint x: 163, startPoint y: 76, endPoint x: 44, endPoint y: 76, distance: 118.4
click at [146, 76] on div "Status No active tasks You are ready to start receiving tasks. Venezza Koren In…" at bounding box center [136, 202] width 206 height 338
click at [194, 59] on div "Status No active tasks You are ready to start receiving tasks. Venezza Koren In…" at bounding box center [136, 202] width 206 height 338
click at [197, 50] on div "Status No active tasks You are ready to start receiving tasks. Venezza Koren In…" at bounding box center [136, 202] width 206 height 338
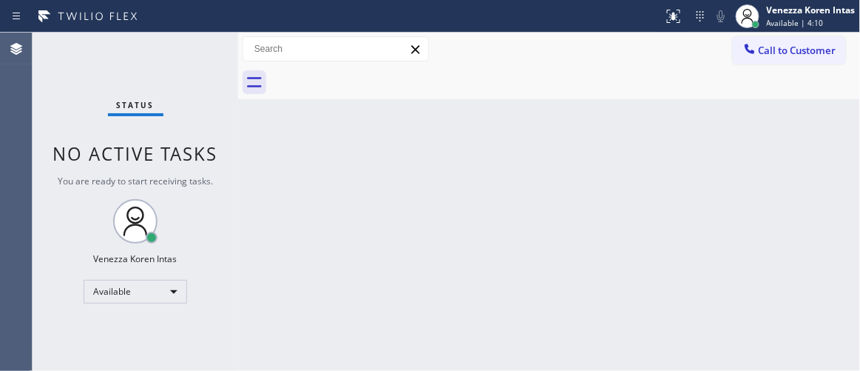
click at [197, 51] on div "Status No active tasks You are ready to start receiving tasks. Venezza Koren In…" at bounding box center [136, 202] width 206 height 338
click at [505, 271] on div "Back to Dashboard Change Sender ID Customers Technicians Select a contact Outbo…" at bounding box center [549, 202] width 623 height 338
drag, startPoint x: 90, startPoint y: 135, endPoint x: 182, endPoint y: 163, distance: 96.7
click at [90, 135] on div "Status No active tasks You are ready to start receiving tasks. Venezza Koren In…" at bounding box center [136, 202] width 206 height 338
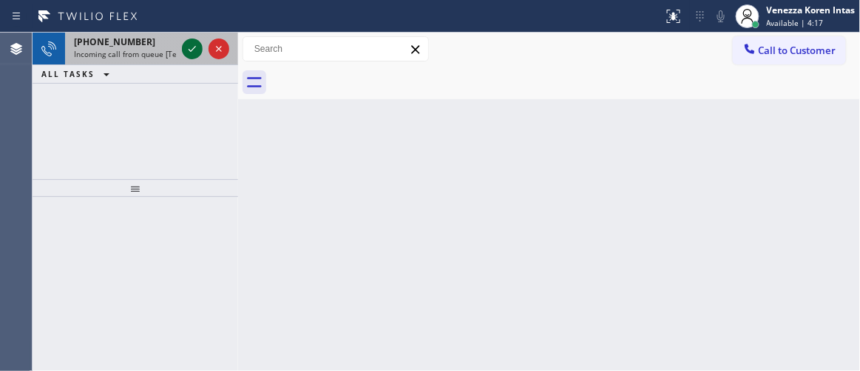
click at [192, 53] on icon at bounding box center [192, 49] width 18 height 18
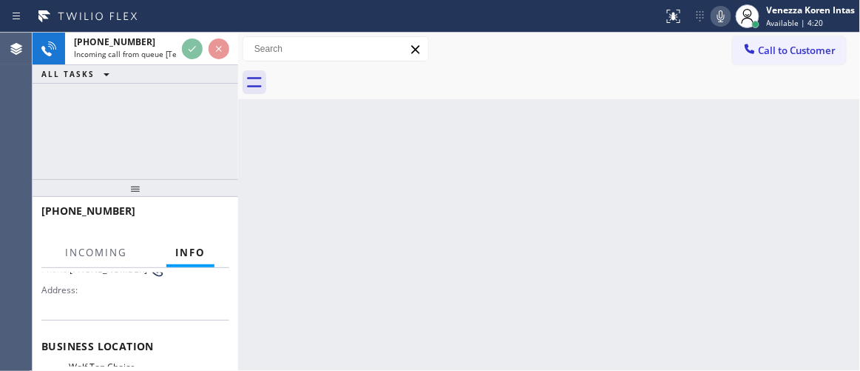
scroll to position [201, 0]
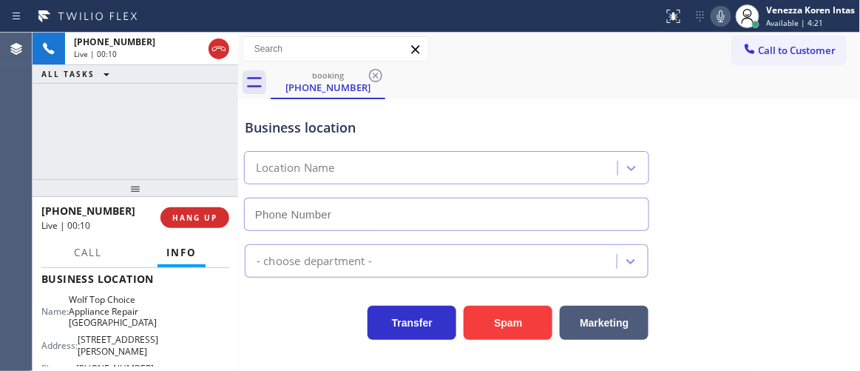
type input "[PHONE_NUMBER]"
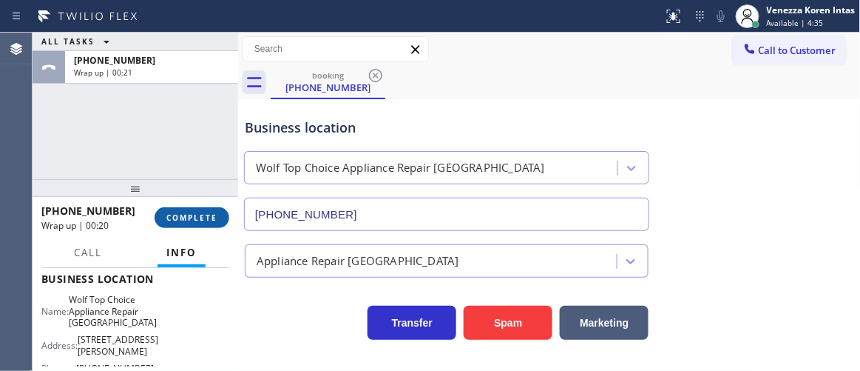
drag, startPoint x: 189, startPoint y: 210, endPoint x: 210, endPoint y: 215, distance: 21.9
click at [189, 212] on button "COMPLETE" at bounding box center [192, 217] width 75 height 21
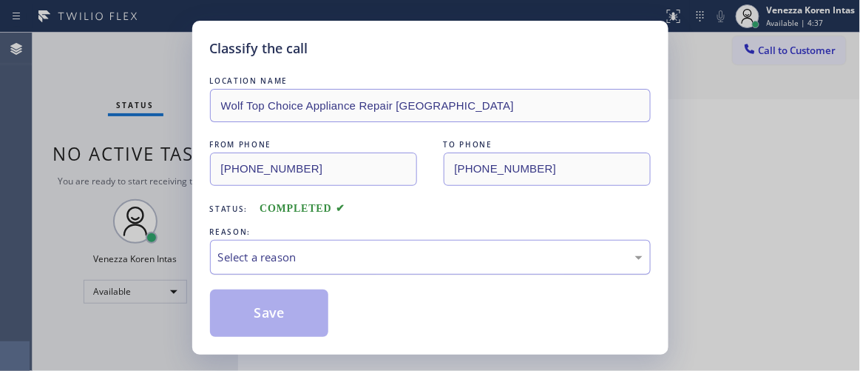
click at [411, 260] on div "Select a reason" at bounding box center [430, 257] width 425 height 17
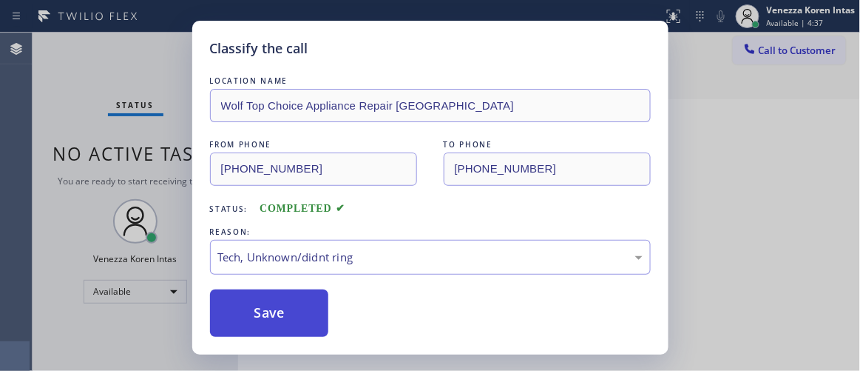
click at [311, 300] on button "Save" at bounding box center [269, 312] width 119 height 47
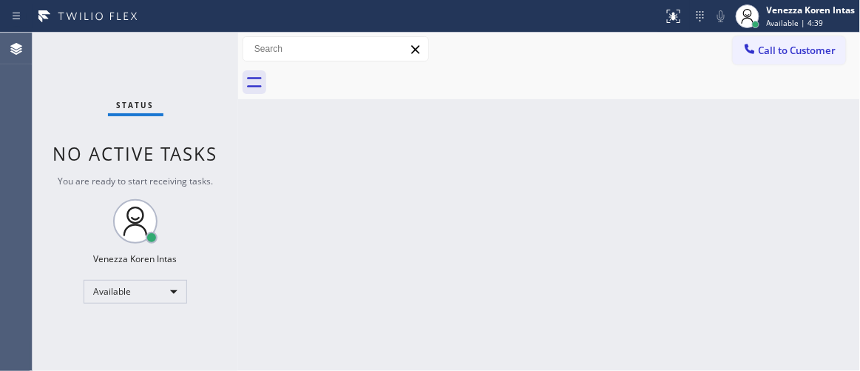
drag, startPoint x: 153, startPoint y: 67, endPoint x: 185, endPoint y: 64, distance: 32.0
click at [154, 66] on div "Status No active tasks You are ready to start receiving tasks. Venezza Koren In…" at bounding box center [136, 202] width 206 height 338
click at [185, 64] on div "Status No active tasks You are ready to start receiving tasks. Venezza Koren In…" at bounding box center [136, 202] width 206 height 338
click at [210, 50] on div "Status No active tasks You are ready to start receiving tasks. Venezza Koren In…" at bounding box center [136, 202] width 206 height 338
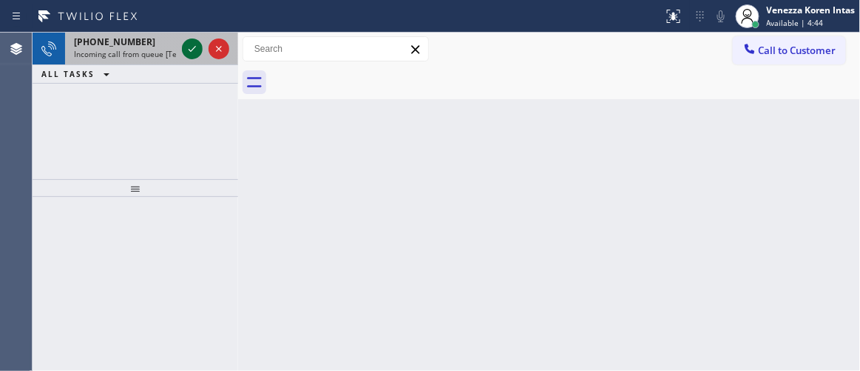
click at [189, 51] on icon at bounding box center [192, 49] width 18 height 18
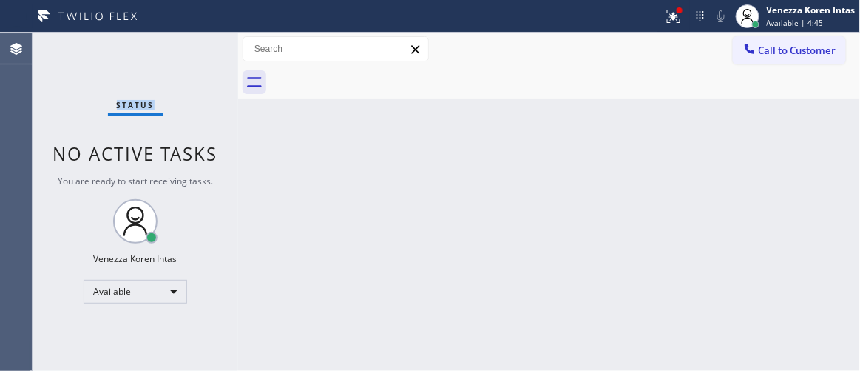
click at [189, 51] on div "Status No active tasks You are ready to start receiving tasks. Venezza Koren In…" at bounding box center [136, 202] width 206 height 338
drag, startPoint x: 670, startPoint y: 21, endPoint x: 679, endPoint y: 152, distance: 131.3
click at [670, 23] on icon at bounding box center [674, 16] width 18 height 18
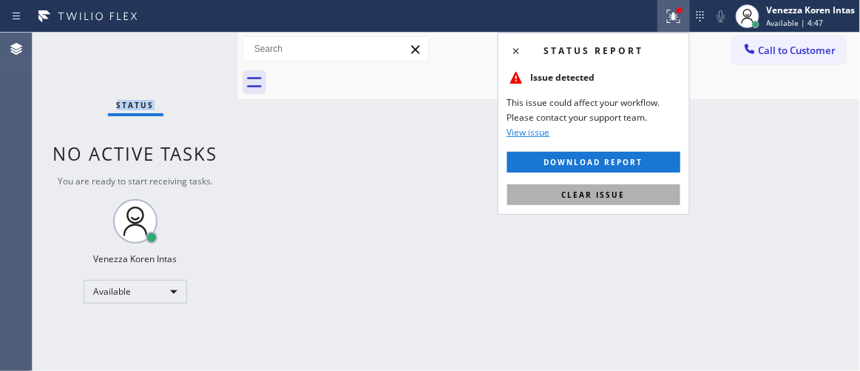
drag, startPoint x: 668, startPoint y: 192, endPoint x: 364, endPoint y: 163, distance: 305.5
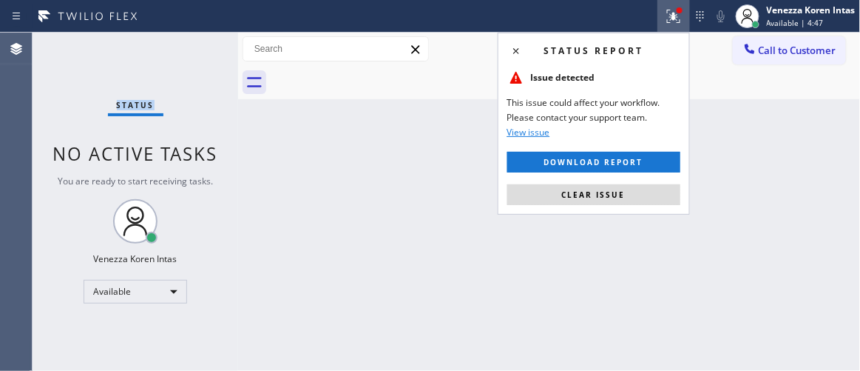
click at [667, 192] on button "Clear issue" at bounding box center [594, 194] width 173 height 21
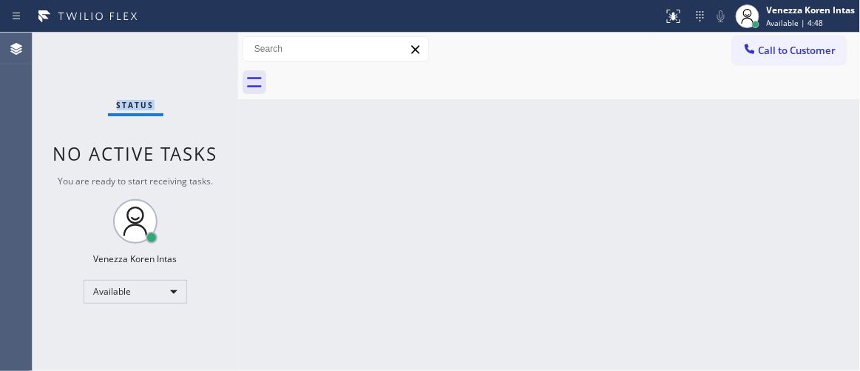
click at [208, 53] on div "Status No active tasks You are ready to start receiving tasks. Venezza Koren In…" at bounding box center [136, 202] width 206 height 338
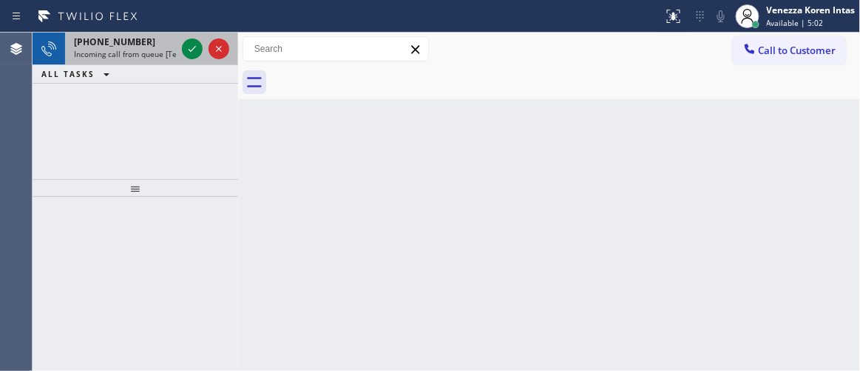
click at [195, 59] on div at bounding box center [205, 49] width 53 height 33
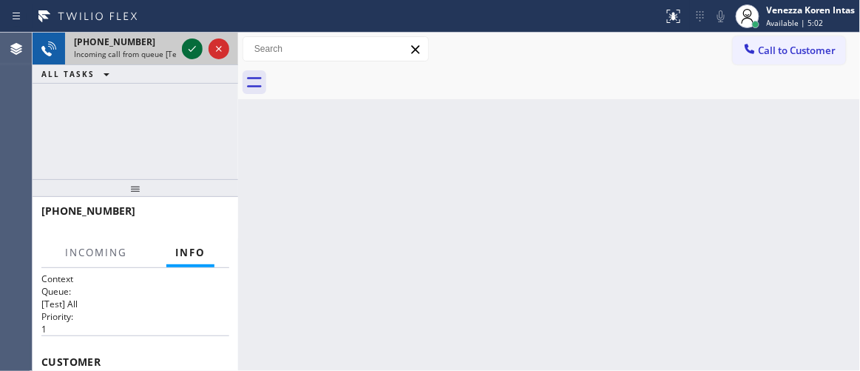
click at [195, 54] on icon at bounding box center [192, 49] width 18 height 18
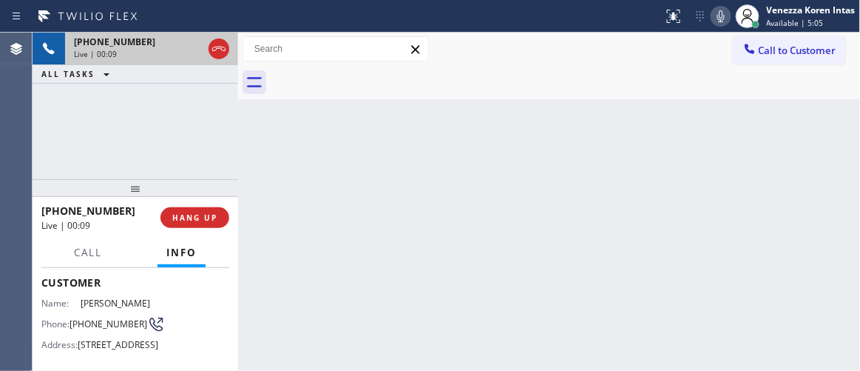
scroll to position [67, 0]
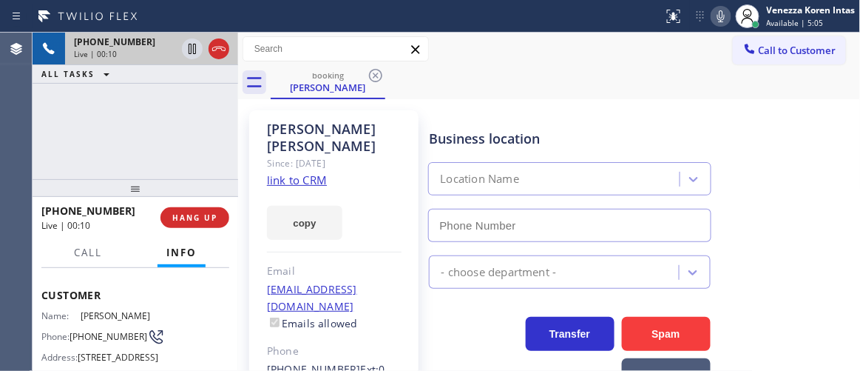
type input "[PHONE_NUMBER]"
click at [303, 172] on link "link to CRM" at bounding box center [297, 179] width 60 height 15
click at [621, 59] on div "Call to Customer Outbound call Location Search location Your caller id phone nu…" at bounding box center [549, 49] width 623 height 26
drag, startPoint x: 193, startPoint y: 143, endPoint x: 454, endPoint y: 84, distance: 266.9
click at [193, 143] on div "[PHONE_NUMBER] Live | 01:40 ALL TASKS ALL TASKS ACTIVE TASKS TASKS IN WRAP UP" at bounding box center [136, 106] width 206 height 146
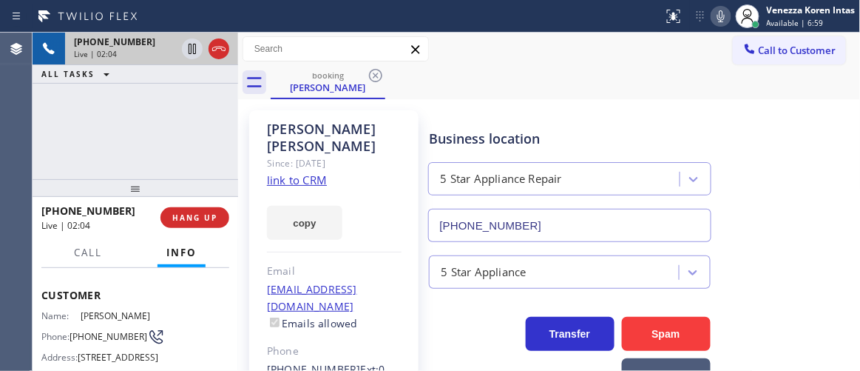
click at [553, 127] on div "Business location 5 Star Appliance Repair [PHONE_NUMBER]" at bounding box center [569, 178] width 287 height 128
click at [200, 110] on div "[PHONE_NUMBER] Live | 02:06 ALL TASKS ALL TASKS ACTIVE TASKS TASKS IN WRAP UP" at bounding box center [136, 106] width 206 height 146
click at [718, 18] on icon at bounding box center [721, 16] width 7 height 12
click at [193, 48] on icon at bounding box center [192, 49] width 7 height 10
click at [182, 106] on div "[PHONE_NUMBER] Live | 05:02 ALL TASKS ALL TASKS ACTIVE TASKS TASKS IN WRAP UP" at bounding box center [136, 106] width 206 height 146
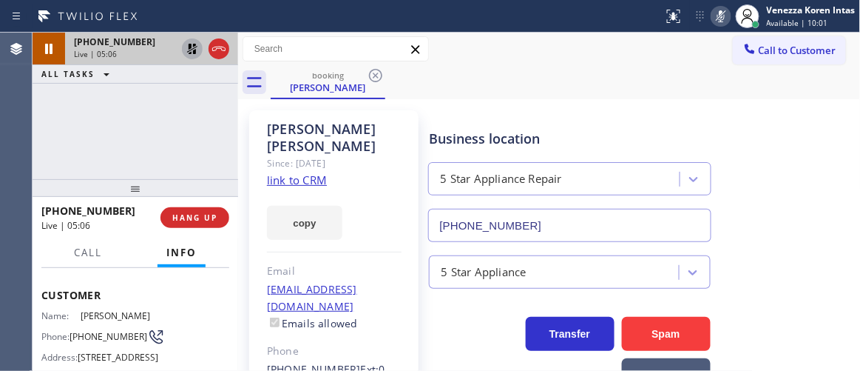
click at [177, 179] on div at bounding box center [136, 188] width 206 height 18
click at [192, 48] on icon at bounding box center [192, 49] width 18 height 18
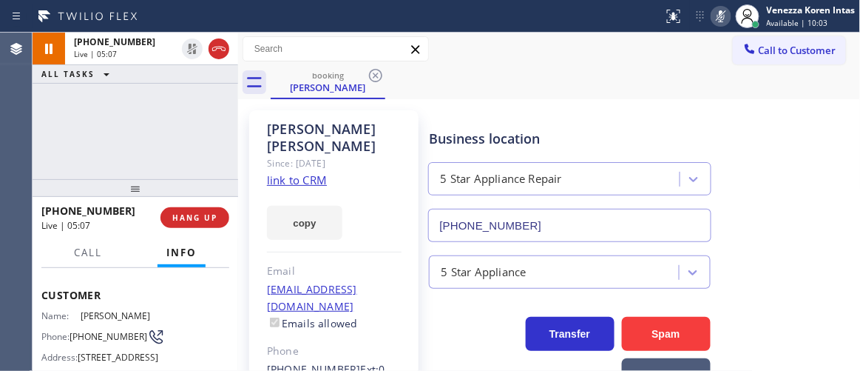
click at [727, 19] on icon at bounding box center [722, 16] width 18 height 18
drag, startPoint x: 218, startPoint y: 161, endPoint x: 236, endPoint y: 163, distance: 17.9
click at [218, 161] on div "[PHONE_NUMBER] Live | 07:19 ALL TASKS ALL TASKS ACTIVE TASKS TASKS IN WRAP UP" at bounding box center [136, 106] width 206 height 146
drag, startPoint x: 394, startPoint y: 165, endPoint x: 399, endPoint y: 183, distance: 19.2
click at [394, 165] on div "[PERSON_NAME] Since: [DATE] link to CRM copy Email [EMAIL_ADDRESS][DOMAIN_NAME]…" at bounding box center [333, 339] width 169 height 458
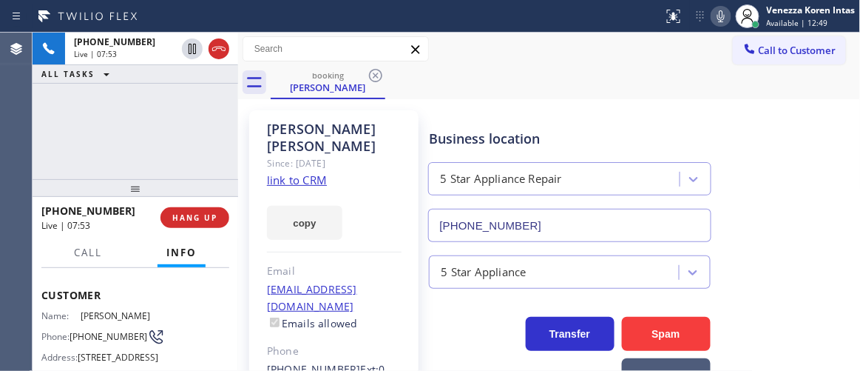
click at [678, 82] on div "booking [PERSON_NAME]" at bounding box center [566, 82] width 590 height 33
drag, startPoint x: 209, startPoint y: 150, endPoint x: 357, endPoint y: 148, distance: 148.0
click at [215, 150] on div "[PHONE_NUMBER] Live | 07:56 ALL TASKS ALL TASKS ACTIVE TASKS TASKS IN WRAP UP" at bounding box center [136, 106] width 206 height 146
click at [724, 16] on icon at bounding box center [721, 16] width 7 height 12
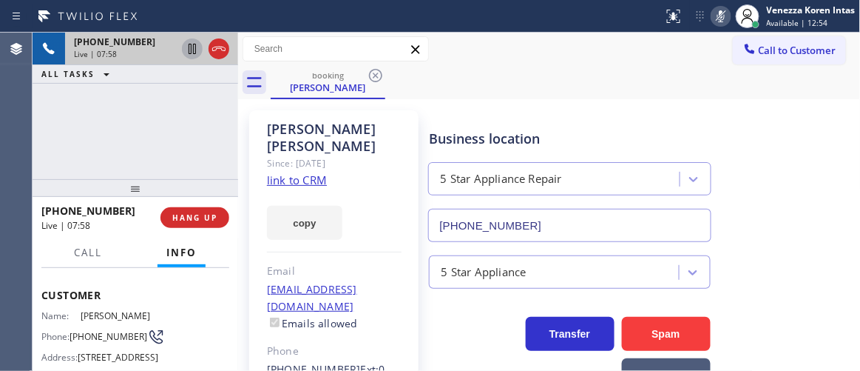
click at [192, 48] on icon at bounding box center [192, 49] width 18 height 18
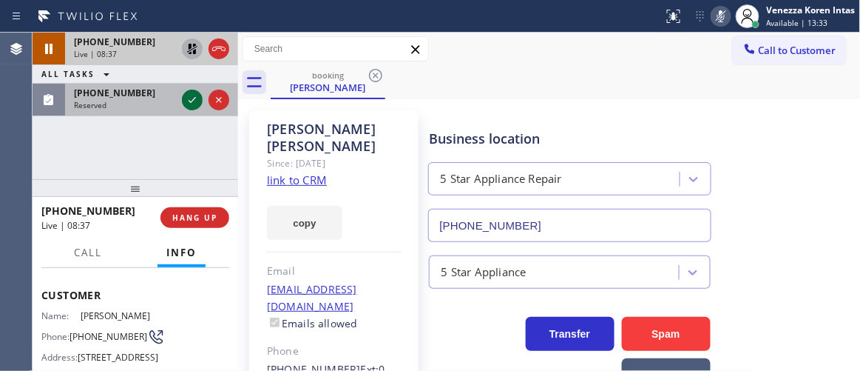
click at [195, 98] on icon at bounding box center [192, 100] width 18 height 18
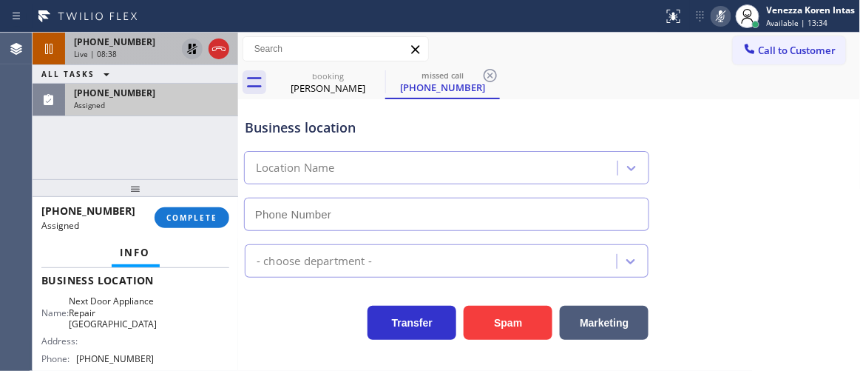
scroll to position [214, 0]
type input "[PHONE_NUMBER]"
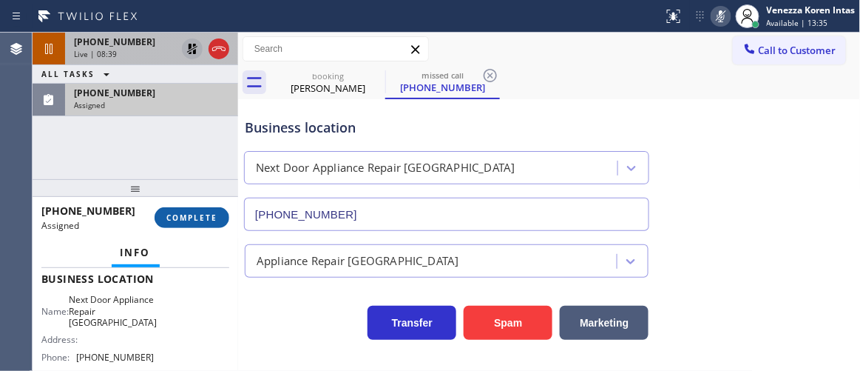
click at [183, 219] on span "COMPLETE" at bounding box center [191, 217] width 51 height 10
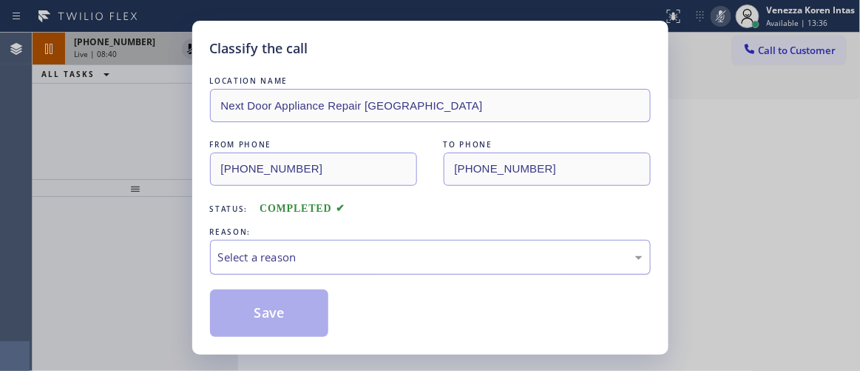
click at [346, 257] on div "Select a reason" at bounding box center [430, 257] width 425 height 17
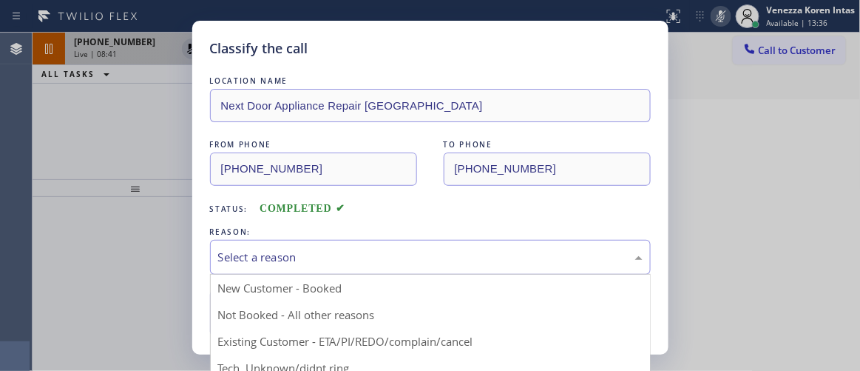
drag, startPoint x: 333, startPoint y: 360, endPoint x: 323, endPoint y: 348, distance: 15.2
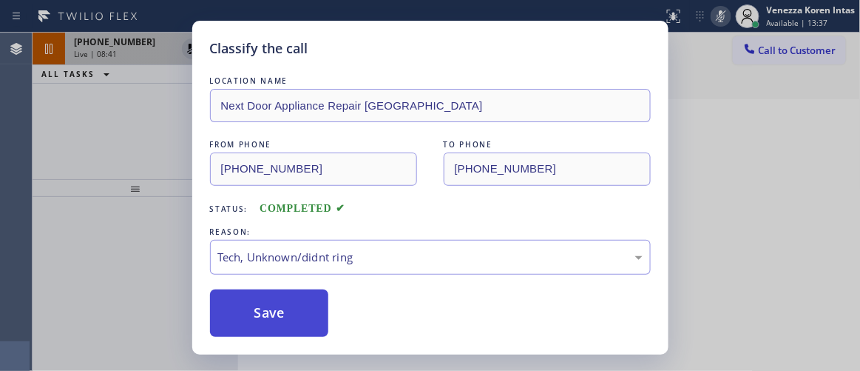
click at [309, 323] on button "Save" at bounding box center [269, 312] width 119 height 47
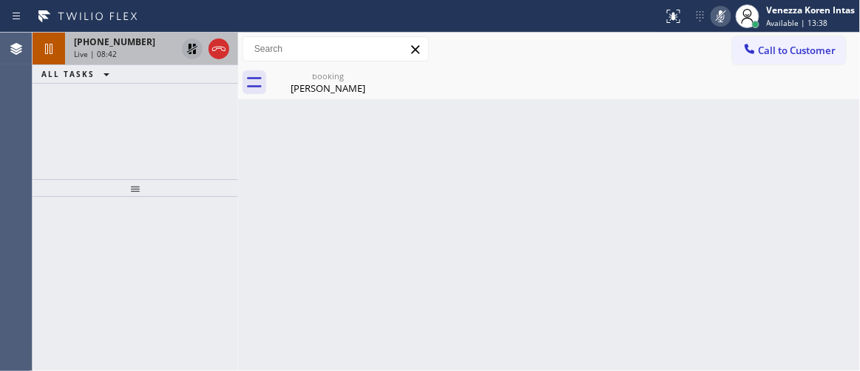
click at [191, 53] on icon at bounding box center [192, 49] width 10 height 10
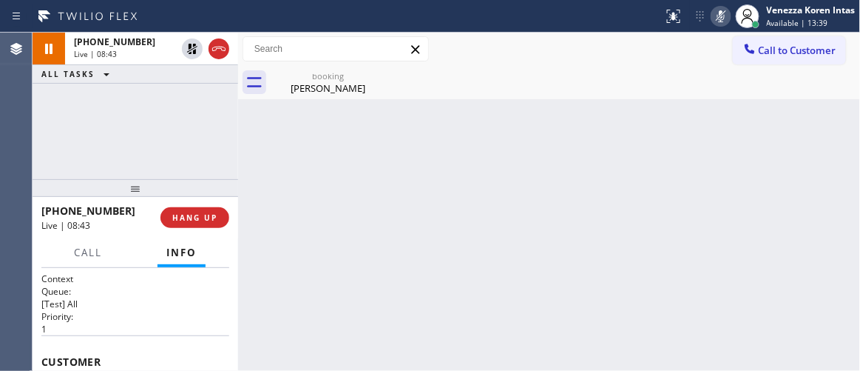
click at [720, 10] on icon at bounding box center [722, 16] width 18 height 18
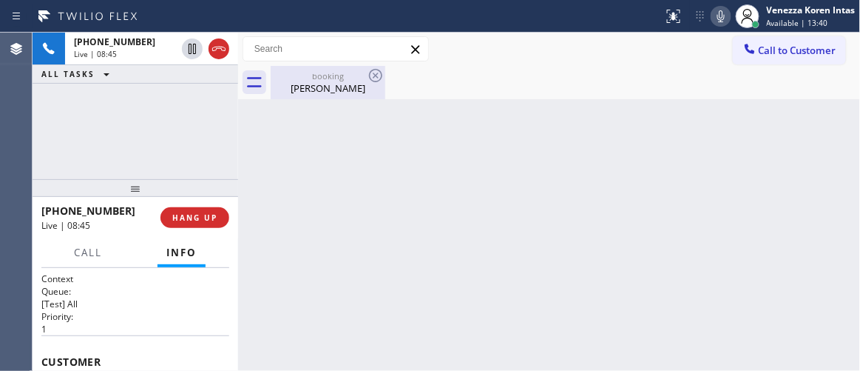
click at [318, 95] on div "booking [PERSON_NAME]" at bounding box center [328, 82] width 112 height 33
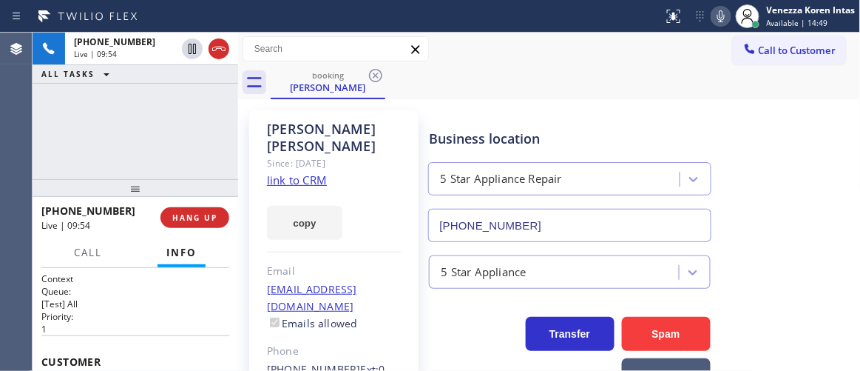
click at [218, 53] on icon at bounding box center [219, 49] width 18 height 18
drag, startPoint x: 206, startPoint y: 219, endPoint x: 226, endPoint y: 221, distance: 20.1
click at [207, 219] on span "HANG UP" at bounding box center [194, 217] width 45 height 10
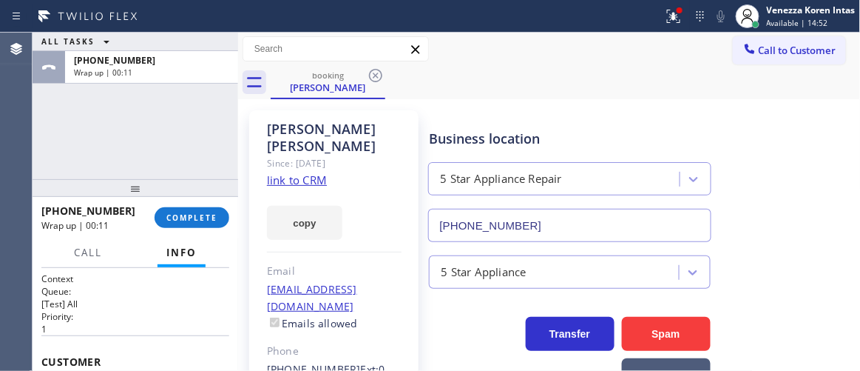
drag, startPoint x: 201, startPoint y: 226, endPoint x: 295, endPoint y: 251, distance: 98.0
click at [201, 226] on button "COMPLETE" at bounding box center [192, 217] width 75 height 21
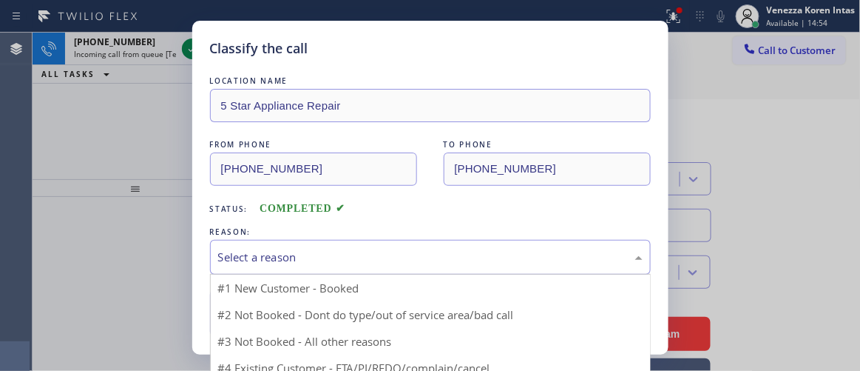
drag, startPoint x: 330, startPoint y: 245, endPoint x: 340, endPoint y: 258, distance: 16.4
click at [331, 246] on div "Select a reason" at bounding box center [430, 257] width 441 height 35
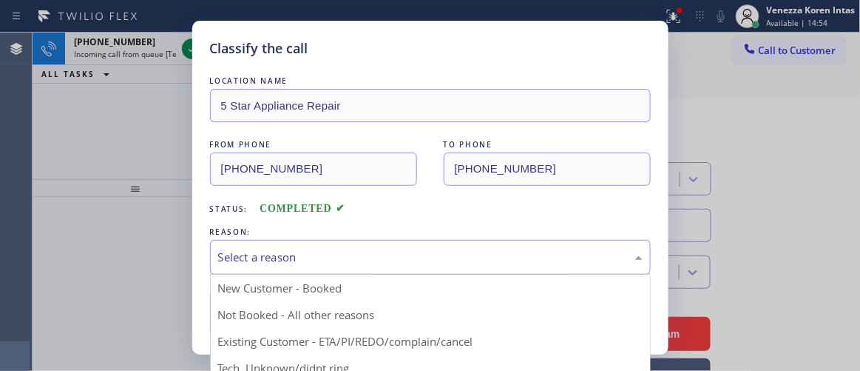
drag, startPoint x: 372, startPoint y: 338, endPoint x: 294, endPoint y: 321, distance: 79.5
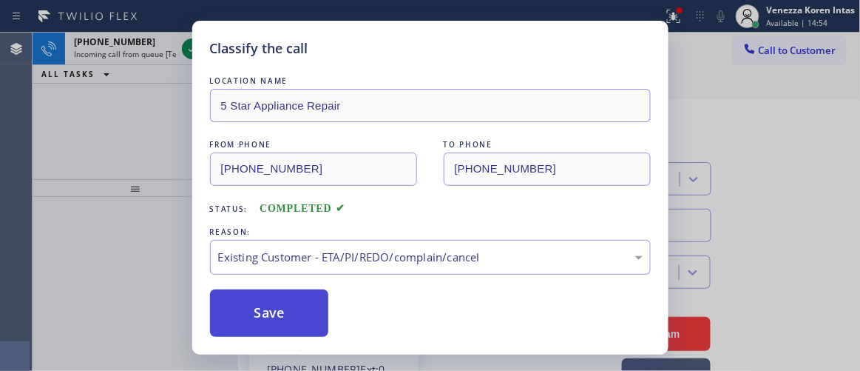
click at [294, 321] on button "Save" at bounding box center [269, 312] width 119 height 47
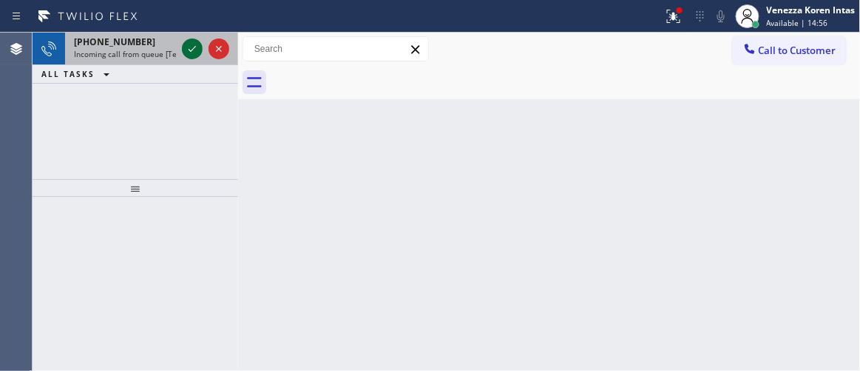
click at [192, 48] on icon at bounding box center [192, 49] width 18 height 18
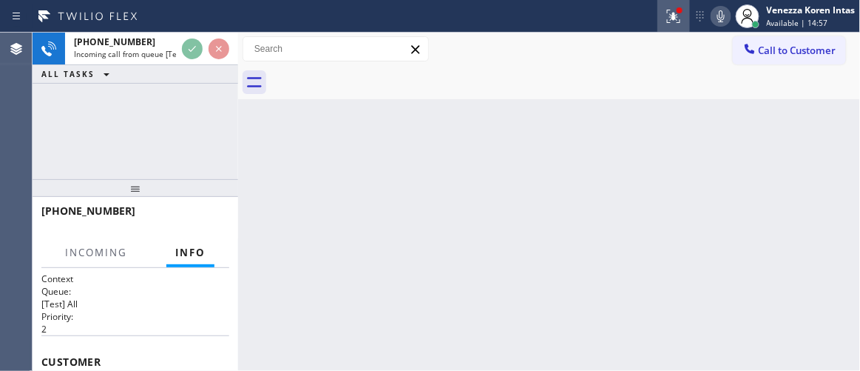
click at [682, 17] on icon at bounding box center [674, 16] width 18 height 18
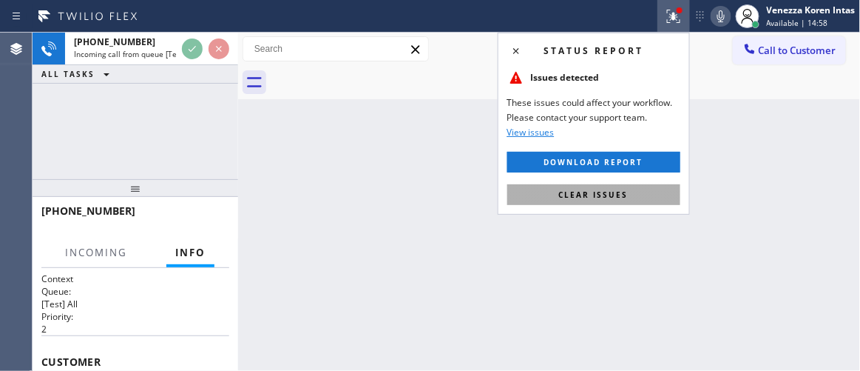
drag, startPoint x: 652, startPoint y: 190, endPoint x: 598, endPoint y: 95, distance: 109.7
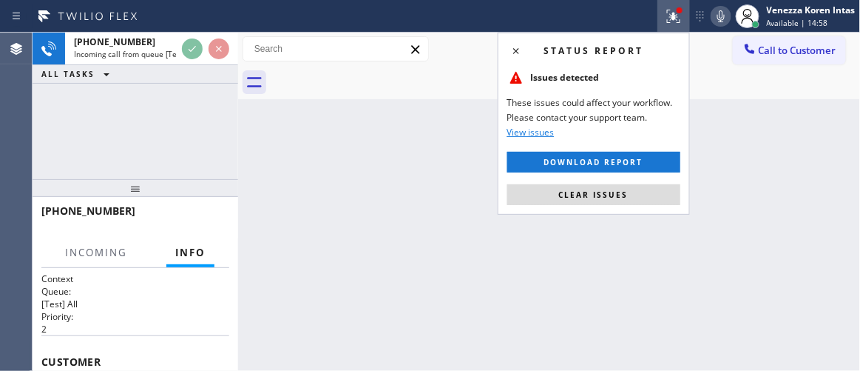
click at [650, 190] on button "Clear issues" at bounding box center [594, 194] width 173 height 21
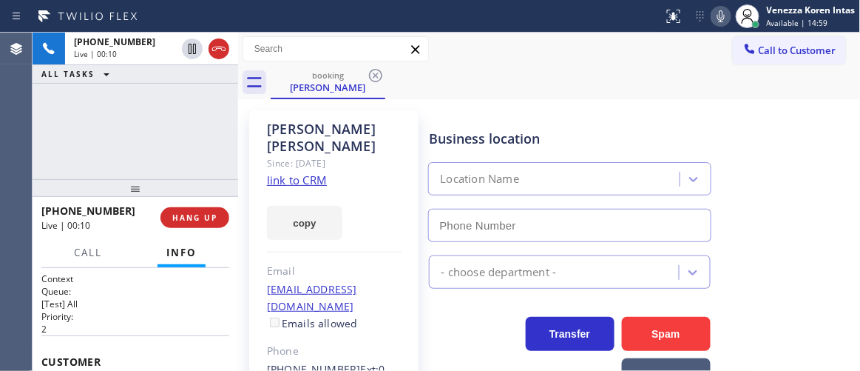
type input "[PHONE_NUMBER]"
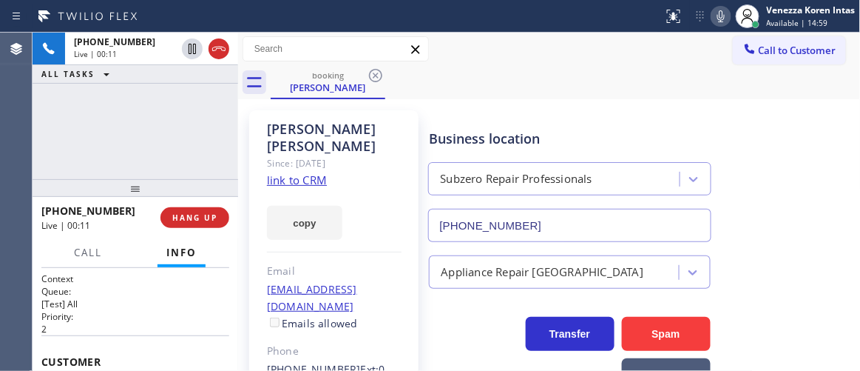
click at [370, 189] on div "copy" at bounding box center [334, 214] width 135 height 51
click at [309, 172] on link "link to CRM" at bounding box center [297, 179] width 60 height 15
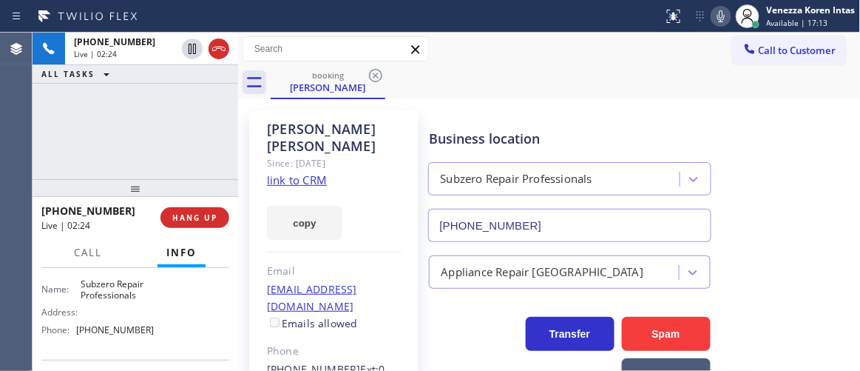
scroll to position [201, 0]
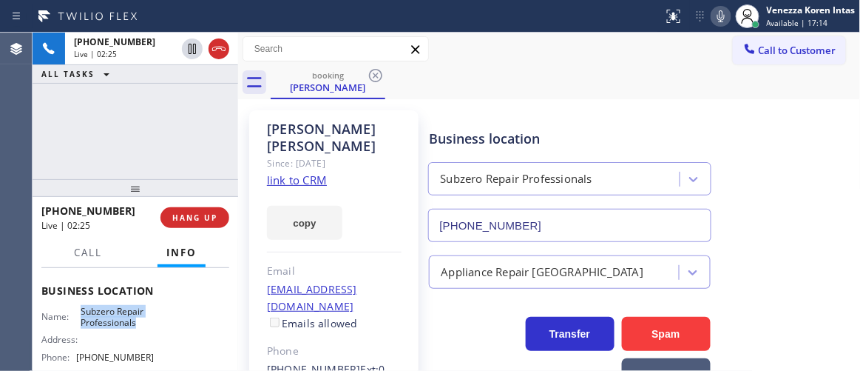
drag, startPoint x: 75, startPoint y: 334, endPoint x: 142, endPoint y: 346, distance: 67.8
click at [142, 329] on div "Name: Subzero Repair Professionals" at bounding box center [97, 317] width 112 height 23
click at [380, 155] on div "Since: [DATE]" at bounding box center [334, 163] width 135 height 17
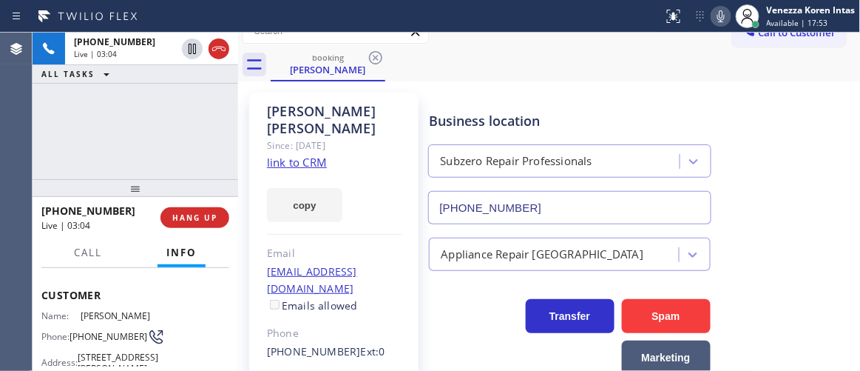
scroll to position [67, 0]
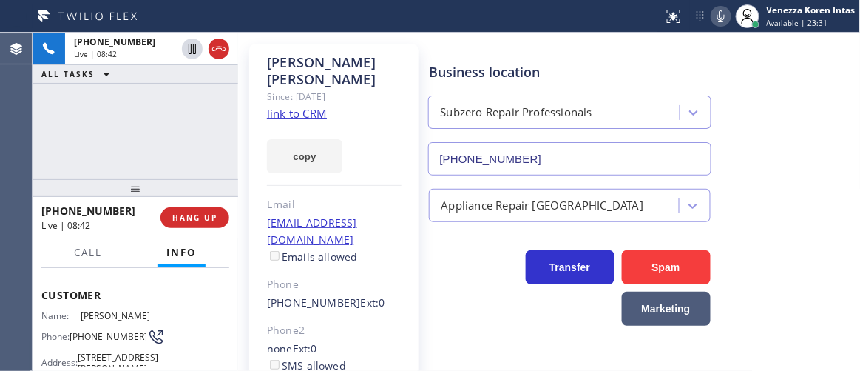
click at [718, 10] on icon at bounding box center [722, 16] width 18 height 18
click at [718, 7] on icon at bounding box center [722, 16] width 18 height 18
click at [739, 112] on div "Business location Subzero Repair Professionals [PHONE_NUMBER]" at bounding box center [641, 108] width 431 height 134
drag, startPoint x: 407, startPoint y: 117, endPoint x: 768, endPoint y: 63, distance: 365.1
click at [407, 116] on div "[PERSON_NAME] Since: [DATE] link to CRM copy Email [EMAIL_ADDRESS][DOMAIN_NAME]…" at bounding box center [333, 281] width 169 height 474
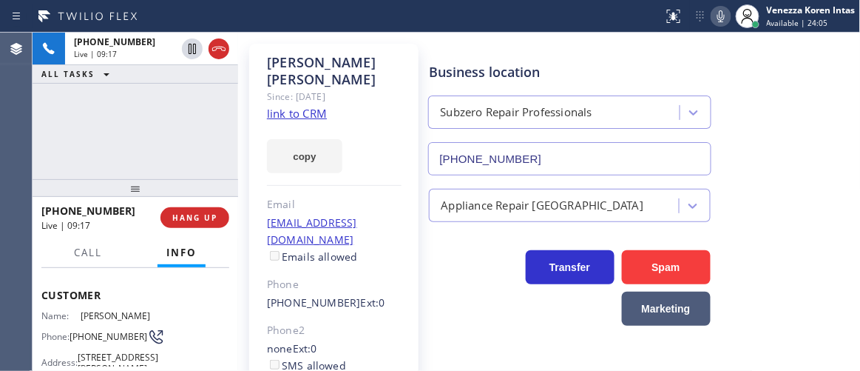
scroll to position [0, 0]
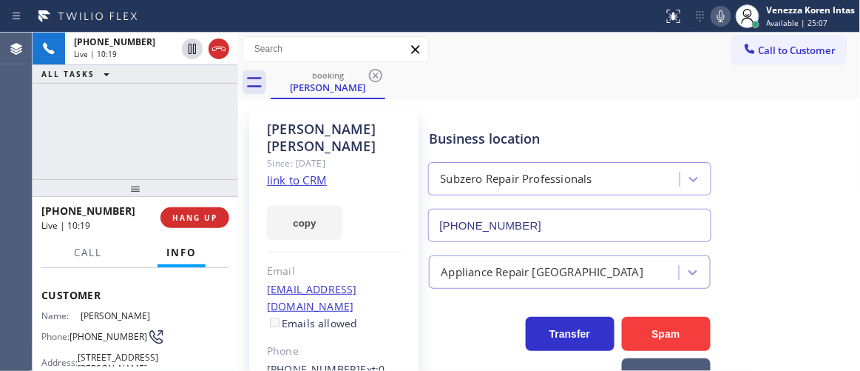
drag, startPoint x: 389, startPoint y: 109, endPoint x: 452, endPoint y: 120, distance: 63.9
click at [394, 109] on div "[PERSON_NAME] Since: [DATE] link to CRM copy Email [EMAIL_ADDRESS][DOMAIN_NAME]…" at bounding box center [334, 347] width 184 height 489
click at [720, 16] on icon at bounding box center [722, 16] width 18 height 18
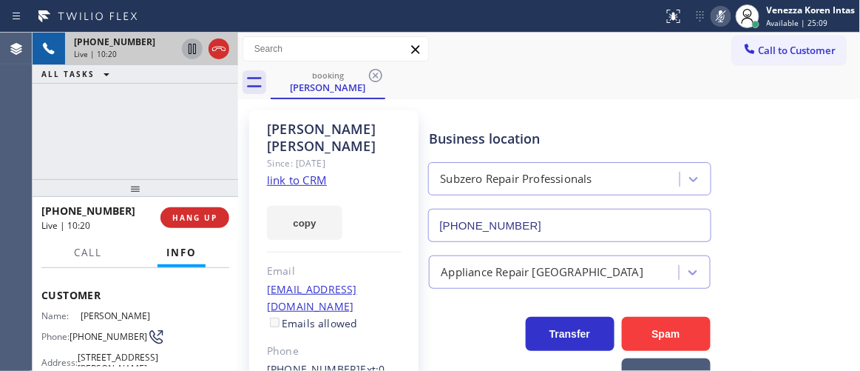
click at [188, 54] on icon at bounding box center [192, 49] width 18 height 18
click at [508, 65] on div "Call to Customer Outbound call Location Search location Your caller id phone nu…" at bounding box center [549, 49] width 623 height 33
drag, startPoint x: 266, startPoint y: 10, endPoint x: 326, endPoint y: 4, distance: 60.2
click at [267, 10] on div at bounding box center [332, 16] width 652 height 24
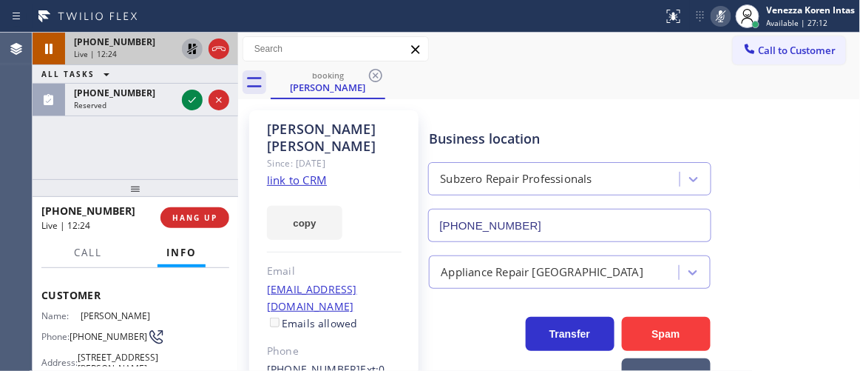
click at [714, 19] on icon at bounding box center [722, 16] width 18 height 18
click at [189, 51] on icon at bounding box center [192, 49] width 18 height 18
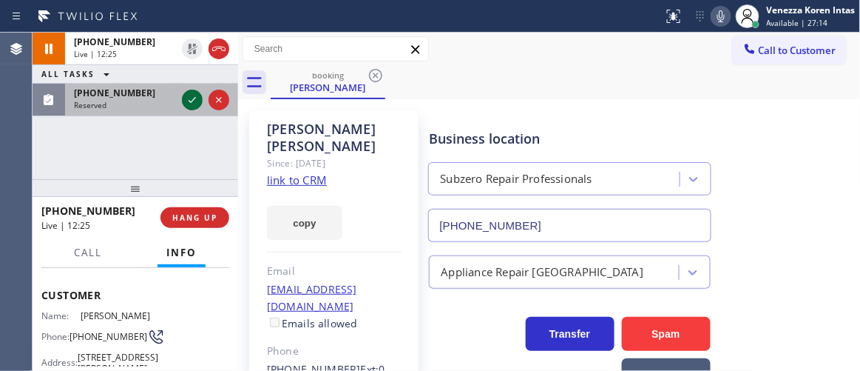
click at [194, 107] on icon at bounding box center [192, 100] width 18 height 18
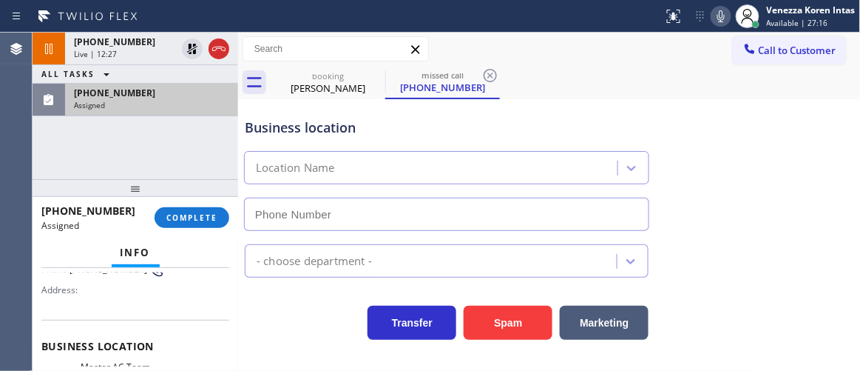
scroll to position [226, 0]
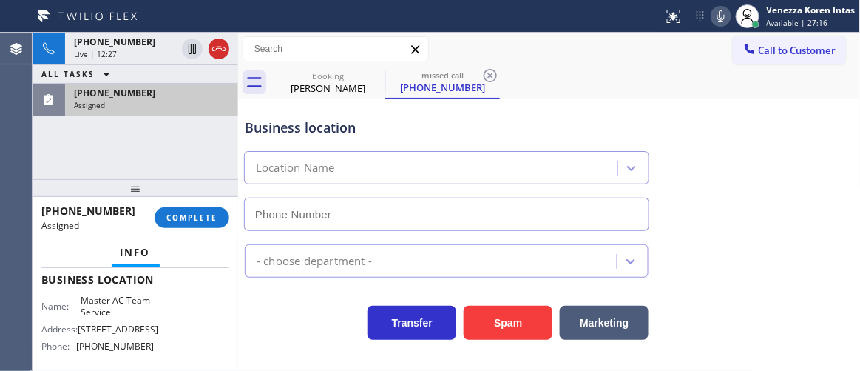
type input "[PHONE_NUMBER]"
click at [173, 100] on div "Assigned" at bounding box center [151, 105] width 155 height 10
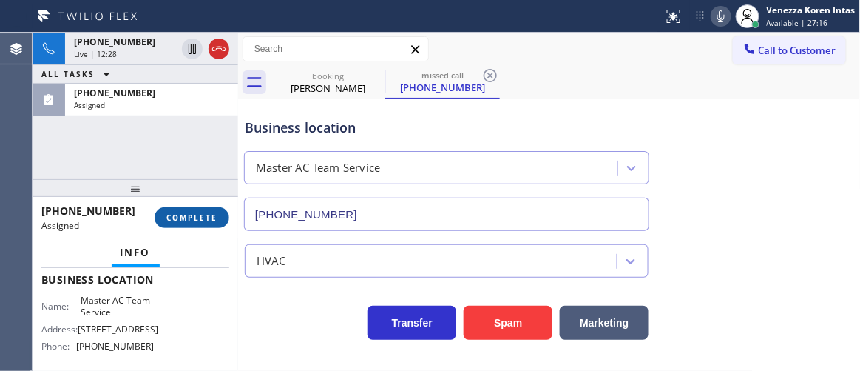
click at [221, 215] on button "COMPLETE" at bounding box center [192, 217] width 75 height 21
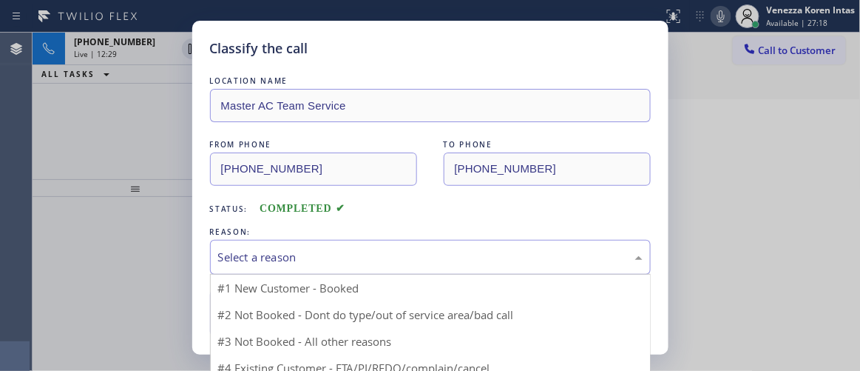
click at [382, 263] on div "Select a reason" at bounding box center [430, 257] width 425 height 17
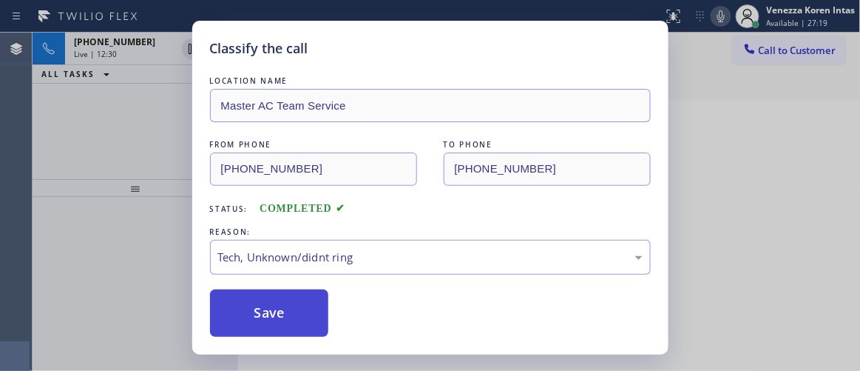
click at [321, 318] on button "Save" at bounding box center [269, 312] width 119 height 47
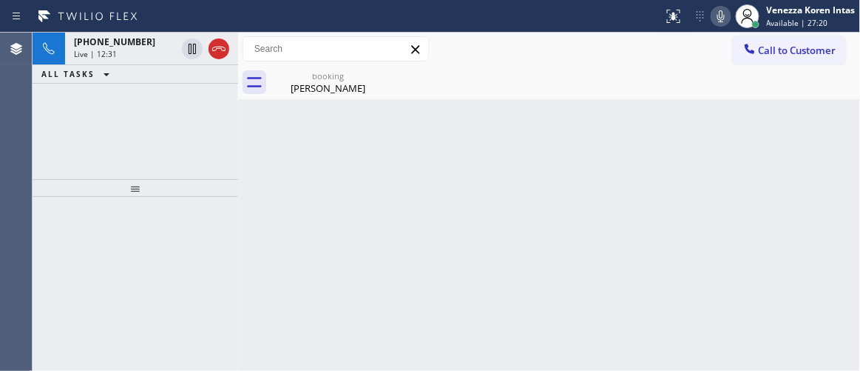
click at [123, 33] on div "[PHONE_NUMBER] Live | 12:31" at bounding box center [122, 49] width 114 height 33
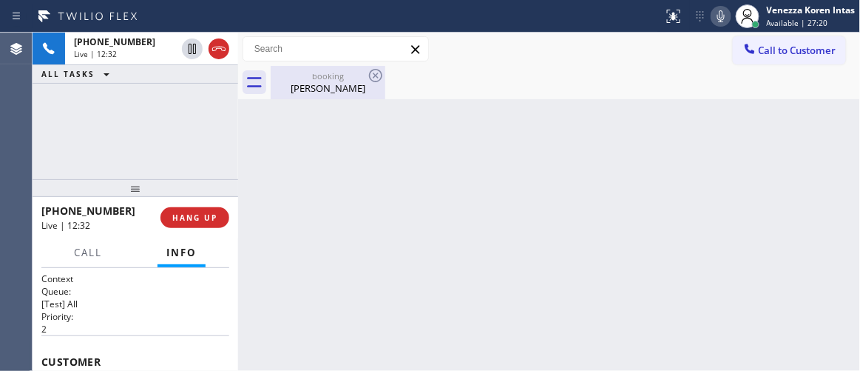
click at [337, 81] on div "[PERSON_NAME]" at bounding box center [328, 87] width 112 height 13
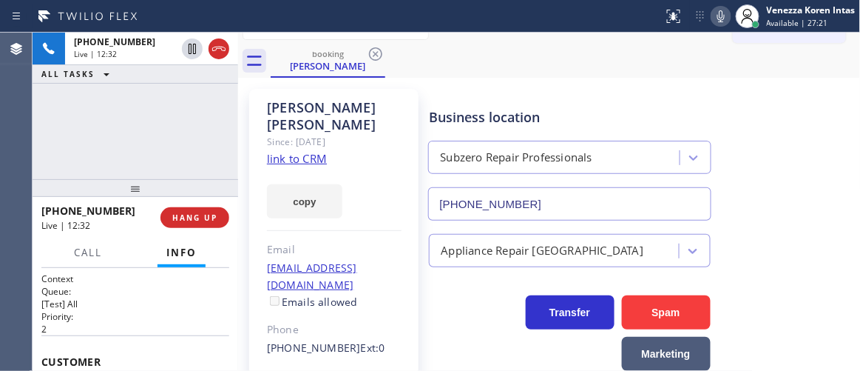
scroll to position [67, 0]
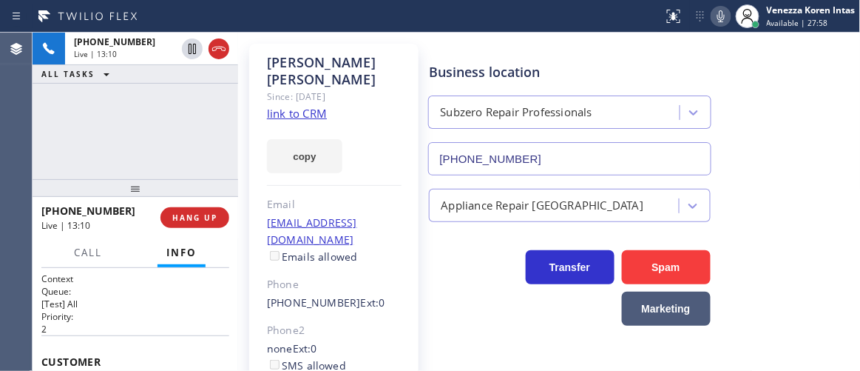
click at [221, 138] on div "[PHONE_NUMBER] Live | 13:10 ALL TASKS ALL TASKS ACTIVE TASKS TASKS IN WRAP UP" at bounding box center [136, 106] width 206 height 146
drag, startPoint x: 186, startPoint y: 144, endPoint x: 417, endPoint y: 126, distance: 231.5
click at [186, 144] on div "[PHONE_NUMBER] Live | 13:13 ALL TASKS ALL TASKS ACTIVE TASKS TASKS IN WRAP UP" at bounding box center [136, 106] width 206 height 146
click at [716, 21] on icon at bounding box center [722, 16] width 18 height 18
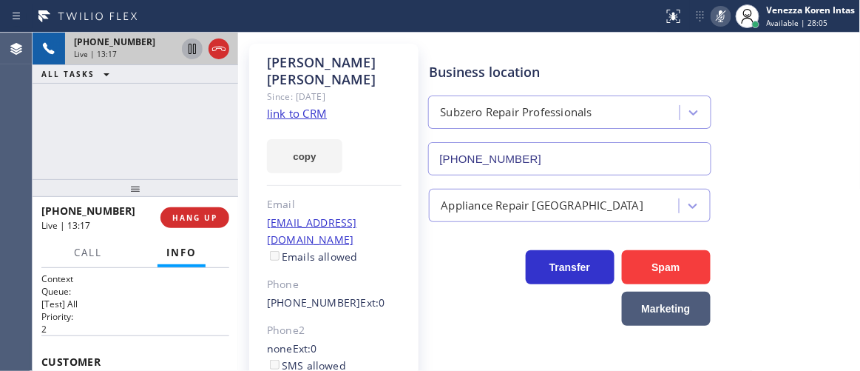
click at [192, 47] on icon at bounding box center [192, 49] width 18 height 18
click at [175, 143] on div "[PHONE_NUMBER] Live | 14:29 ALL TASKS ALL TASKS ACTIVE TASKS TASKS IN WRAP UP" at bounding box center [136, 106] width 206 height 146
click at [720, 15] on icon at bounding box center [722, 16] width 18 height 18
click at [194, 55] on icon at bounding box center [192, 49] width 18 height 18
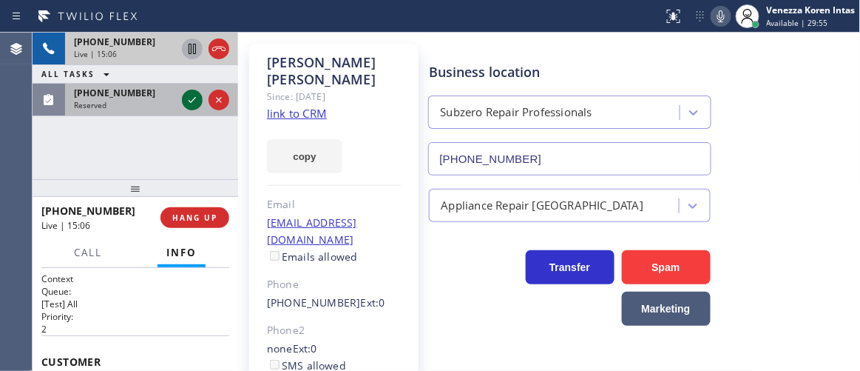
click at [193, 104] on icon at bounding box center [192, 100] width 18 height 18
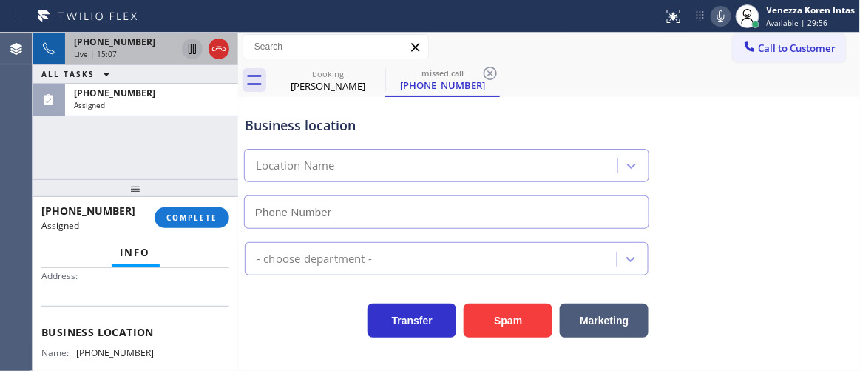
scroll to position [201, 0]
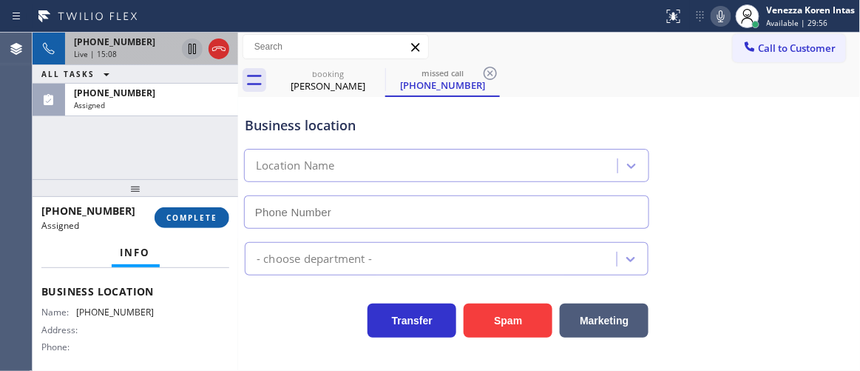
click at [182, 209] on button "COMPLETE" at bounding box center [192, 217] width 75 height 21
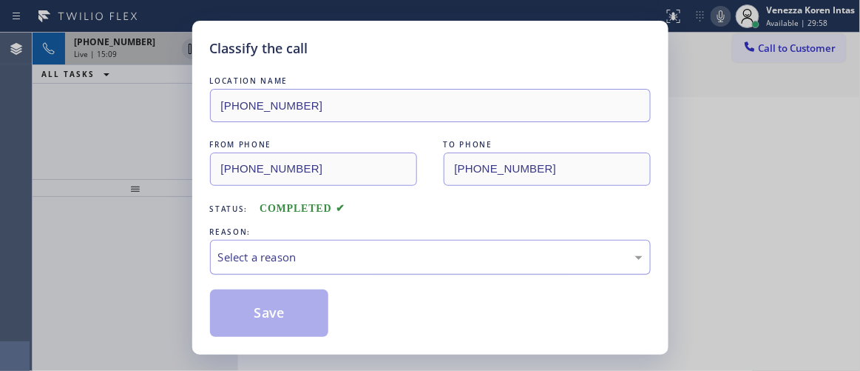
click at [371, 258] on div "Select a reason" at bounding box center [430, 257] width 425 height 17
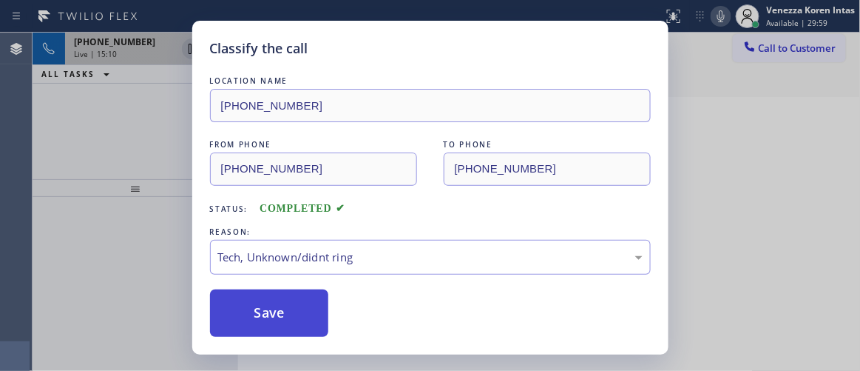
click at [317, 315] on button "Save" at bounding box center [269, 312] width 119 height 47
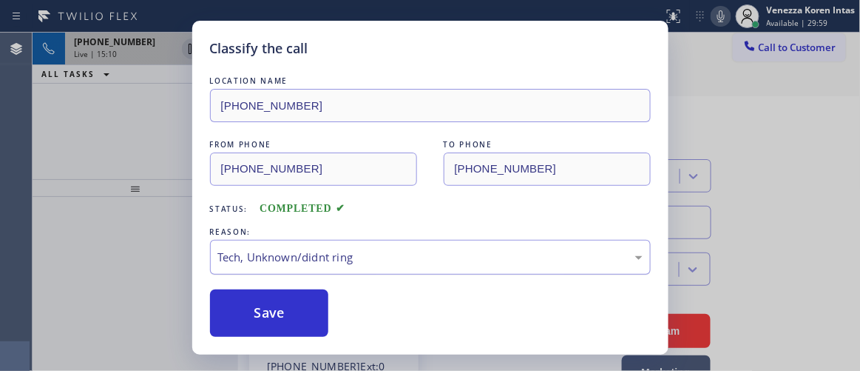
scroll to position [67, 0]
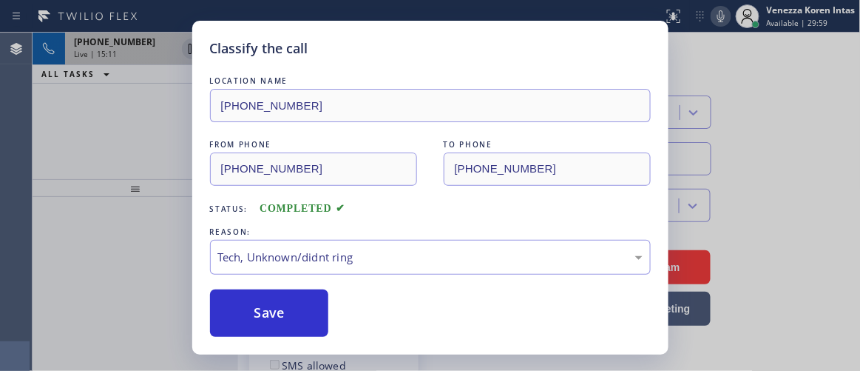
click at [103, 55] on div "Classify the call LOCATION NAME 5 Star Appliance Repair FROM PHONE [PHONE_NUMBE…" at bounding box center [447, 202] width 828 height 338
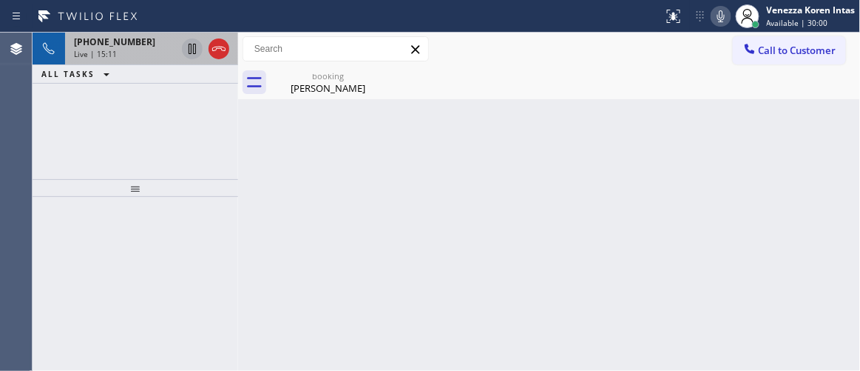
scroll to position [0, 0]
drag, startPoint x: 318, startPoint y: 86, endPoint x: 436, endPoint y: 122, distance: 123.1
click at [320, 87] on div "[PERSON_NAME]" at bounding box center [328, 87] width 112 height 13
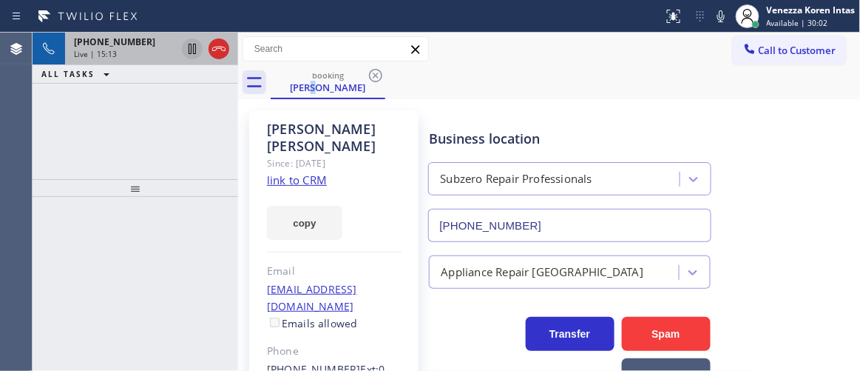
drag, startPoint x: 718, startPoint y: 23, endPoint x: 716, endPoint y: 37, distance: 14.1
click at [718, 23] on icon at bounding box center [722, 16] width 18 height 18
click at [191, 41] on icon at bounding box center [192, 49] width 18 height 18
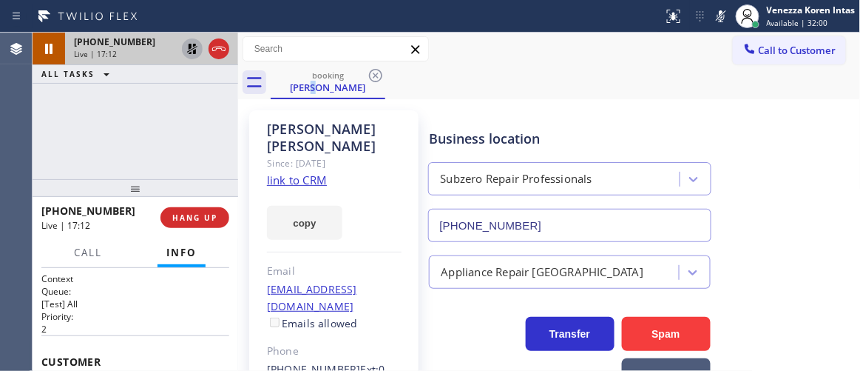
drag, startPoint x: 166, startPoint y: 135, endPoint x: 178, endPoint y: 99, distance: 37.4
click at [167, 130] on div "[PHONE_NUMBER] Live | 17:12 ALL TASKS ALL TASKS ACTIVE TASKS TASKS IN WRAP UP" at bounding box center [136, 106] width 206 height 146
click at [189, 48] on icon at bounding box center [192, 49] width 10 height 10
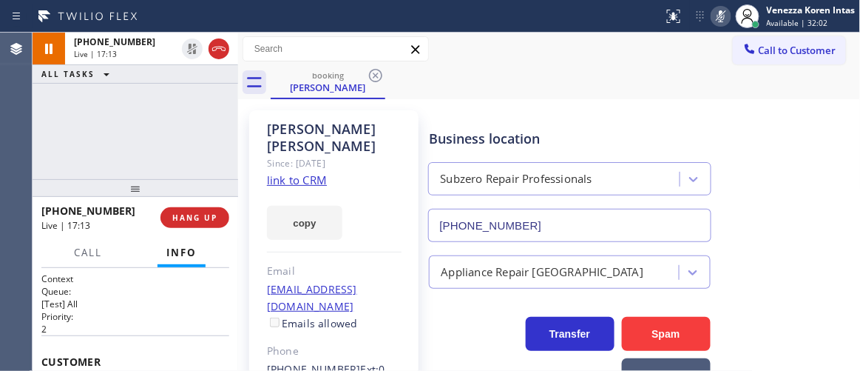
click at [713, 23] on icon at bounding box center [722, 16] width 18 height 18
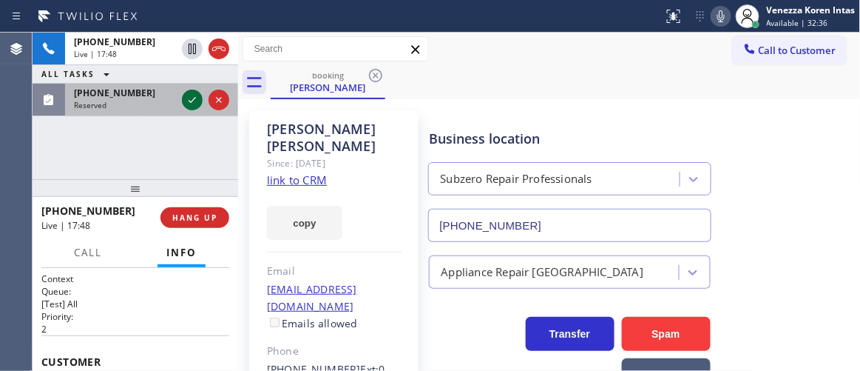
click at [184, 101] on icon at bounding box center [192, 100] width 18 height 18
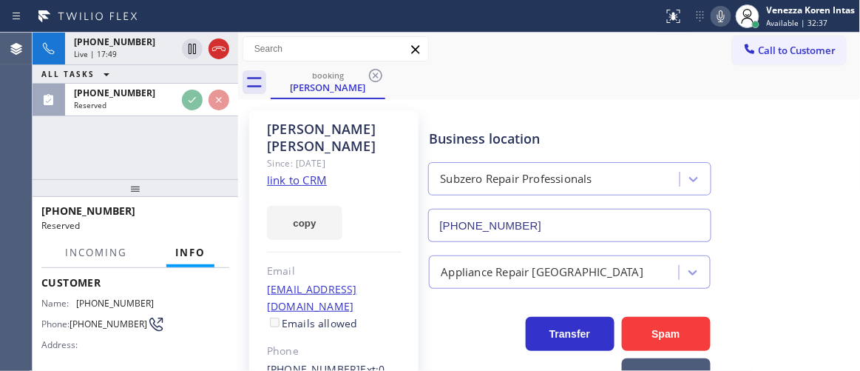
scroll to position [134, 0]
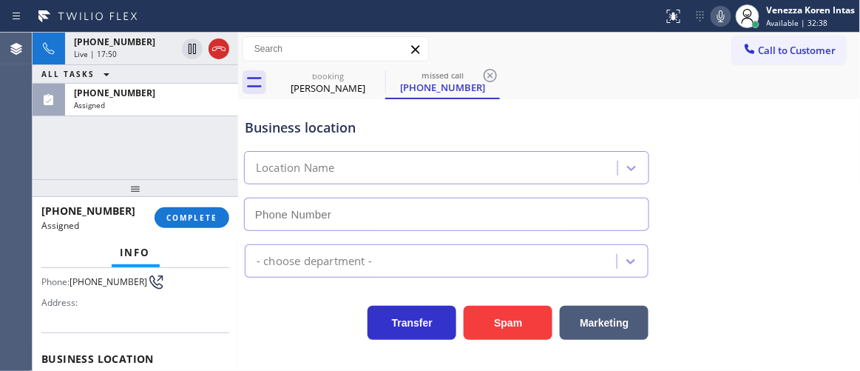
click at [169, 107] on div "Assigned" at bounding box center [151, 105] width 155 height 10
type input "[PHONE_NUMBER]"
drag, startPoint x: 196, startPoint y: 218, endPoint x: 347, endPoint y: 270, distance: 159.8
click at [197, 219] on span "COMPLETE" at bounding box center [191, 217] width 51 height 10
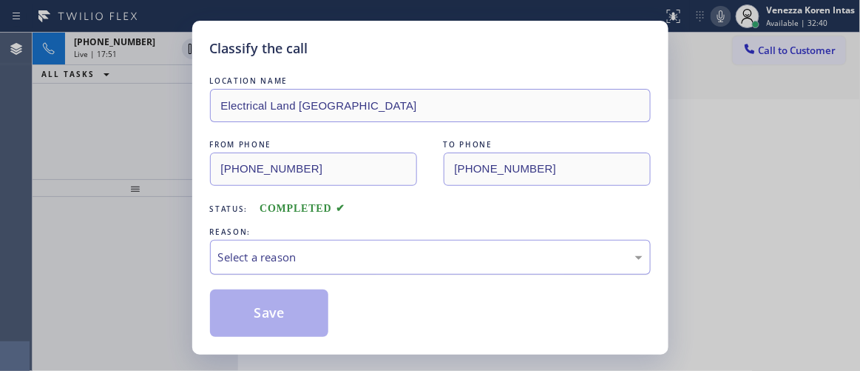
click at [360, 266] on div "Select a reason" at bounding box center [430, 257] width 425 height 17
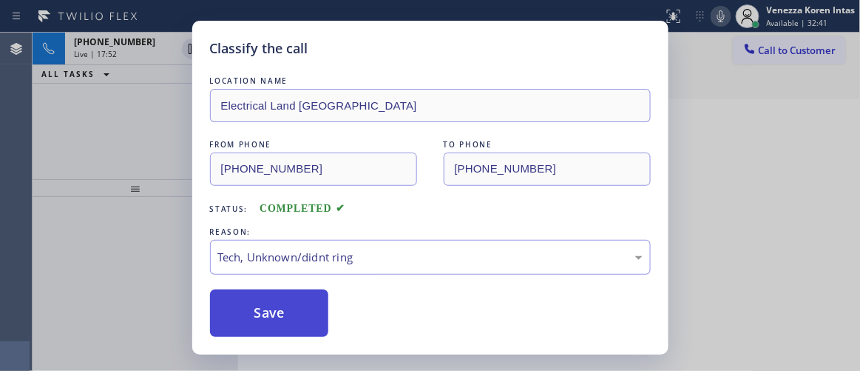
click at [299, 323] on button "Save" at bounding box center [269, 312] width 119 height 47
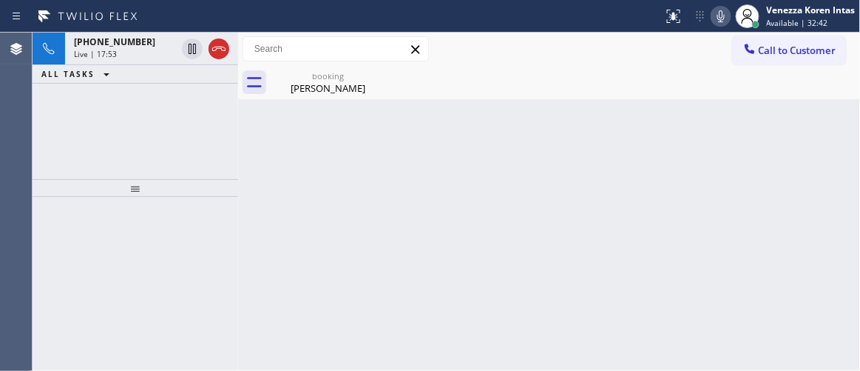
click at [128, 44] on span "[PHONE_NUMBER]" at bounding box center [114, 42] width 81 height 13
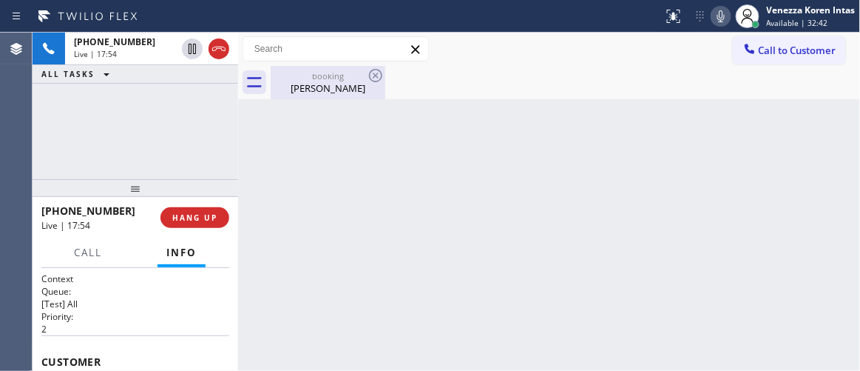
click at [343, 94] on div "booking [PERSON_NAME]" at bounding box center [328, 82] width 112 height 33
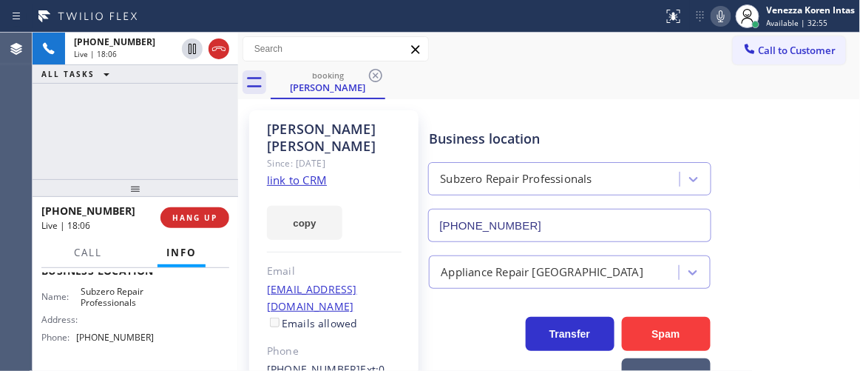
scroll to position [269, 0]
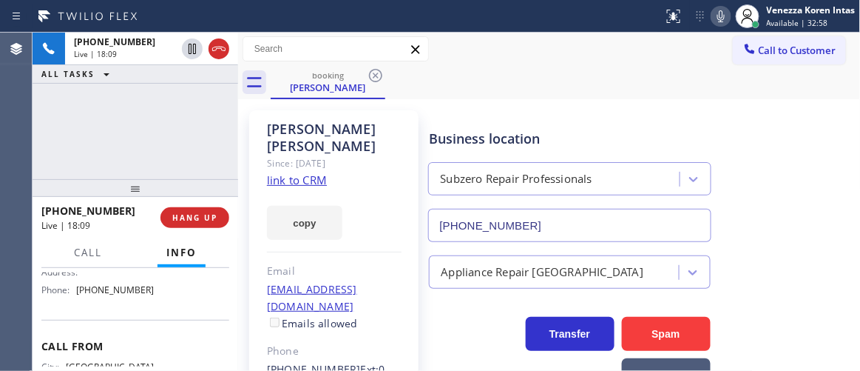
click at [158, 144] on div "[PHONE_NUMBER] Live | 18:09 ALL TASKS ALL TASKS ACTIVE TASKS TASKS IN WRAP UP" at bounding box center [136, 106] width 206 height 146
click at [385, 195] on div "copy" at bounding box center [334, 214] width 135 height 51
click at [508, 44] on div "Call to Customer Outbound call Location Search location Your caller id phone nu…" at bounding box center [549, 49] width 623 height 26
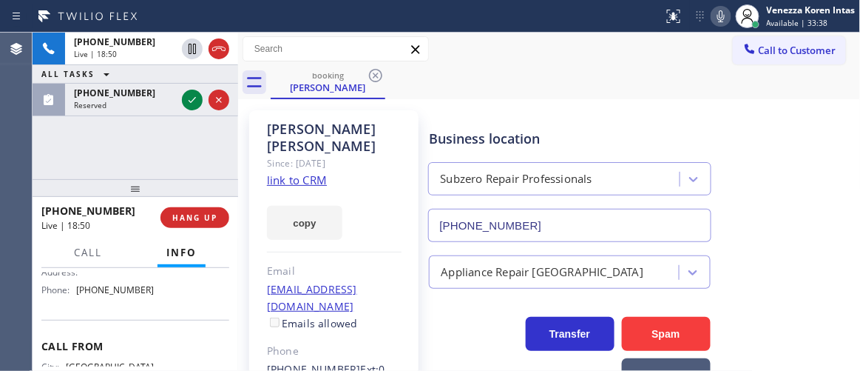
drag, startPoint x: 190, startPoint y: 102, endPoint x: 195, endPoint y: 167, distance: 65.3
click at [191, 103] on icon at bounding box center [192, 100] width 18 height 18
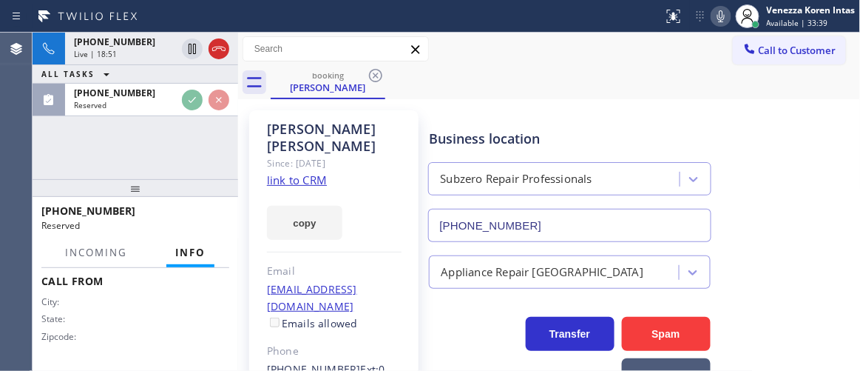
scroll to position [360, 0]
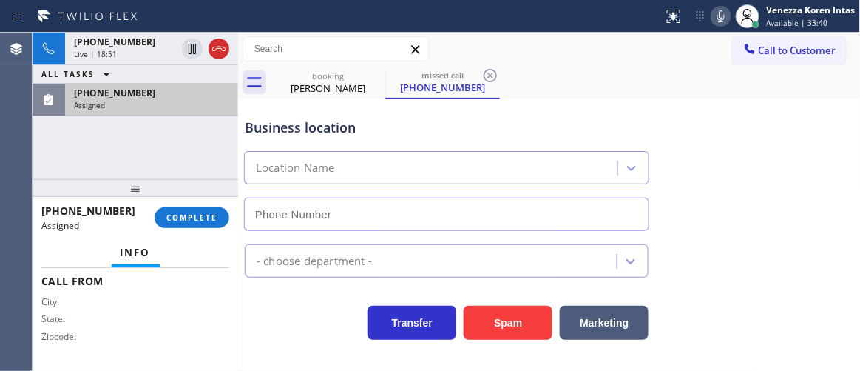
click at [174, 98] on div "[PHONE_NUMBER]" at bounding box center [151, 93] width 155 height 13
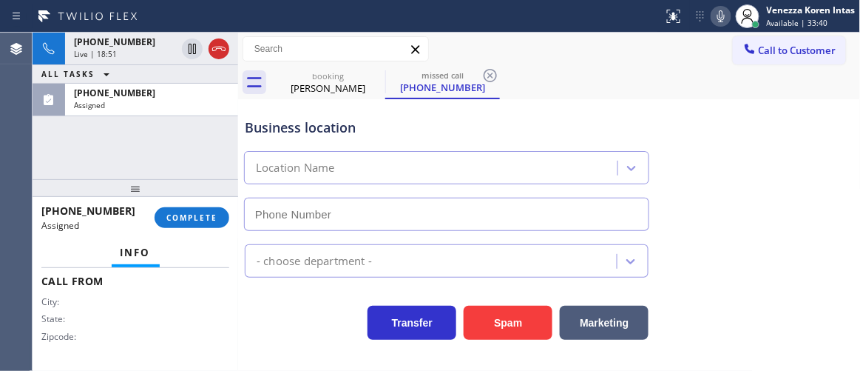
type input "[PHONE_NUMBER]"
drag, startPoint x: 217, startPoint y: 209, endPoint x: 231, endPoint y: 215, distance: 15.3
click at [218, 210] on button "COMPLETE" at bounding box center [192, 217] width 75 height 21
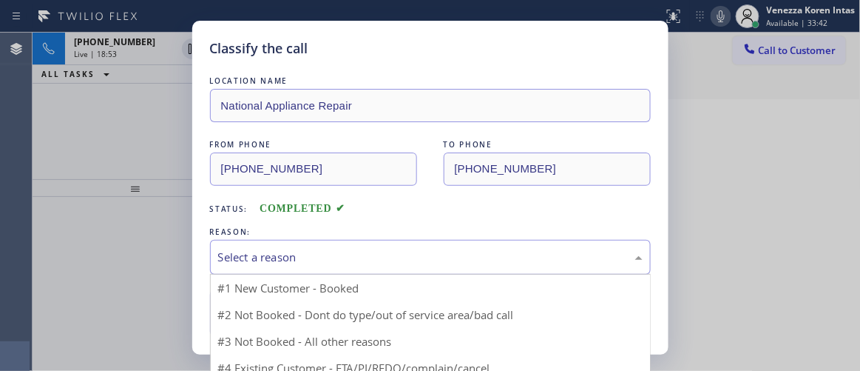
click at [347, 252] on div "Select a reason" at bounding box center [430, 257] width 425 height 17
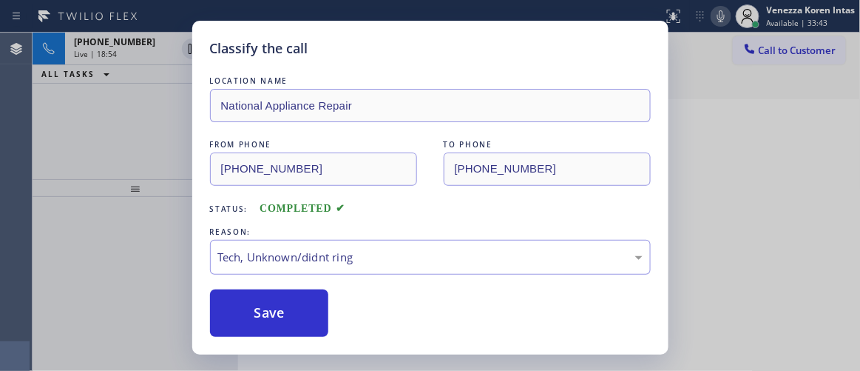
drag, startPoint x: 325, startPoint y: 367, endPoint x: 303, endPoint y: 342, distance: 33.1
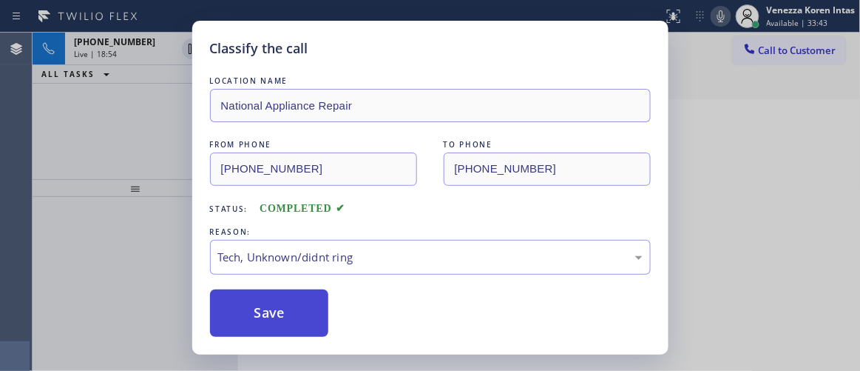
click at [298, 321] on button "Save" at bounding box center [269, 312] width 119 height 47
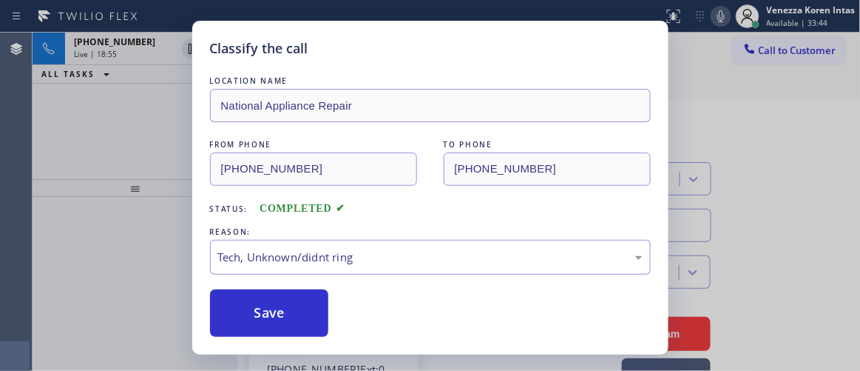
click at [134, 50] on div "Classify the call LOCATION NAME National Appliance Repair FROM PHONE [PHONE_NUM…" at bounding box center [430, 185] width 860 height 371
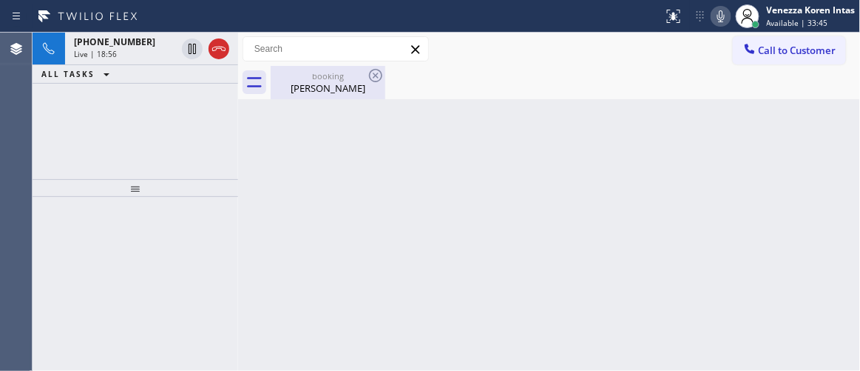
click at [292, 78] on div "booking" at bounding box center [328, 75] width 112 height 11
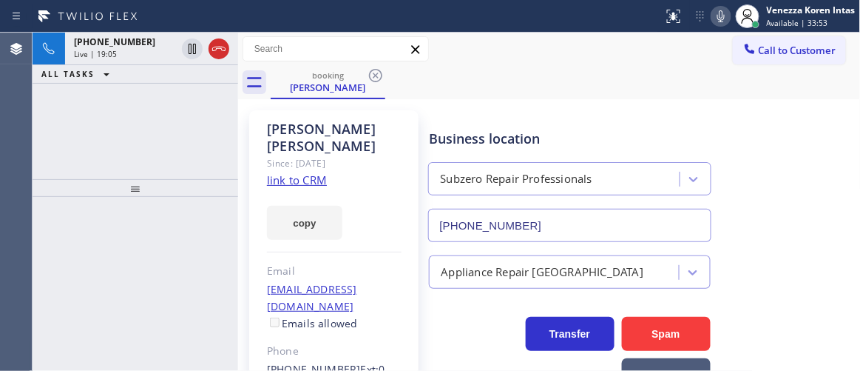
drag, startPoint x: 421, startPoint y: 106, endPoint x: 276, endPoint y: 116, distance: 145.4
click at [421, 105] on div "[PERSON_NAME] Since: [DATE] link to CRM copy Email [EMAIL_ADDRESS][DOMAIN_NAME]…" at bounding box center [334, 347] width 184 height 489
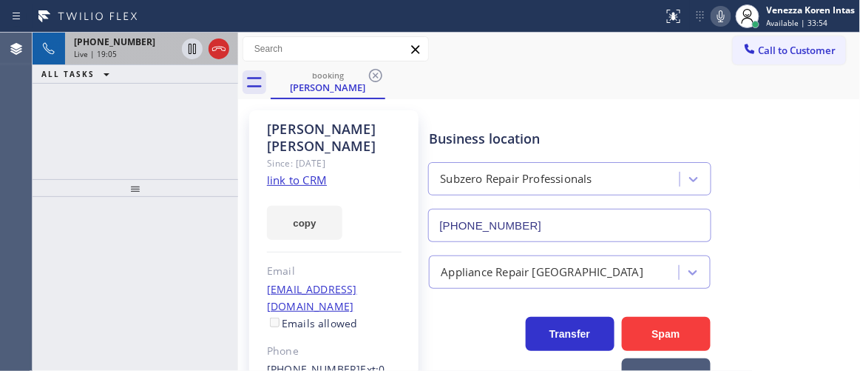
click at [135, 42] on div "[PHONE_NUMBER]" at bounding box center [125, 42] width 102 height 13
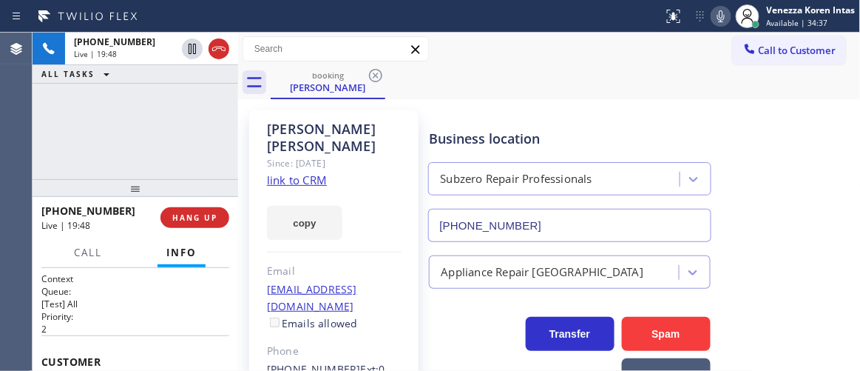
click at [721, 18] on icon at bounding box center [721, 16] width 7 height 12
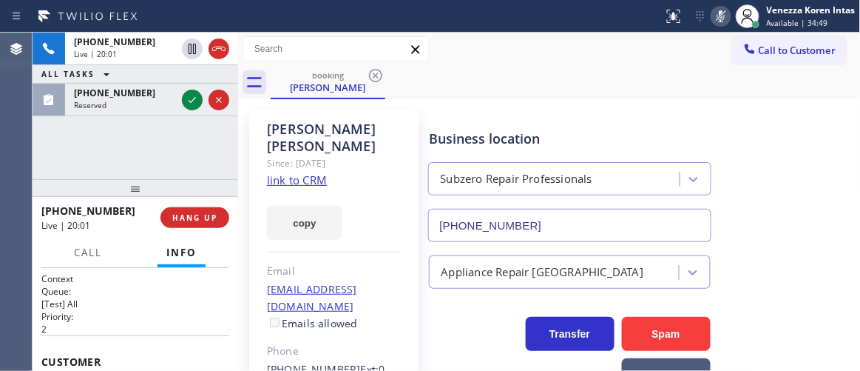
drag, startPoint x: 192, startPoint y: 104, endPoint x: 193, endPoint y: 148, distance: 44.4
click at [192, 104] on icon at bounding box center [192, 100] width 18 height 18
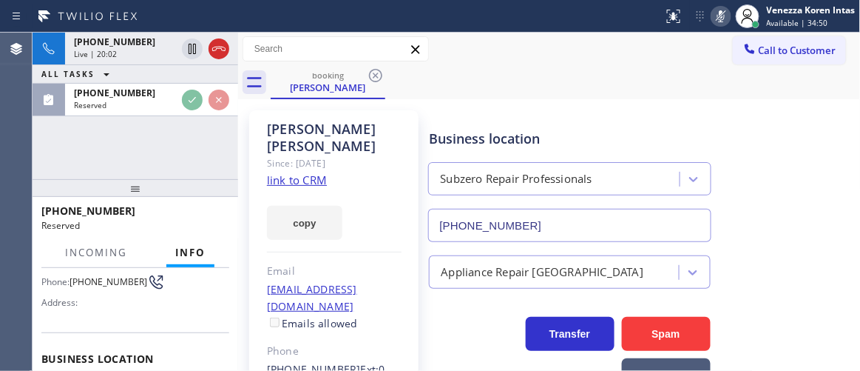
scroll to position [201, 0]
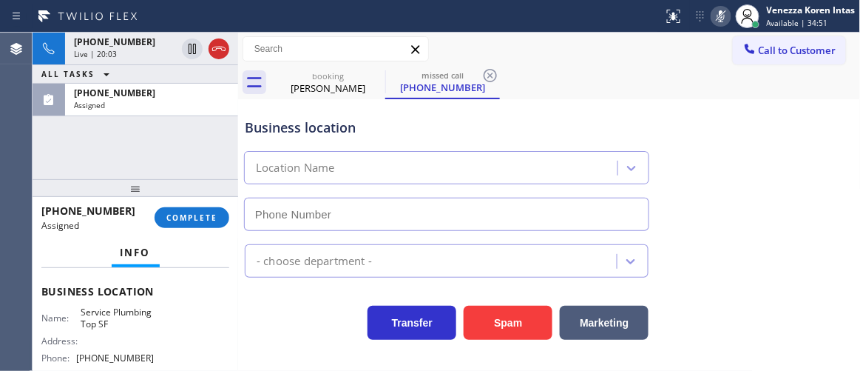
drag, startPoint x: 186, startPoint y: 215, endPoint x: 365, endPoint y: 257, distance: 184.8
click at [186, 214] on span "COMPLETE" at bounding box center [191, 217] width 51 height 10
type input "[PHONE_NUMBER]"
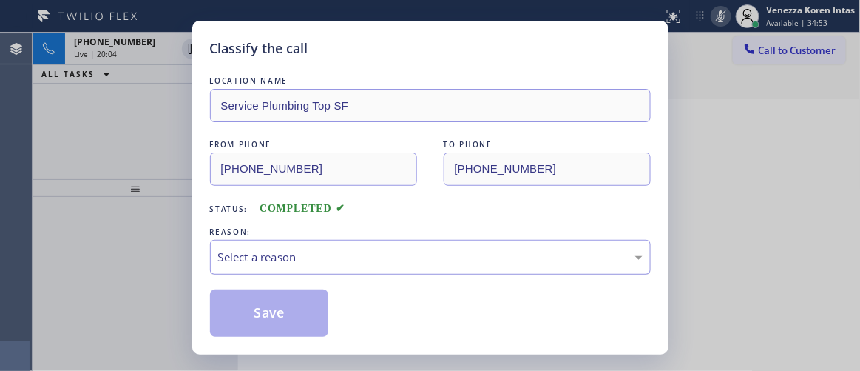
click at [354, 268] on div "Select a reason" at bounding box center [430, 257] width 441 height 35
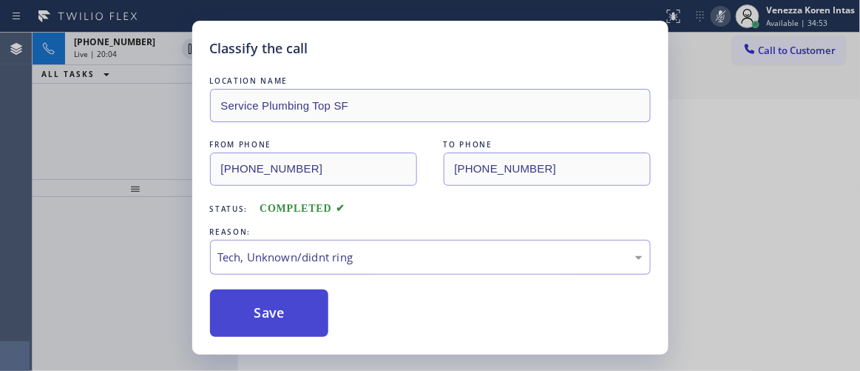
click at [306, 321] on button "Save" at bounding box center [269, 312] width 119 height 47
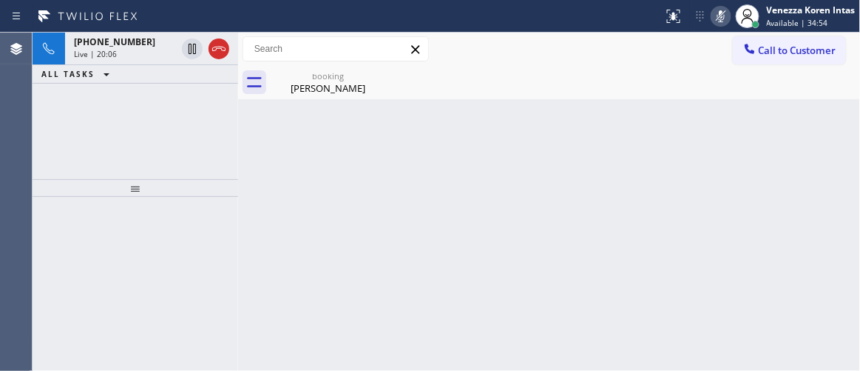
drag, startPoint x: 658, startPoint y: 122, endPoint x: 371, endPoint y: 131, distance: 287.2
click at [656, 122] on div "Back to Dashboard Change Sender ID Customers Technicians Select a contact Outbo…" at bounding box center [549, 202] width 623 height 338
click at [317, 77] on div "booking" at bounding box center [328, 75] width 112 height 11
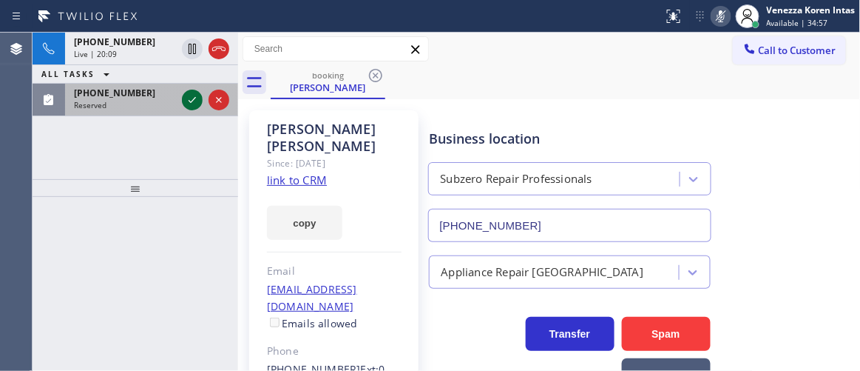
click at [185, 95] on icon at bounding box center [192, 100] width 18 height 18
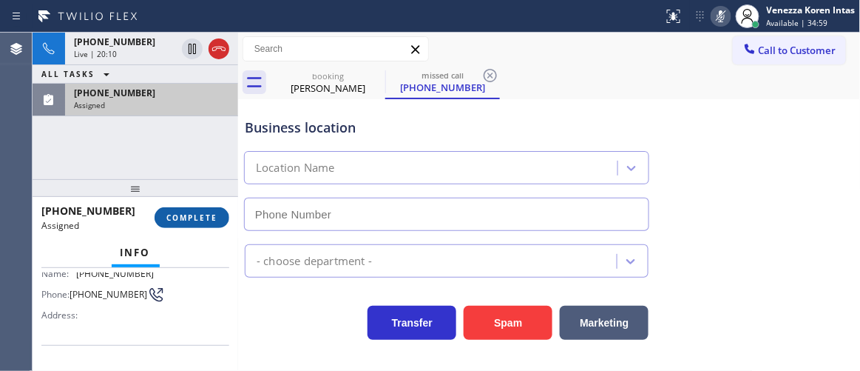
type input "[PHONE_NUMBER]"
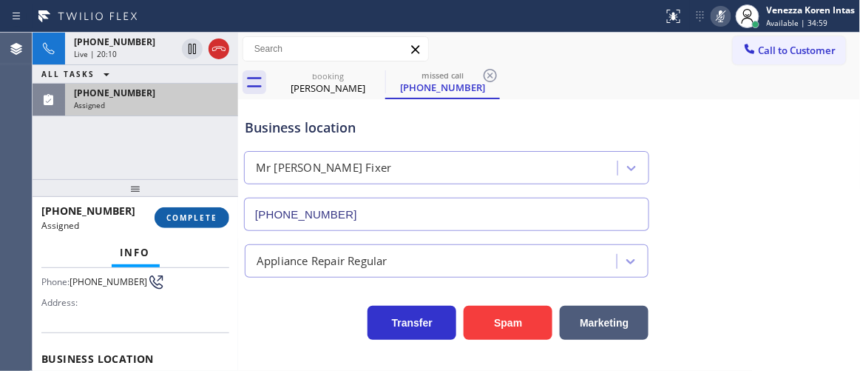
scroll to position [122, 0]
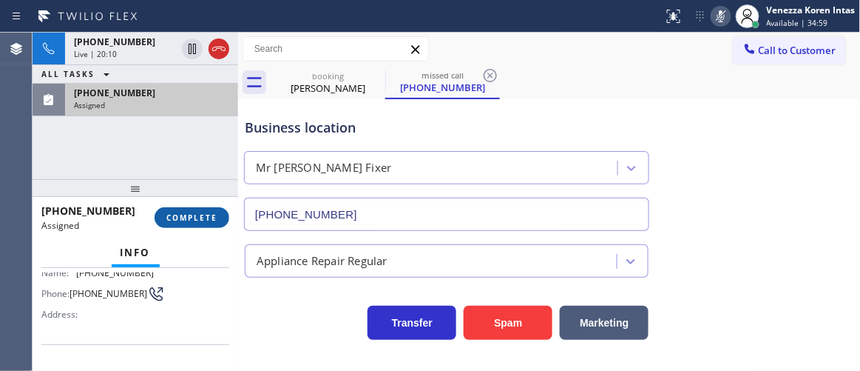
click at [201, 213] on span "COMPLETE" at bounding box center [191, 217] width 51 height 10
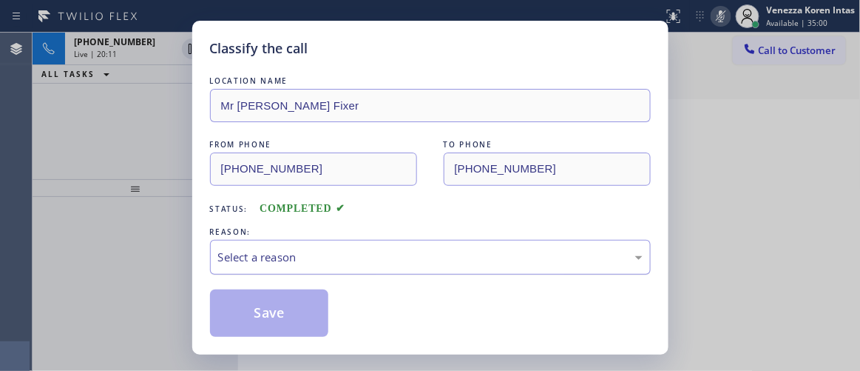
click at [400, 255] on div "Select a reason" at bounding box center [430, 257] width 425 height 17
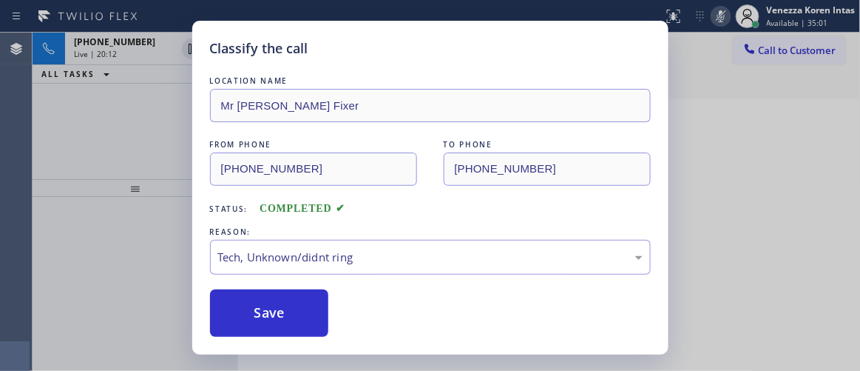
click at [306, 306] on button "Save" at bounding box center [269, 312] width 119 height 47
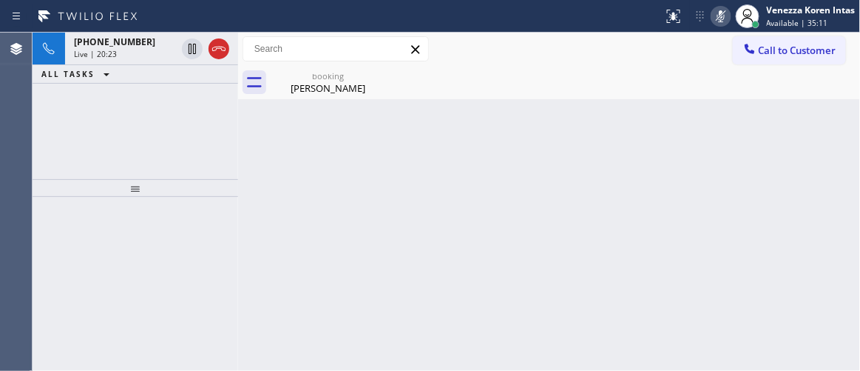
drag, startPoint x: 396, startPoint y: 235, endPoint x: 689, endPoint y: 58, distance: 341.8
click at [396, 232] on div "Back to Dashboard Change Sender ID Customers Technicians Select a contact Outbo…" at bounding box center [549, 202] width 623 height 338
click at [721, 21] on icon at bounding box center [721, 16] width 7 height 12
click at [324, 78] on div "booking" at bounding box center [328, 75] width 112 height 11
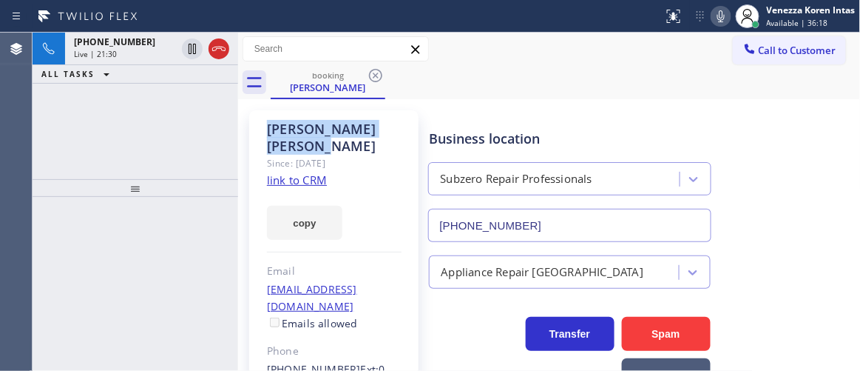
drag, startPoint x: 375, startPoint y: 130, endPoint x: 267, endPoint y: 133, distance: 108.1
click at [267, 133] on div "[PERSON_NAME]" at bounding box center [334, 138] width 135 height 34
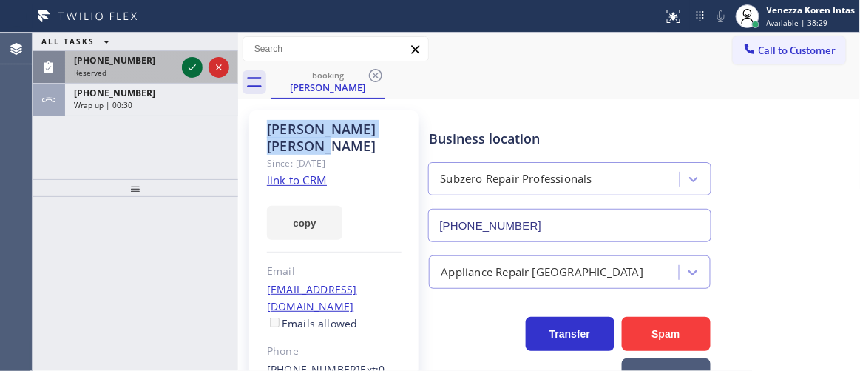
click at [197, 59] on icon at bounding box center [192, 67] width 18 height 18
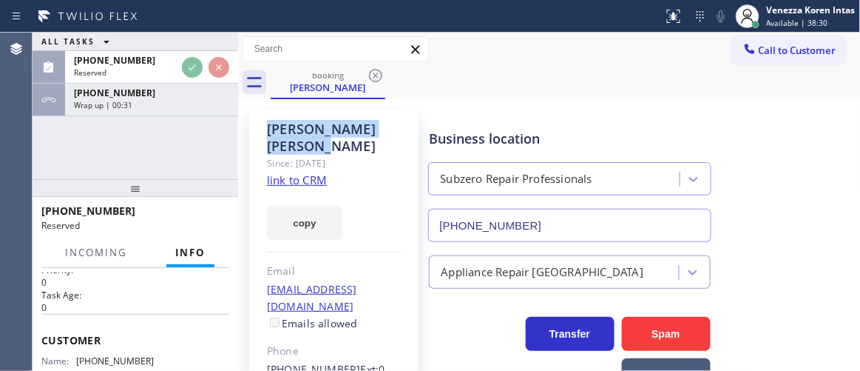
scroll to position [67, 0]
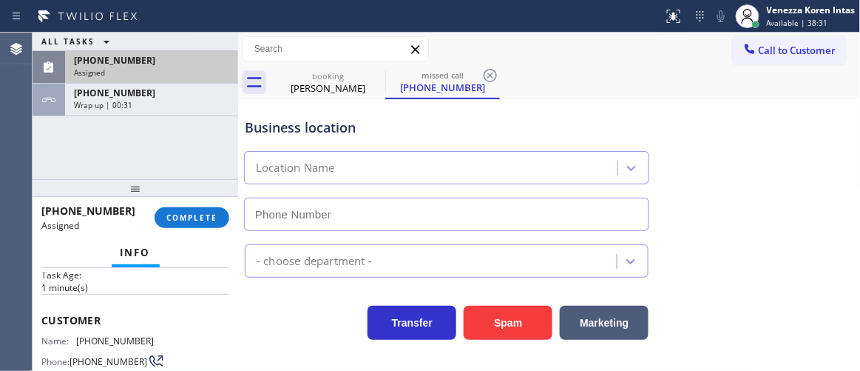
type input "[PHONE_NUMBER]"
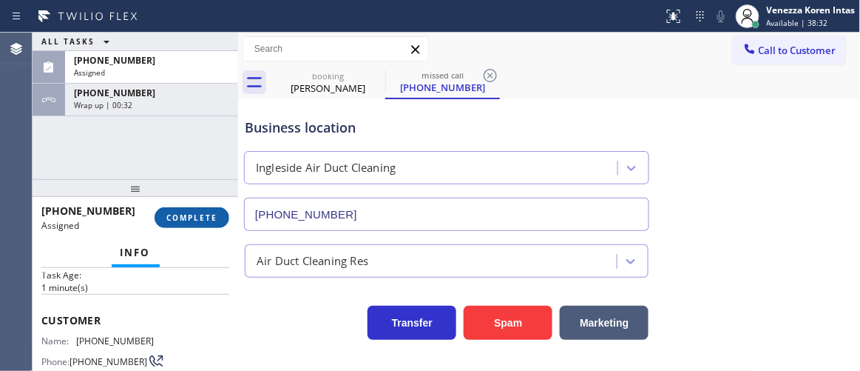
click at [203, 217] on span "COMPLETE" at bounding box center [191, 217] width 51 height 10
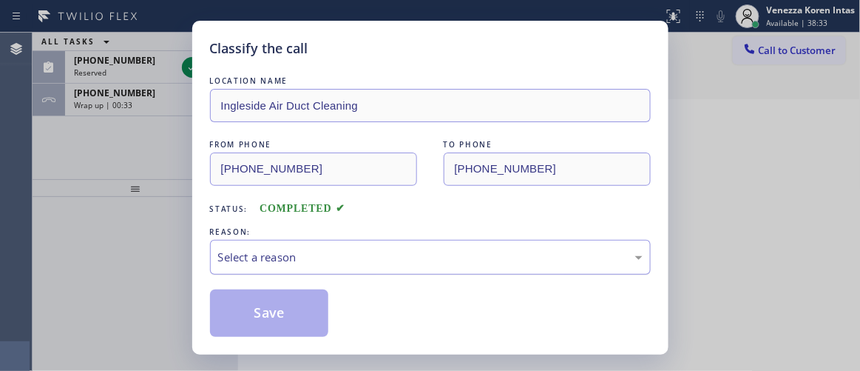
click at [357, 263] on div "Select a reason" at bounding box center [430, 257] width 425 height 17
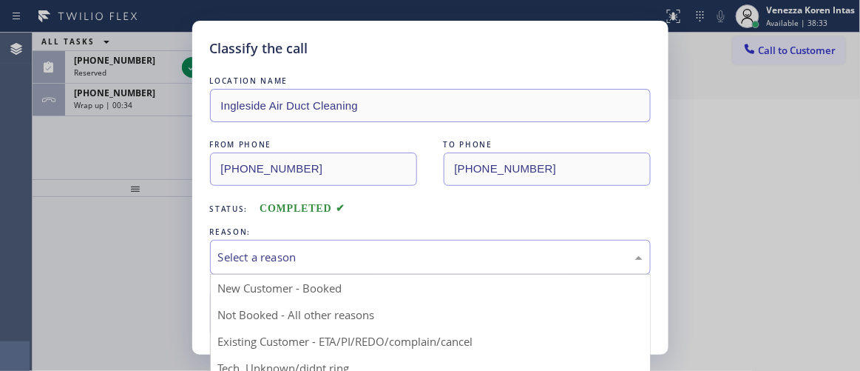
drag, startPoint x: 343, startPoint y: 361, endPoint x: 336, endPoint y: 357, distance: 8.3
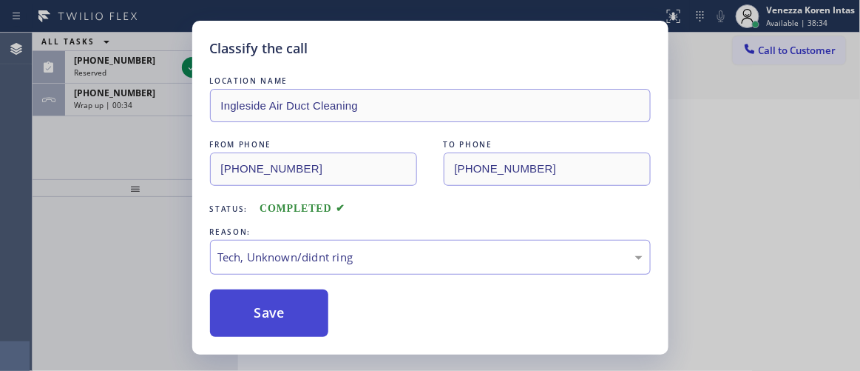
click at [288, 318] on button "Save" at bounding box center [269, 312] width 119 height 47
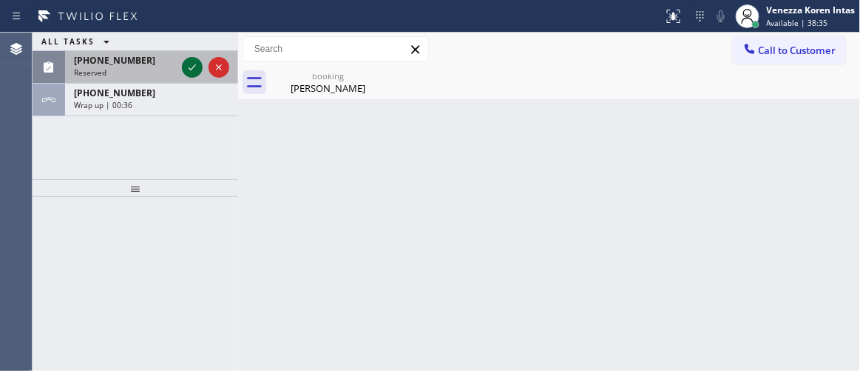
click at [192, 67] on icon at bounding box center [192, 67] width 7 height 6
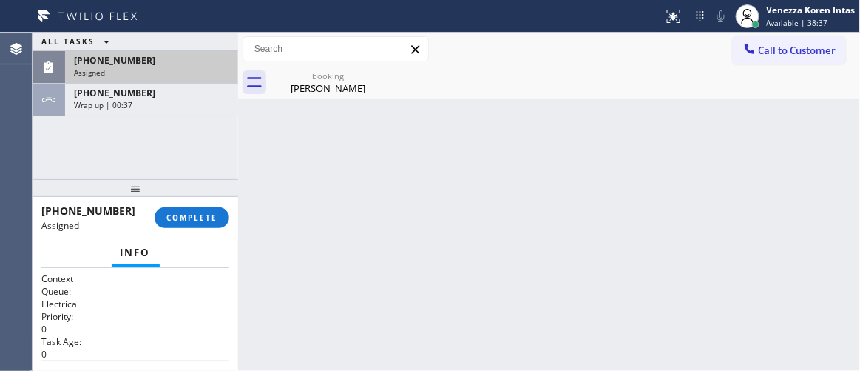
click at [214, 222] on button "COMPLETE" at bounding box center [192, 217] width 75 height 21
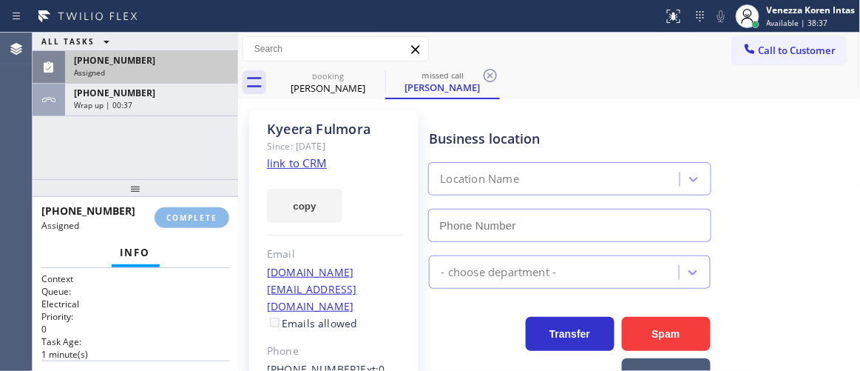
type input "[PHONE_NUMBER]"
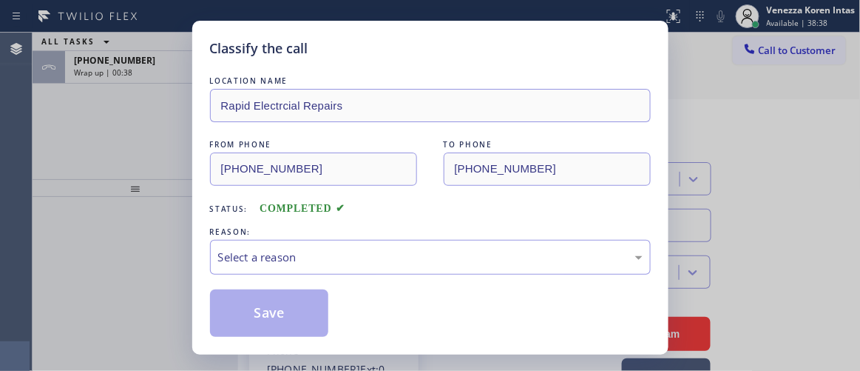
click at [359, 283] on div "LOCATION NAME Rapid Electrcial Repairs FROM PHONE [PHONE_NUMBER] TO PHONE [PHON…" at bounding box center [430, 204] width 441 height 263
drag, startPoint x: 360, startPoint y: 261, endPoint x: 355, endPoint y: 269, distance: 9.3
click at [360, 261] on div "Select a reason" at bounding box center [430, 257] width 425 height 17
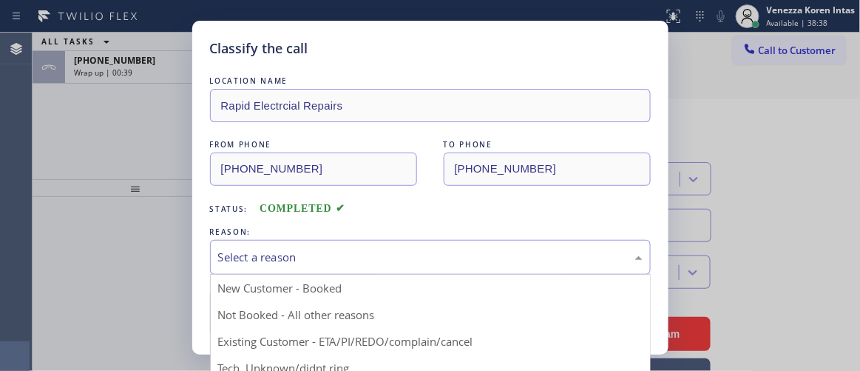
drag, startPoint x: 331, startPoint y: 364, endPoint x: 316, endPoint y: 351, distance: 20.0
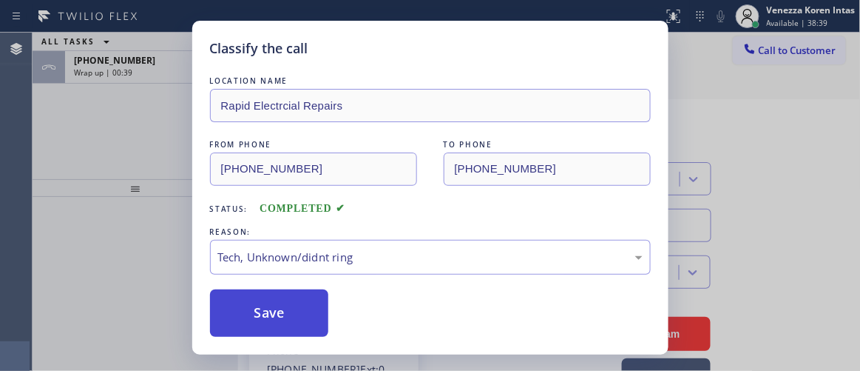
click at [291, 311] on button "Save" at bounding box center [269, 312] width 119 height 47
type input "[PHONE_NUMBER]"
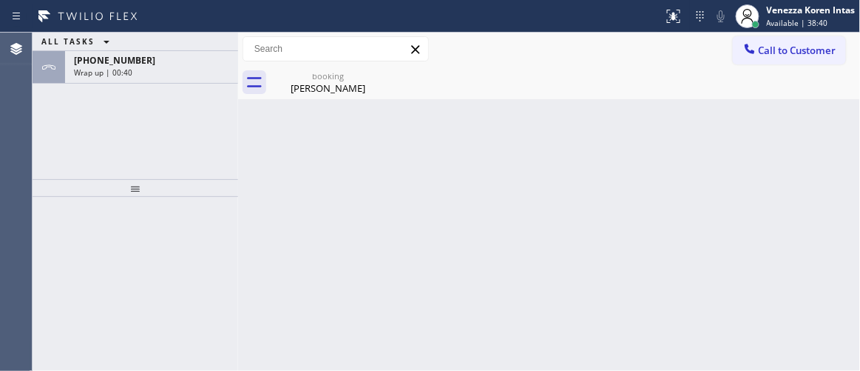
click at [165, 59] on div "[PHONE_NUMBER]" at bounding box center [151, 60] width 155 height 13
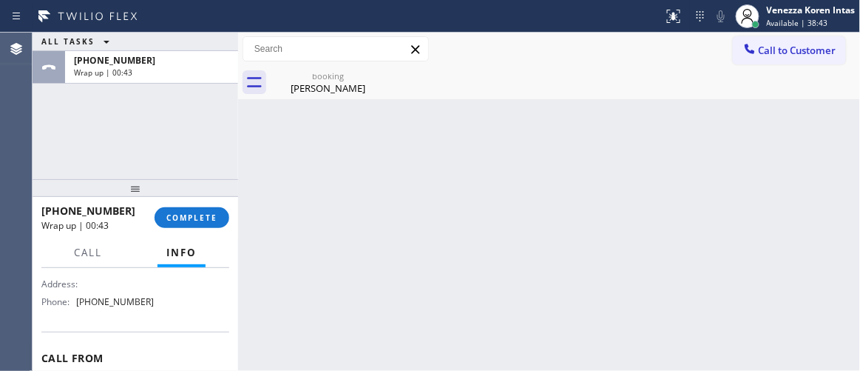
scroll to position [269, 0]
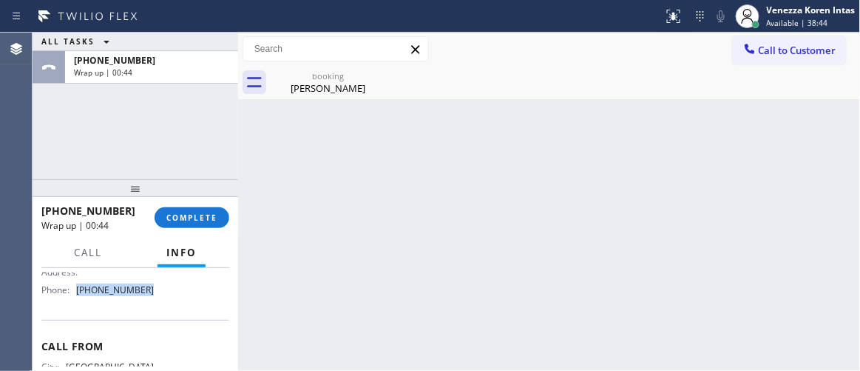
drag, startPoint x: 153, startPoint y: 323, endPoint x: 79, endPoint y: 310, distance: 75.0
click at [79, 302] on div "Name: Subzero Repair Professionals Address: Phone: [PHONE_NUMBER]" at bounding box center [135, 270] width 188 height 64
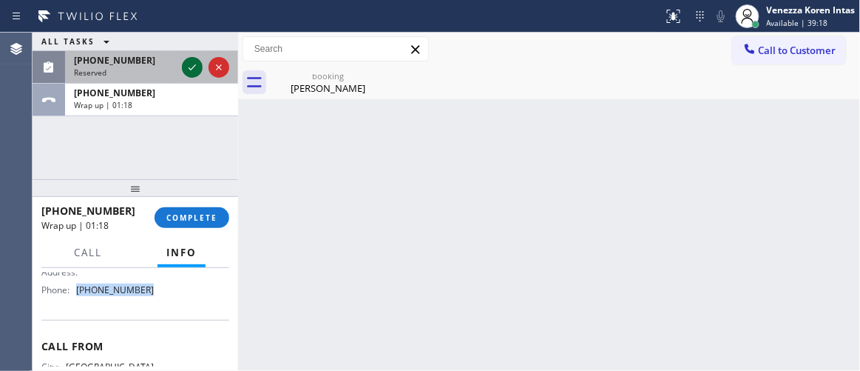
click at [197, 64] on icon at bounding box center [192, 67] width 18 height 18
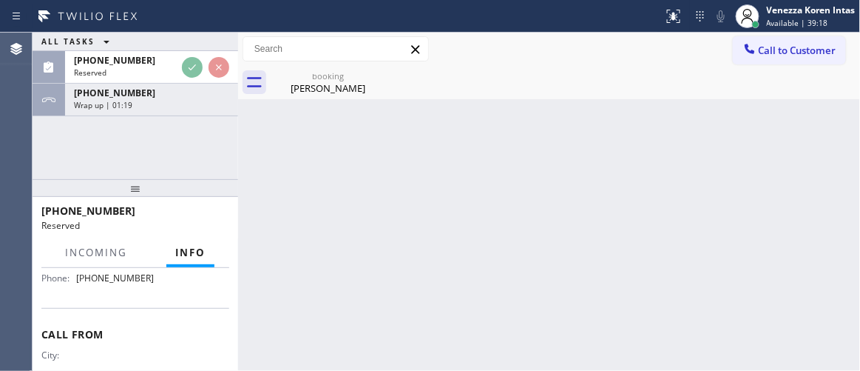
scroll to position [280, 0]
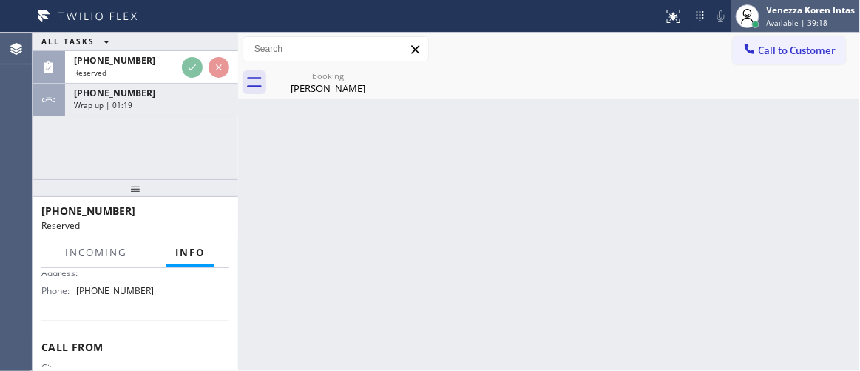
click at [778, 18] on span "Available | 39:18" at bounding box center [797, 23] width 61 height 10
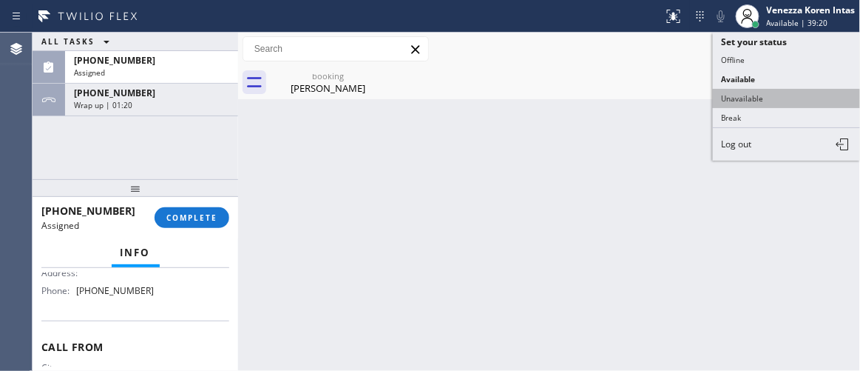
click at [770, 101] on button "Unavailable" at bounding box center [787, 98] width 148 height 19
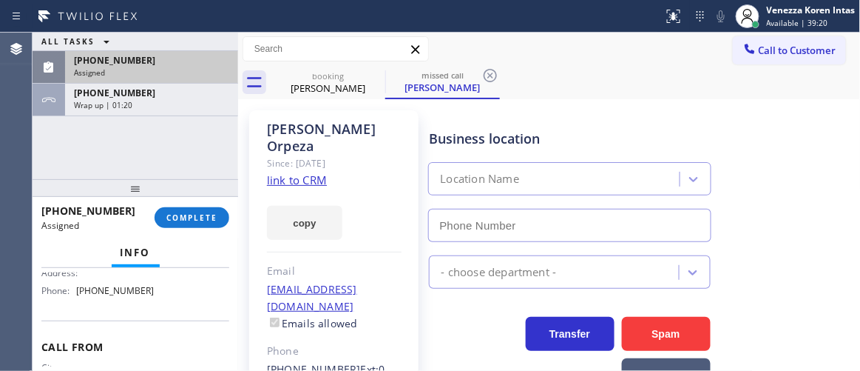
type input "[PHONE_NUMBER]"
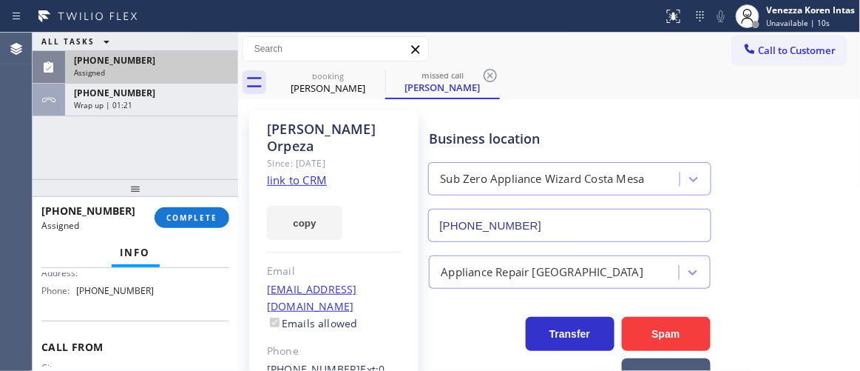
click at [152, 61] on div "[PHONE_NUMBER]" at bounding box center [151, 60] width 155 height 13
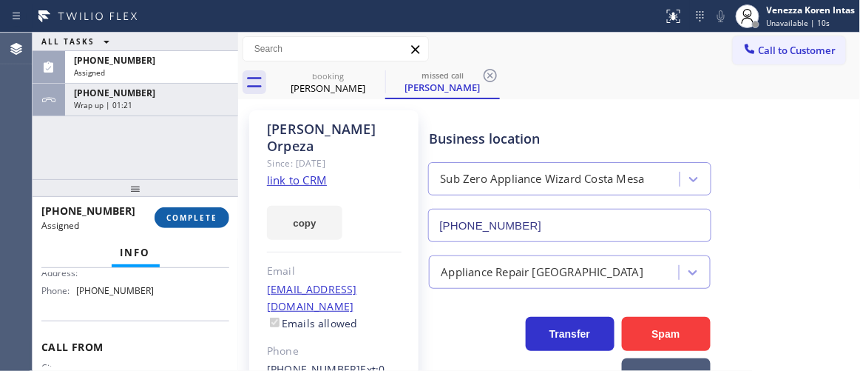
click at [199, 220] on span "COMPLETE" at bounding box center [191, 217] width 51 height 10
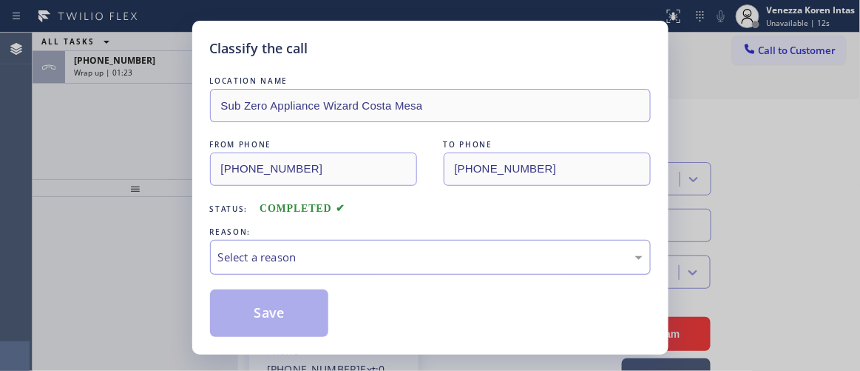
click at [321, 259] on div "Select a reason" at bounding box center [430, 257] width 425 height 17
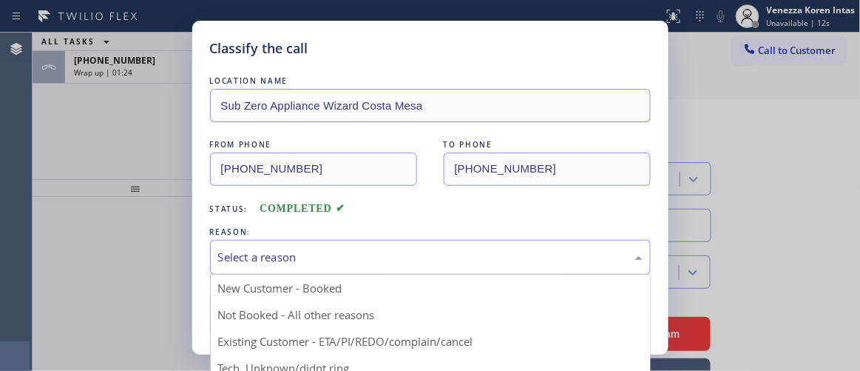
drag, startPoint x: 320, startPoint y: 361, endPoint x: 300, endPoint y: 310, distance: 54.6
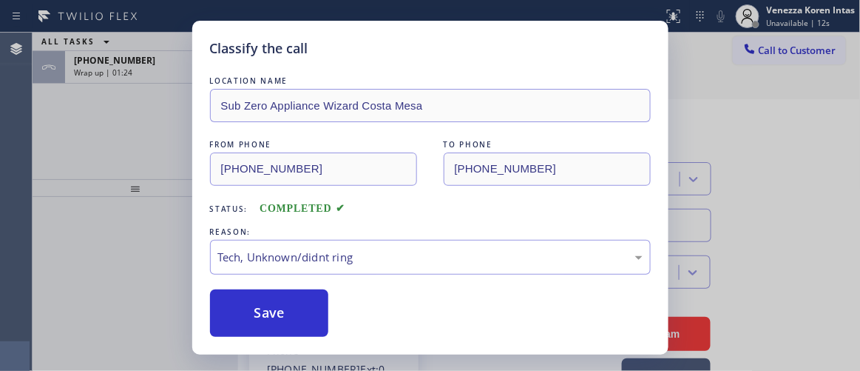
click at [300, 309] on button "Save" at bounding box center [269, 312] width 119 height 47
type input "[PHONE_NUMBER]"
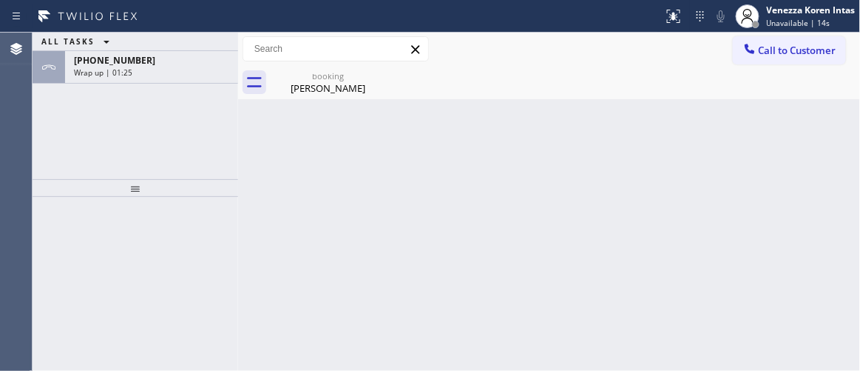
click at [150, 73] on div "Wrap up | 01:25" at bounding box center [151, 72] width 155 height 10
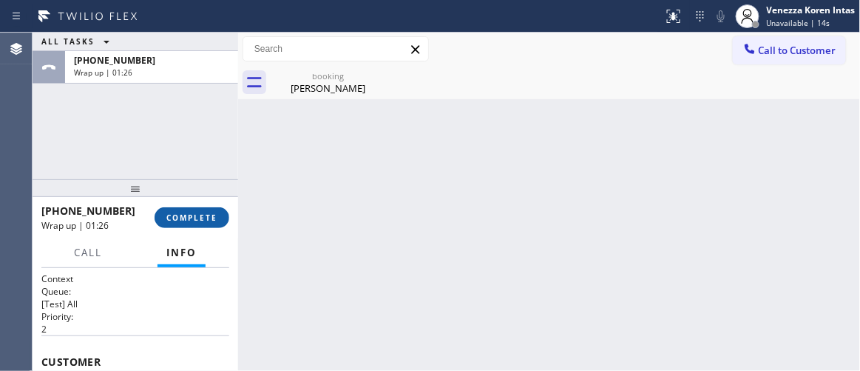
click at [189, 218] on span "COMPLETE" at bounding box center [191, 217] width 51 height 10
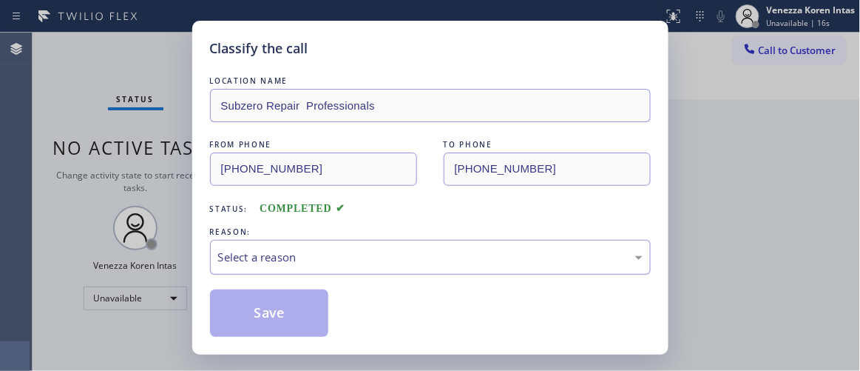
click at [335, 255] on div "Select a reason" at bounding box center [430, 257] width 425 height 17
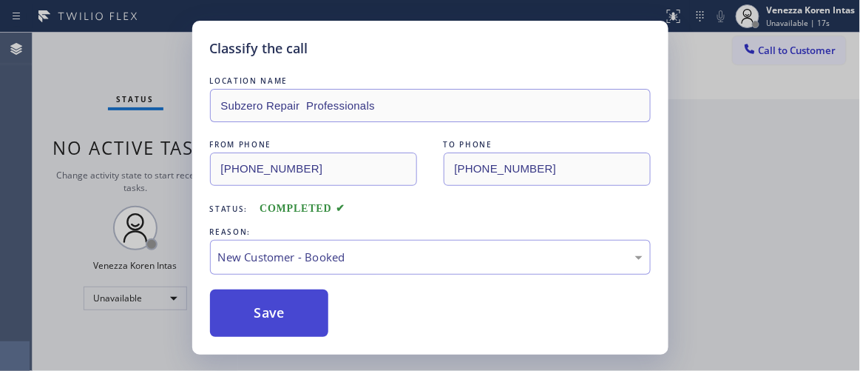
click at [272, 321] on button "Save" at bounding box center [269, 312] width 119 height 47
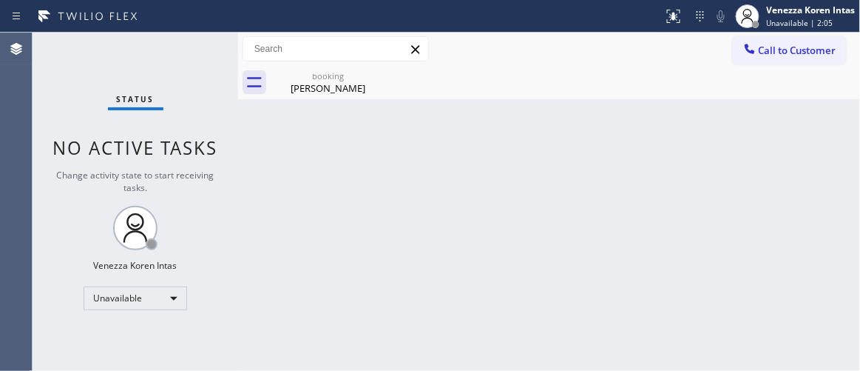
click at [265, 223] on div "Back to Dashboard Change Sender ID Customers Technicians Select a contact Outbo…" at bounding box center [549, 202] width 623 height 338
click at [347, 84] on div "[PERSON_NAME]" at bounding box center [328, 87] width 112 height 13
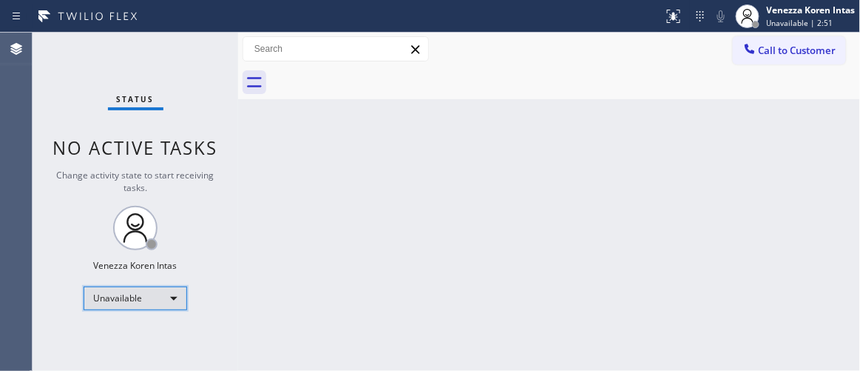
click at [159, 289] on div "Unavailable" at bounding box center [136, 298] width 104 height 24
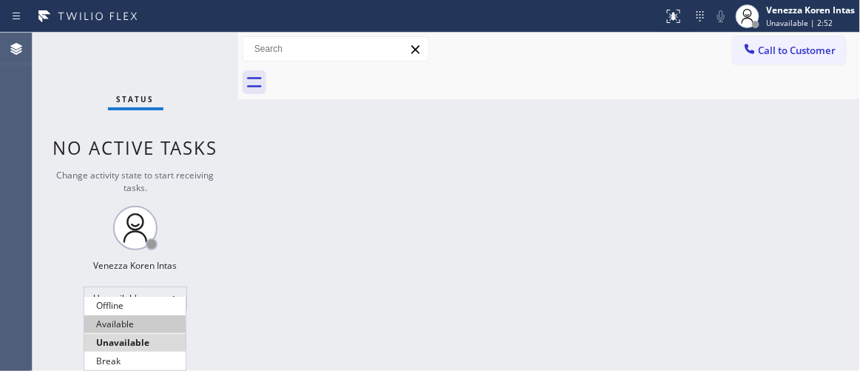
click at [145, 331] on li "Available" at bounding box center [134, 324] width 101 height 18
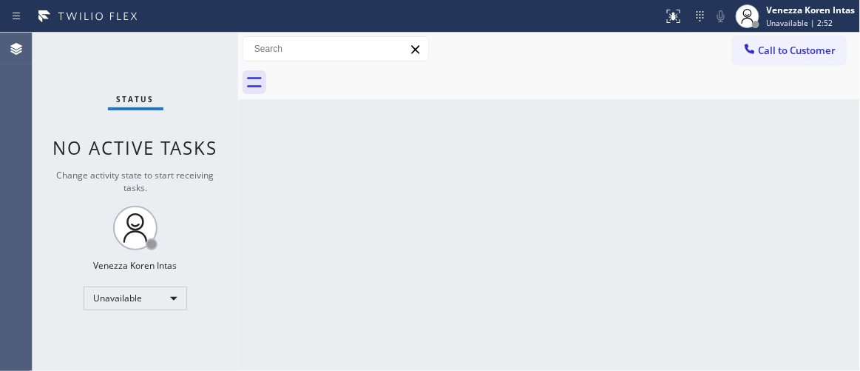
drag, startPoint x: 307, startPoint y: 262, endPoint x: 275, endPoint y: 188, distance: 80.5
click at [307, 260] on div "Back to Dashboard Change Sender ID Customers Technicians Select a contact Outbo…" at bounding box center [549, 202] width 623 height 338
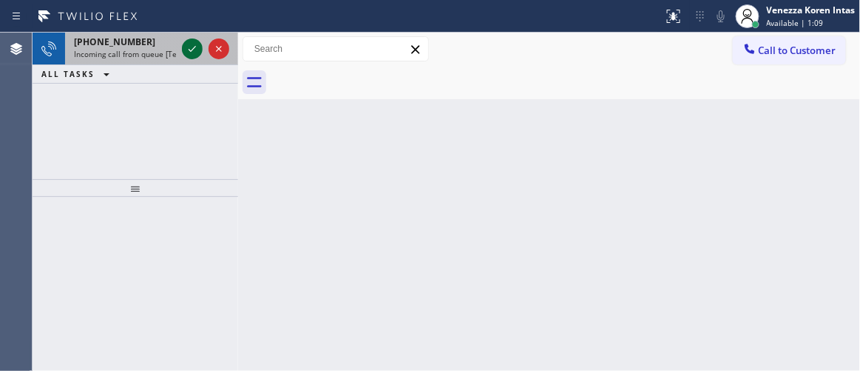
click at [189, 55] on icon at bounding box center [192, 49] width 18 height 18
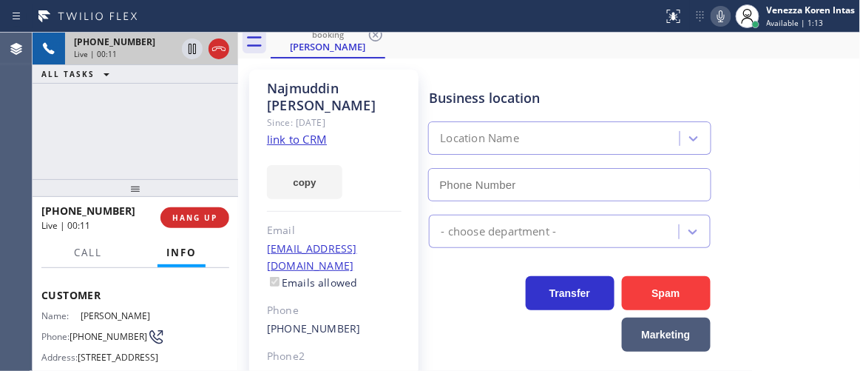
scroll to position [67, 0]
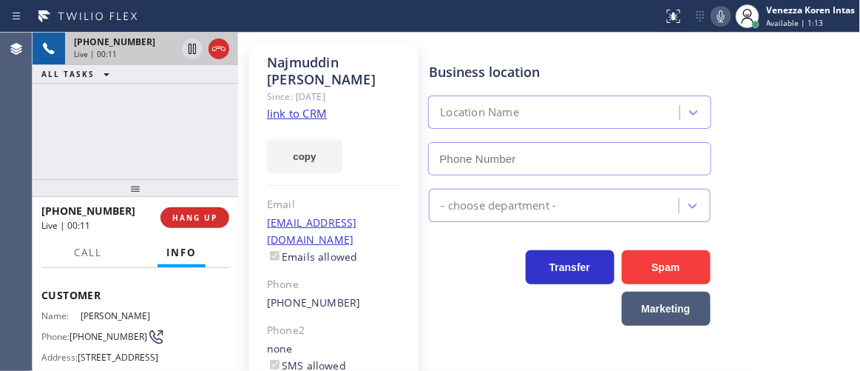
type input "[PHONE_NUMBER]"
click at [308, 106] on link "link to CRM" at bounding box center [297, 113] width 60 height 15
click at [713, 13] on icon at bounding box center [722, 16] width 18 height 18
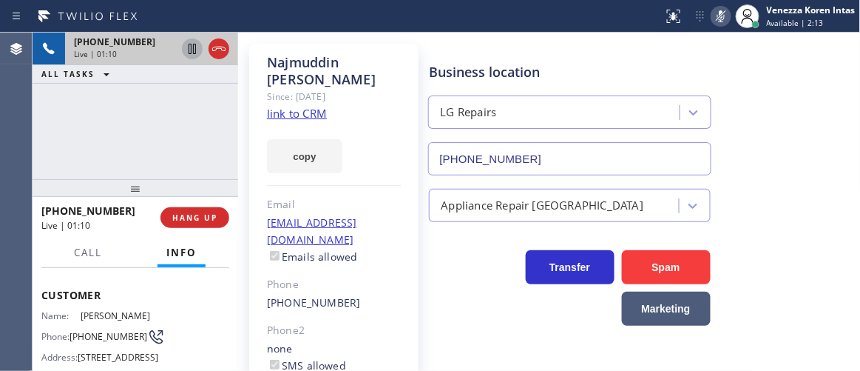
click at [190, 49] on icon at bounding box center [192, 49] width 18 height 18
drag, startPoint x: 220, startPoint y: 113, endPoint x: 244, endPoint y: 140, distance: 35.6
click at [220, 113] on div "[PHONE_NUMBER] Live | 02:19 ALL TASKS ALL TASKS ACTIVE TASKS TASKS IN WRAP UP" at bounding box center [136, 106] width 206 height 146
click at [138, 133] on div "[PHONE_NUMBER] Live | 02:20 ALL TASKS ALL TASKS ACTIVE TASKS TASKS IN WRAP UP" at bounding box center [136, 106] width 206 height 146
drag, startPoint x: 112, startPoint y: 127, endPoint x: 229, endPoint y: 167, distance: 123.5
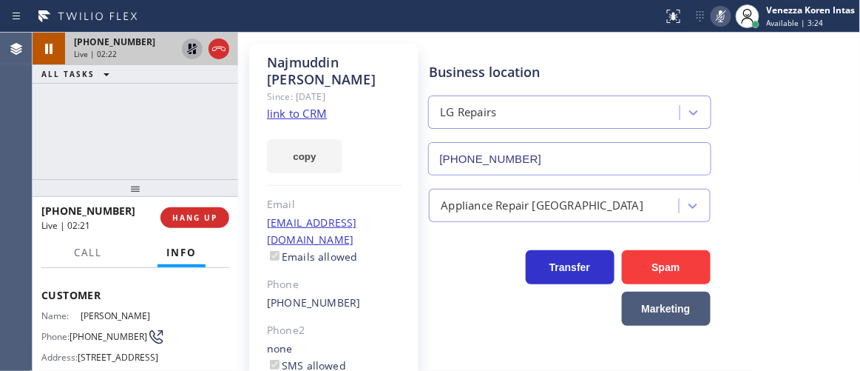
click at [112, 127] on div "[PHONE_NUMBER] Live | 02:22 ALL TASKS ALL TASKS ACTIVE TASKS TASKS IN WRAP UP" at bounding box center [136, 106] width 206 height 146
click at [357, 196] on div "Email" at bounding box center [334, 204] width 135 height 17
drag, startPoint x: 197, startPoint y: 139, endPoint x: 465, endPoint y: 198, distance: 274.9
click at [197, 139] on div "[PHONE_NUMBER] Live | 03:27 ALL TASKS ALL TASKS ACTIVE TASKS TASKS IN WRAP UP" at bounding box center [136, 106] width 206 height 146
click at [233, 112] on div "[PHONE_NUMBER] Live | 04:05 ALL TASKS ALL TASKS ACTIVE TASKS TASKS IN WRAP UP" at bounding box center [136, 106] width 206 height 146
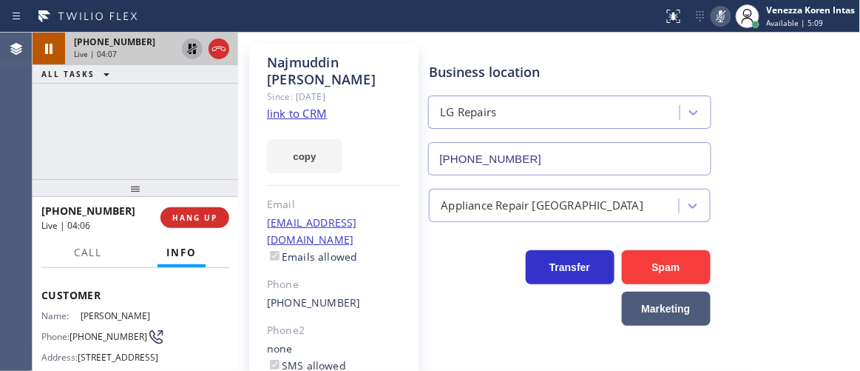
click at [198, 50] on icon at bounding box center [192, 49] width 18 height 18
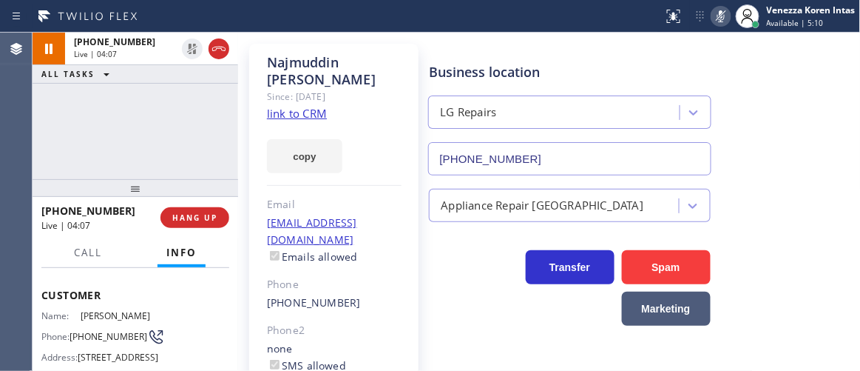
drag, startPoint x: 722, startPoint y: 16, endPoint x: 654, endPoint y: 199, distance: 195.7
click at [722, 16] on icon at bounding box center [721, 16] width 7 height 12
drag, startPoint x: 203, startPoint y: 119, endPoint x: 294, endPoint y: 107, distance: 91.1
click at [203, 119] on div "[PHONE_NUMBER] Live | 04:21 ALL TASKS ALL TASKS ACTIVE TASKS TASKS IN WRAP UP" at bounding box center [136, 106] width 206 height 146
click at [722, 21] on icon at bounding box center [722, 16] width 18 height 18
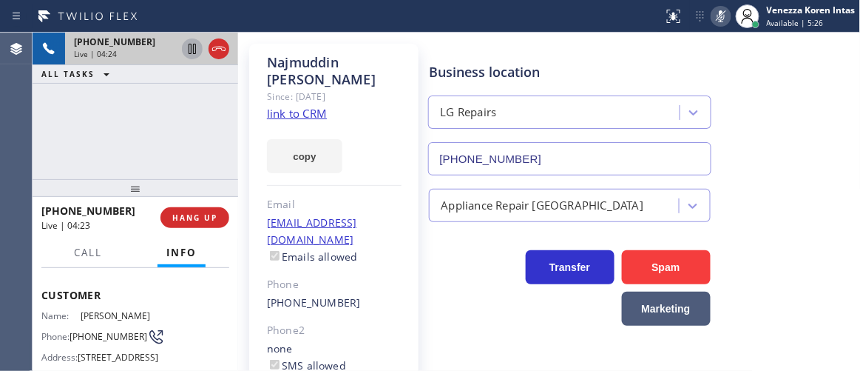
click at [189, 50] on icon at bounding box center [192, 49] width 18 height 18
click at [206, 143] on div "[PHONE_NUMBER] Live | 07:26 ALL TASKS ALL TASKS ACTIVE TASKS TASKS IN WRAP UP" at bounding box center [136, 106] width 206 height 146
click at [719, 8] on icon at bounding box center [722, 16] width 18 height 18
click at [193, 50] on icon at bounding box center [192, 49] width 10 height 10
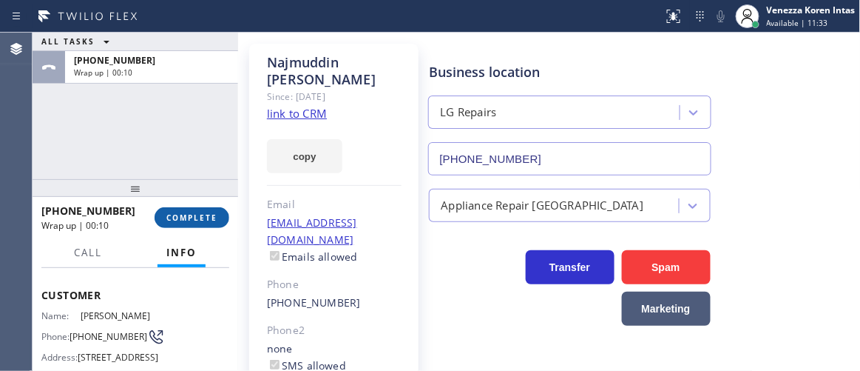
click at [195, 212] on span "COMPLETE" at bounding box center [191, 217] width 51 height 10
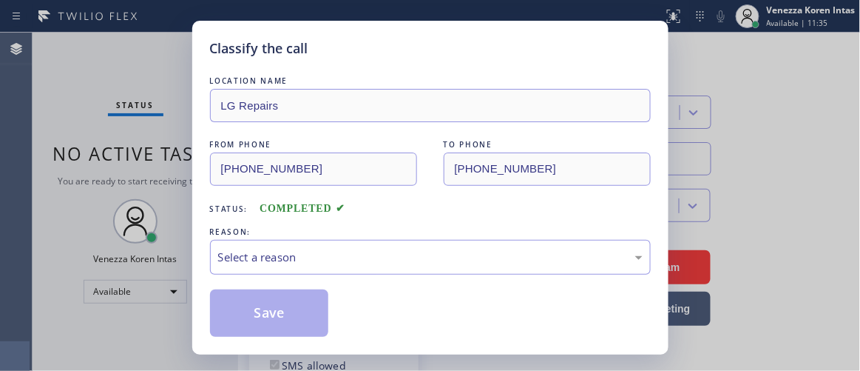
click at [296, 232] on div "REASON:" at bounding box center [430, 232] width 441 height 16
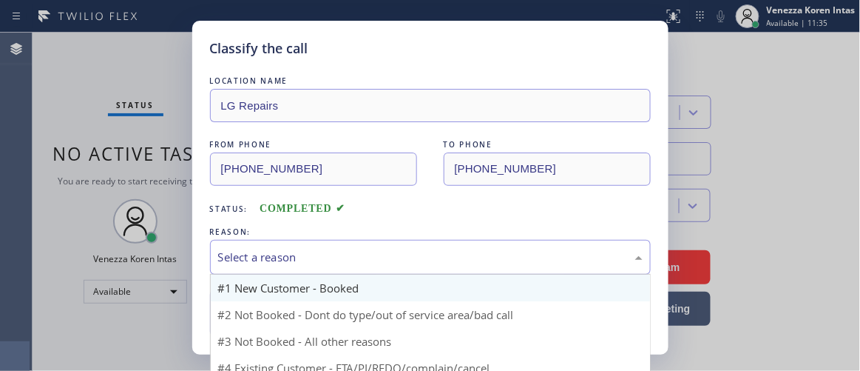
drag, startPoint x: 314, startPoint y: 261, endPoint x: 324, endPoint y: 288, distance: 28.6
click at [314, 262] on div "Select a reason" at bounding box center [430, 257] width 425 height 17
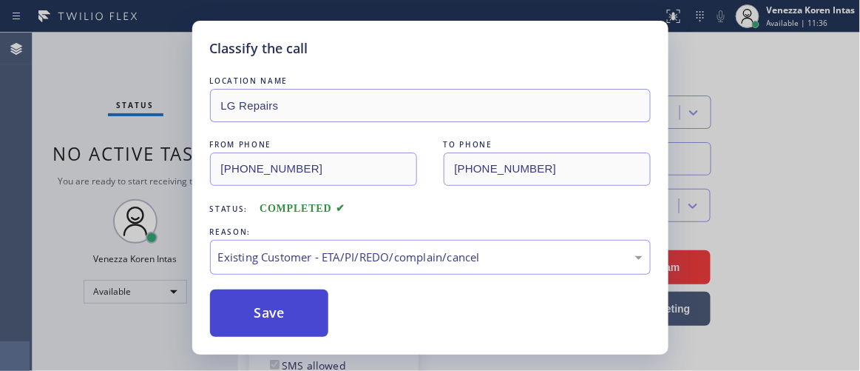
click at [300, 292] on button "Save" at bounding box center [269, 312] width 119 height 47
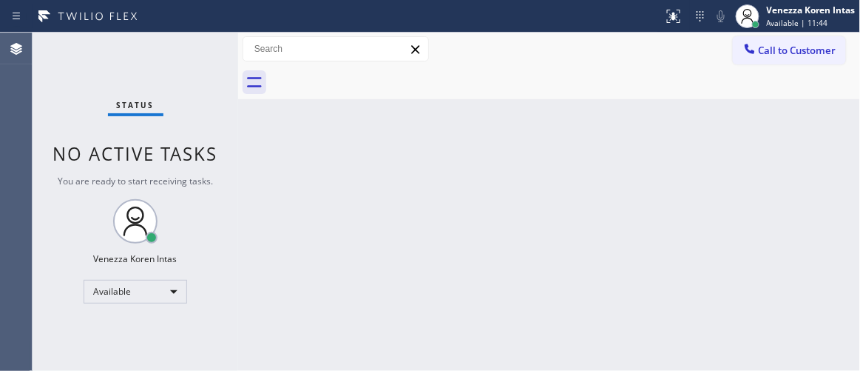
drag, startPoint x: 121, startPoint y: 116, endPoint x: 118, endPoint y: 106, distance: 10.8
click at [121, 115] on div "Status" at bounding box center [135, 108] width 55 height 16
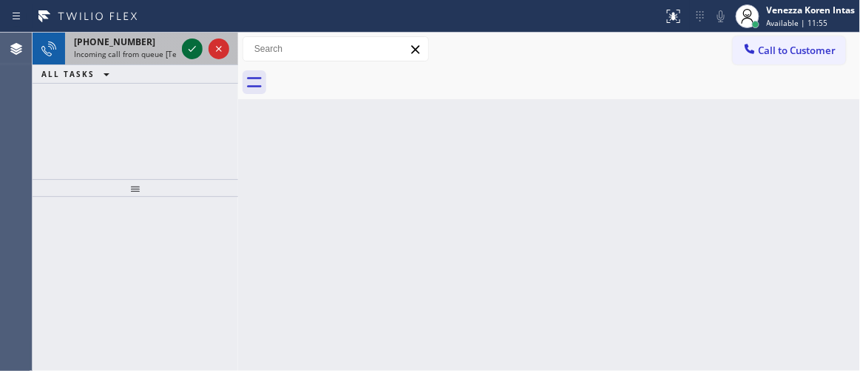
click at [186, 51] on icon at bounding box center [192, 49] width 18 height 18
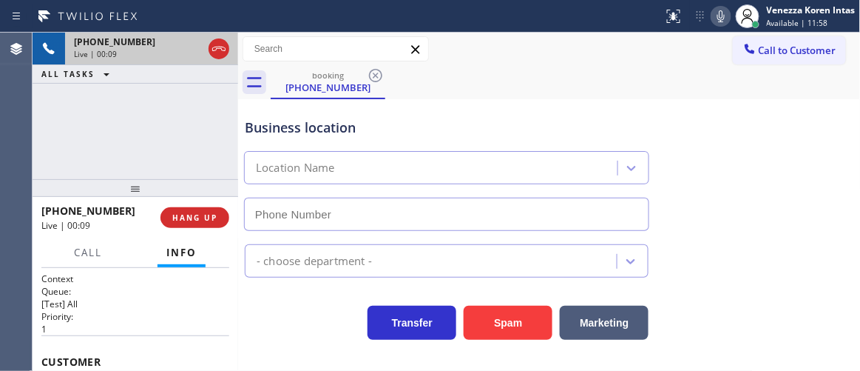
type input "[PHONE_NUMBER]"
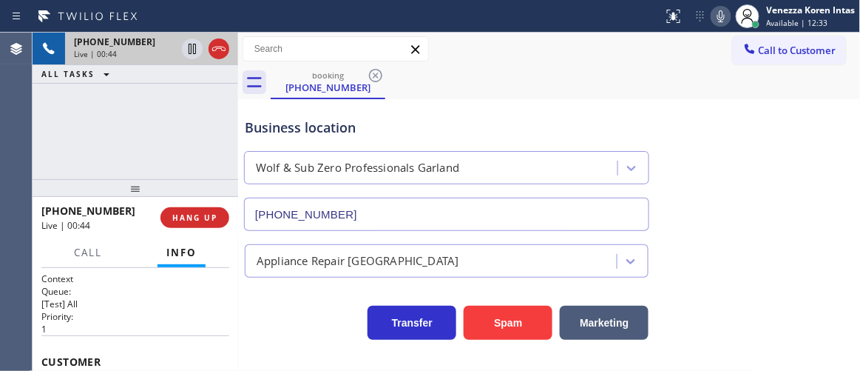
click at [191, 144] on div "[PHONE_NUMBER] Live | 00:44 ALL TASKS ALL TASKS ACTIVE TASKS TASKS IN WRAP UP" at bounding box center [136, 106] width 206 height 146
click at [599, 120] on div "Business location" at bounding box center [447, 128] width 404 height 20
drag, startPoint x: 588, startPoint y: 64, endPoint x: 603, endPoint y: 71, distance: 16.2
click at [588, 65] on div "Call to Customer Outbound call Location Search location Your caller id phone nu…" at bounding box center [549, 66] width 623 height 67
click at [738, 107] on div "Business location Wolf & Sub Zero Professionals Garland [PHONE_NUMBER]" at bounding box center [550, 164] width 616 height 134
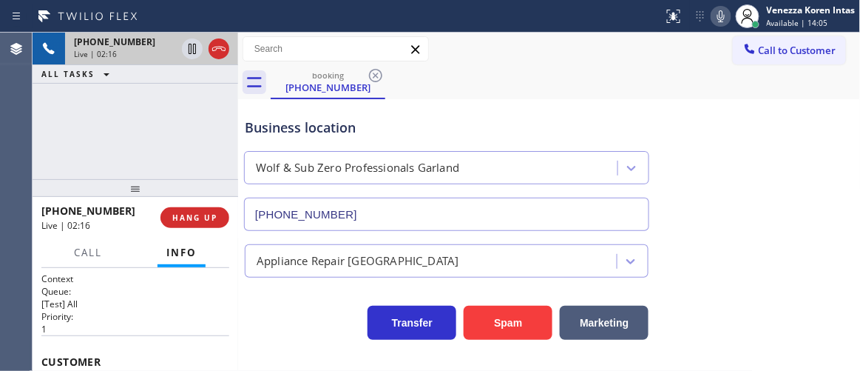
drag, startPoint x: 404, startPoint y: 27, endPoint x: 618, endPoint y: 36, distance: 214.0
click at [405, 27] on div "Status report No issues detected If you experience an issue, please download th…" at bounding box center [430, 16] width 860 height 33
drag, startPoint x: 719, startPoint y: 24, endPoint x: 700, endPoint y: 58, distance: 39.7
click at [719, 24] on icon at bounding box center [722, 16] width 18 height 18
click at [192, 49] on icon at bounding box center [192, 49] width 18 height 18
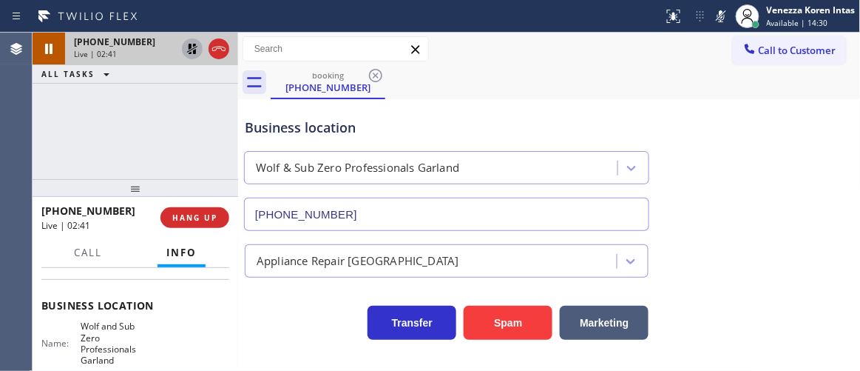
scroll to position [201, 0]
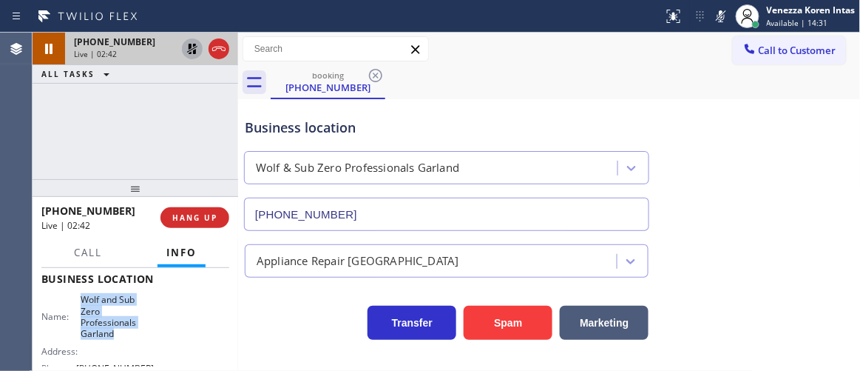
drag, startPoint x: 78, startPoint y: 300, endPoint x: 123, endPoint y: 340, distance: 59.7
click at [124, 337] on span "Wolf and Sub Zero Professionals Garland" at bounding box center [117, 317] width 73 height 46
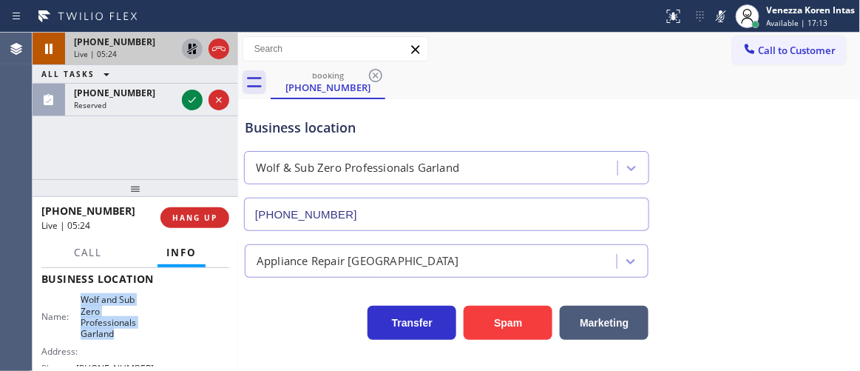
drag, startPoint x: 193, startPoint y: 99, endPoint x: 206, endPoint y: 127, distance: 30.4
click at [193, 99] on icon at bounding box center [192, 100] width 7 height 6
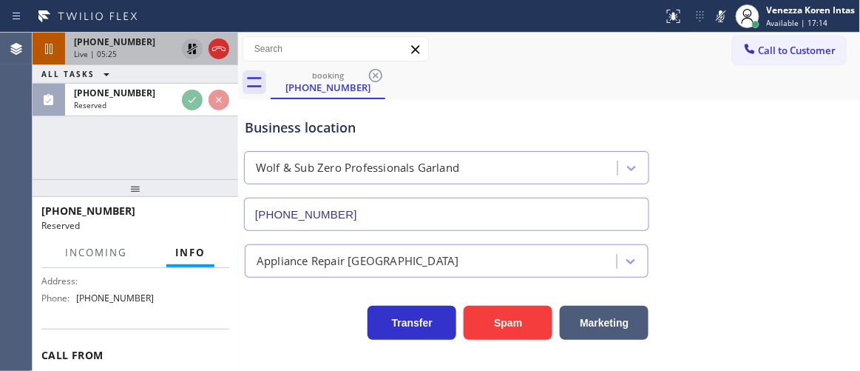
scroll to position [337, 0]
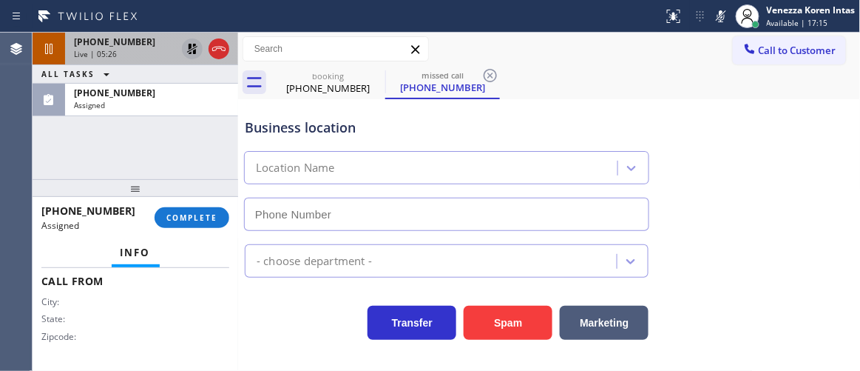
drag, startPoint x: 153, startPoint y: 107, endPoint x: 184, endPoint y: 148, distance: 51.2
click at [154, 105] on div "Assigned" at bounding box center [151, 105] width 155 height 10
type input "[PHONE_NUMBER]"
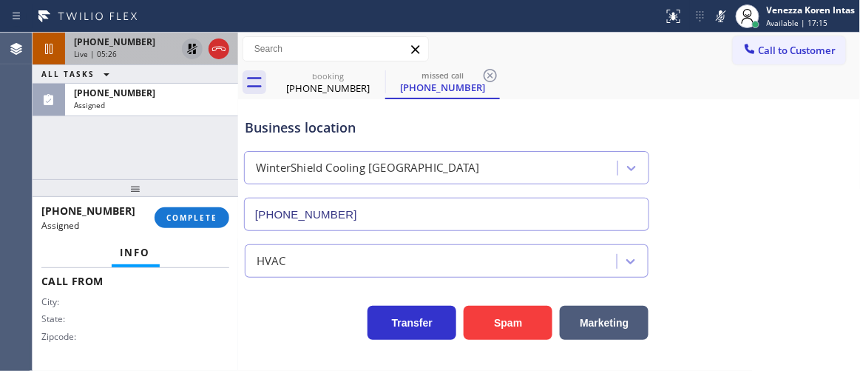
drag, startPoint x: 205, startPoint y: 215, endPoint x: 279, endPoint y: 239, distance: 77.7
click at [206, 217] on span "COMPLETE" at bounding box center [191, 217] width 51 height 10
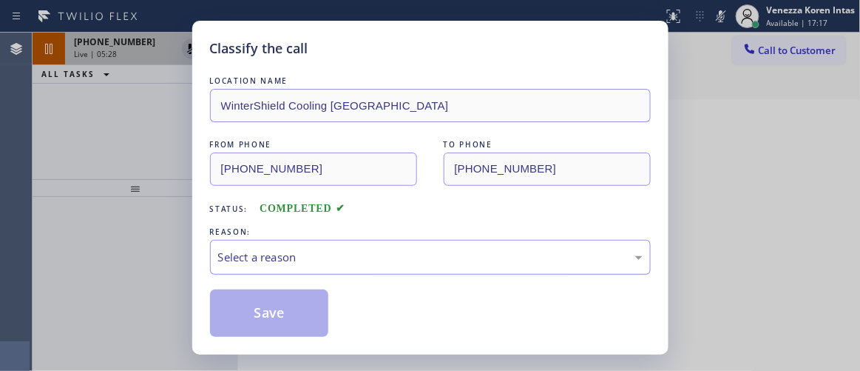
click at [348, 259] on div "Select a reason" at bounding box center [430, 257] width 425 height 17
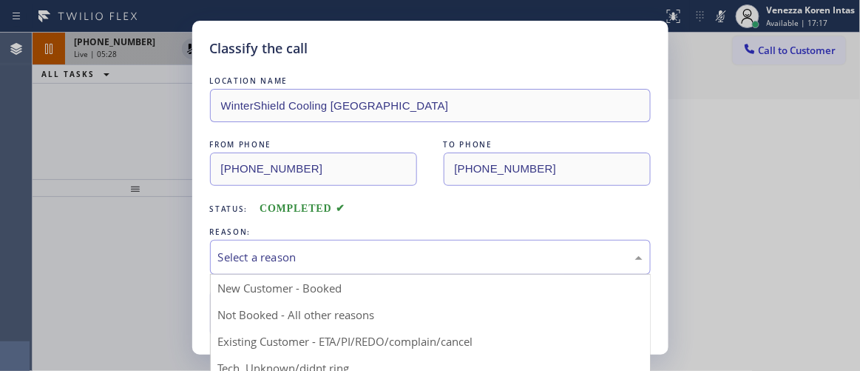
drag, startPoint x: 340, startPoint y: 364, endPoint x: 326, endPoint y: 356, distance: 16.2
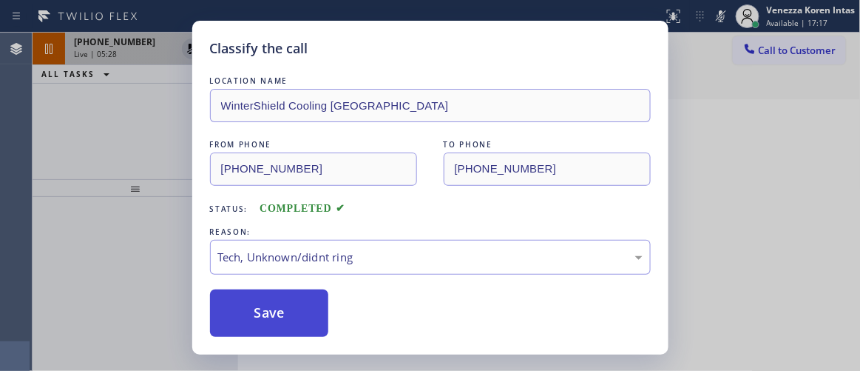
click at [294, 325] on button "Save" at bounding box center [269, 312] width 119 height 47
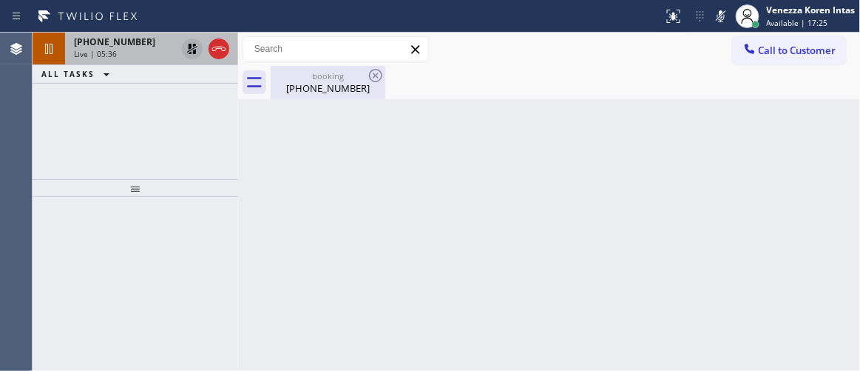
click at [303, 72] on div "booking" at bounding box center [328, 75] width 112 height 11
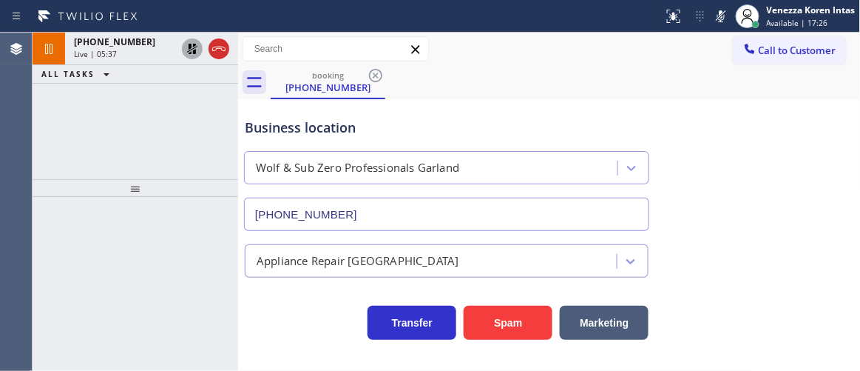
click at [198, 58] on div at bounding box center [205, 49] width 53 height 33
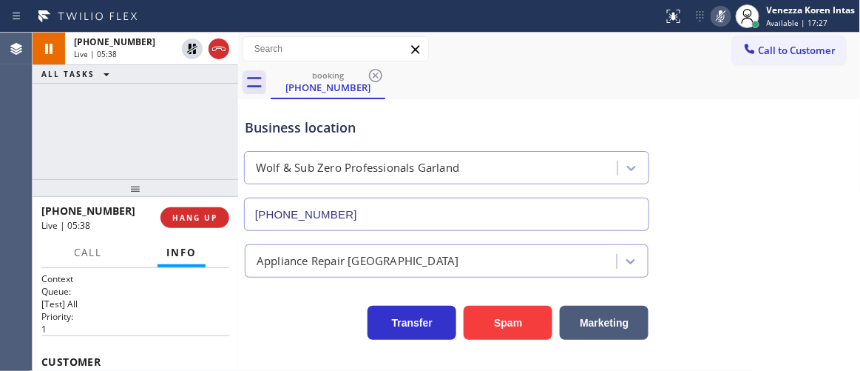
click at [719, 14] on icon at bounding box center [722, 16] width 18 height 18
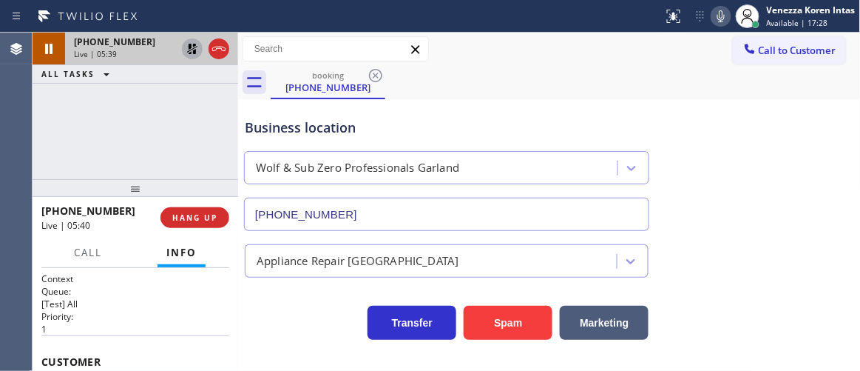
click at [191, 46] on icon at bounding box center [192, 49] width 10 height 10
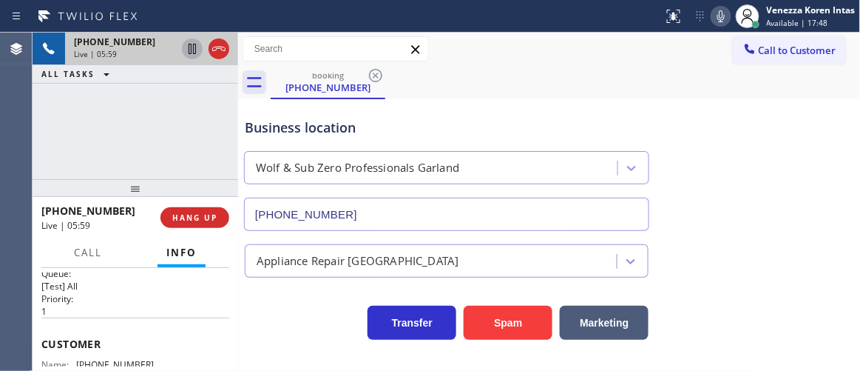
scroll to position [67, 0]
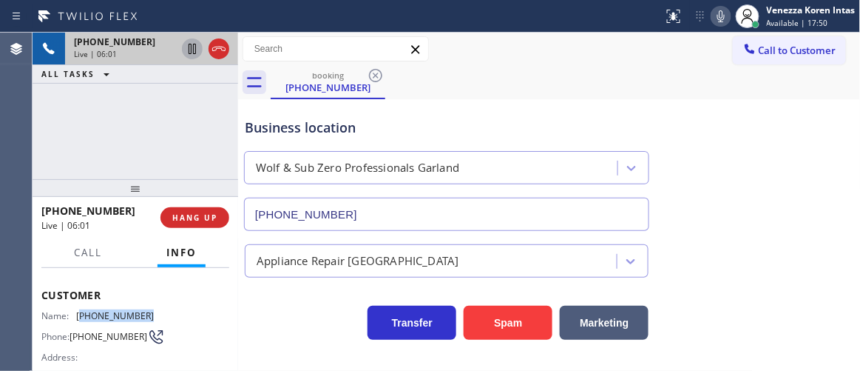
drag, startPoint x: 154, startPoint y: 309, endPoint x: 80, endPoint y: 310, distance: 74.0
click at [80, 310] on div "Name: [PHONE_NUMBER] Phone: [PHONE_NUMBER] Address:" at bounding box center [135, 339] width 188 height 58
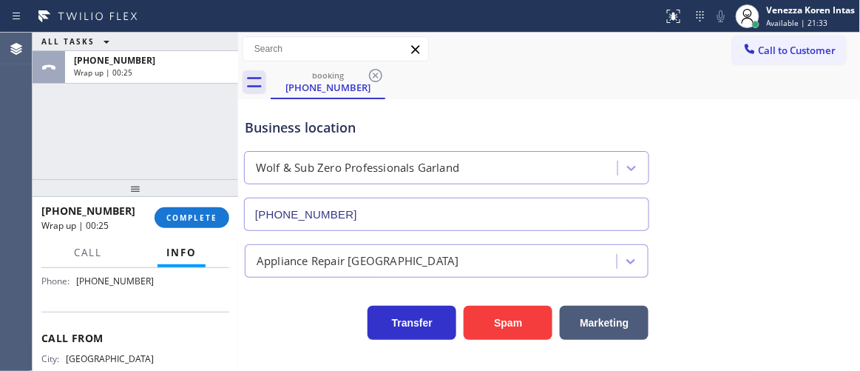
scroll to position [269, 0]
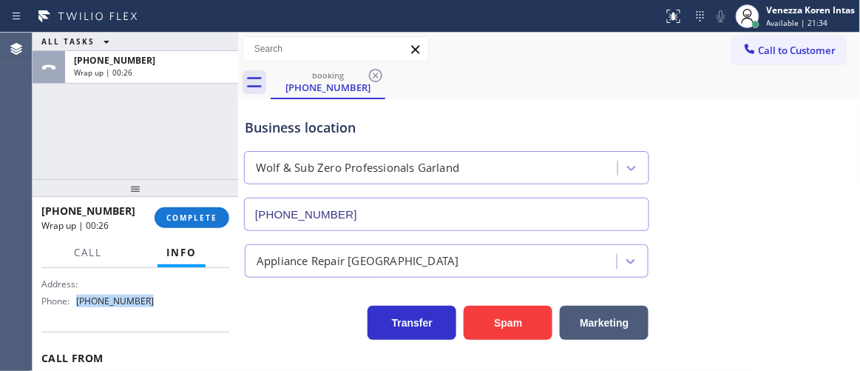
click at [75, 309] on div "Name: [PERSON_NAME] and Sub Zero Professionals Garland Address: Phone: [PHONE_N…" at bounding box center [135, 269] width 188 height 87
click at [195, 225] on button "COMPLETE" at bounding box center [192, 217] width 75 height 21
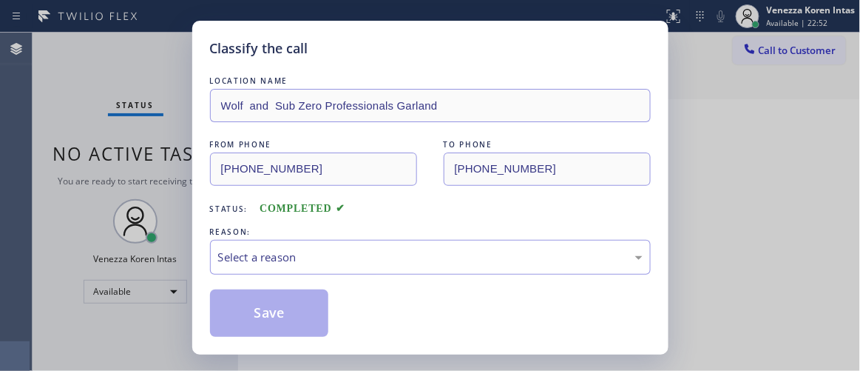
click at [311, 238] on div "REASON:" at bounding box center [430, 232] width 441 height 16
click at [309, 266] on div "Select a reason" at bounding box center [430, 257] width 441 height 35
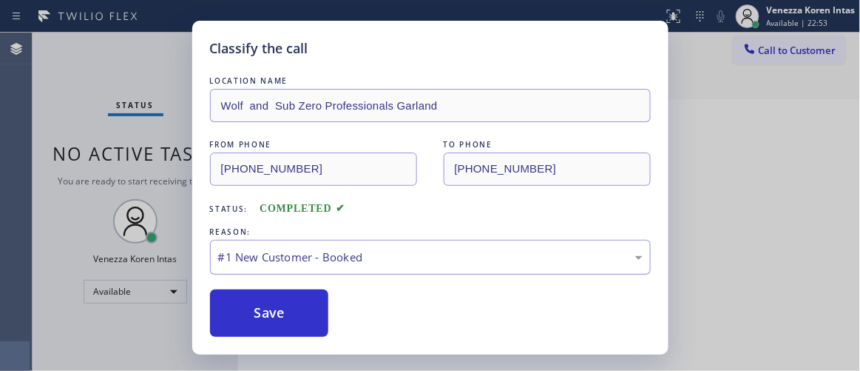
drag, startPoint x: 308, startPoint y: 306, endPoint x: 340, endPoint y: 274, distance: 45.0
click at [309, 307] on button "Save" at bounding box center [269, 312] width 119 height 47
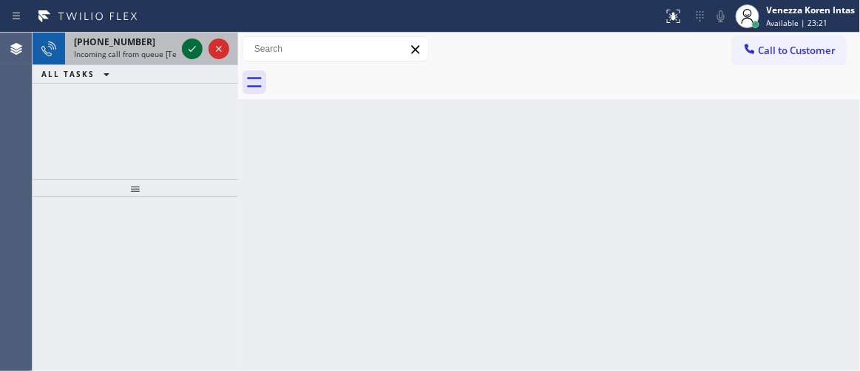
click at [197, 53] on icon at bounding box center [192, 49] width 18 height 18
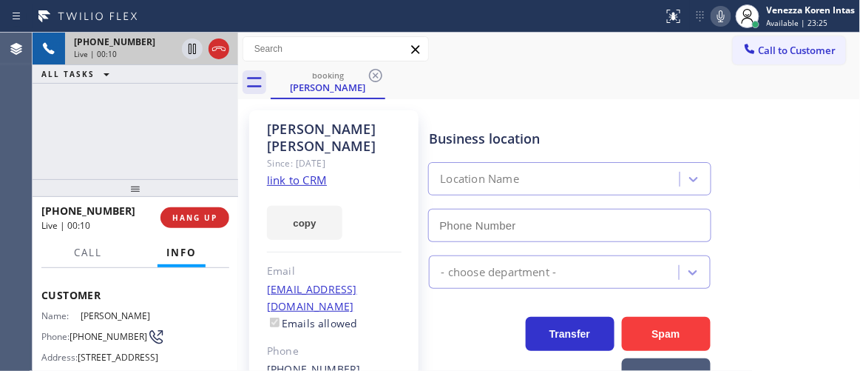
scroll to position [201, 0]
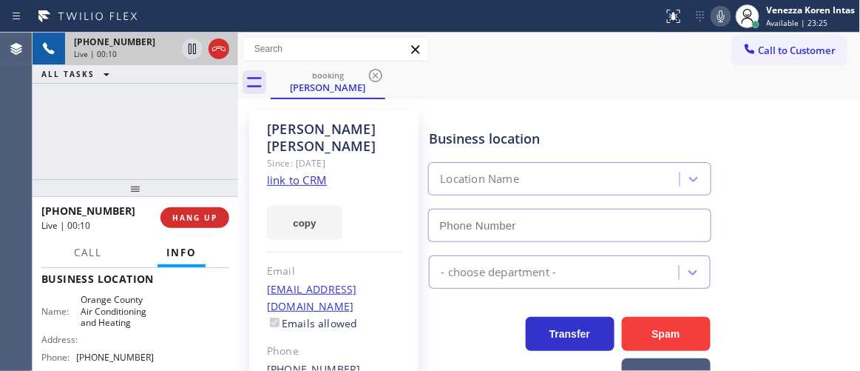
type input "[PHONE_NUMBER]"
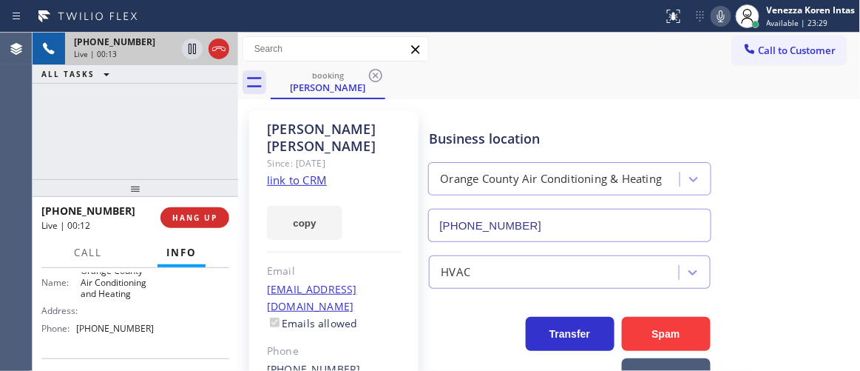
scroll to position [269, 0]
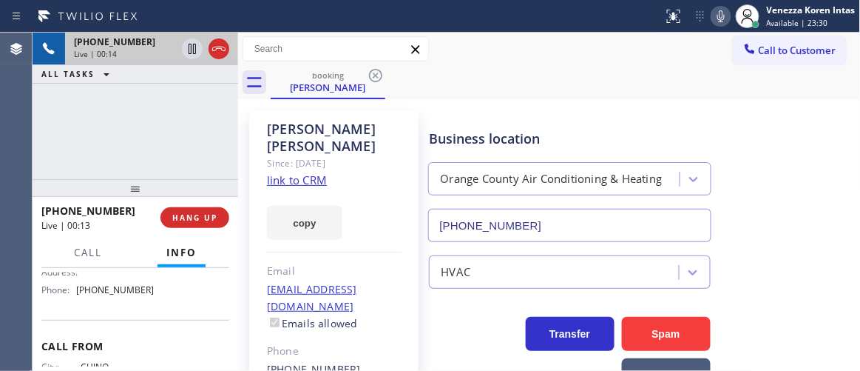
click at [314, 172] on link "link to CRM" at bounding box center [297, 179] width 60 height 15
click at [728, 21] on icon at bounding box center [722, 16] width 18 height 18
click at [188, 44] on icon at bounding box center [192, 49] width 18 height 18
click at [551, 163] on div "Orange County Air Conditioning & Heating" at bounding box center [569, 178] width 283 height 33
click at [603, 104] on div "[PERSON_NAME] Since: [DATE] link to CRM copy Email [EMAIL_ADDRESS][DOMAIN_NAME]…" at bounding box center [550, 347] width 616 height 489
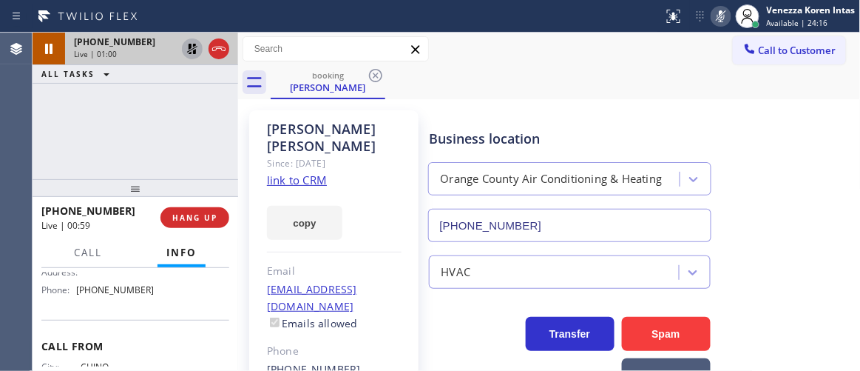
click at [744, 139] on div "Business location [GEOGRAPHIC_DATA] Air Conditioning & Heating [PHONE_NUMBER]" at bounding box center [641, 175] width 431 height 134
click at [188, 55] on icon at bounding box center [192, 49] width 18 height 18
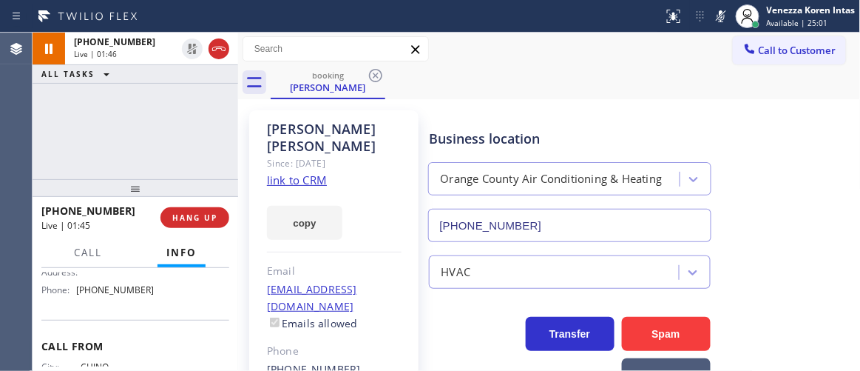
drag, startPoint x: 721, startPoint y: 25, endPoint x: 734, endPoint y: 91, distance: 67.0
click at [722, 25] on button at bounding box center [721, 16] width 21 height 21
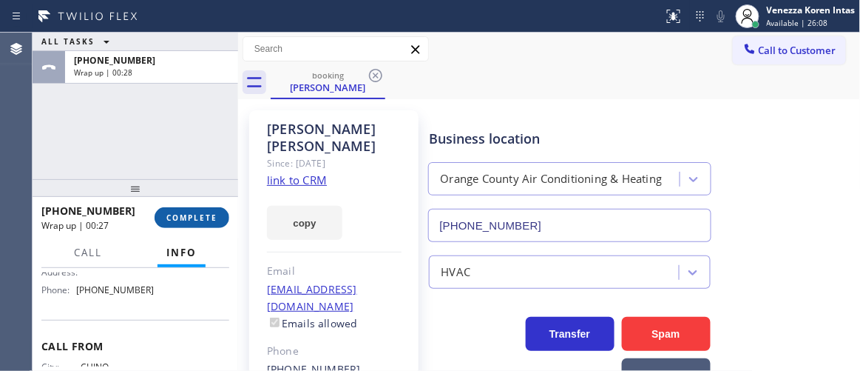
click at [175, 230] on div "[PHONE_NUMBER] Wrap up | 00:27 COMPLETE" at bounding box center [135, 217] width 188 height 38
click at [189, 220] on span "COMPLETE" at bounding box center [191, 217] width 51 height 10
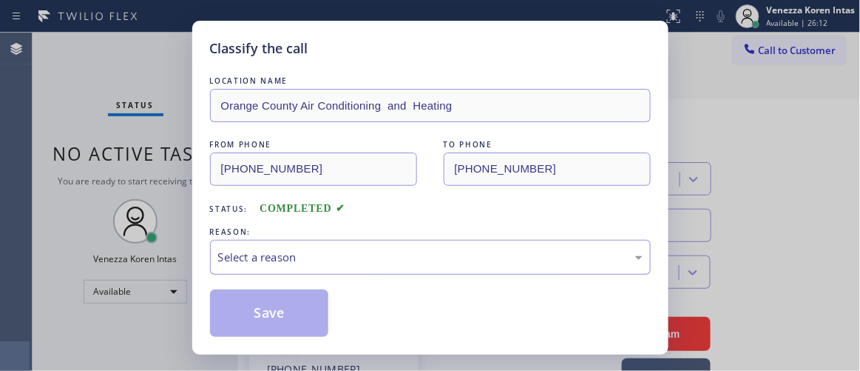
click at [283, 249] on div "Select a reason" at bounding box center [430, 257] width 441 height 35
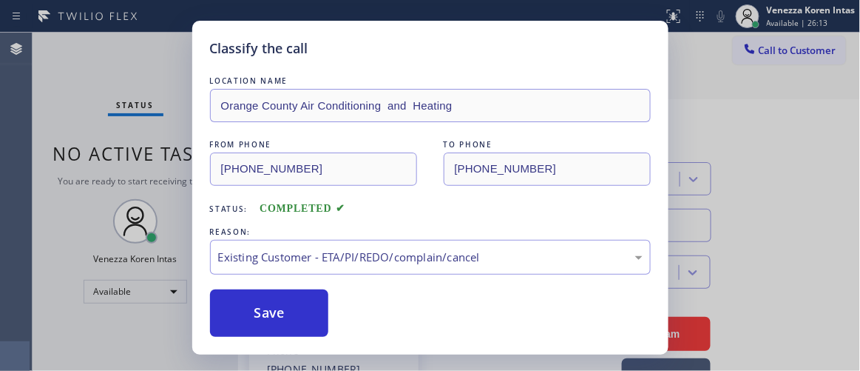
click at [315, 286] on div "LOCATION NAME Orange County Air Conditioning and Heating FROM PHONE [PHONE_NUMB…" at bounding box center [430, 204] width 441 height 263
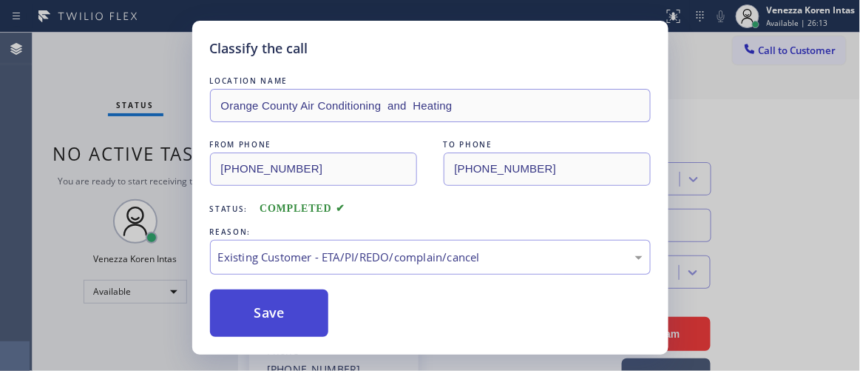
click at [313, 303] on button "Save" at bounding box center [269, 312] width 119 height 47
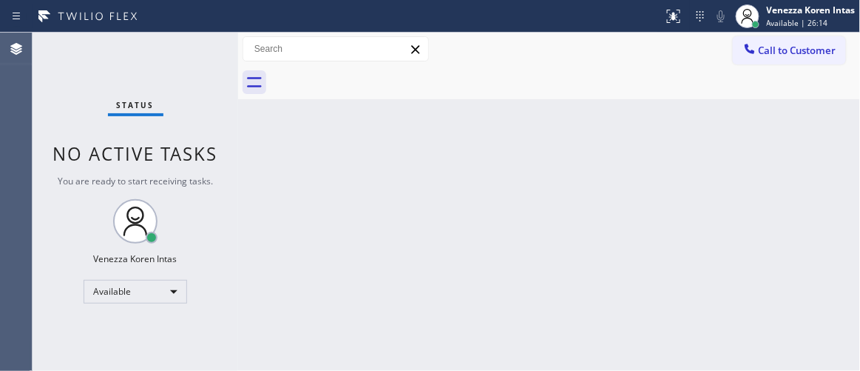
click at [203, 59] on div "Status No active tasks You are ready to start receiving tasks. Venezza Koren In…" at bounding box center [136, 202] width 206 height 338
click at [187, 63] on div "Status No active tasks You are ready to start receiving tasks. Venezza Koren In…" at bounding box center [136, 202] width 206 height 338
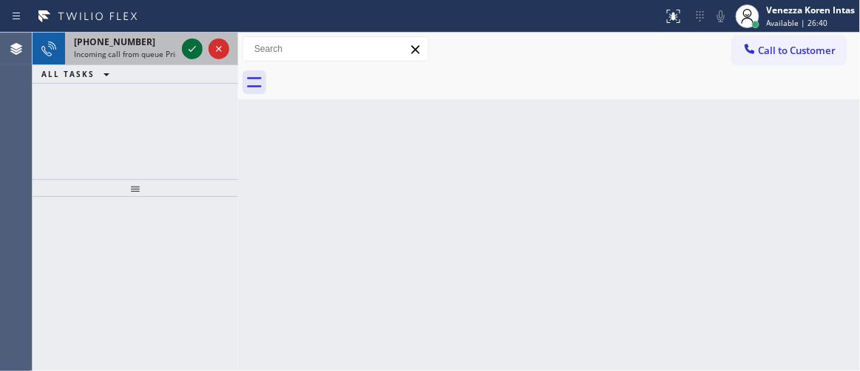
click at [193, 51] on icon at bounding box center [192, 49] width 18 height 18
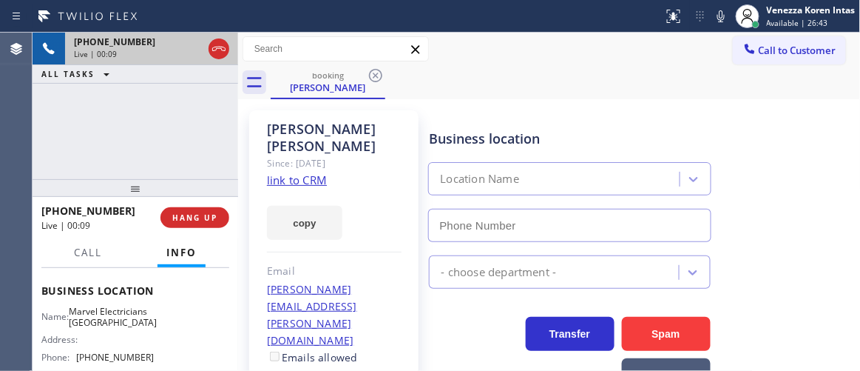
scroll to position [269, 0]
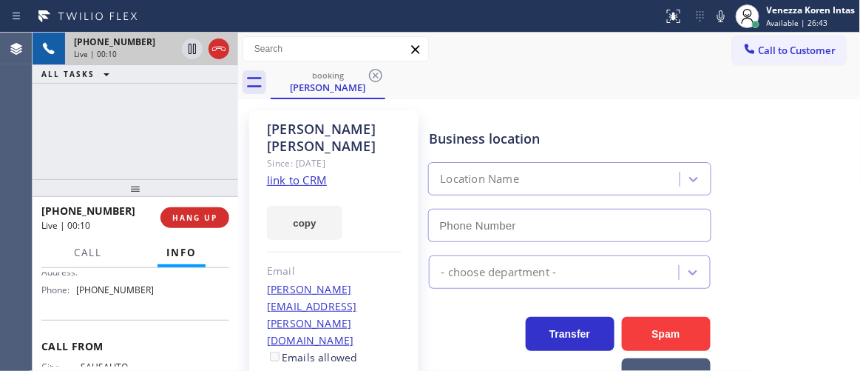
type input "[PHONE_NUMBER]"
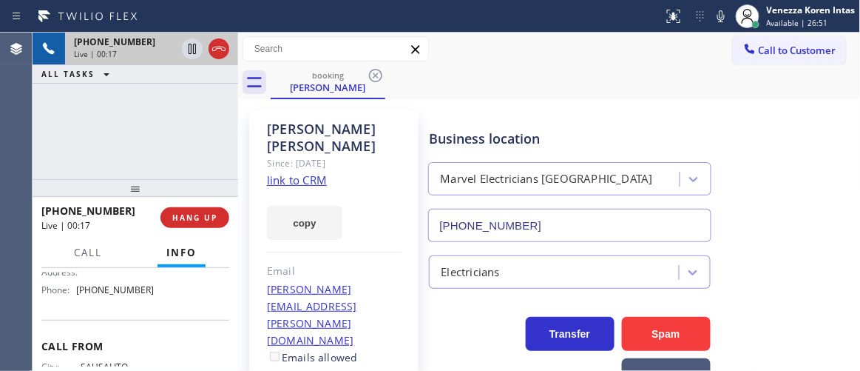
click at [313, 172] on link "link to CRM" at bounding box center [297, 179] width 60 height 15
drag, startPoint x: 721, startPoint y: 10, endPoint x: 690, endPoint y: 24, distance: 34.4
click at [720, 10] on icon at bounding box center [722, 16] width 18 height 18
click at [193, 53] on icon at bounding box center [192, 49] width 7 height 10
click at [249, 125] on div "[PERSON_NAME] Since: [DATE] link to CRM copy Email [PERSON_NAME][EMAIL_ADDRESS]…" at bounding box center [333, 355] width 169 height 491
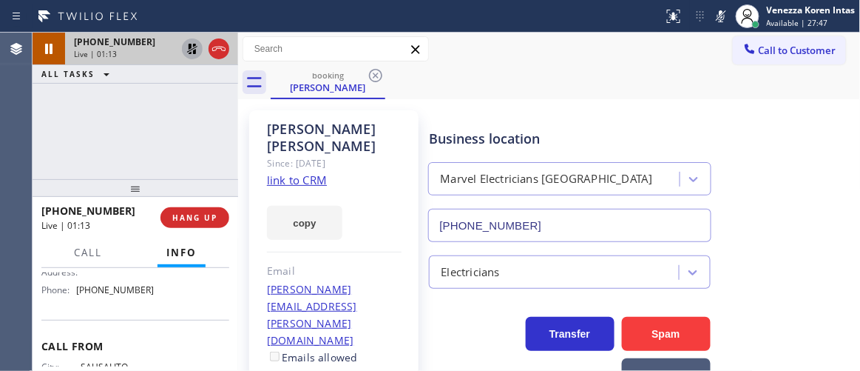
click at [543, 104] on div "[PERSON_NAME] Since: [DATE] link to CRM copy Email [PERSON_NAME][EMAIL_ADDRESS]…" at bounding box center [550, 356] width 616 height 506
click at [188, 50] on icon at bounding box center [192, 49] width 18 height 18
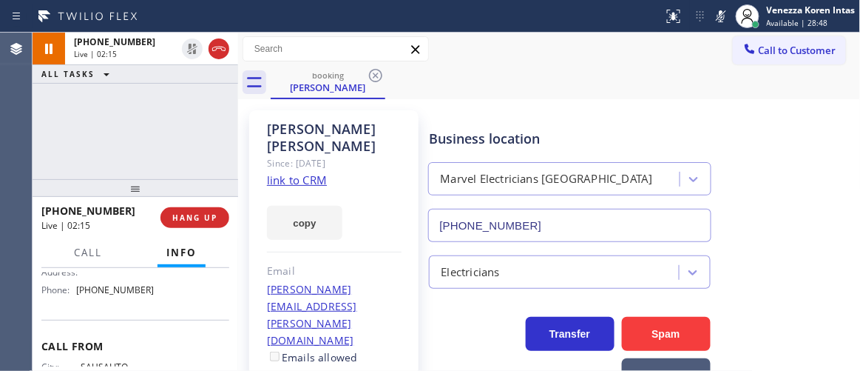
click at [715, 13] on icon at bounding box center [722, 16] width 18 height 18
click at [234, 106] on div "[PHONE_NUMBER] Live | 02:46 ALL TASKS ALL TASKS ACTIVE TASKS TASKS IN WRAP UP" at bounding box center [136, 106] width 206 height 146
click at [727, 13] on icon at bounding box center [722, 16] width 18 height 18
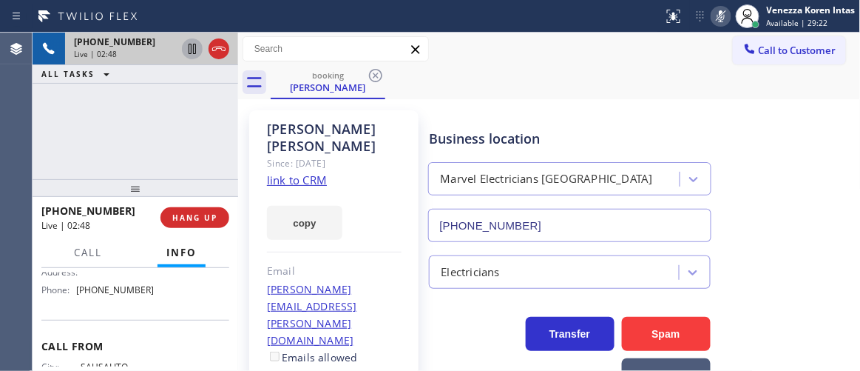
click at [193, 53] on icon at bounding box center [192, 49] width 7 height 10
click at [231, 124] on div "[PHONE_NUMBER] Live | 04:45 ALL TASKS ALL TASKS ACTIVE TASKS TASKS IN WRAP UP" at bounding box center [136, 106] width 206 height 146
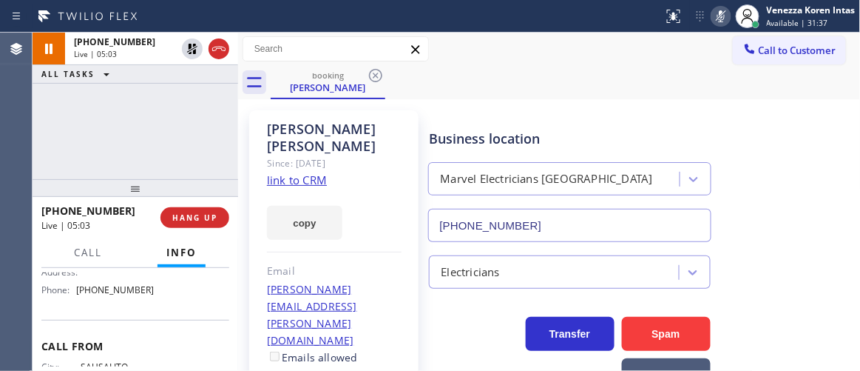
drag, startPoint x: 189, startPoint y: 55, endPoint x: 283, endPoint y: 62, distance: 94.3
click at [189, 55] on icon at bounding box center [192, 49] width 18 height 18
drag, startPoint x: 724, startPoint y: 19, endPoint x: 727, endPoint y: 129, distance: 109.5
click at [724, 21] on icon at bounding box center [722, 16] width 18 height 18
drag, startPoint x: 176, startPoint y: 166, endPoint x: 535, endPoint y: 139, distance: 359.9
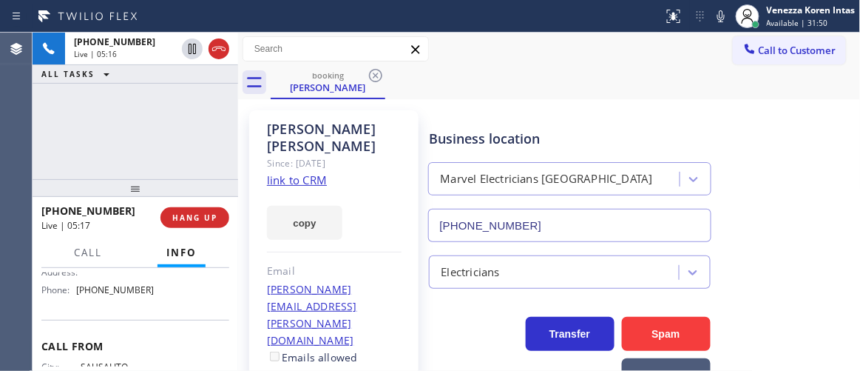
click at [181, 165] on div "[PHONE_NUMBER] Live | 05:16 ALL TASKS ALL TASKS ACTIVE TASKS TASKS IN WRAP UP" at bounding box center [136, 106] width 206 height 146
drag, startPoint x: 736, startPoint y: 13, endPoint x: 725, endPoint y: 16, distance: 11.7
click at [732, 14] on div at bounding box center [748, 16] width 33 height 33
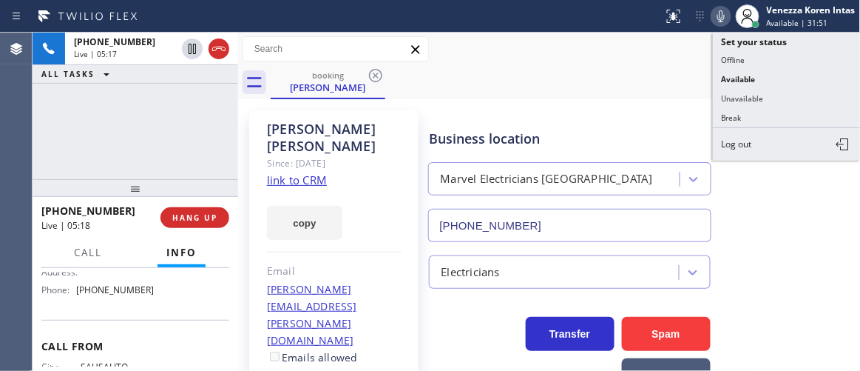
click at [725, 16] on icon at bounding box center [722, 16] width 18 height 18
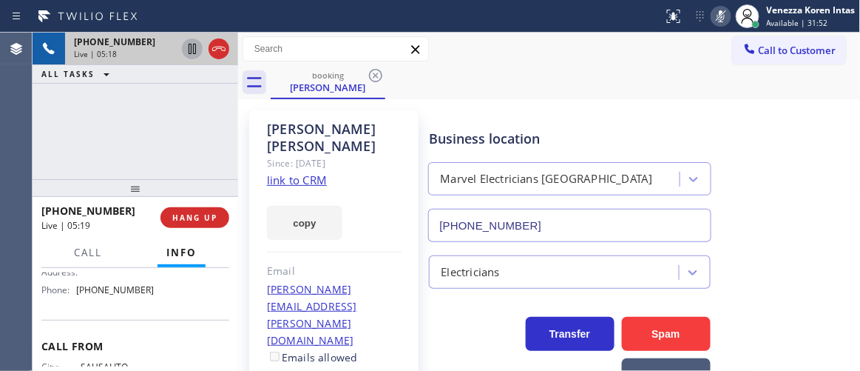
click at [191, 51] on icon at bounding box center [192, 49] width 7 height 10
click at [220, 121] on div "[PHONE_NUMBER] Live | 06:12 ALL TASKS ALL TASKS ACTIVE TASKS TASKS IN WRAP UP" at bounding box center [136, 106] width 206 height 146
click at [184, 46] on icon at bounding box center [192, 49] width 18 height 18
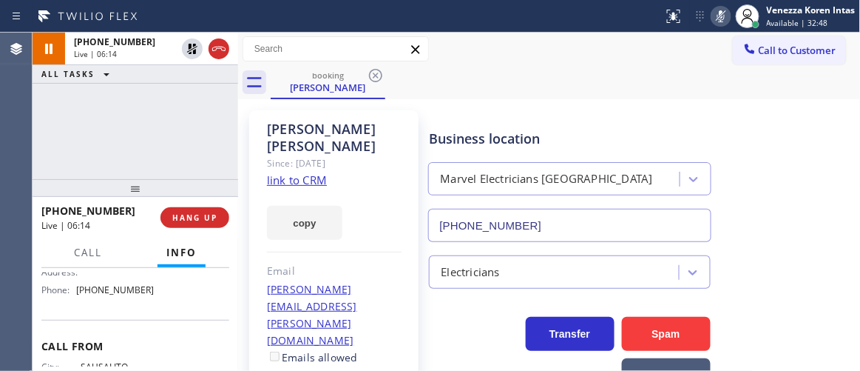
click at [724, 14] on icon at bounding box center [721, 16] width 7 height 12
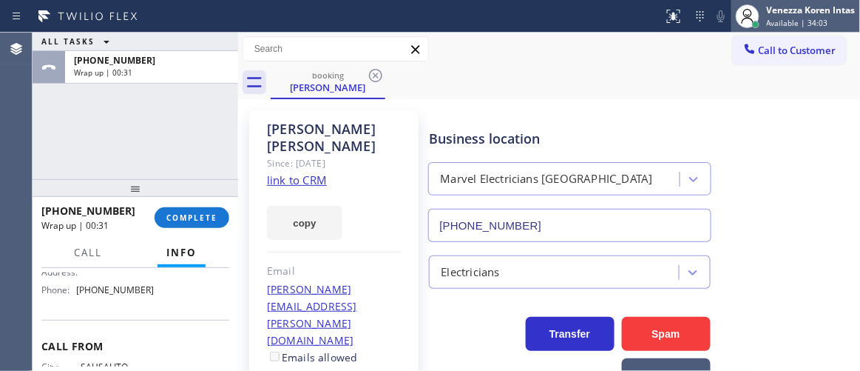
click at [769, 10] on div "Venezza Koren Intas" at bounding box center [811, 10] width 89 height 13
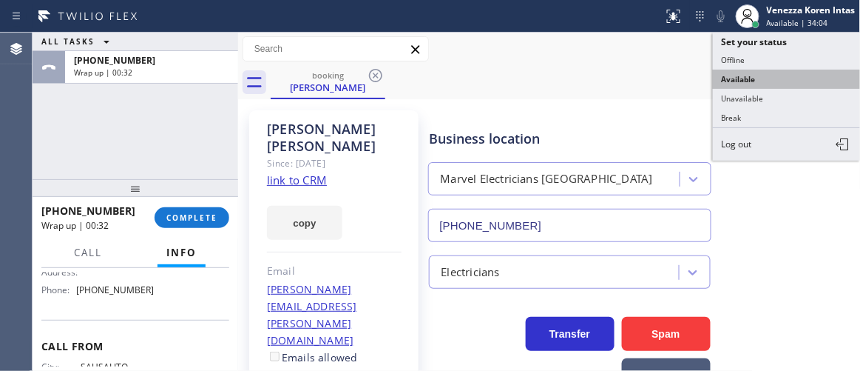
click at [769, 80] on button "Available" at bounding box center [787, 79] width 148 height 19
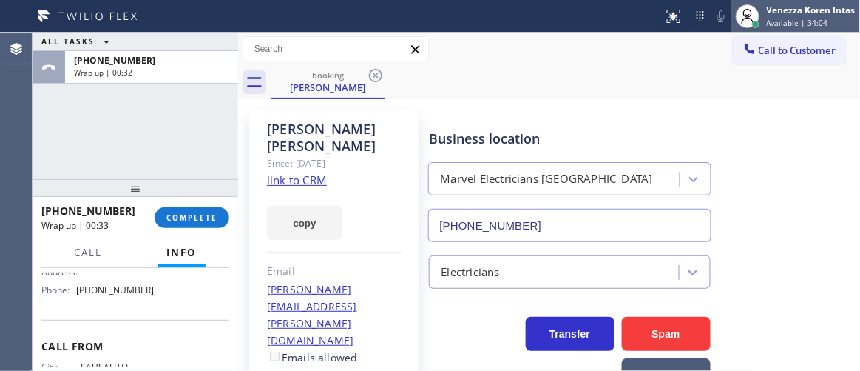
click at [797, 22] on span "Available | 34:04" at bounding box center [797, 23] width 61 height 10
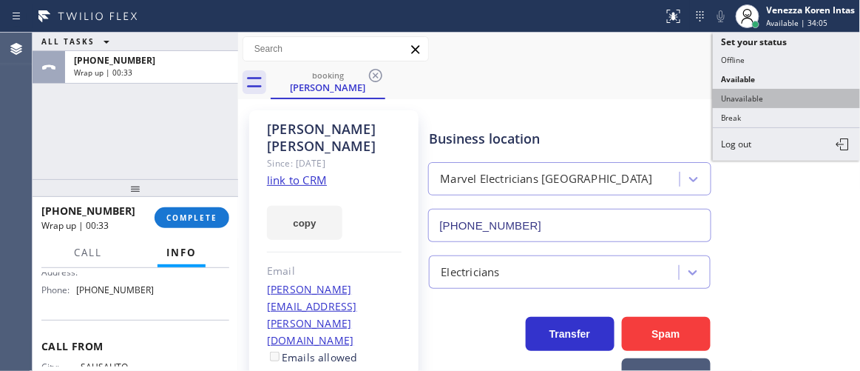
click at [775, 99] on button "Unavailable" at bounding box center [787, 98] width 148 height 19
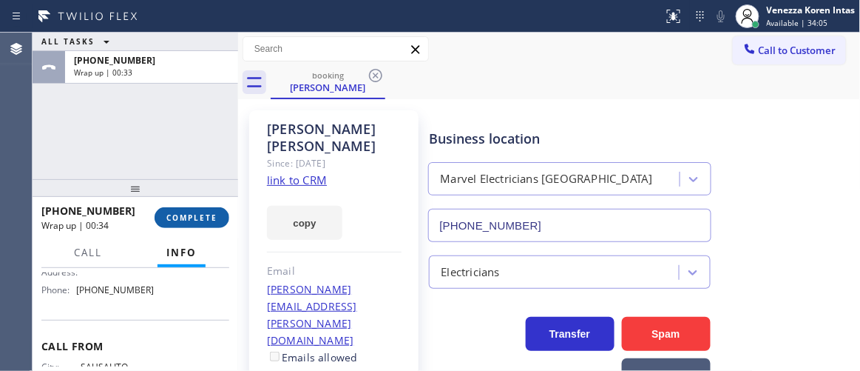
drag, startPoint x: 195, startPoint y: 215, endPoint x: 202, endPoint y: 217, distance: 7.5
click at [196, 215] on span "COMPLETE" at bounding box center [191, 217] width 51 height 10
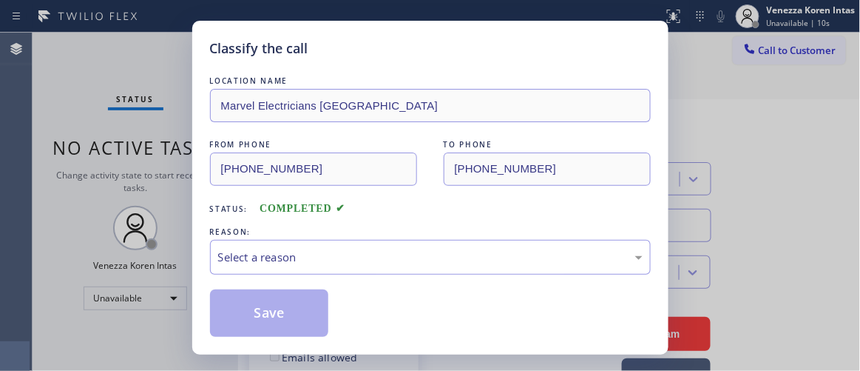
click at [305, 239] on div "REASON:" at bounding box center [430, 232] width 441 height 16
drag, startPoint x: 308, startPoint y: 257, endPoint x: 308, endPoint y: 271, distance: 14.1
click at [308, 257] on div "Select a reason" at bounding box center [430, 257] width 425 height 17
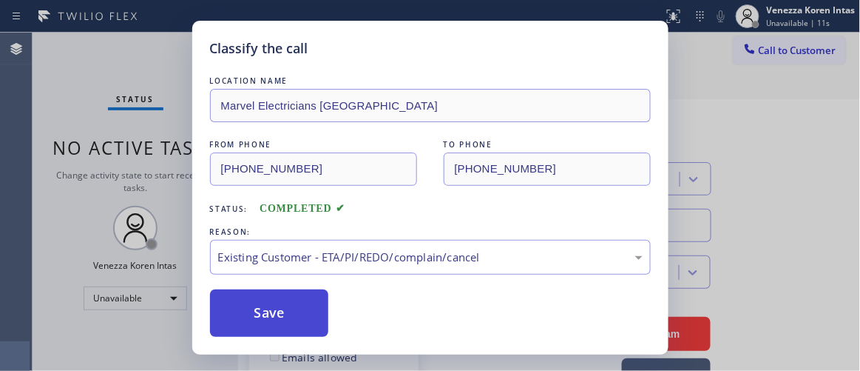
drag, startPoint x: 297, startPoint y: 312, endPoint x: 592, endPoint y: 191, distance: 319.2
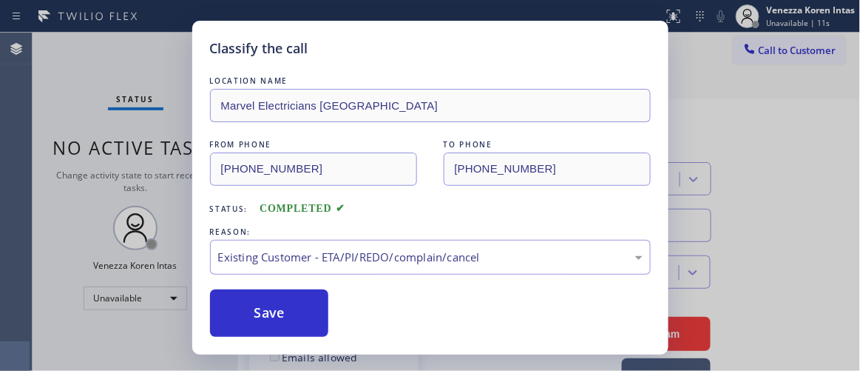
click at [297, 311] on button "Save" at bounding box center [269, 312] width 119 height 47
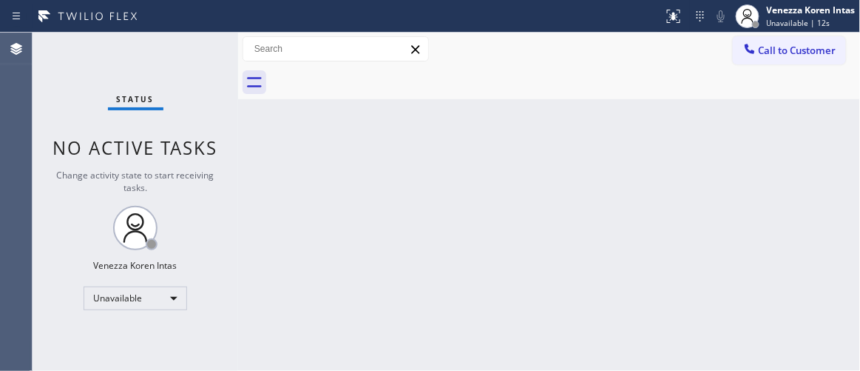
click at [793, 21] on span "Unavailable | 12s" at bounding box center [799, 23] width 64 height 10
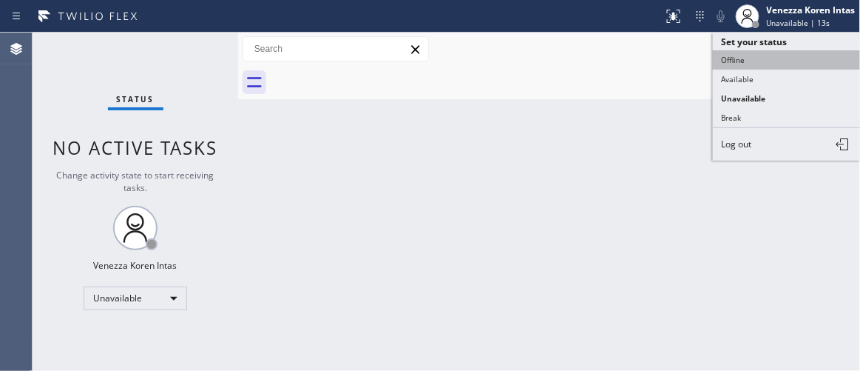
click at [777, 60] on button "Offline" at bounding box center [787, 59] width 148 height 19
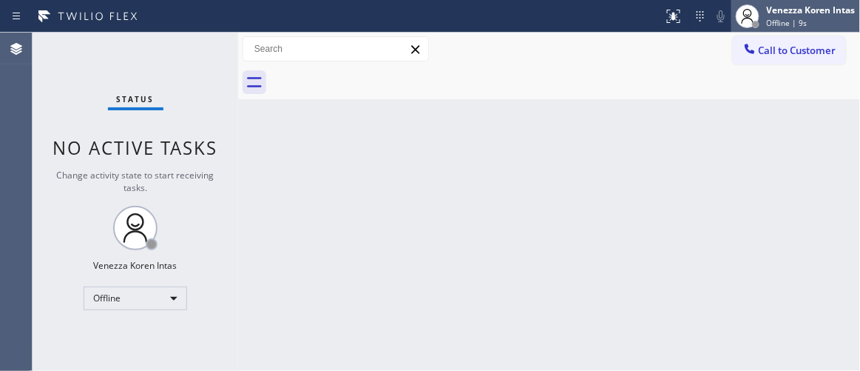
click at [809, 13] on div "Venezza Koren Intas" at bounding box center [811, 10] width 89 height 13
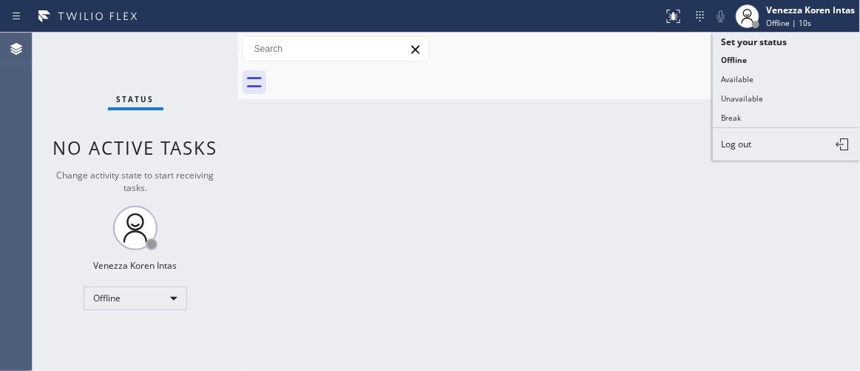
drag, startPoint x: 781, startPoint y: 155, endPoint x: 542, endPoint y: 152, distance: 239.7
click at [781, 155] on button "Log out" at bounding box center [787, 144] width 148 height 33
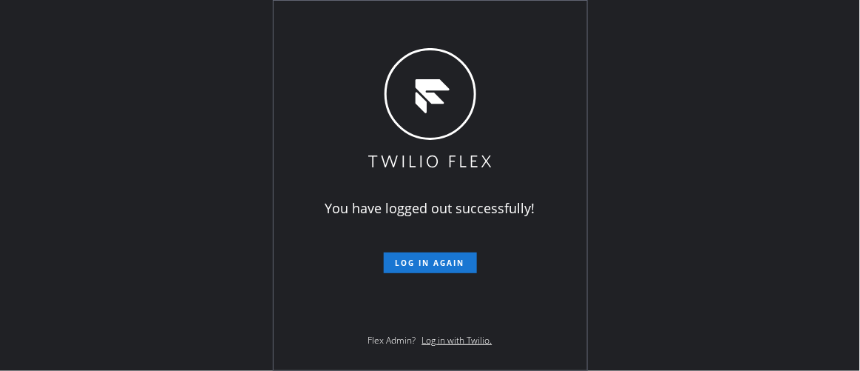
click at [226, 122] on div "You have logged out successfully! Log in again Flex Admin? Log in with Twilio." at bounding box center [430, 185] width 860 height 371
